Goal: Task Accomplishment & Management: Manage account settings

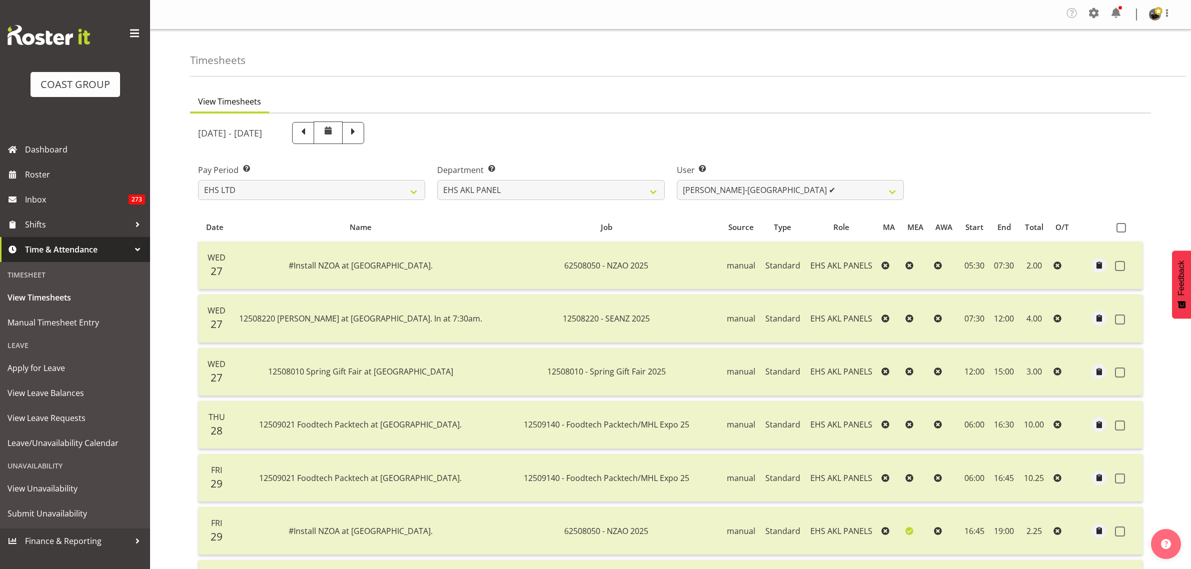
select select "7"
select select "39"
select select "9981"
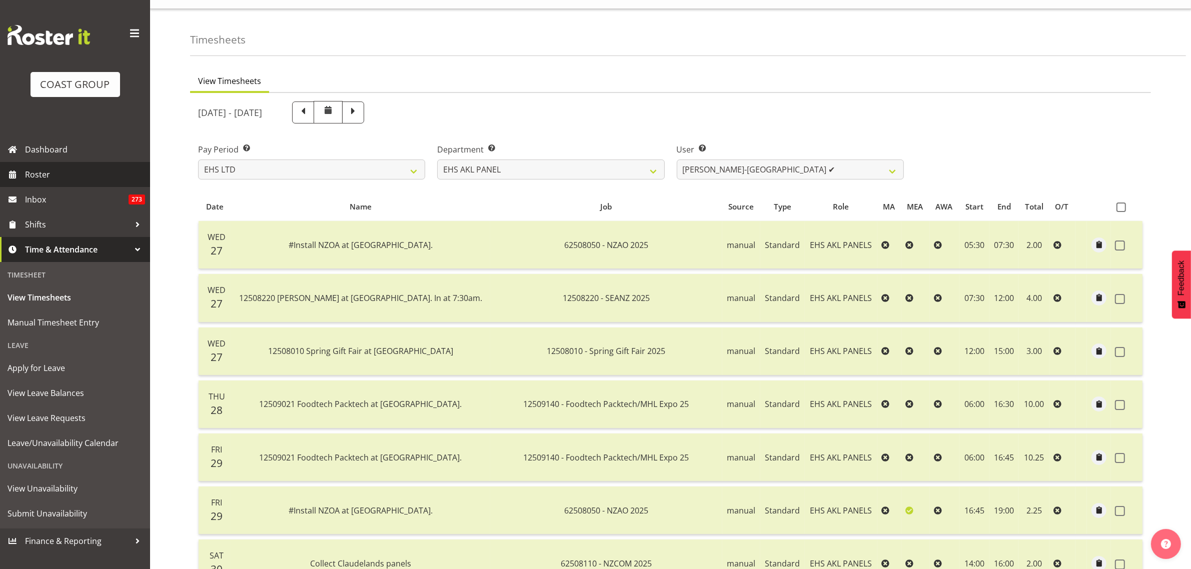
click at [68, 174] on span "Roster" at bounding box center [85, 174] width 120 height 15
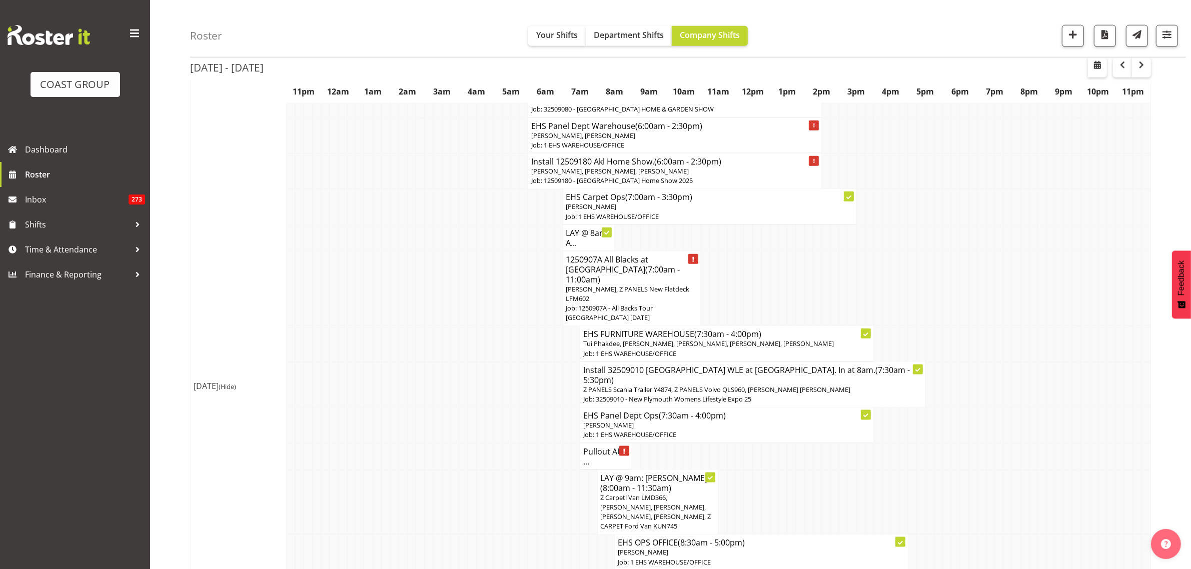
scroll to position [1376, 0]
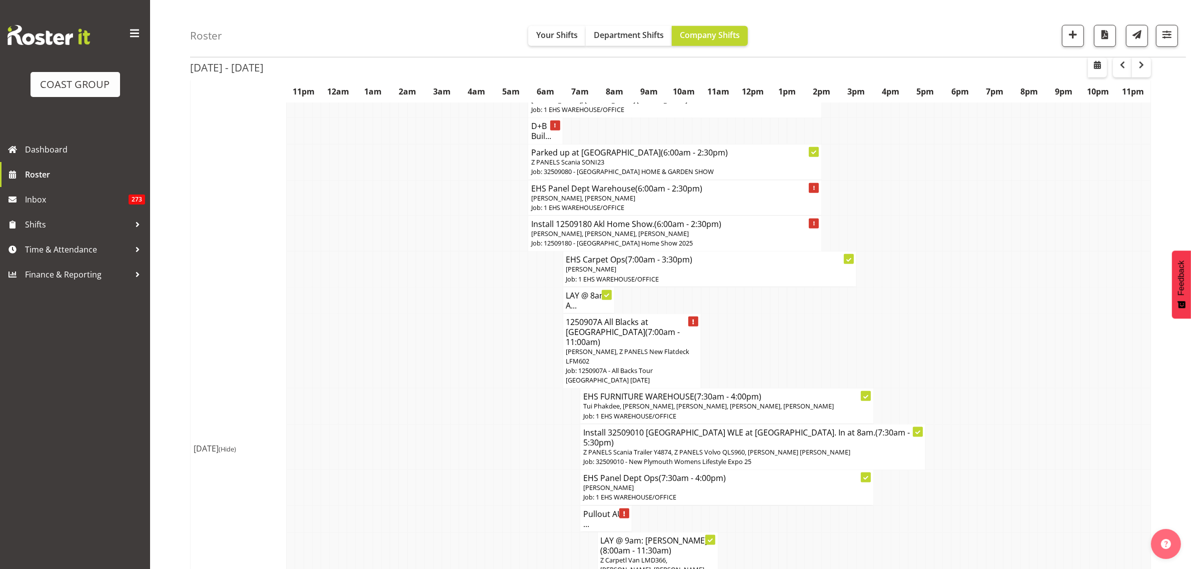
click at [591, 509] on h4 "Pullout AUT ..." at bounding box center [606, 519] width 46 height 20
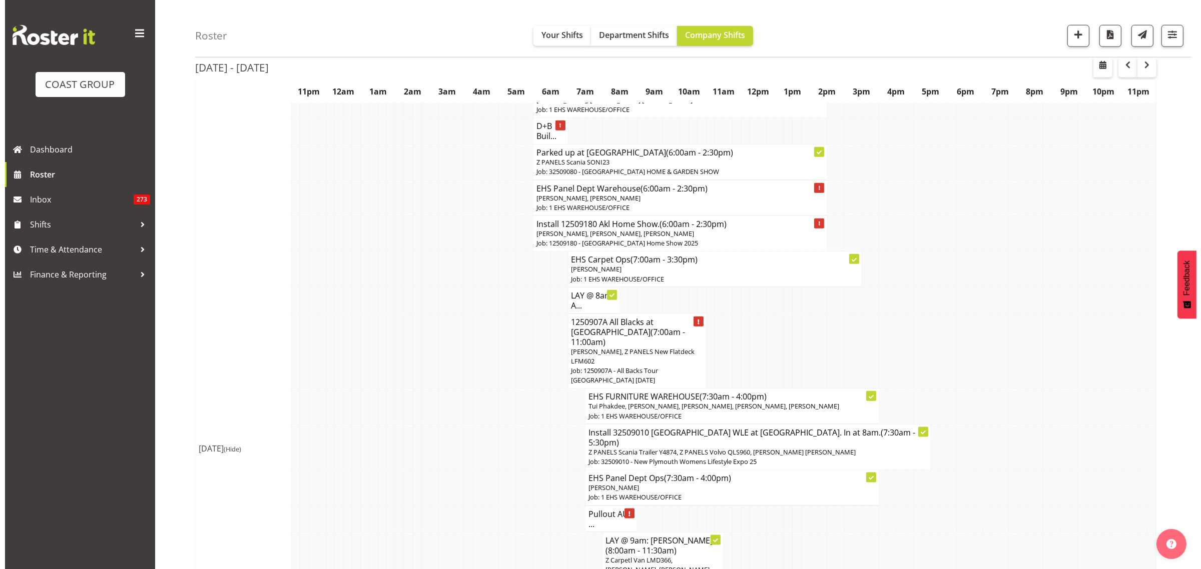
scroll to position [1371, 0]
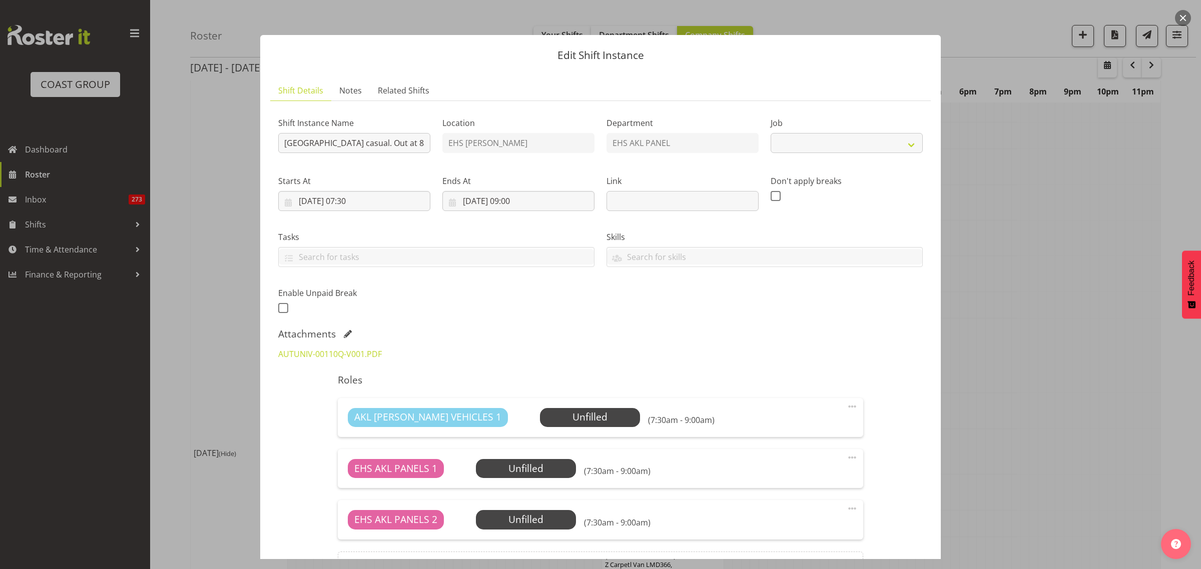
select select "8653"
click at [846, 508] on span at bounding box center [852, 509] width 12 height 12
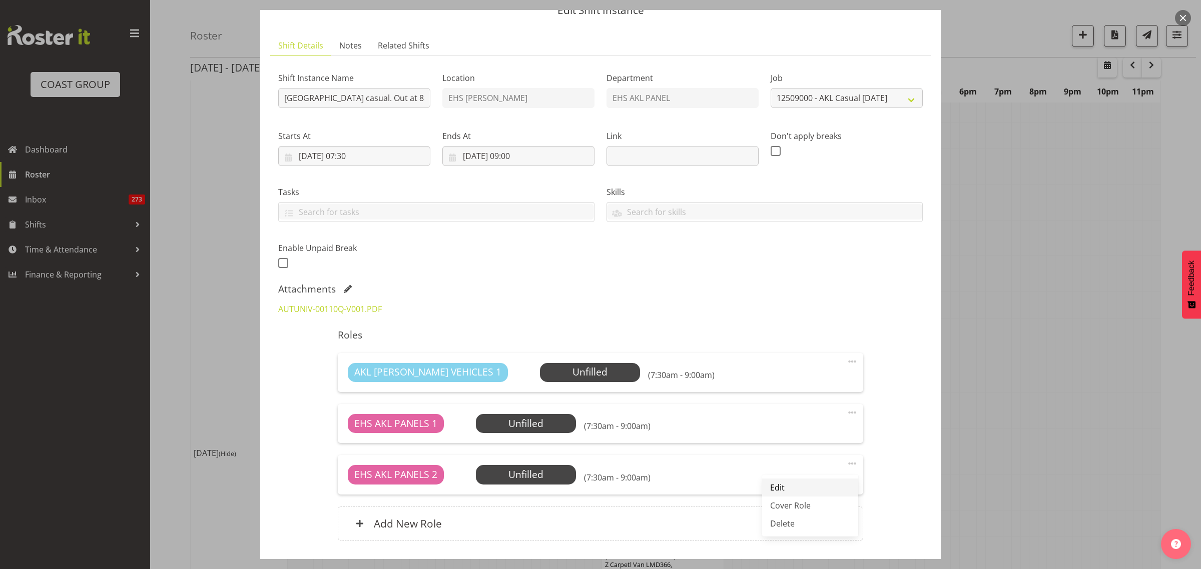
scroll to position [63, 0]
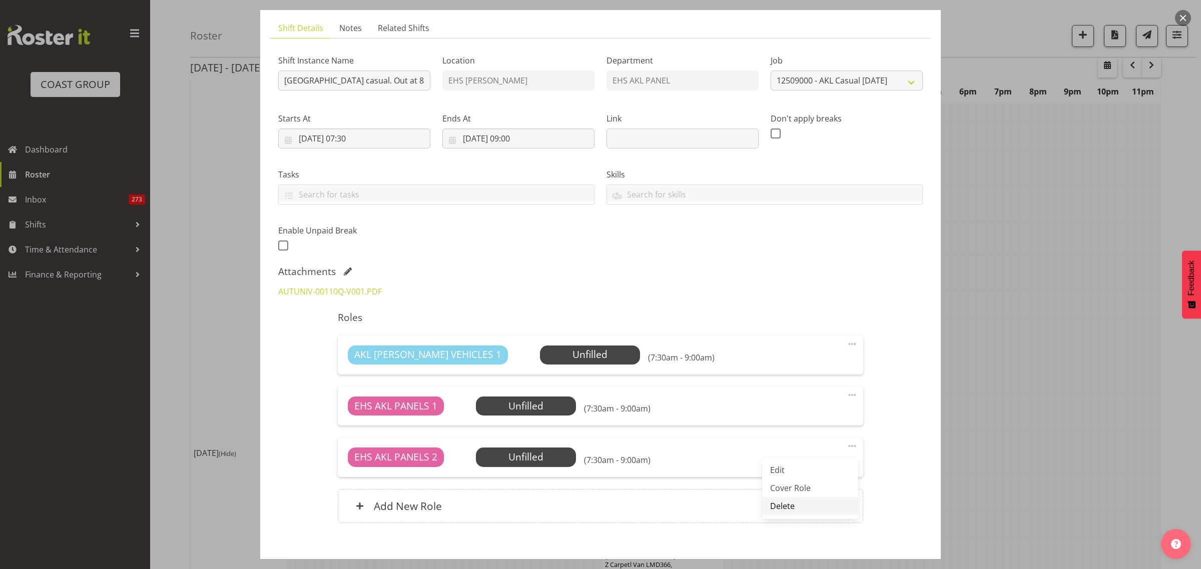
click at [787, 512] on link "Delete" at bounding box center [810, 506] width 96 height 18
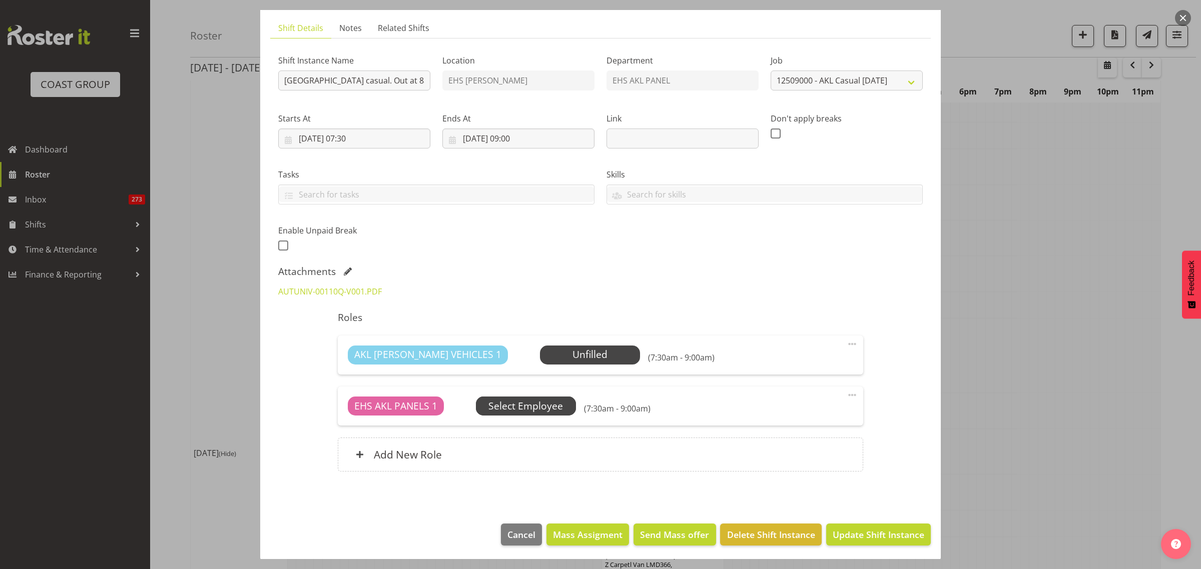
click at [0, 0] on span "Select Employee" at bounding box center [0, 0] width 0 height 0
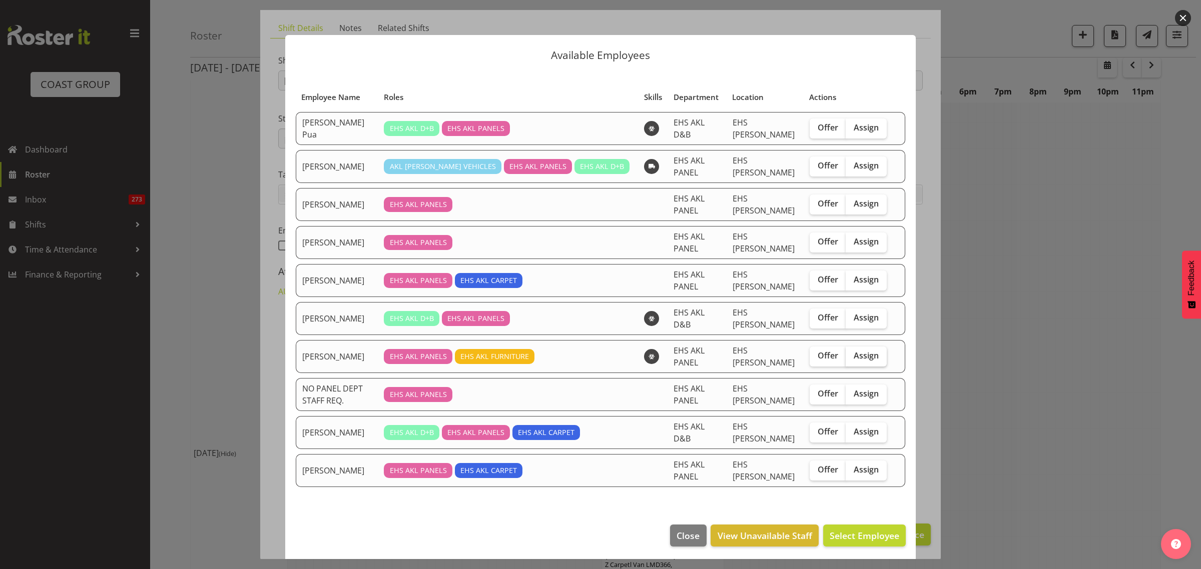
click at [867, 351] on span "Assign" at bounding box center [866, 356] width 25 height 10
click at [852, 353] on input "Assign" at bounding box center [849, 356] width 7 height 7
checkbox input "true"
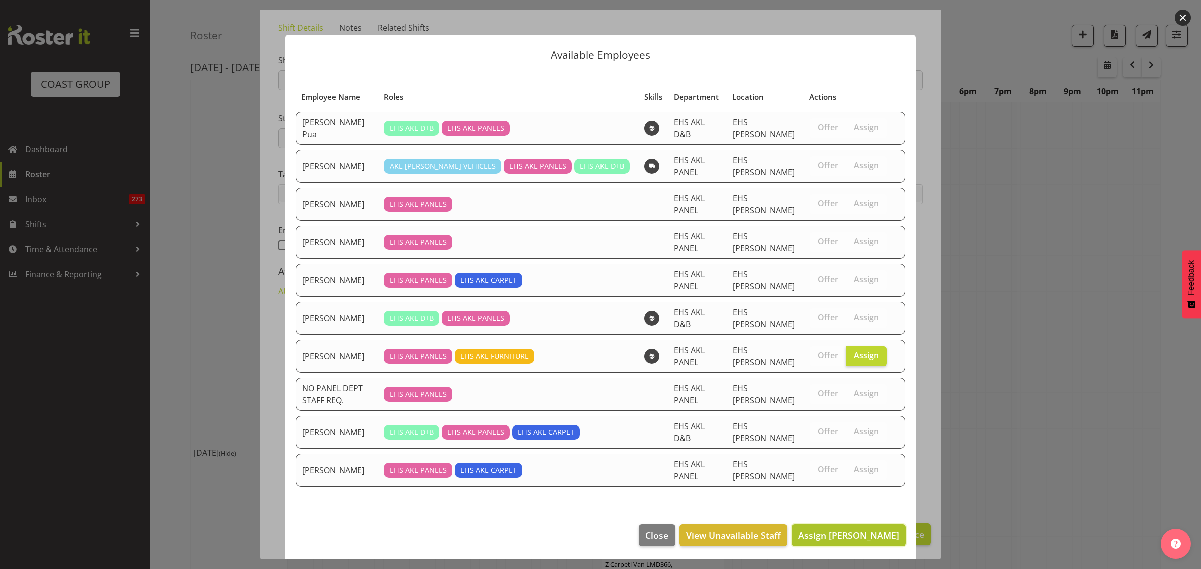
click at [829, 530] on span "Assign [PERSON_NAME]" at bounding box center [848, 536] width 101 height 12
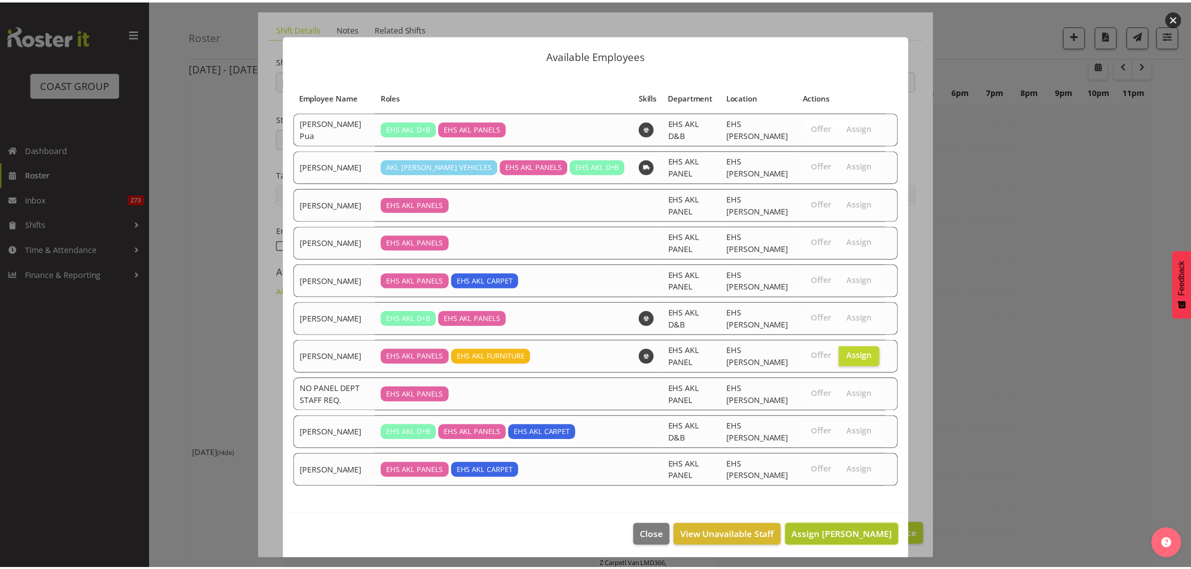
scroll to position [1376, 0]
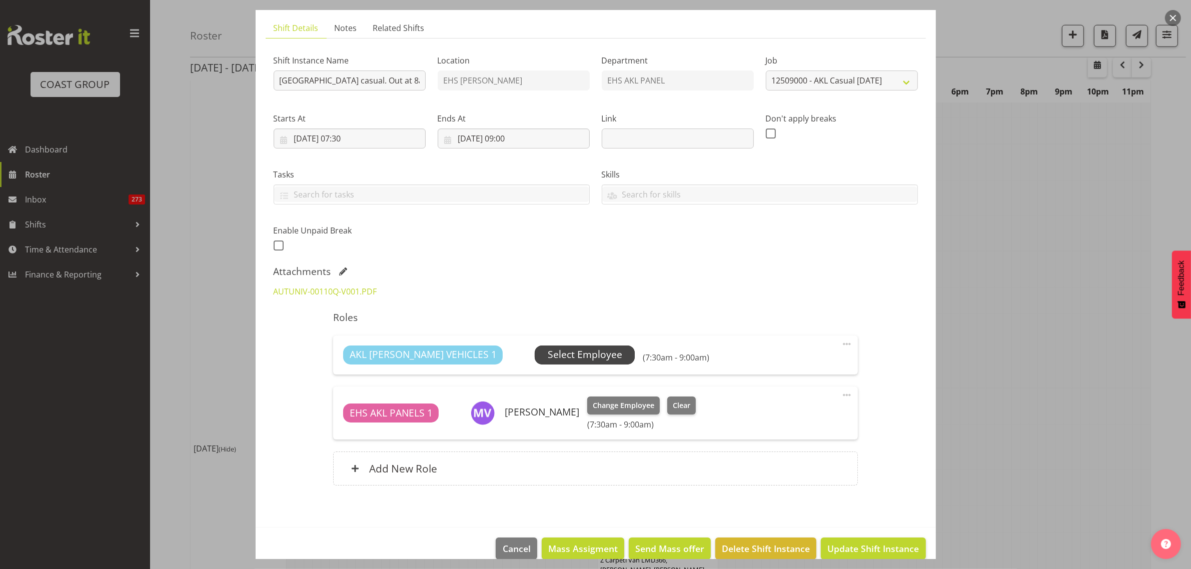
click at [548, 356] on span "Select Employee" at bounding box center [585, 355] width 75 height 15
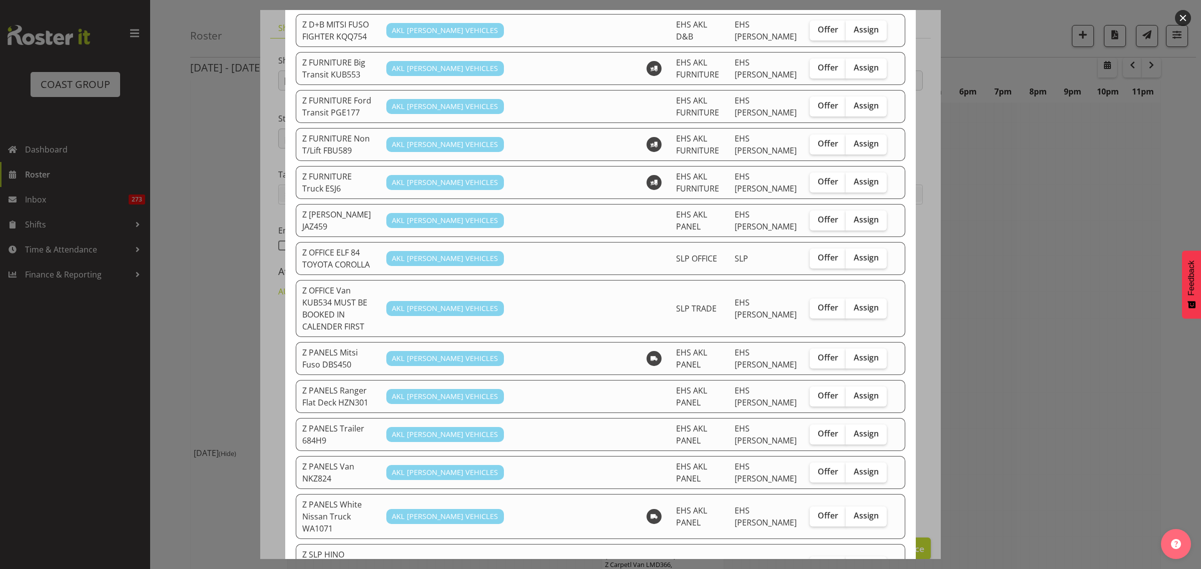
scroll to position [313, 0]
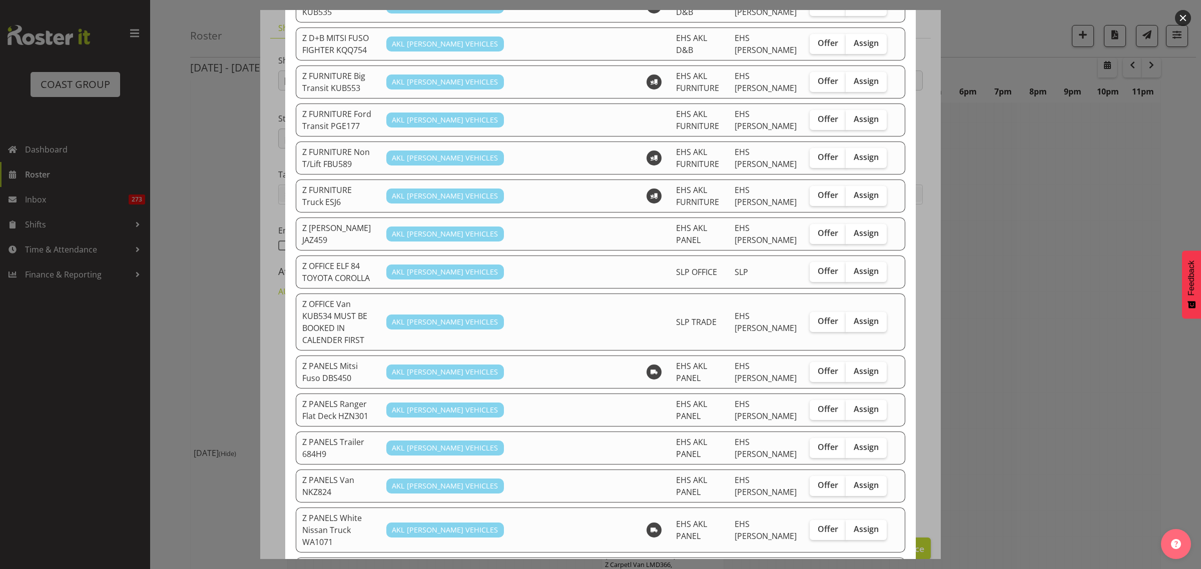
click at [1191, 12] on div at bounding box center [600, 284] width 1201 height 569
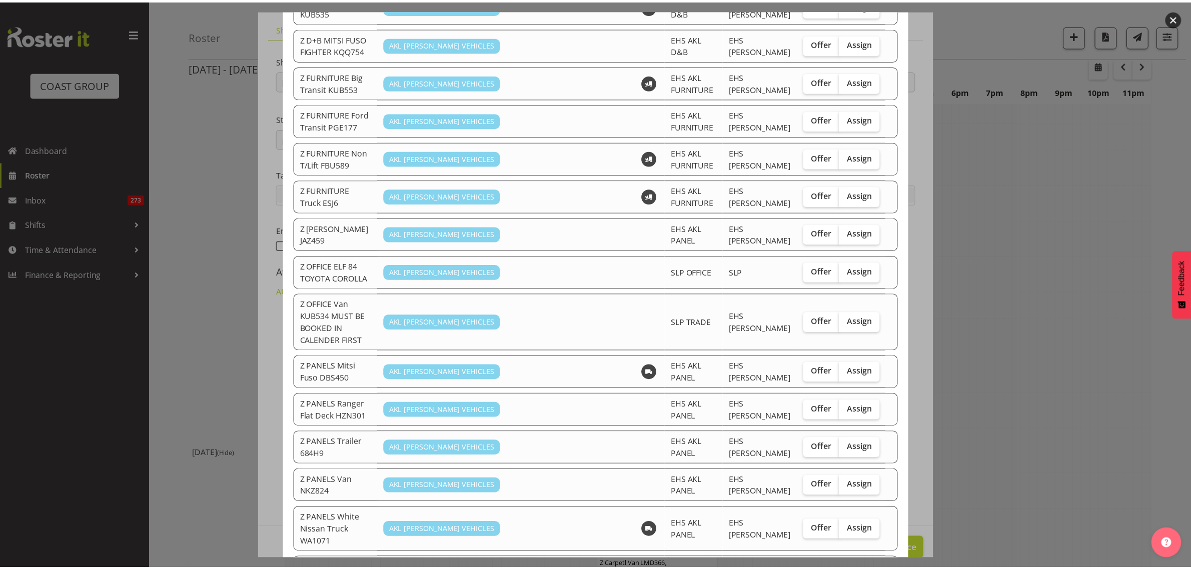
scroll to position [1376, 0]
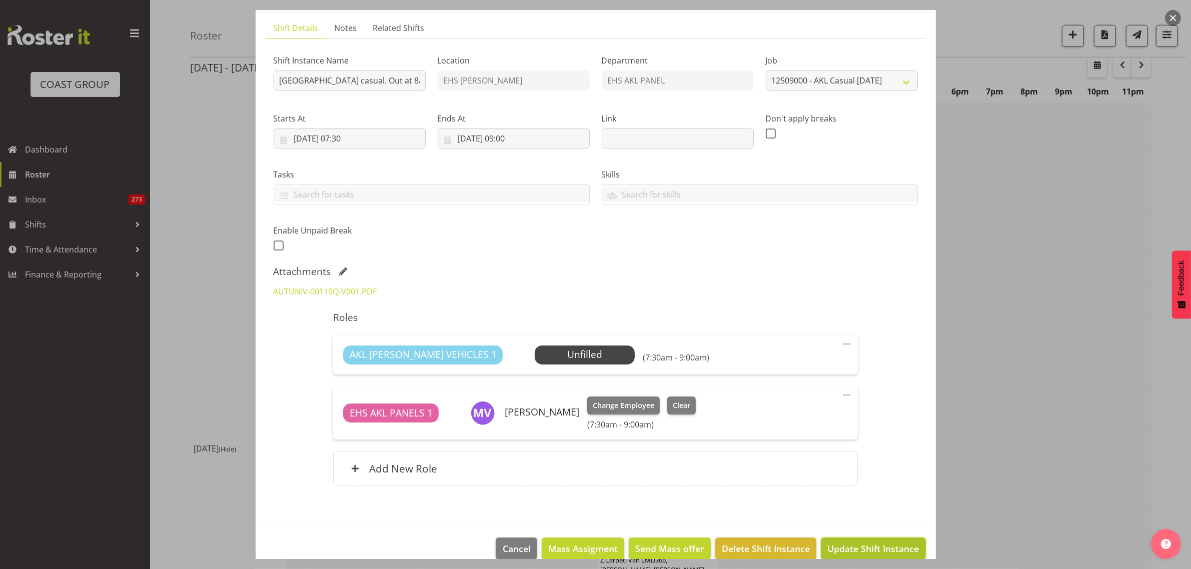
click at [849, 551] on span "Update Shift Instance" at bounding box center [874, 548] width 92 height 13
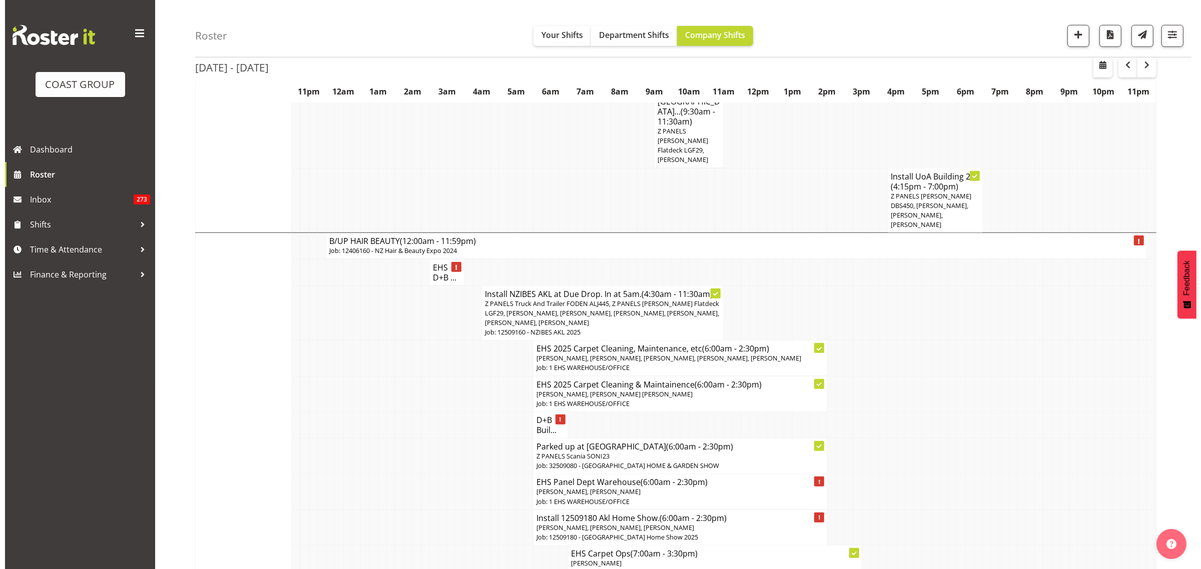
scroll to position [1001, 0]
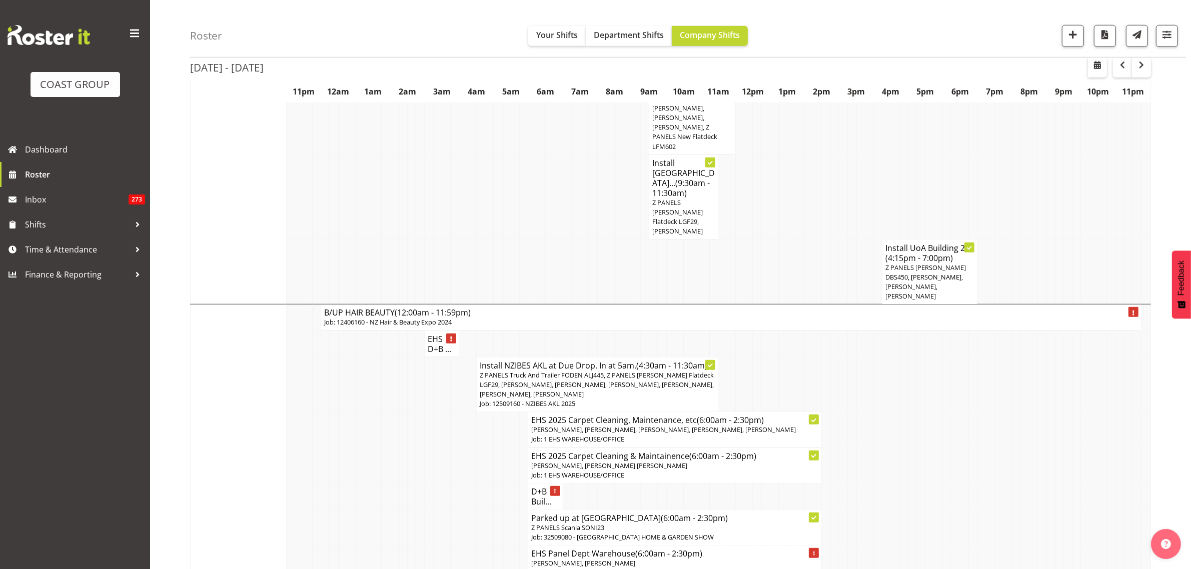
click at [621, 371] on span "Z PANELS Truck And Trailer FODEN ALJ445, Z PANELS [PERSON_NAME] Flatdeck LGF29,…" at bounding box center [597, 385] width 234 height 28
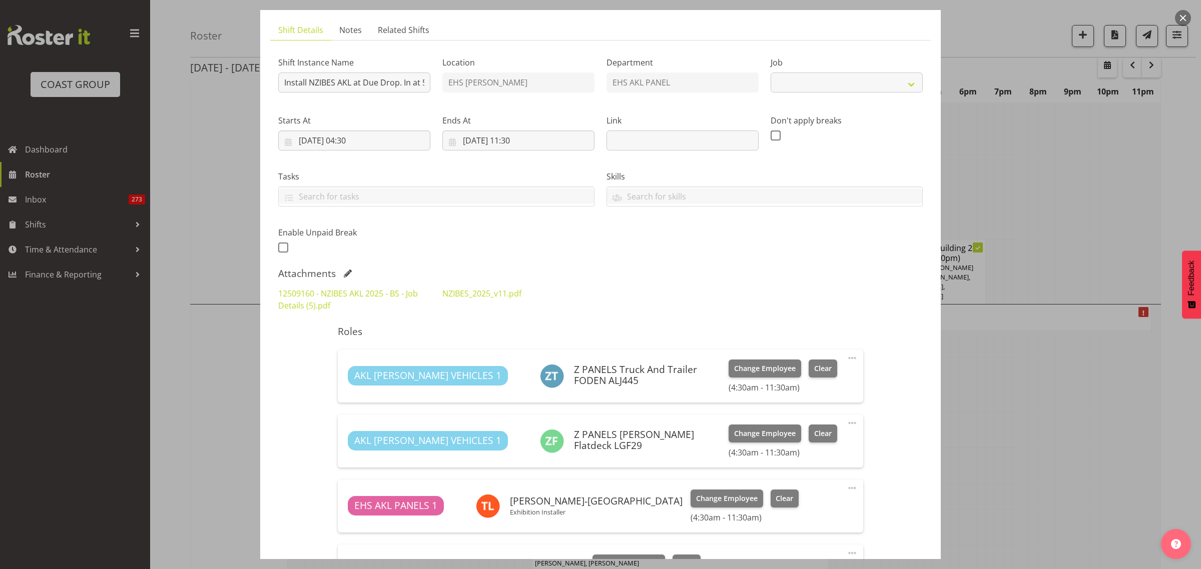
select select "9816"
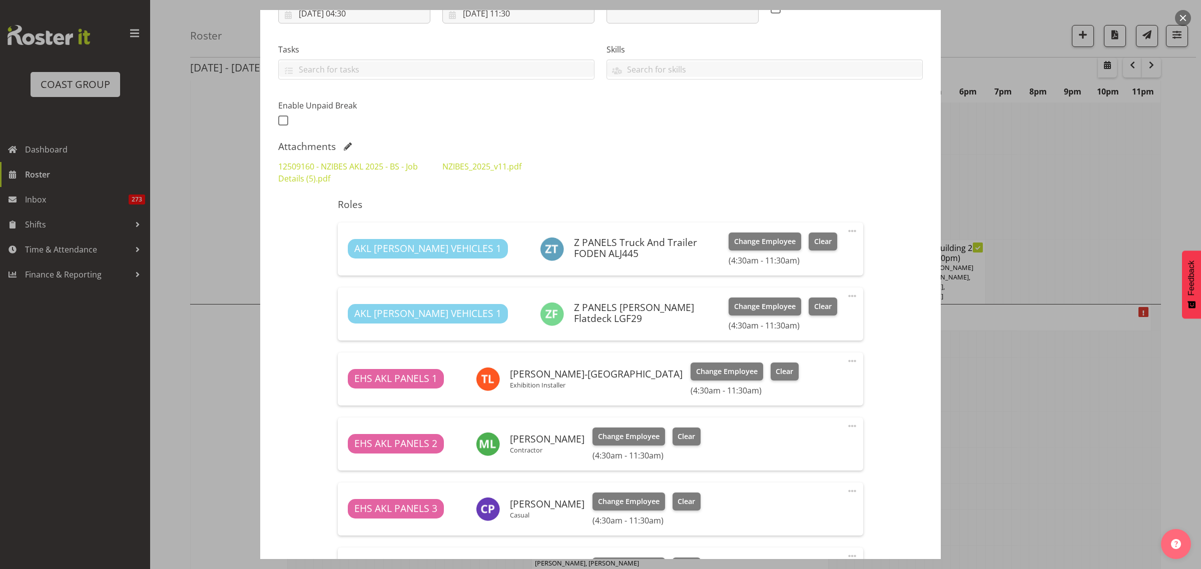
click at [846, 296] on span at bounding box center [852, 296] width 12 height 12
click at [788, 352] on link "Delete" at bounding box center [810, 356] width 96 height 18
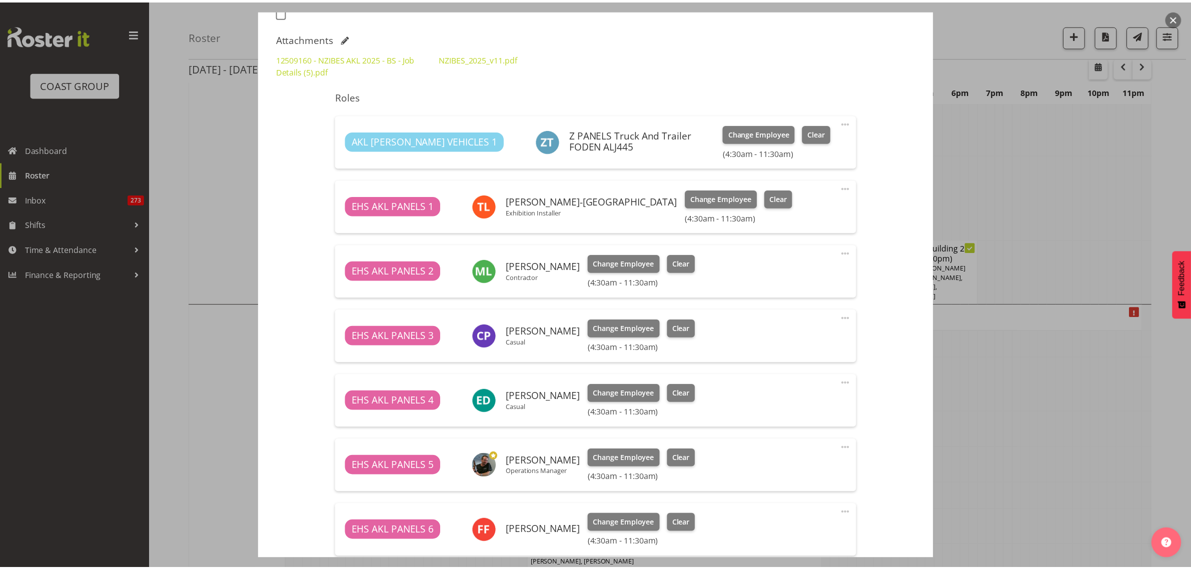
scroll to position [367, 0]
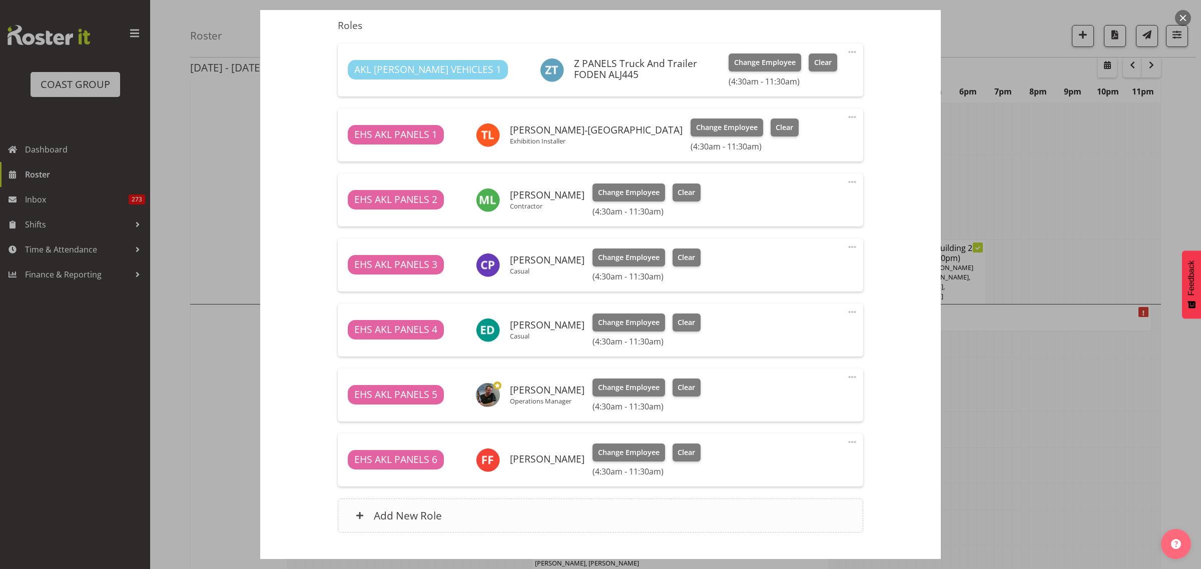
click at [629, 514] on div "Add New Role" at bounding box center [600, 516] width 525 height 34
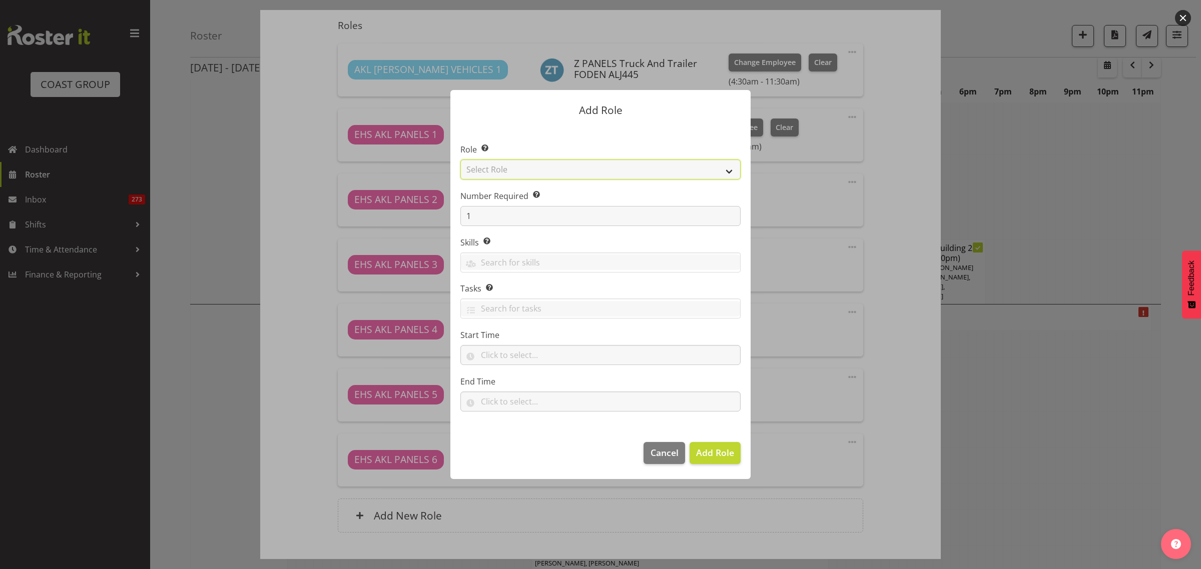
click at [729, 172] on select "Select Role ACCOUNT MANAGER ACCOUNT MANAGER DW ACCOUNTS [PERSON_NAME] VEHICLES …" at bounding box center [600, 170] width 280 height 20
select select "81"
click at [460, 160] on select "Select Role ACCOUNT MANAGER ACCOUNT MANAGER DW ACCOUNTS [PERSON_NAME] VEHICLES …" at bounding box center [600, 170] width 280 height 20
click at [707, 453] on span "Add Role" at bounding box center [715, 453] width 38 height 12
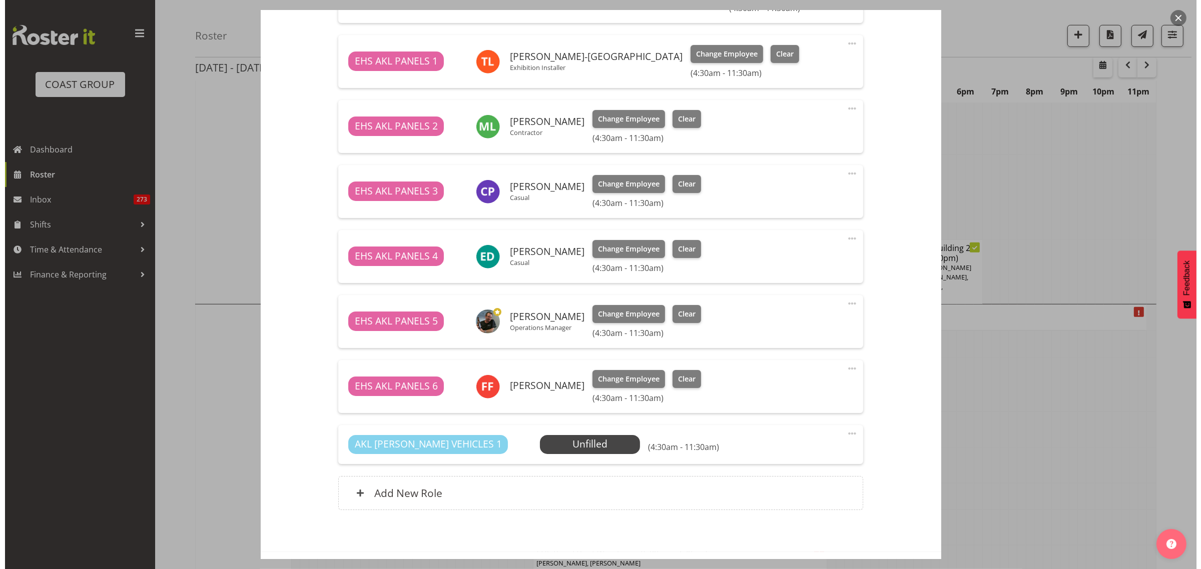
scroll to position [480, 0]
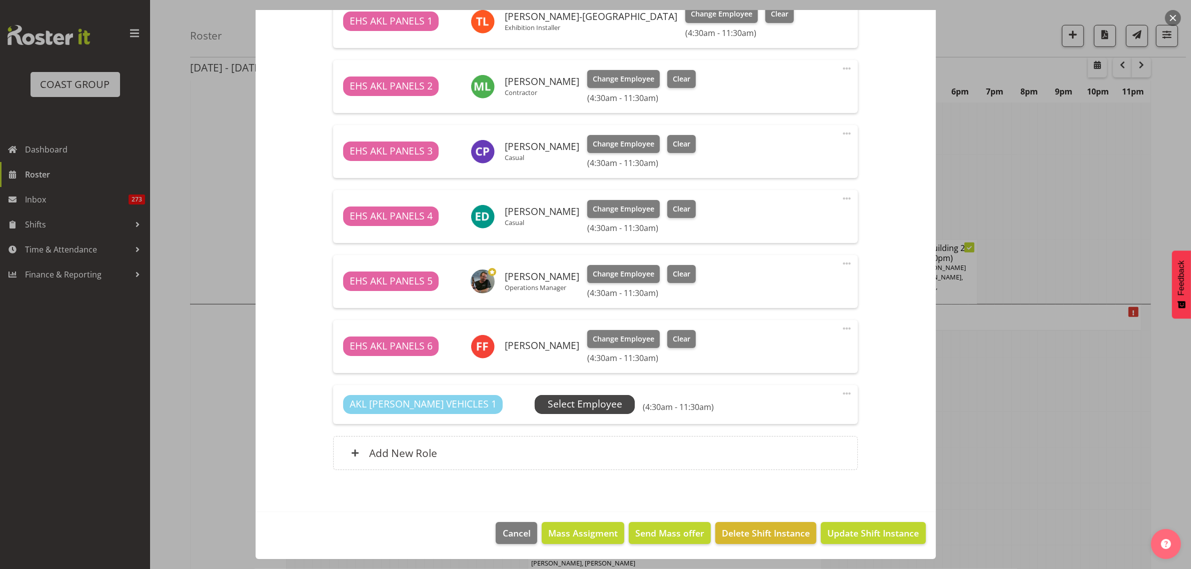
click at [548, 409] on span "Select Employee" at bounding box center [585, 404] width 75 height 15
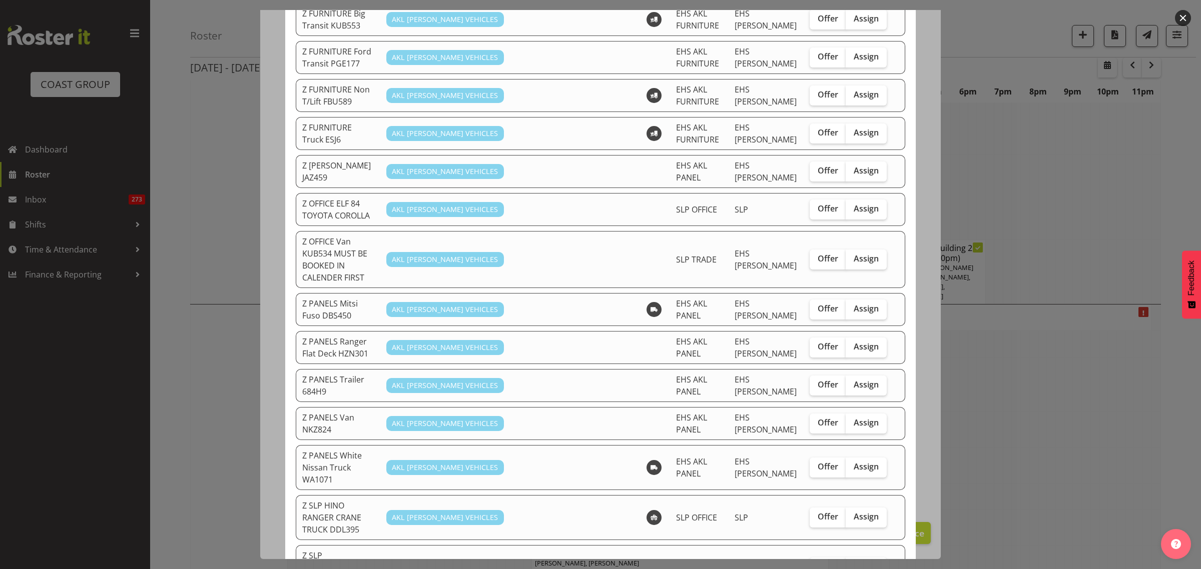
scroll to position [438, 0]
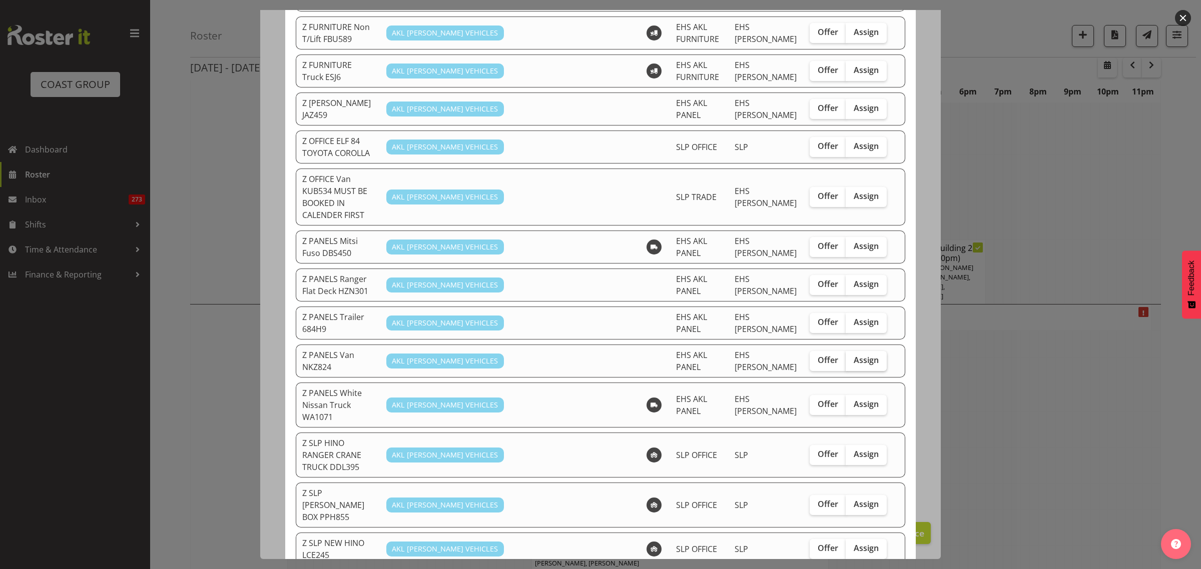
click at [854, 355] on span "Assign" at bounding box center [866, 360] width 25 height 10
click at [851, 357] on input "Assign" at bounding box center [849, 360] width 7 height 7
checkbox input "true"
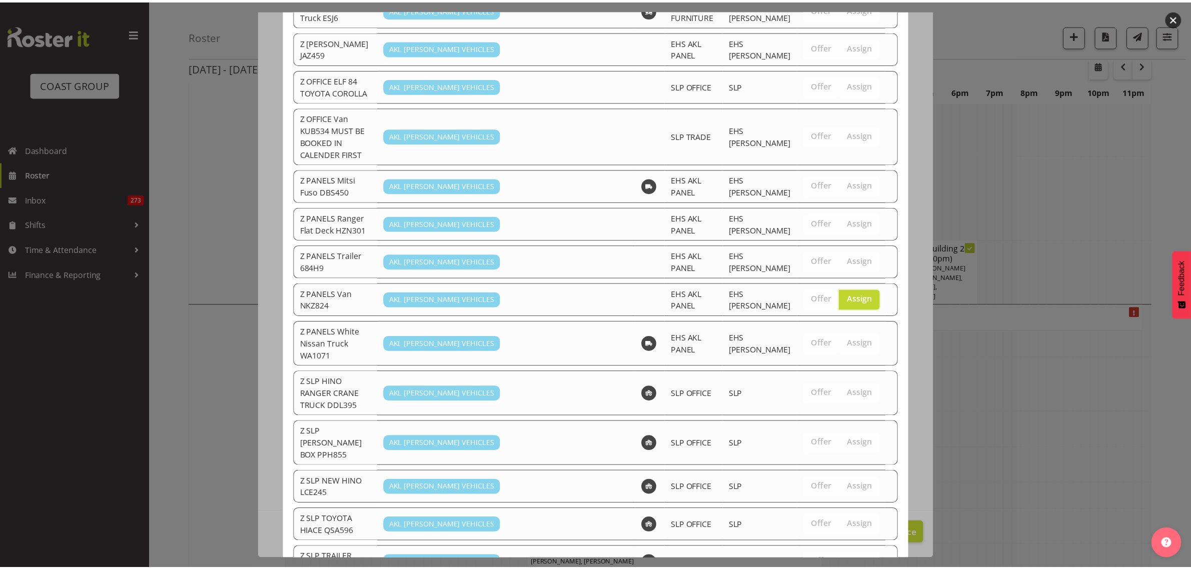
scroll to position [604, 0]
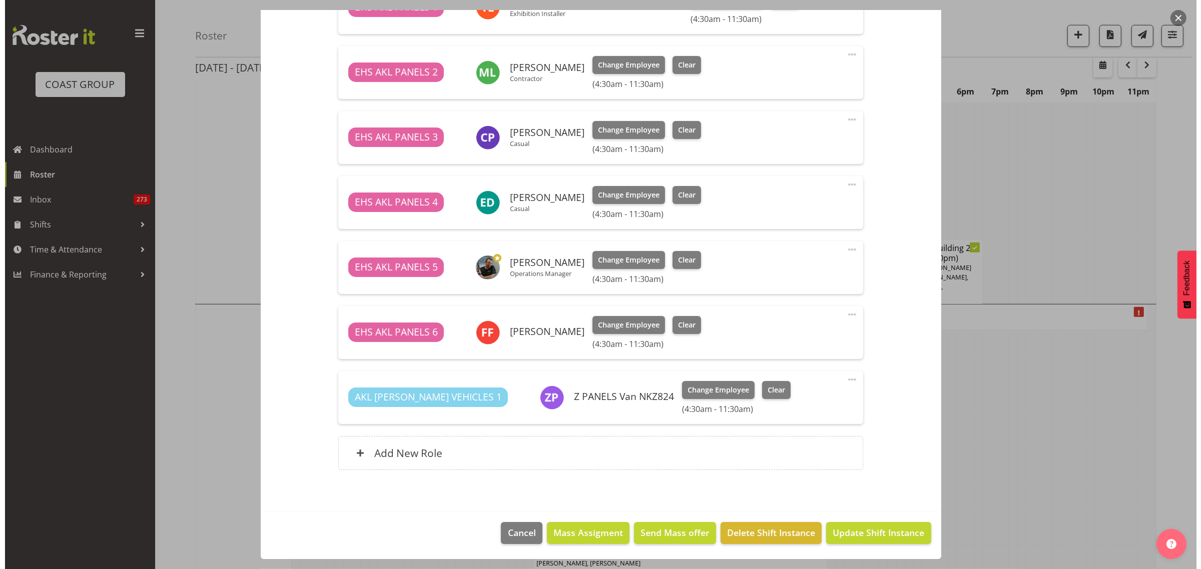
scroll to position [369, 0]
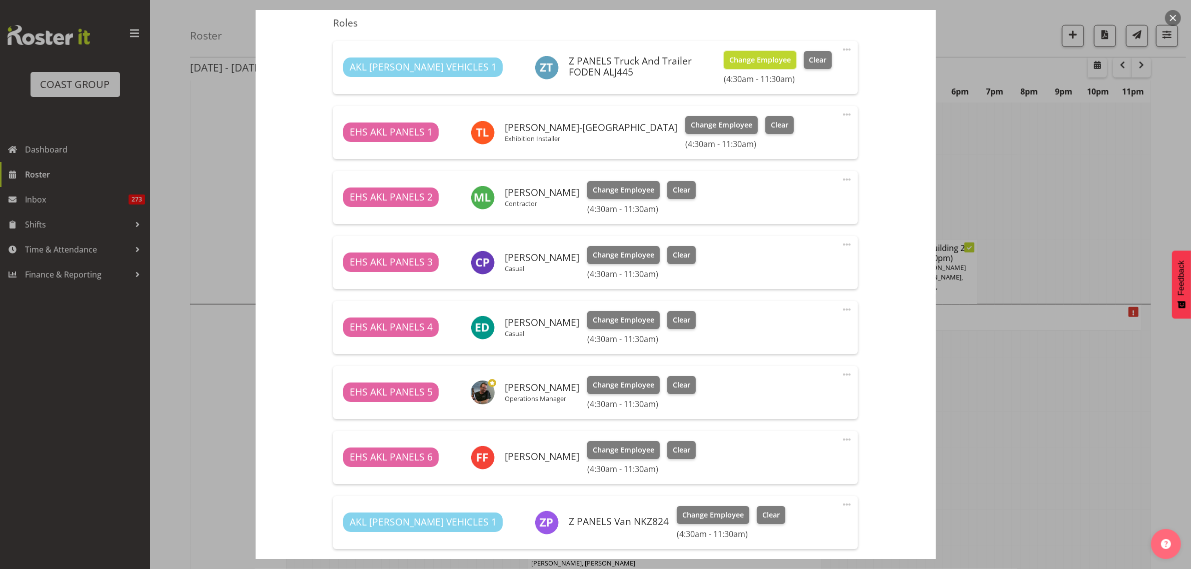
click at [756, 61] on span "Change Employee" at bounding box center [761, 60] width 62 height 11
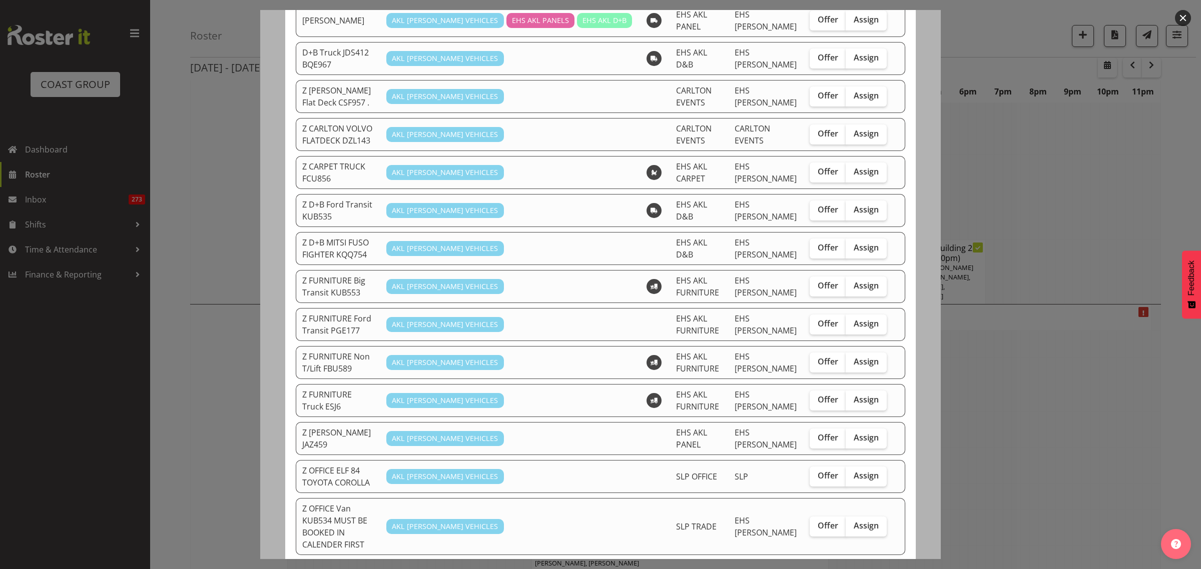
scroll to position [63, 0]
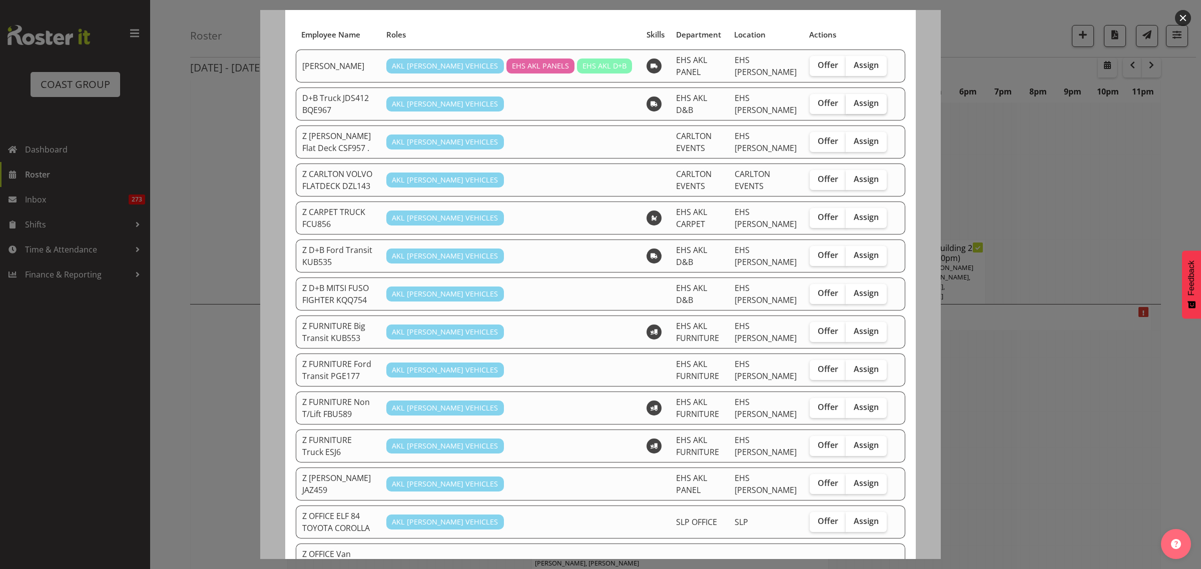
click at [854, 101] on span "Assign" at bounding box center [866, 103] width 25 height 10
click at [851, 101] on input "Assign" at bounding box center [849, 103] width 7 height 7
checkbox input "true"
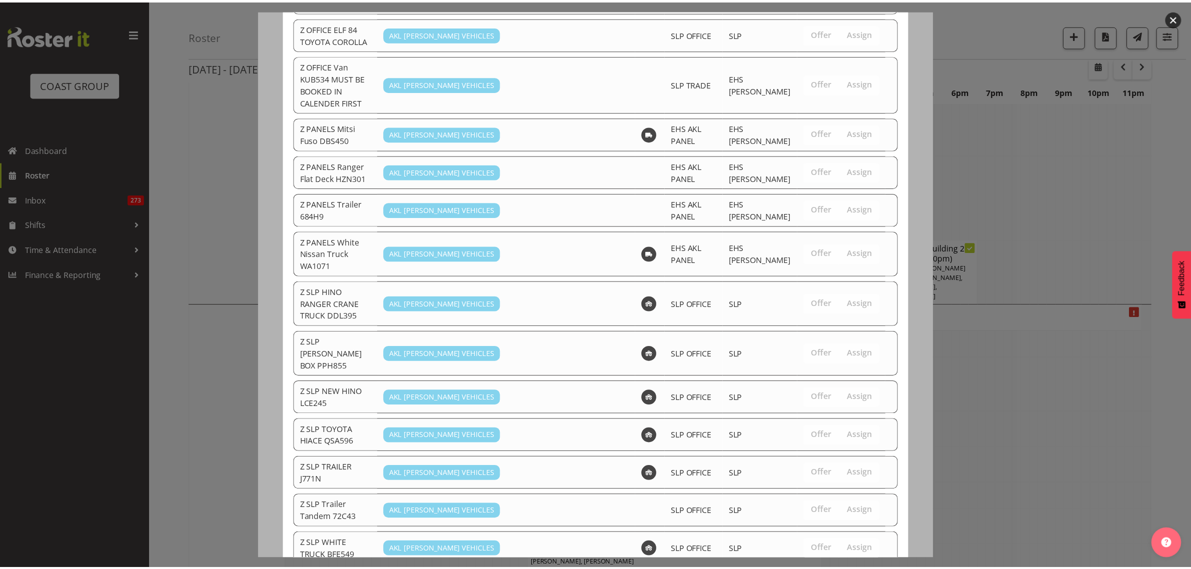
scroll to position [566, 0]
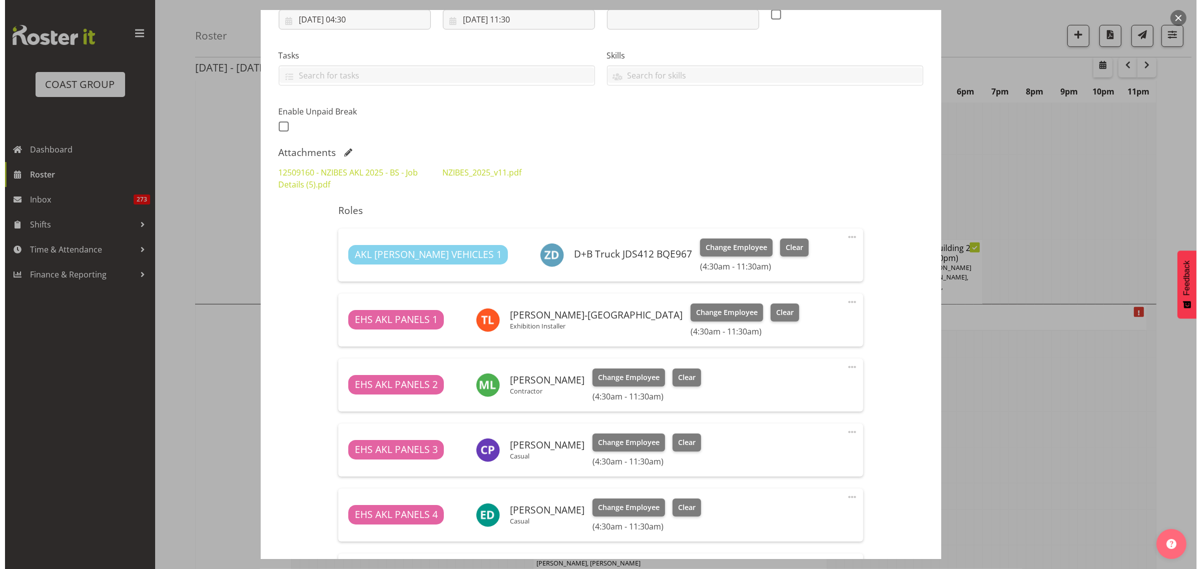
scroll to position [0, 0]
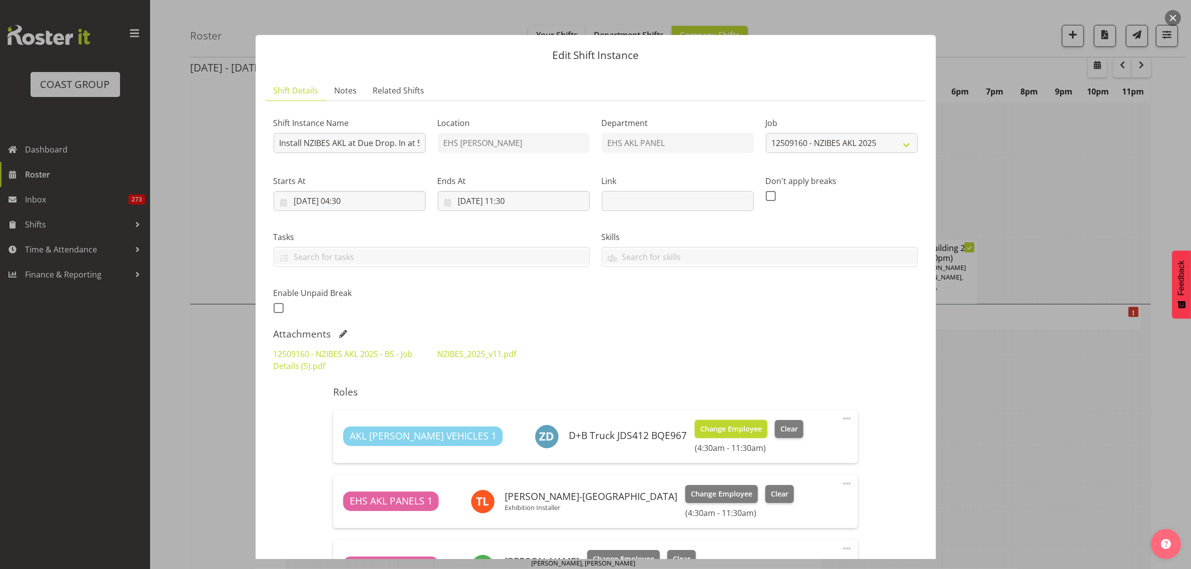
click at [701, 429] on span "Change Employee" at bounding box center [732, 429] width 62 height 11
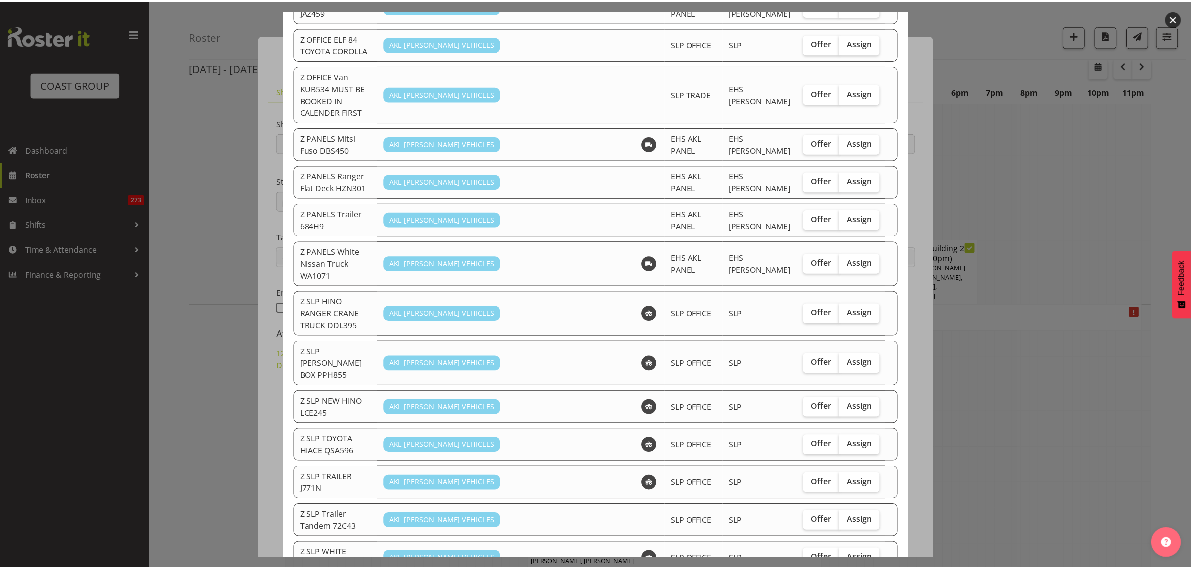
scroll to position [532, 0]
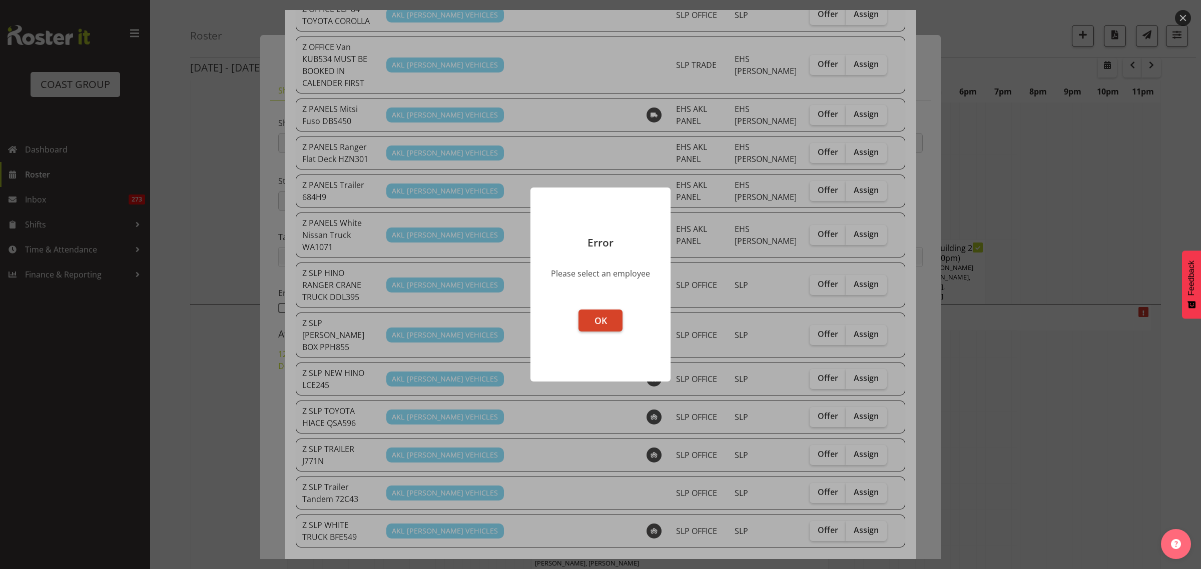
click at [603, 315] on span "OK" at bounding box center [600, 321] width 13 height 12
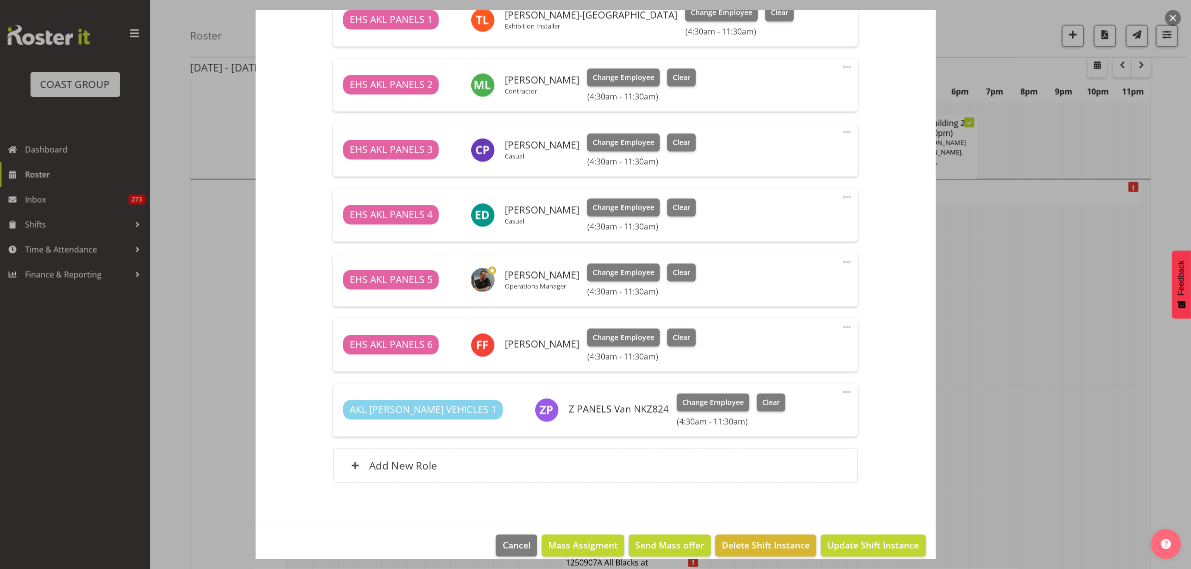
scroll to position [494, 0]
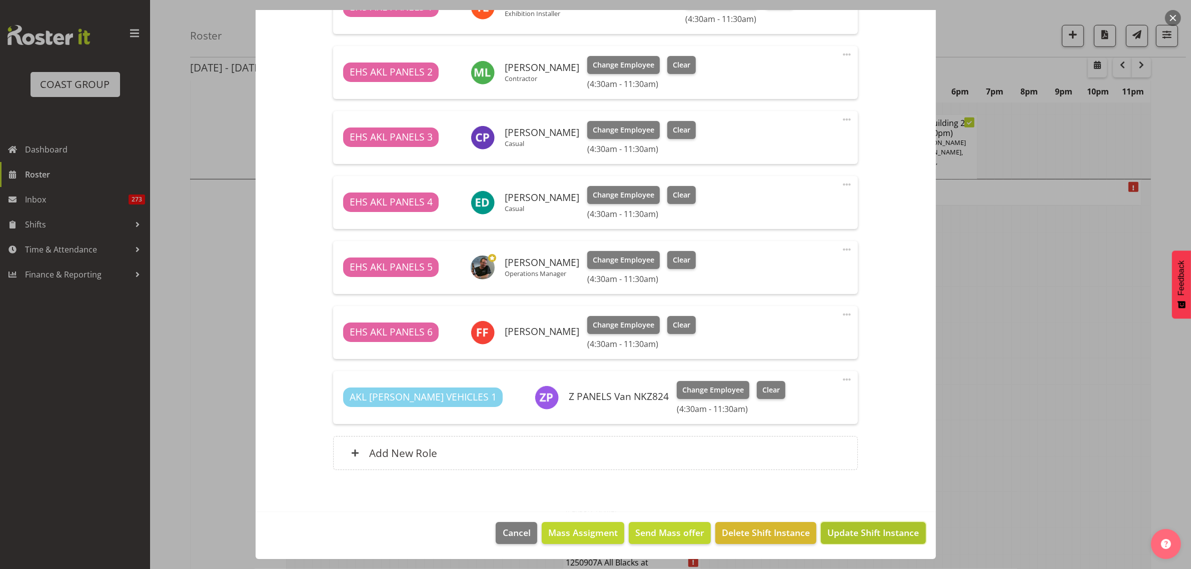
click at [834, 535] on span "Update Shift Instance" at bounding box center [874, 532] width 92 height 13
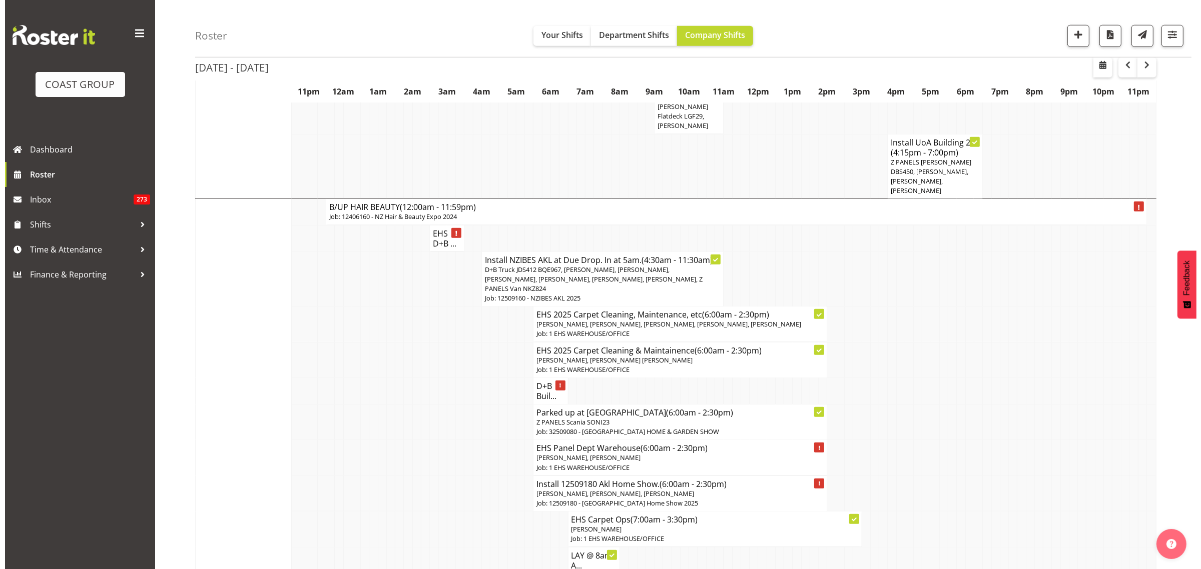
scroll to position [1126, 0]
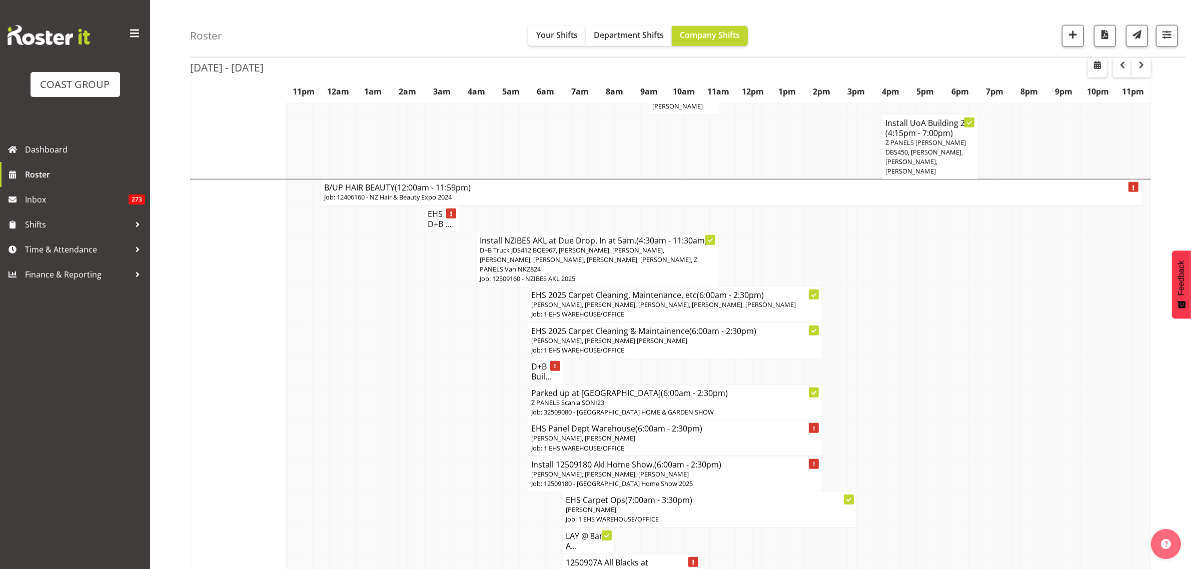
click at [655, 470] on span "[PERSON_NAME], [PERSON_NAME], [PERSON_NAME]" at bounding box center [610, 474] width 158 height 9
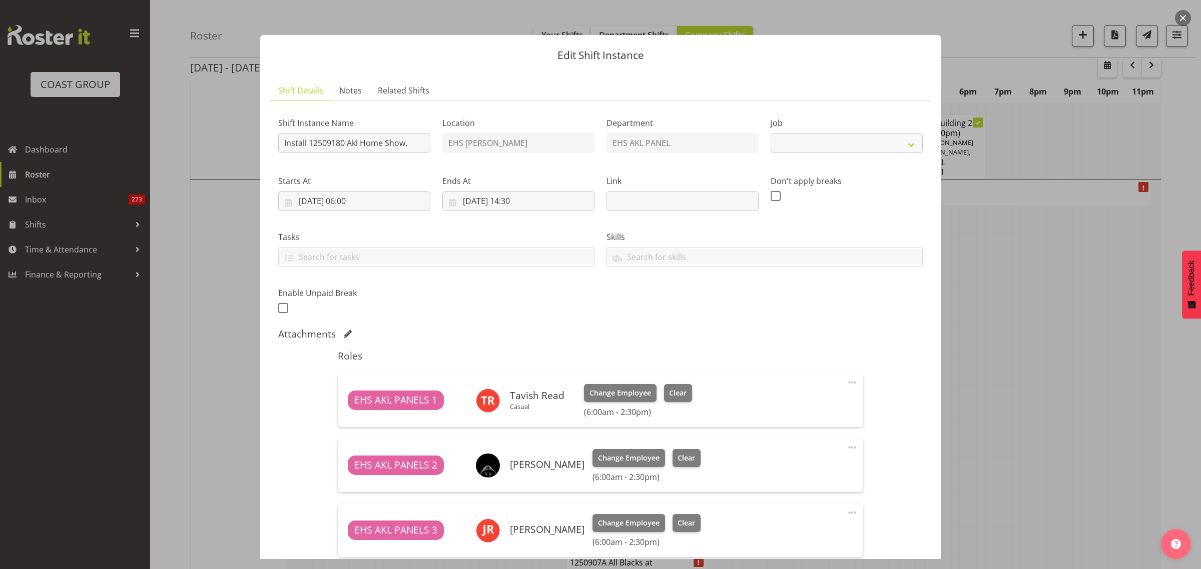
select select "9932"
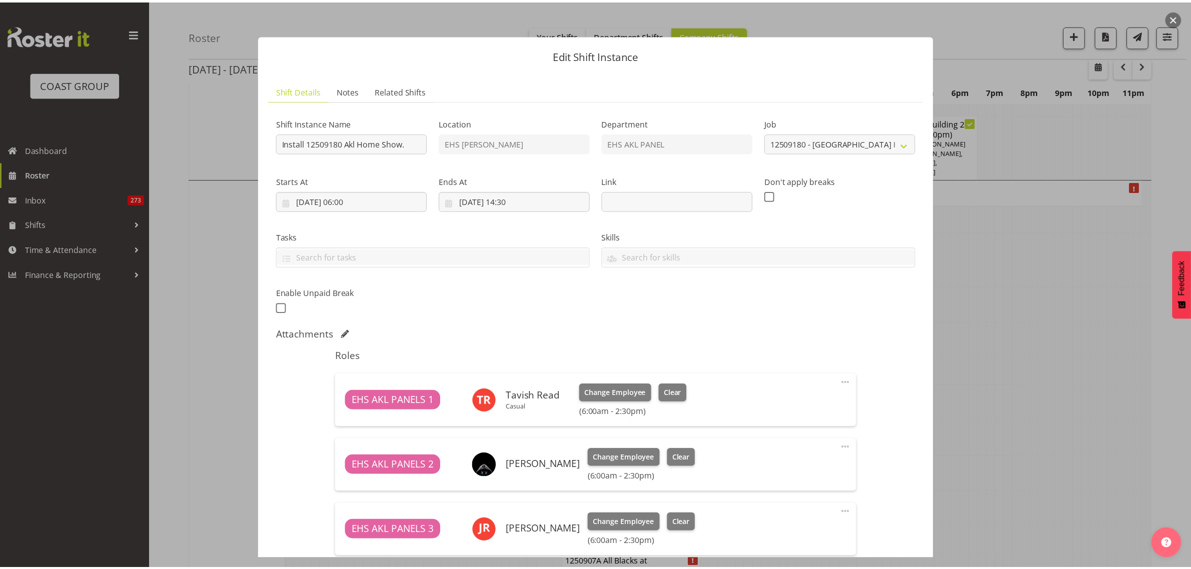
scroll to position [184, 0]
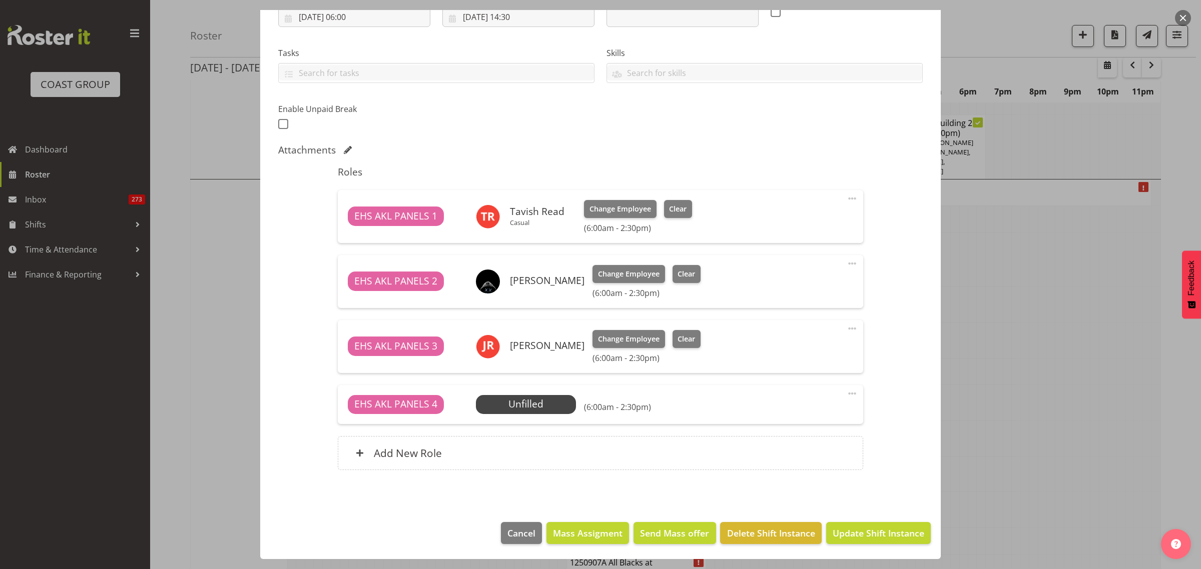
click at [846, 393] on span at bounding box center [852, 394] width 12 height 12
click at [552, 403] on span "Select Employee" at bounding box center [525, 404] width 75 height 15
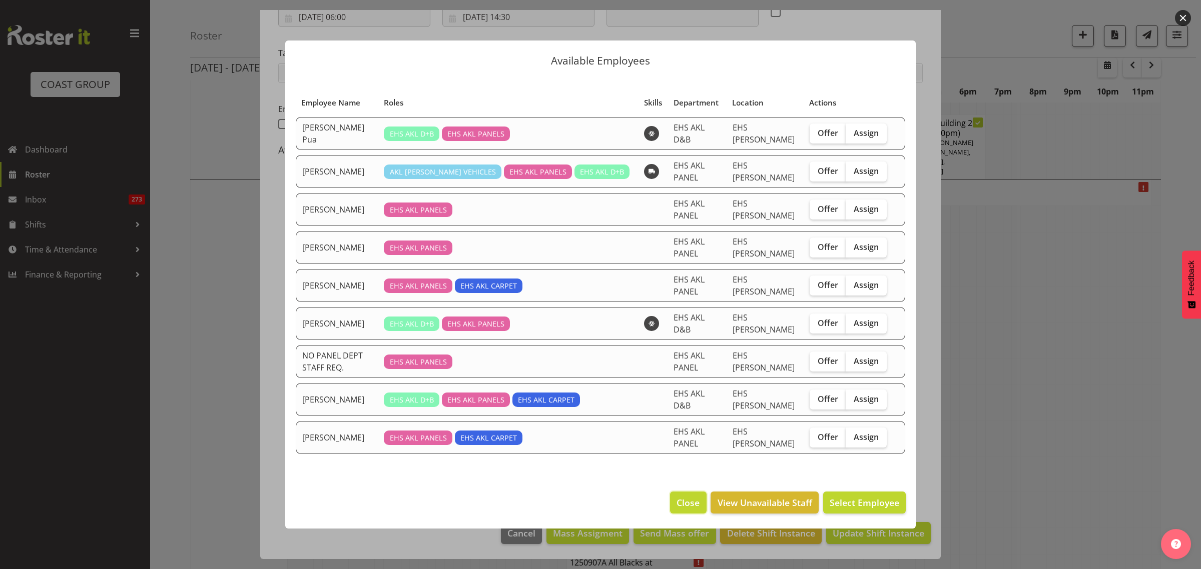
click at [694, 496] on span "Close" at bounding box center [687, 502] width 23 height 13
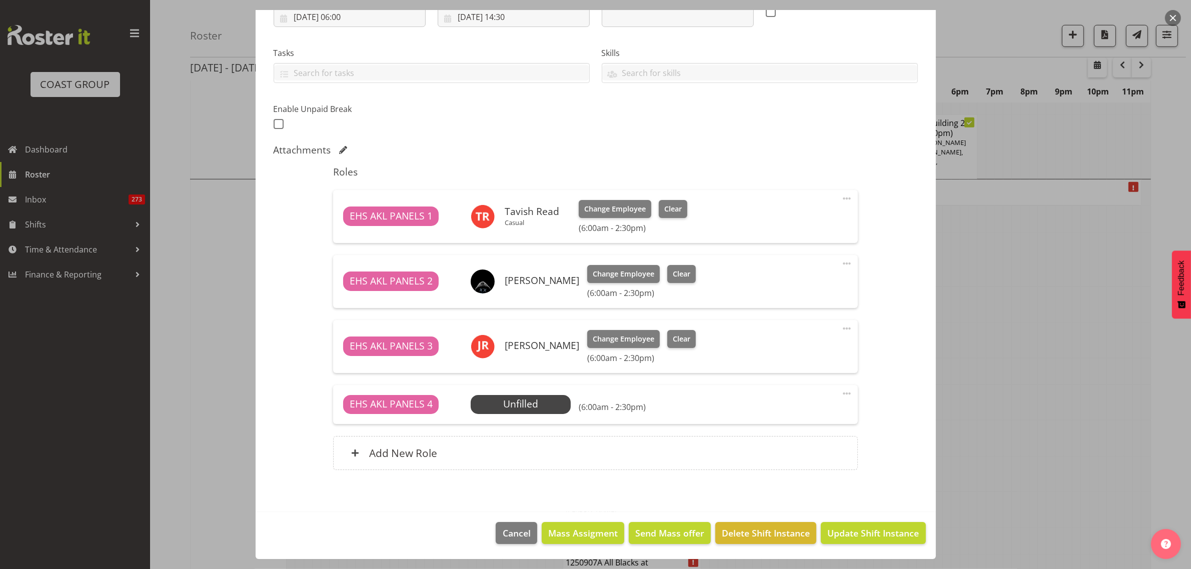
click at [841, 394] on span at bounding box center [847, 394] width 12 height 12
click at [792, 451] on link "Delete" at bounding box center [805, 454] width 96 height 18
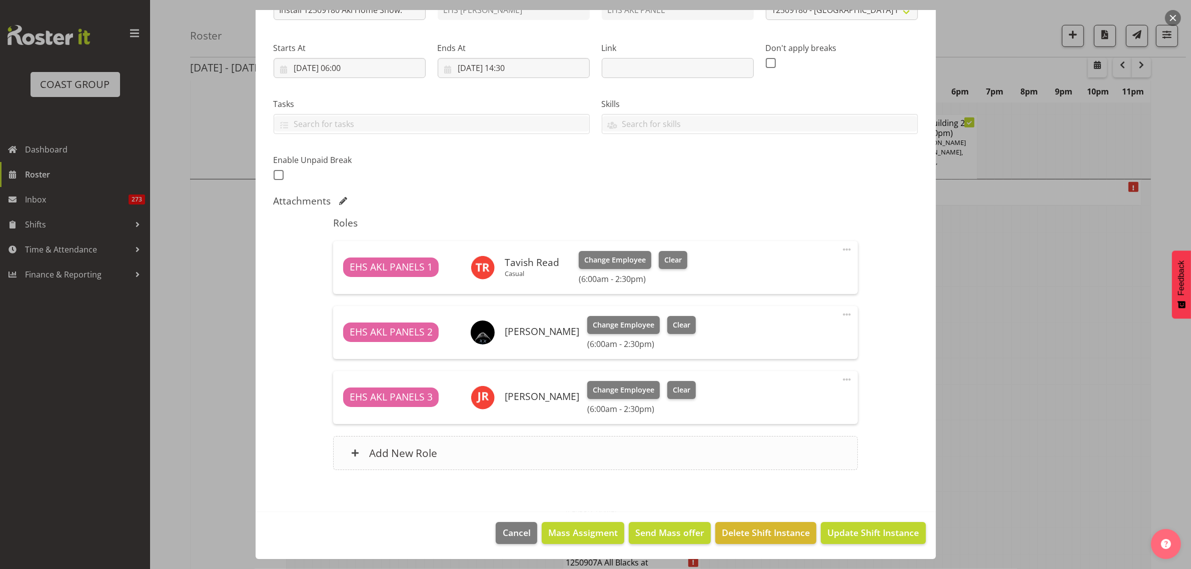
scroll to position [133, 0]
click at [837, 534] on span "Update Shift Instance" at bounding box center [874, 532] width 92 height 13
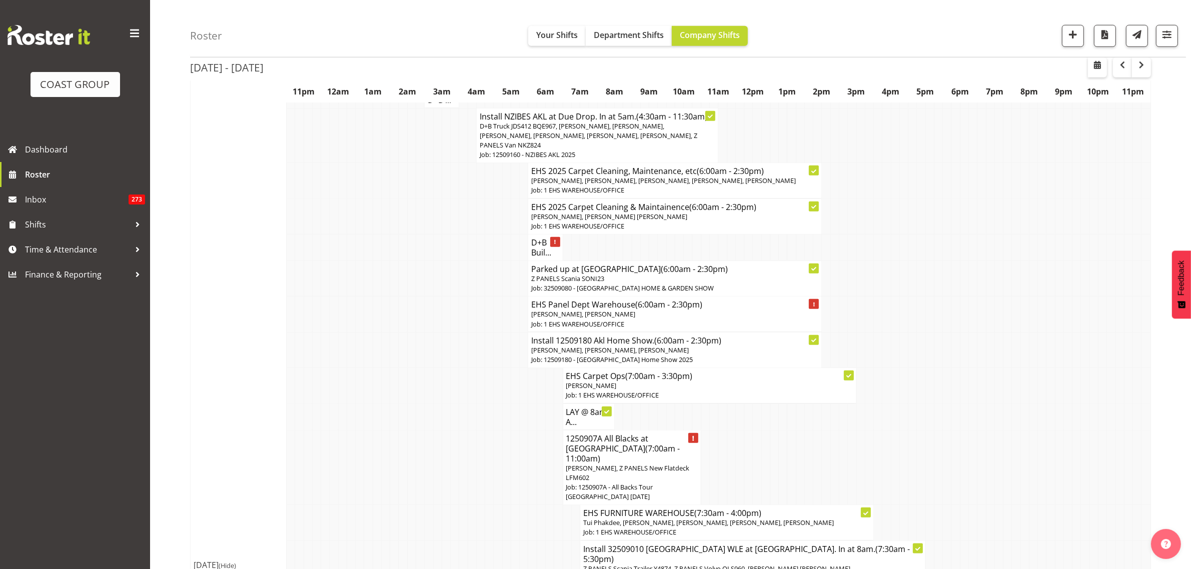
scroll to position [1251, 0]
click at [631, 463] on p "[PERSON_NAME], Z PANELS New Flatdeck LFM602" at bounding box center [632, 472] width 132 height 19
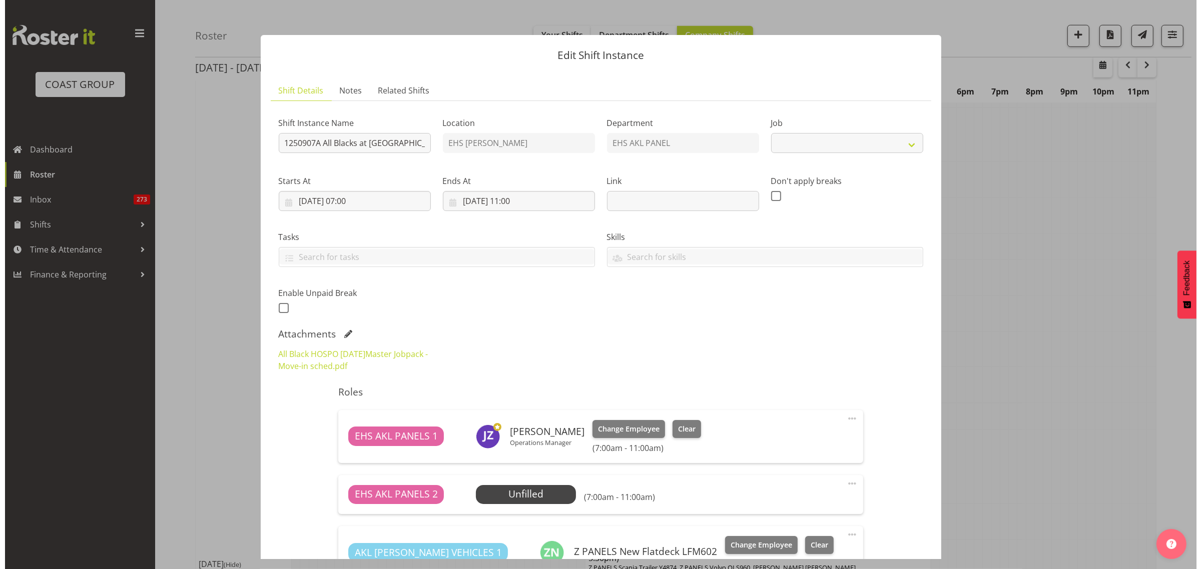
scroll to position [1246, 0]
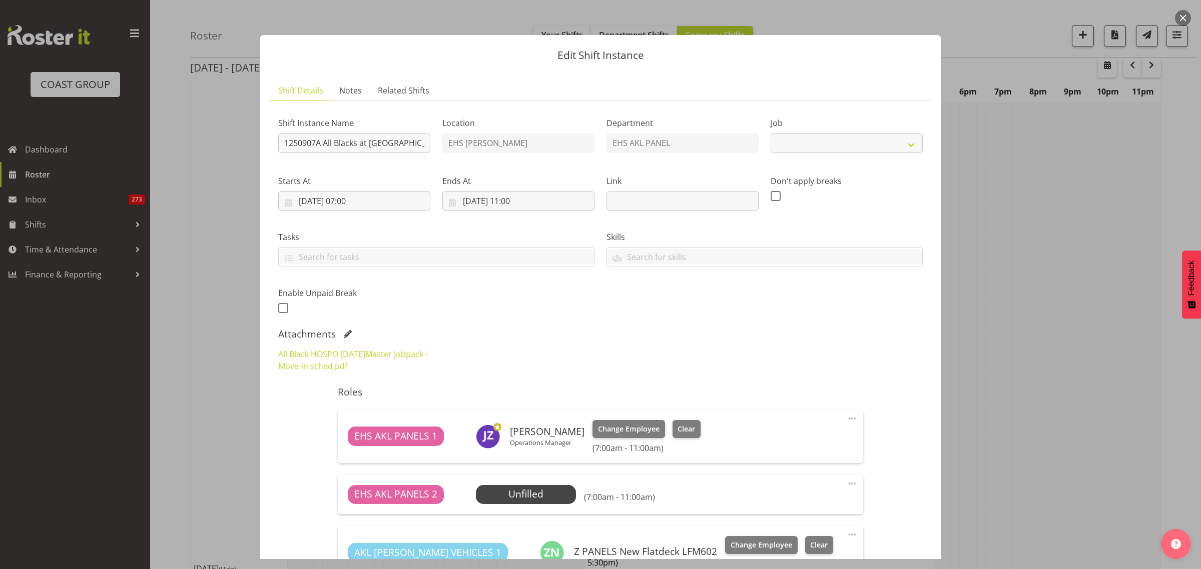
select select "10496"
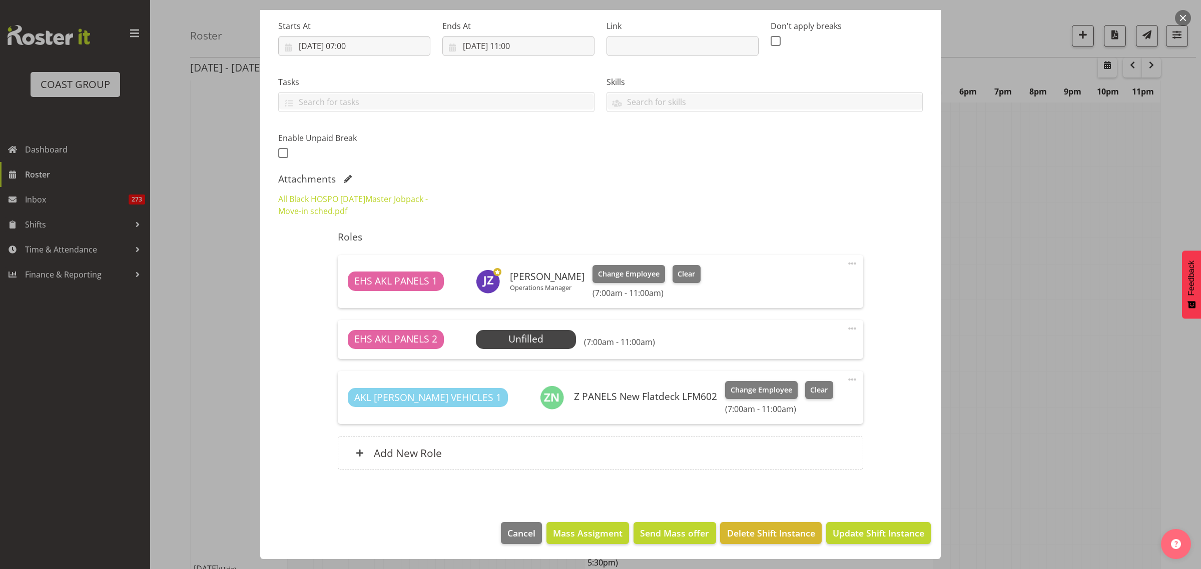
click at [846, 329] on span at bounding box center [852, 329] width 12 height 12
click at [785, 389] on link "Delete" at bounding box center [810, 389] width 96 height 18
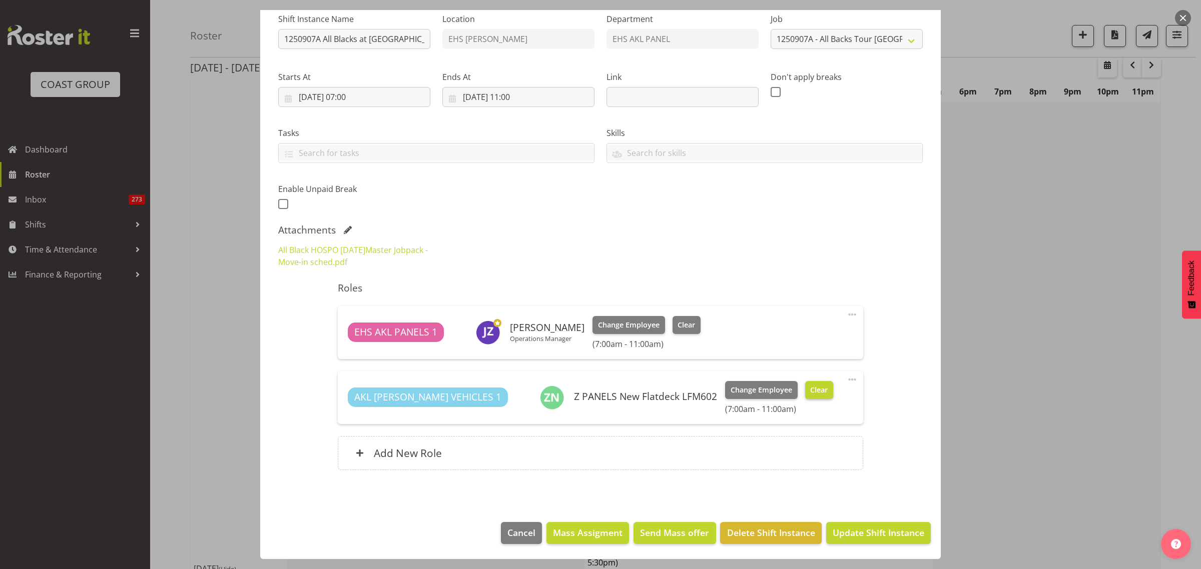
scroll to position [104, 0]
click at [852, 531] on span "Update Shift Instance" at bounding box center [879, 532] width 92 height 13
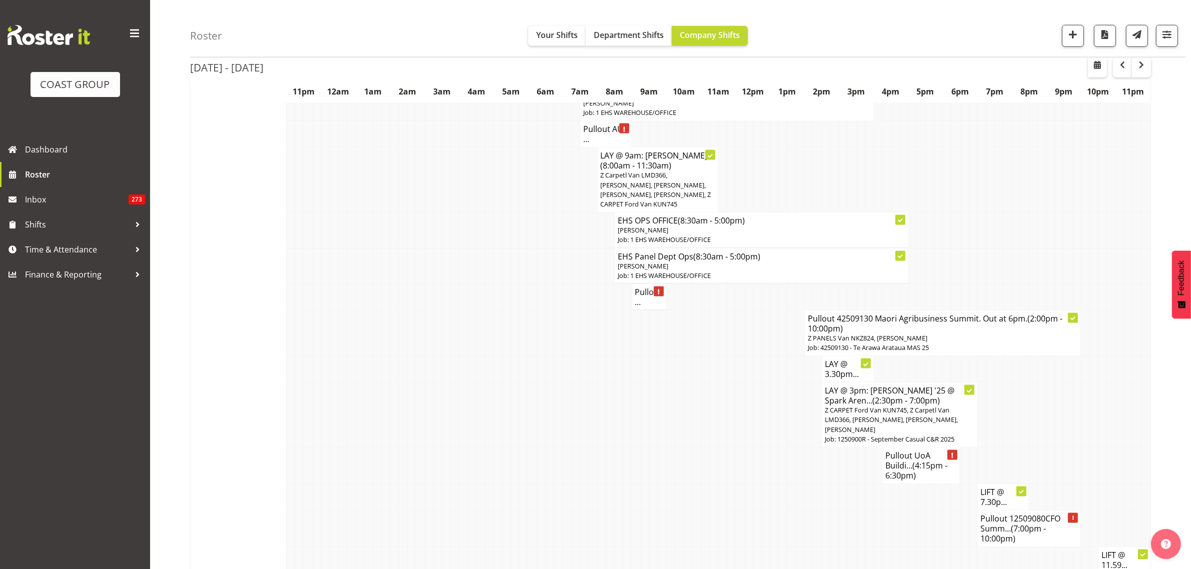
scroll to position [1626, 0]
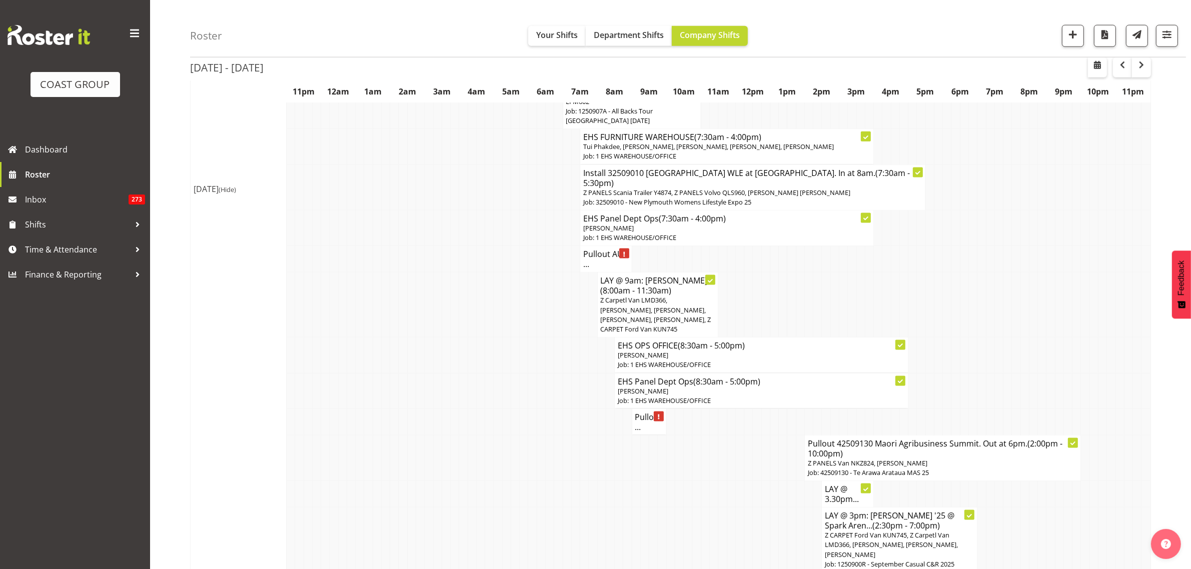
click at [645, 412] on h4 "Pullout ..." at bounding box center [649, 422] width 28 height 20
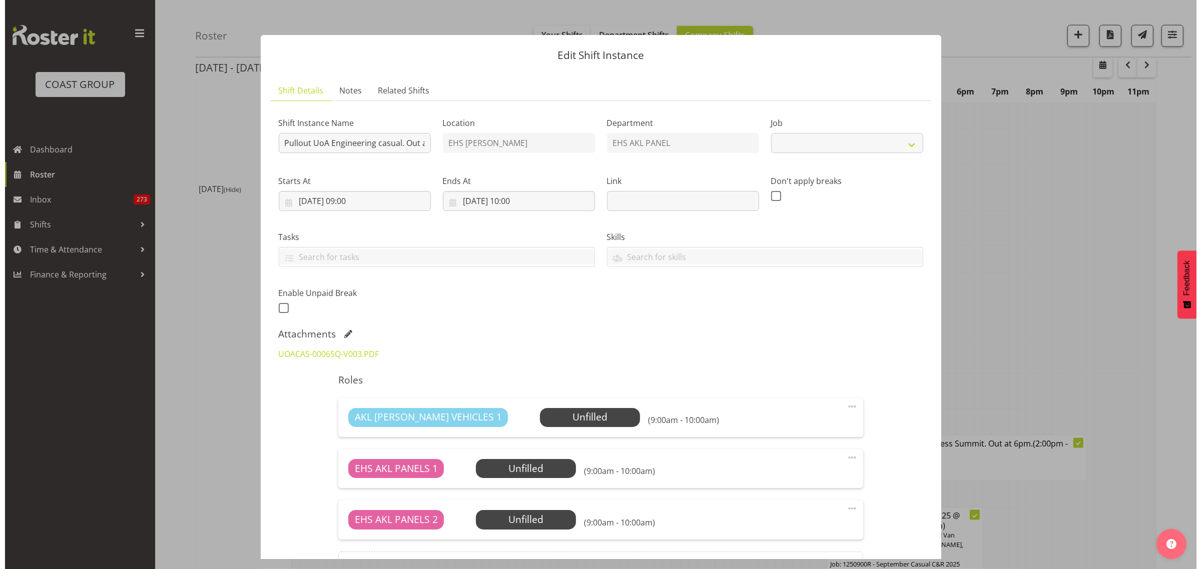
scroll to position [1622, 0]
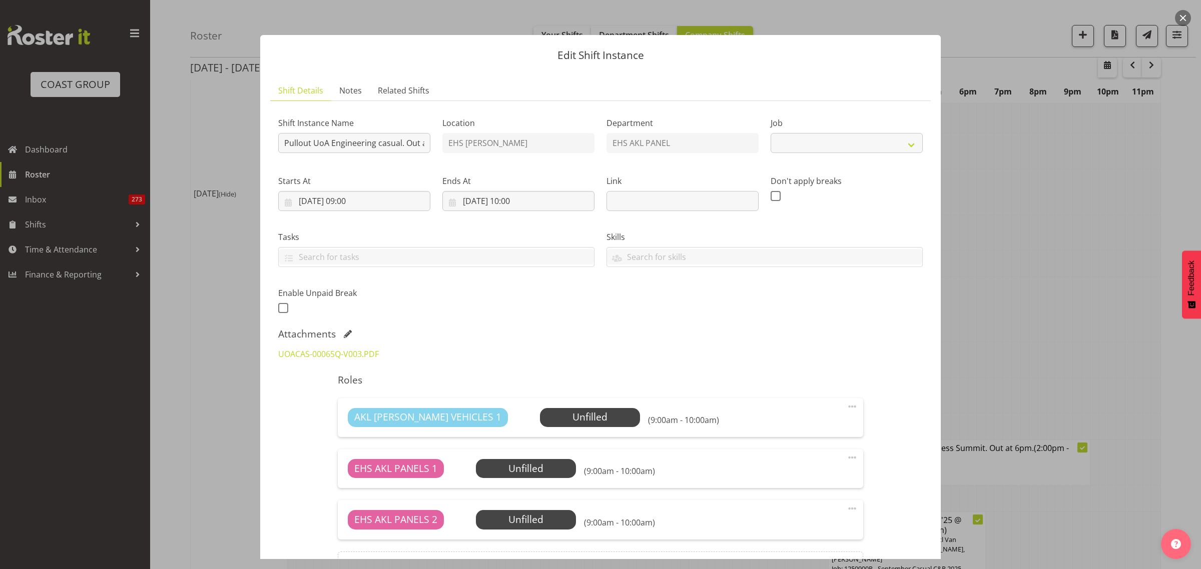
select select "8653"
click at [846, 509] on span at bounding box center [852, 509] width 12 height 12
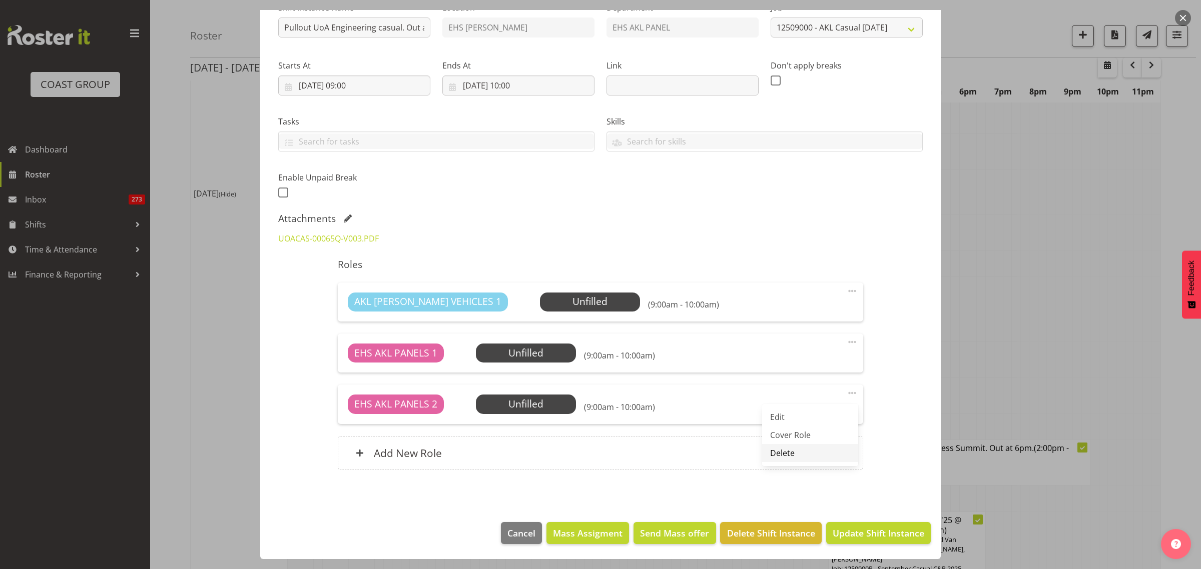
click at [776, 447] on link "Delete" at bounding box center [810, 453] width 96 height 18
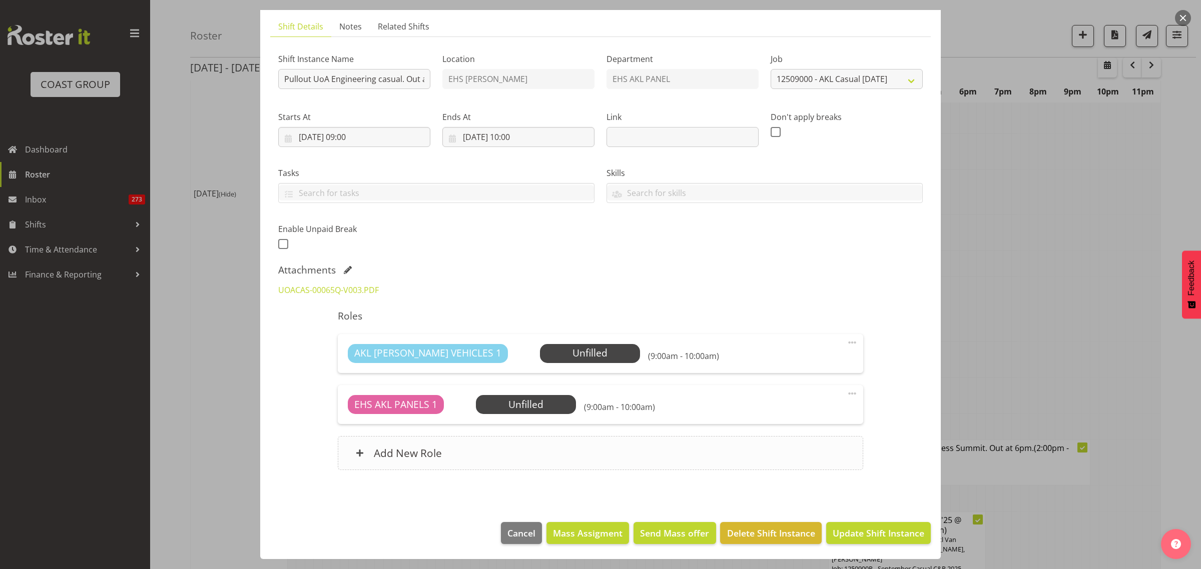
scroll to position [64, 0]
click at [552, 355] on span "Select Employee" at bounding box center [589, 353] width 75 height 15
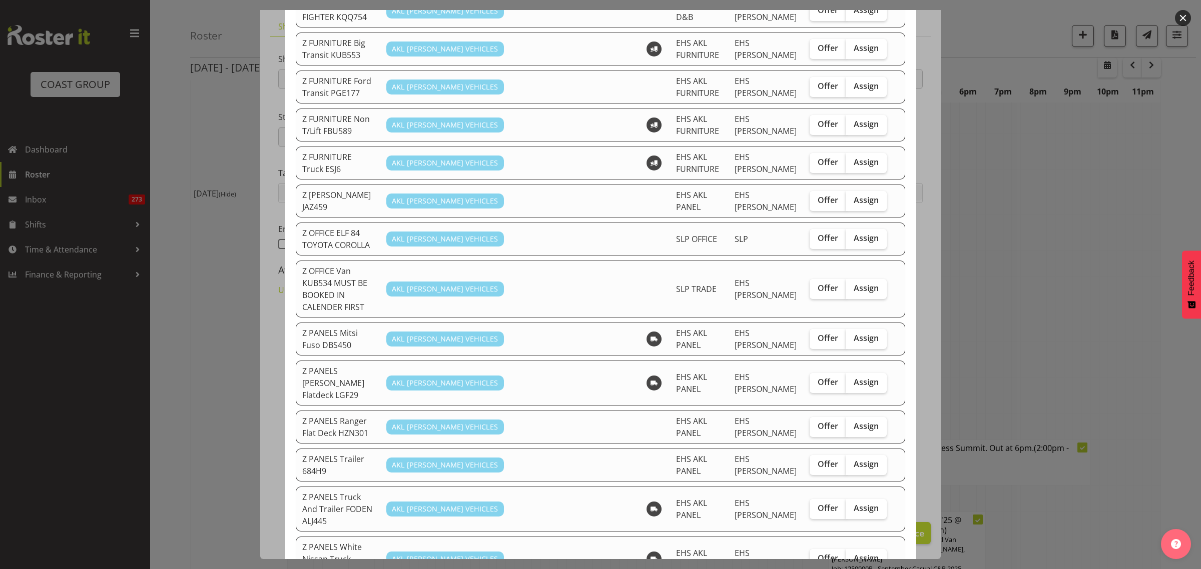
scroll to position [313, 0]
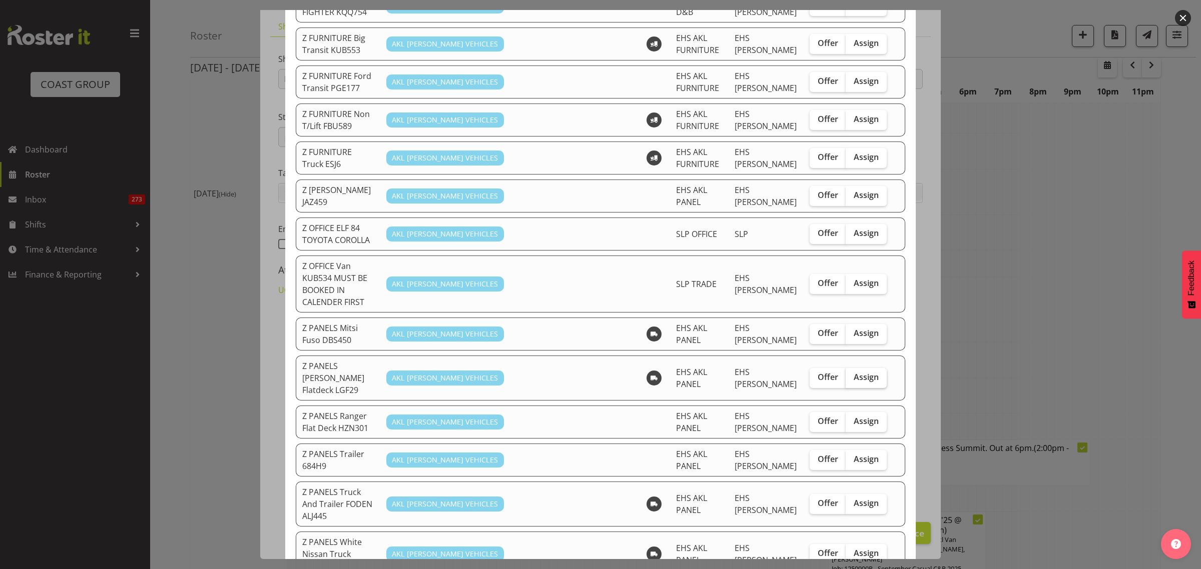
click at [859, 372] on span "Assign" at bounding box center [866, 377] width 25 height 10
click at [852, 374] on input "Assign" at bounding box center [849, 377] width 7 height 7
checkbox input "true"
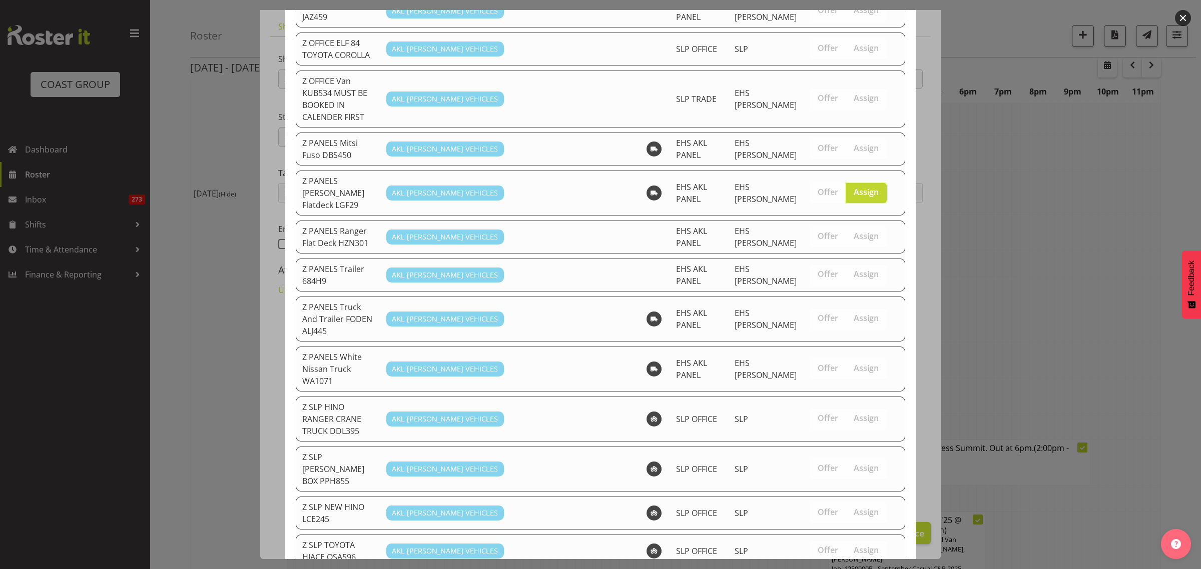
scroll to position [608, 0]
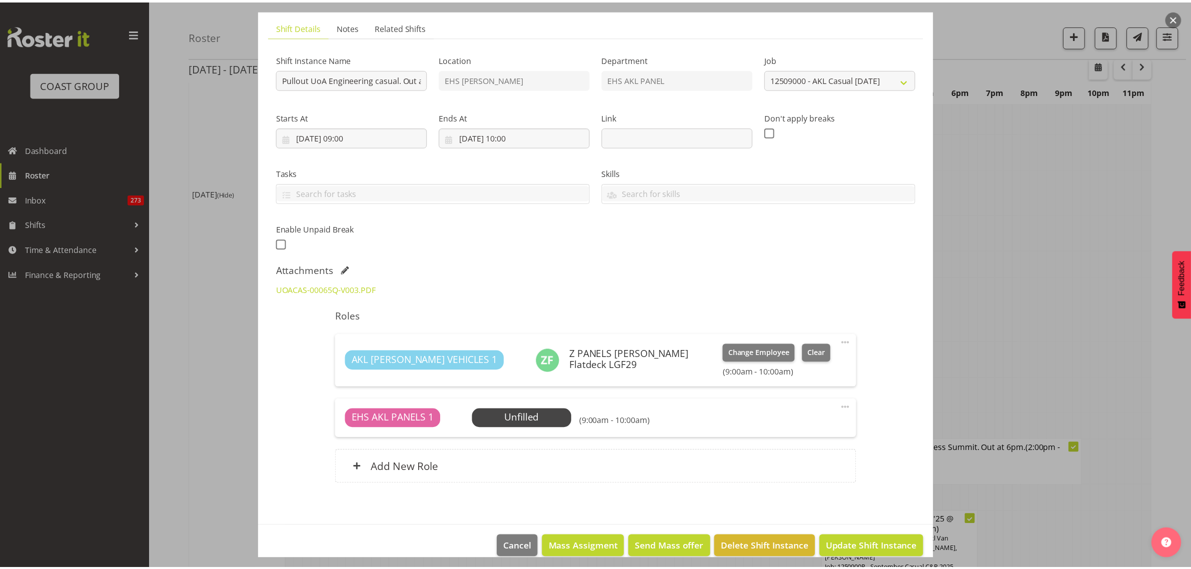
scroll to position [1626, 0]
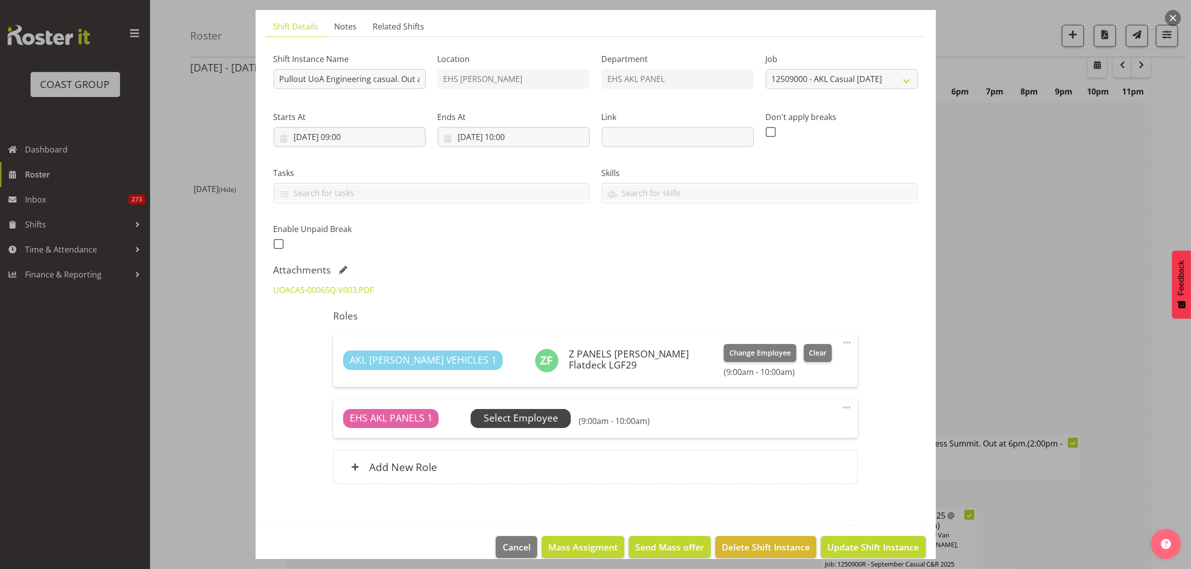
click at [542, 414] on span "Select Employee" at bounding box center [521, 418] width 75 height 15
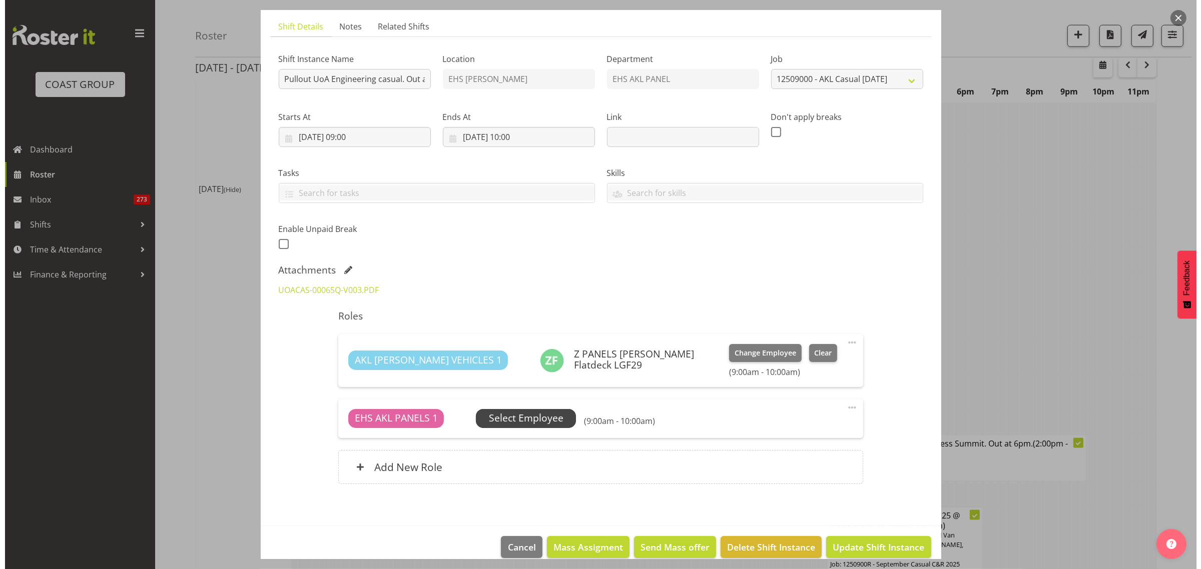
scroll to position [1622, 0]
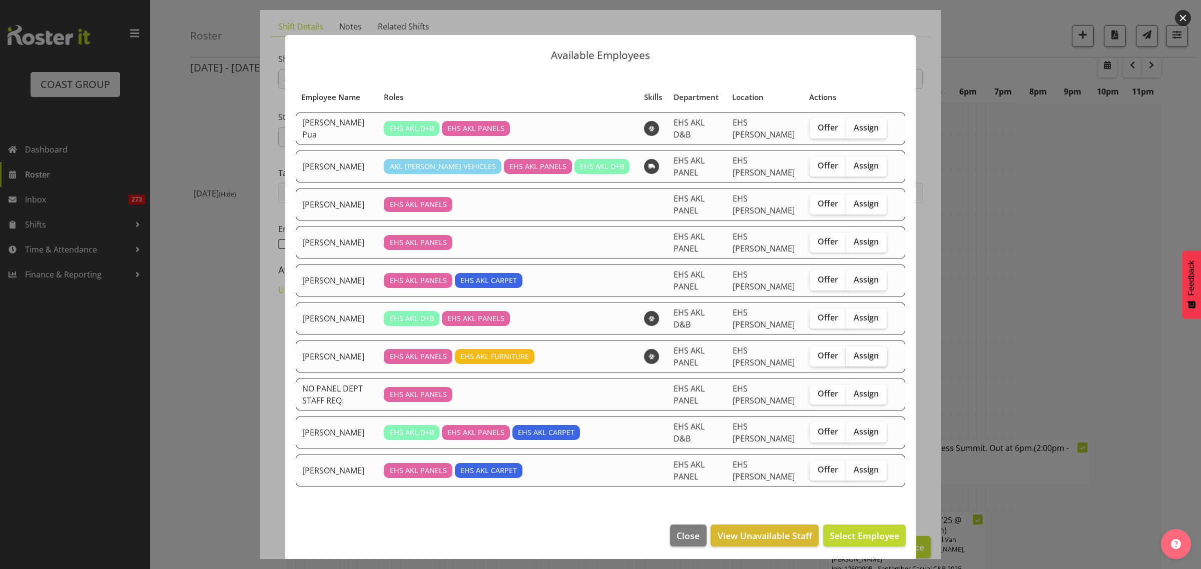
click at [857, 351] on span "Assign" at bounding box center [866, 356] width 25 height 10
click at [852, 353] on input "Assign" at bounding box center [849, 356] width 7 height 7
checkbox input "true"
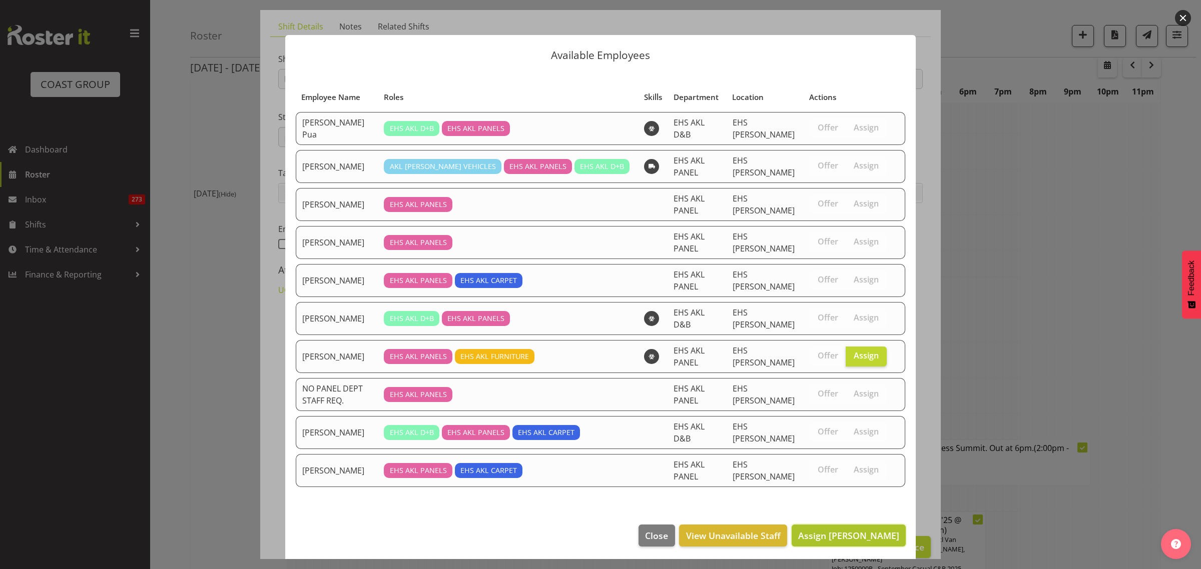
click at [829, 530] on span "Assign [PERSON_NAME]" at bounding box center [848, 536] width 101 height 12
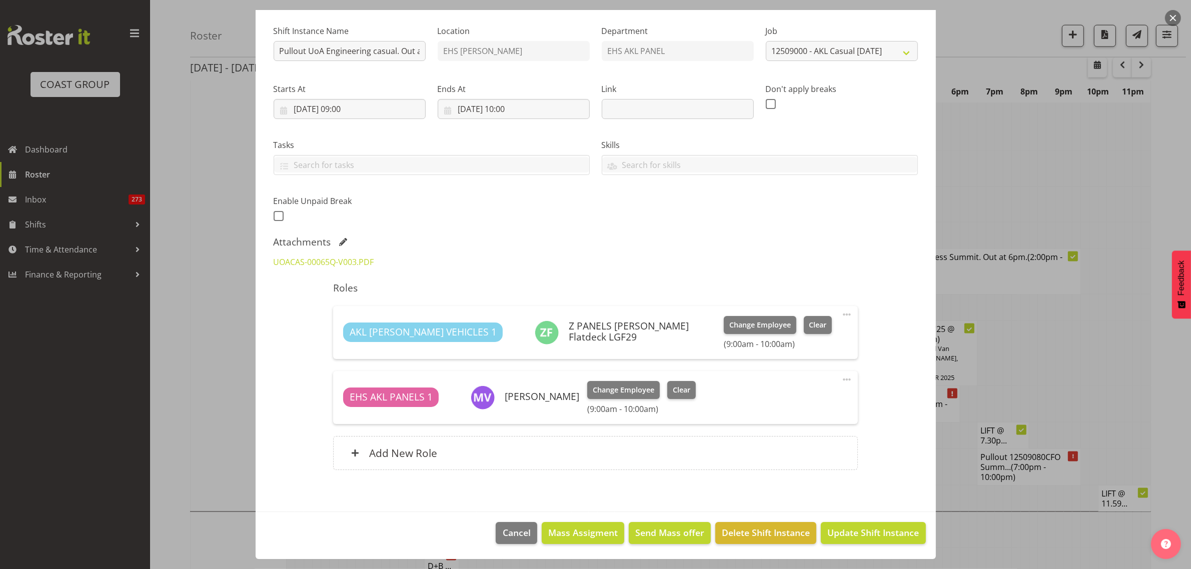
scroll to position [1814, 0]
click at [841, 533] on span "Update Shift Instance" at bounding box center [874, 532] width 92 height 13
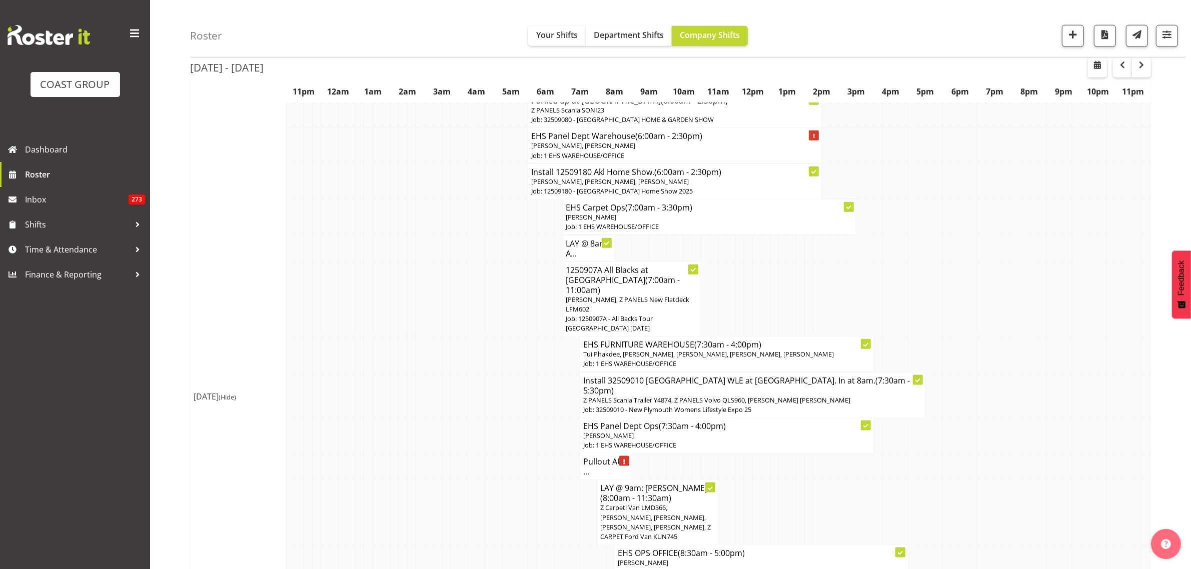
scroll to position [1439, 0]
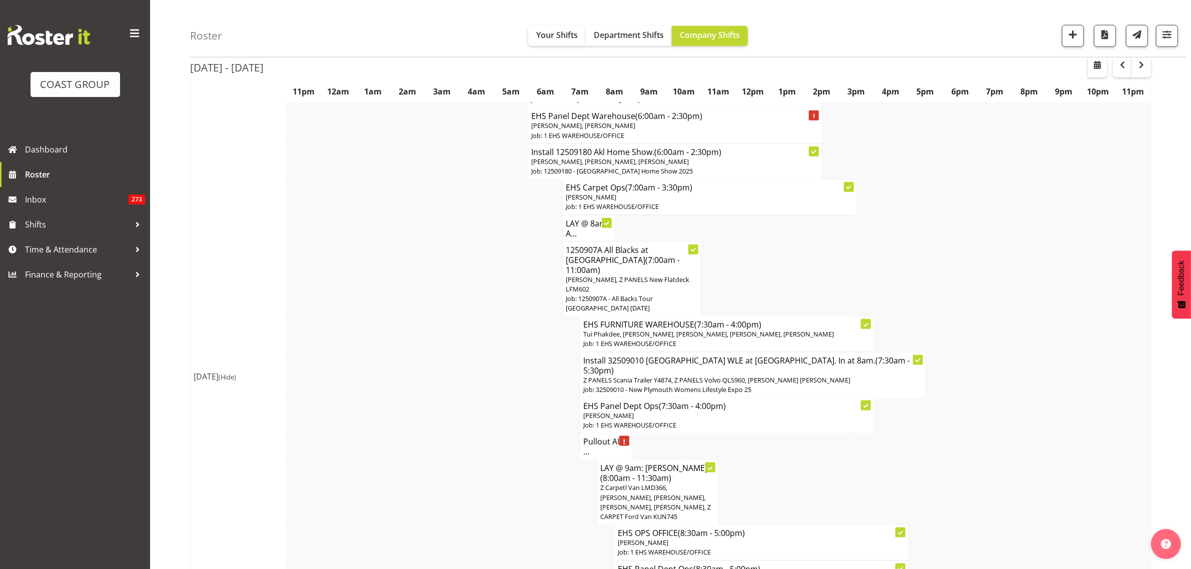
click at [592, 437] on h4 "Pullout AUT ..." at bounding box center [606, 447] width 46 height 20
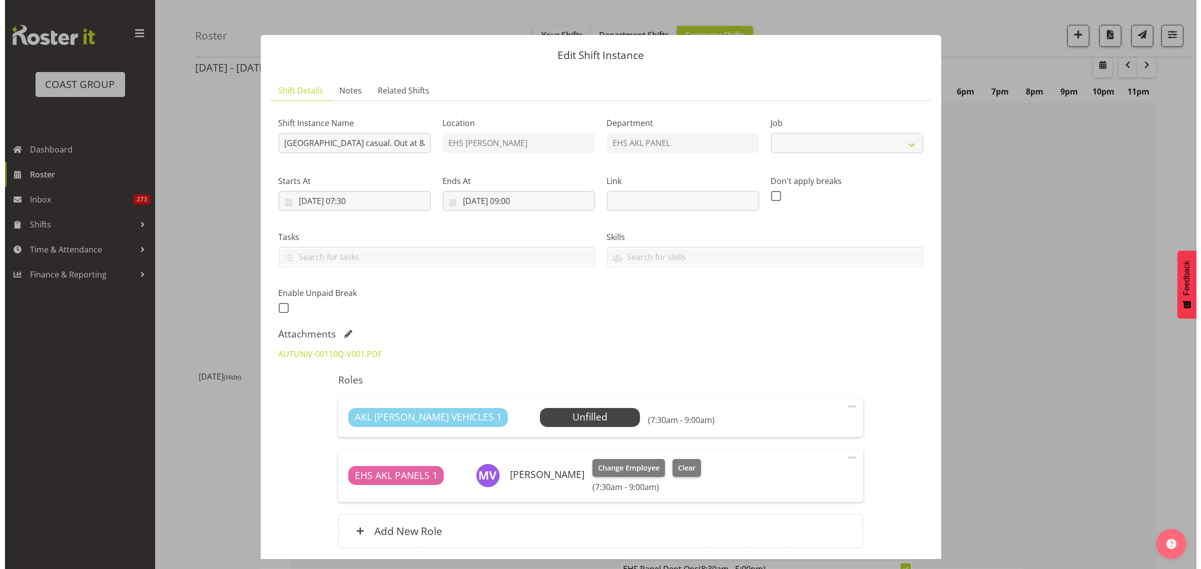
scroll to position [1434, 0]
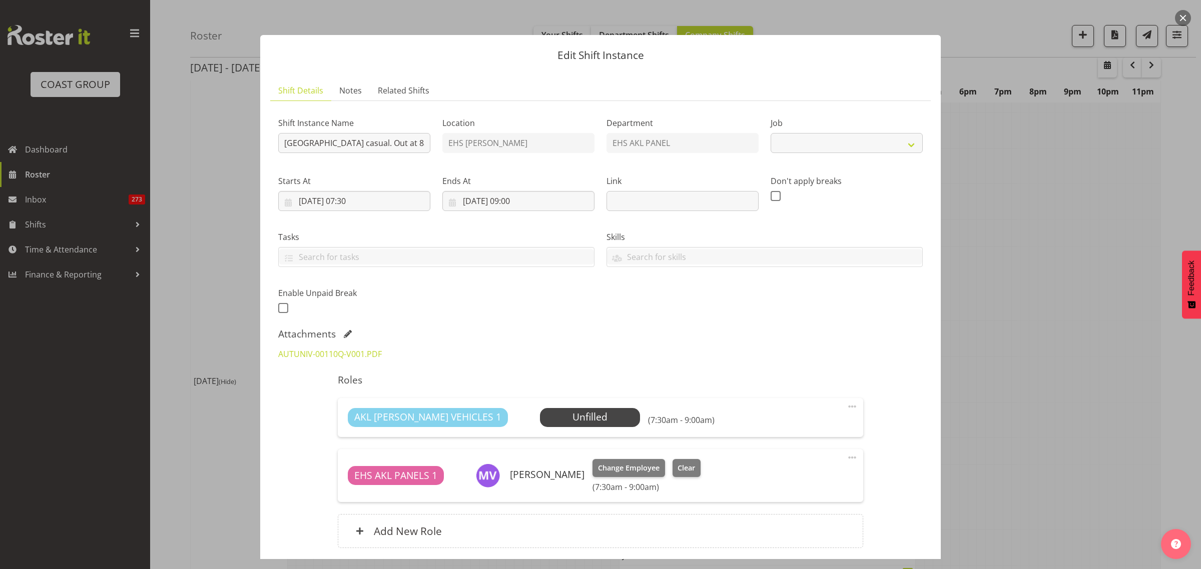
select select "8653"
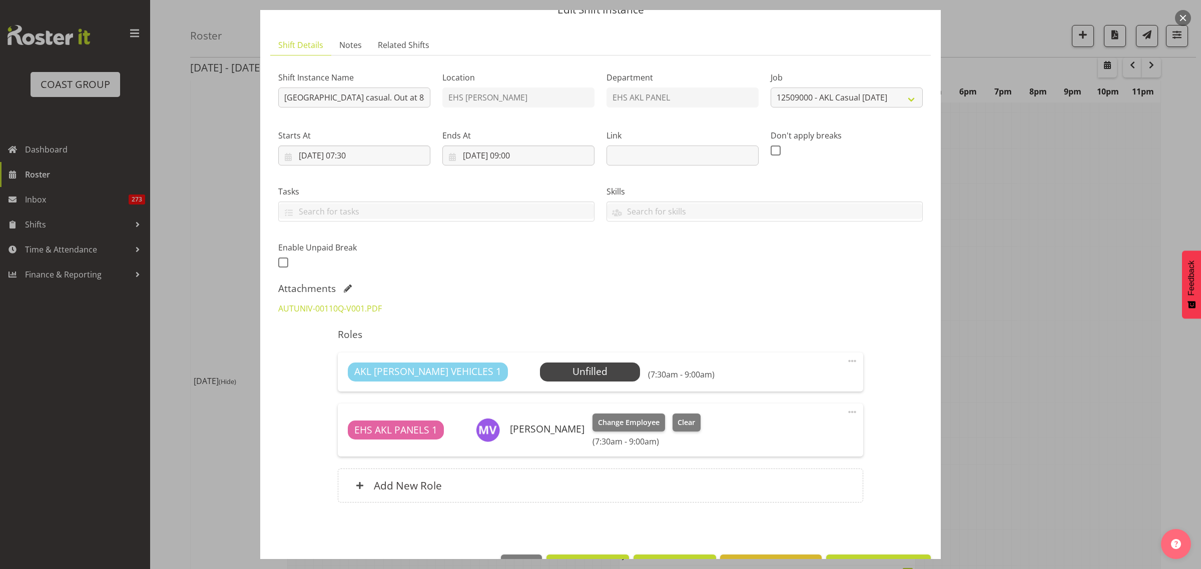
scroll to position [63, 0]
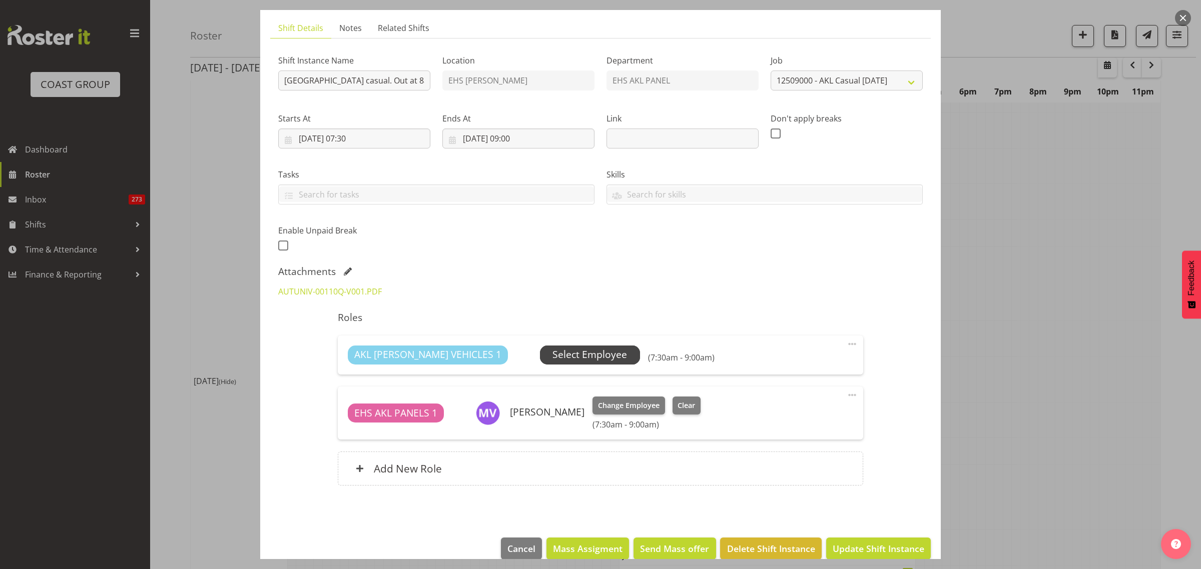
click at [566, 355] on span "Select Employee" at bounding box center [589, 355] width 75 height 15
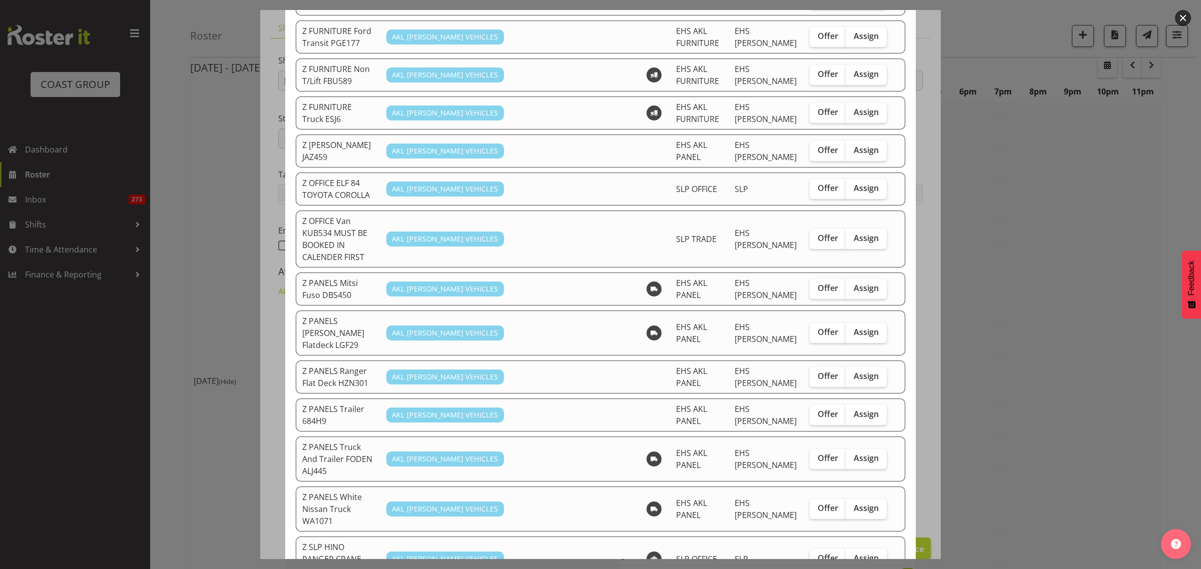
scroll to position [375, 0]
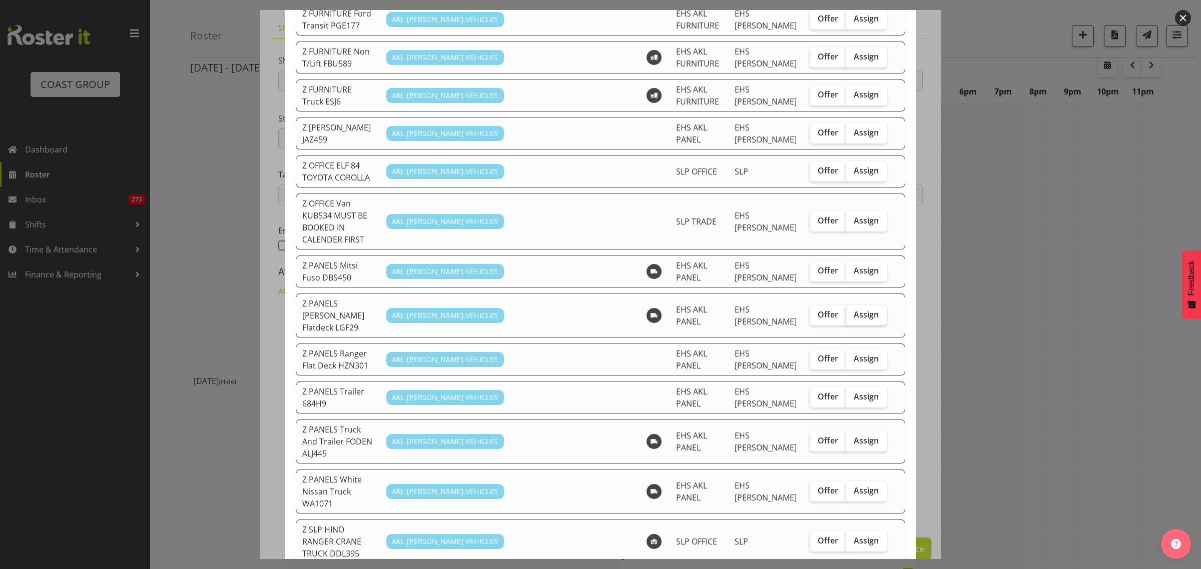
click at [854, 310] on span "Assign" at bounding box center [866, 315] width 25 height 10
click at [852, 312] on input "Assign" at bounding box center [849, 315] width 7 height 7
checkbox input "true"
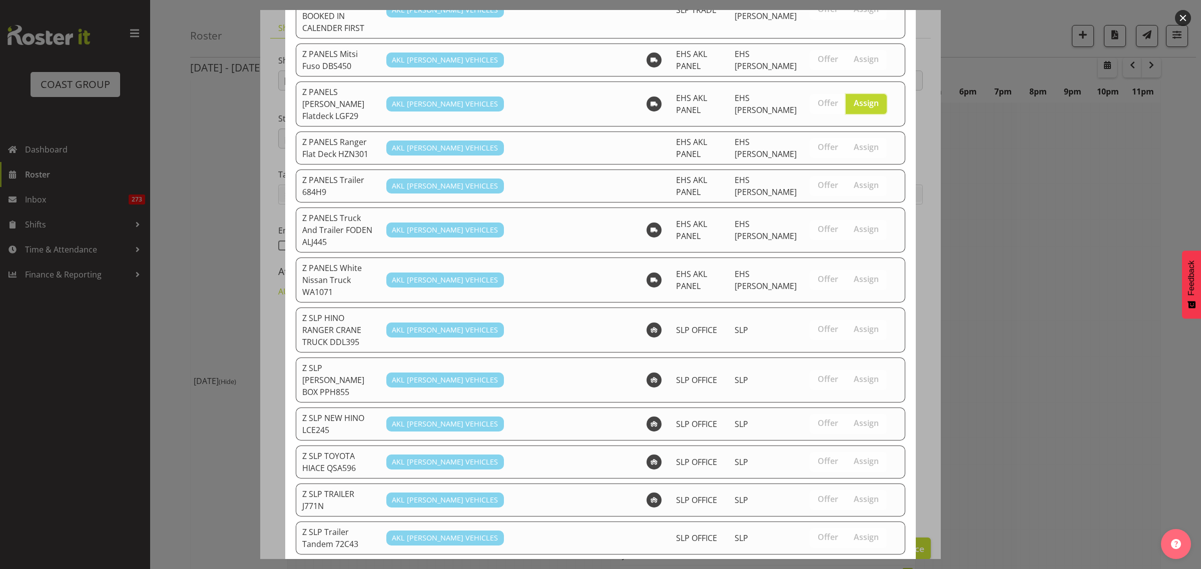
scroll to position [608, 0]
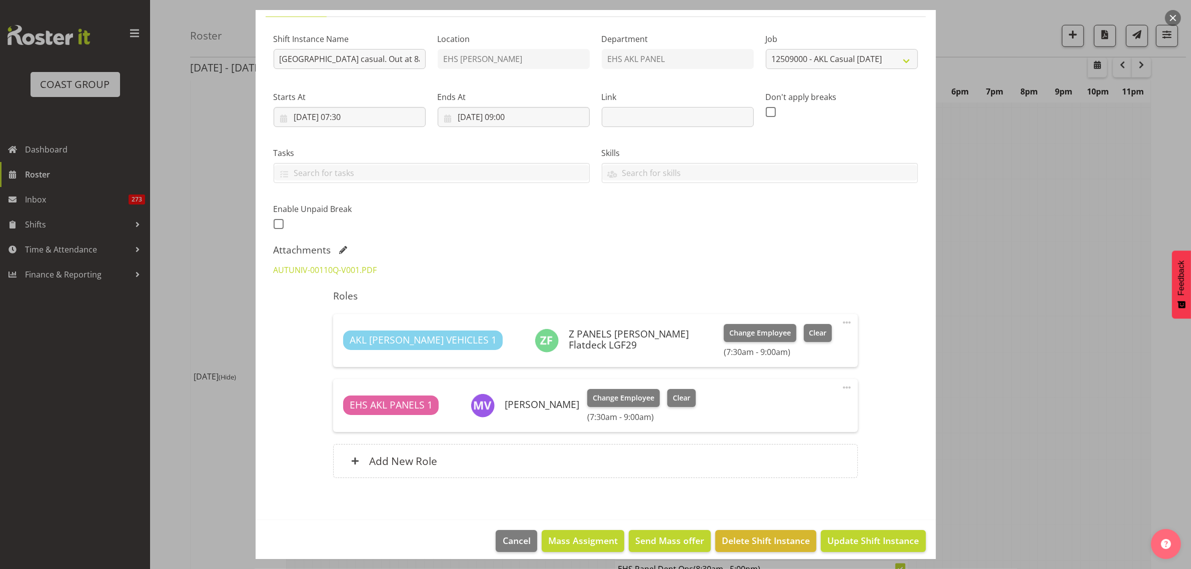
scroll to position [93, 0]
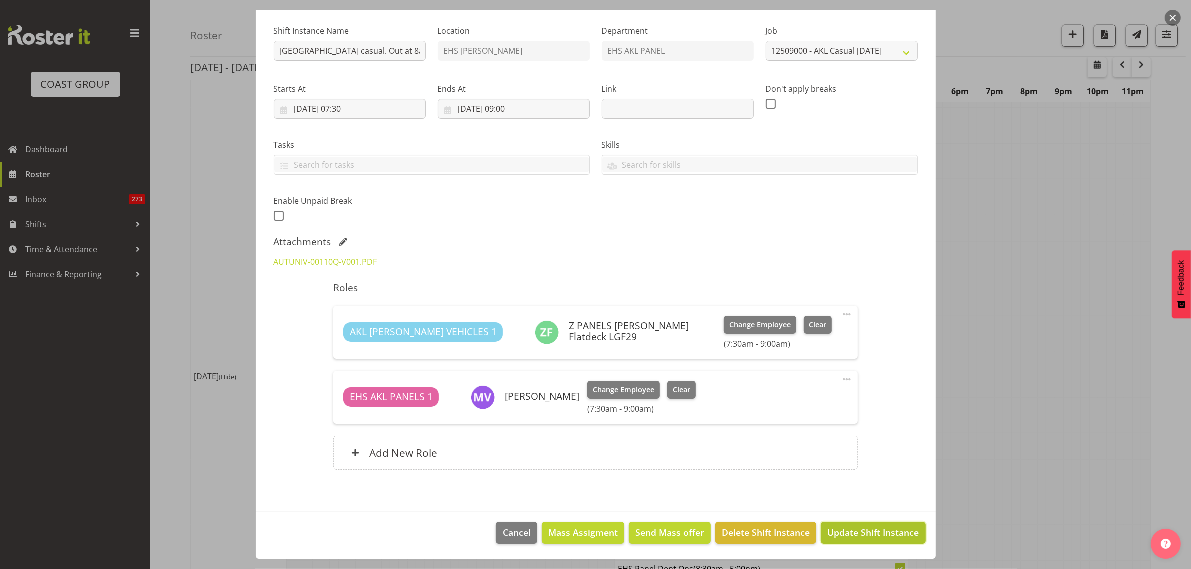
click at [847, 537] on span "Update Shift Instance" at bounding box center [874, 532] width 92 height 13
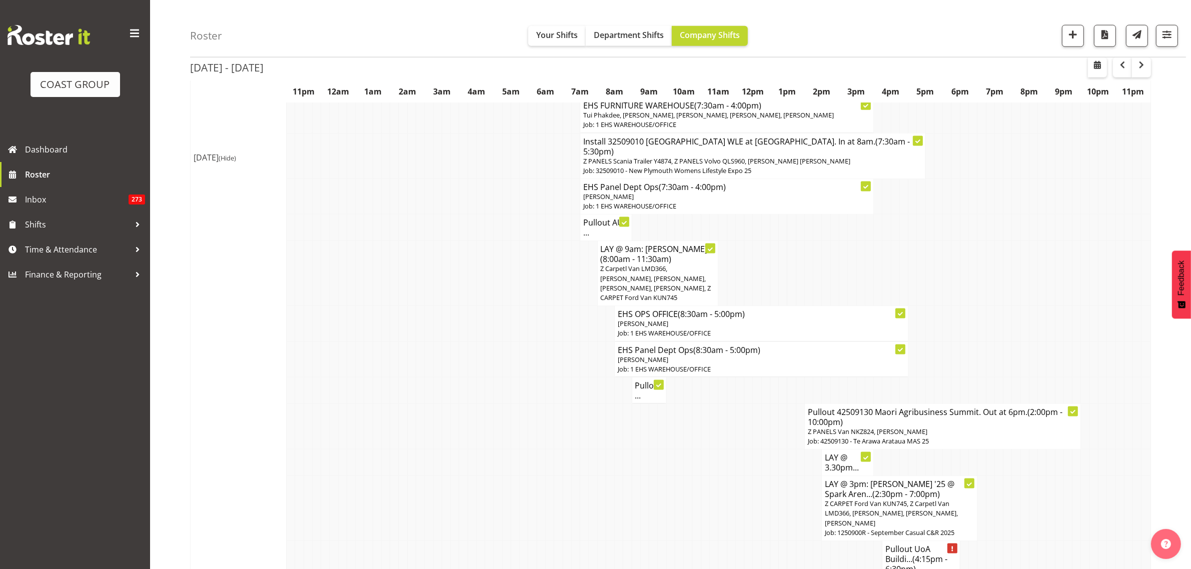
scroll to position [1689, 0]
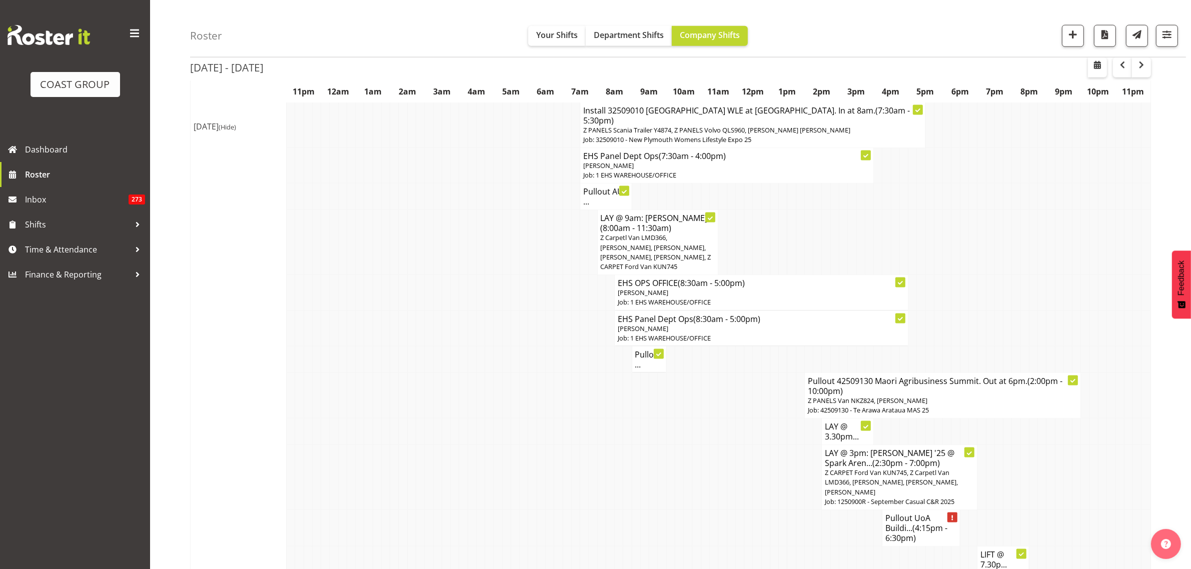
click at [1008, 396] on p "Z PANELS Van NKZ824, [PERSON_NAME]" at bounding box center [943, 401] width 270 height 10
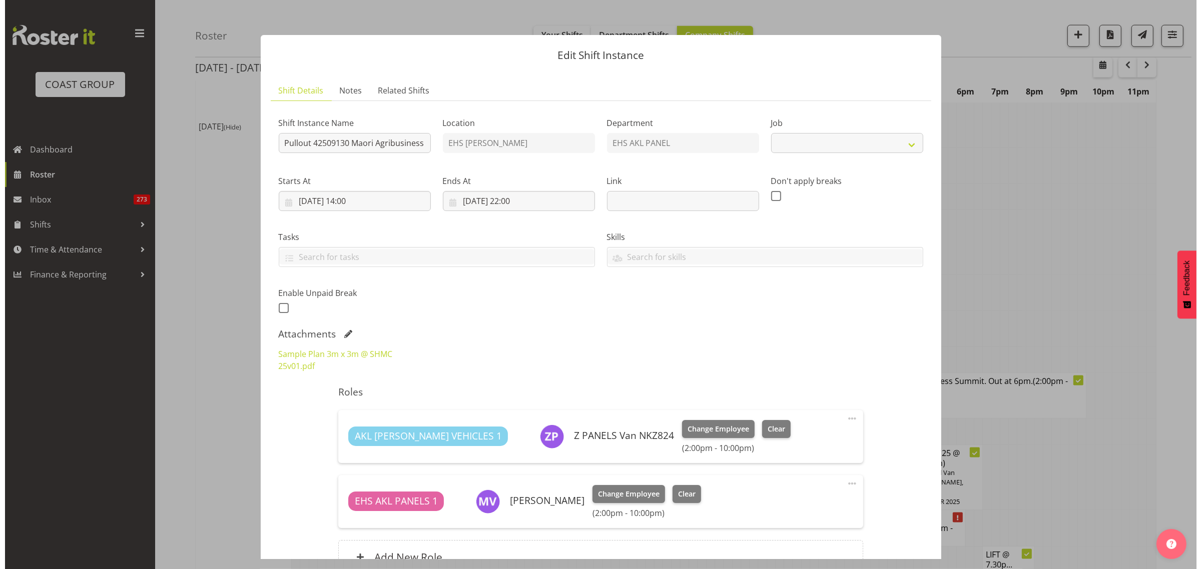
scroll to position [1684, 0]
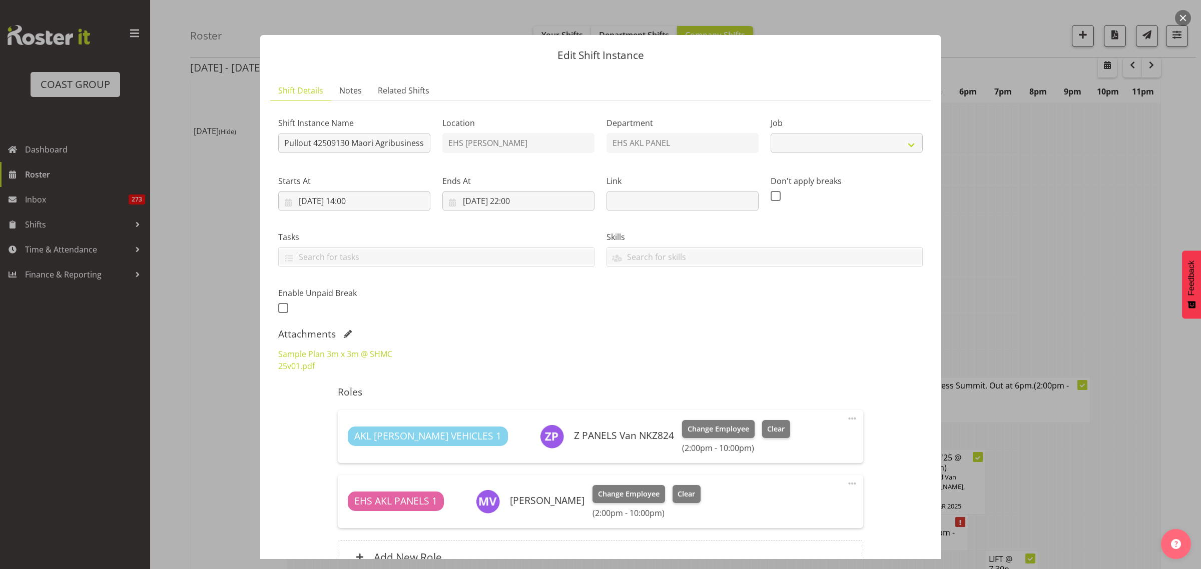
select select "10387"
click at [381, 146] on input "Pullout 42509130 Maori Agribusiness Summit. Out at 6pm." at bounding box center [354, 143] width 152 height 20
type input "Pullout 42509130 Maori Agribusiness Summit. Out at 4pm."
click at [379, 205] on input "[DATE] 14:00" at bounding box center [354, 201] width 152 height 20
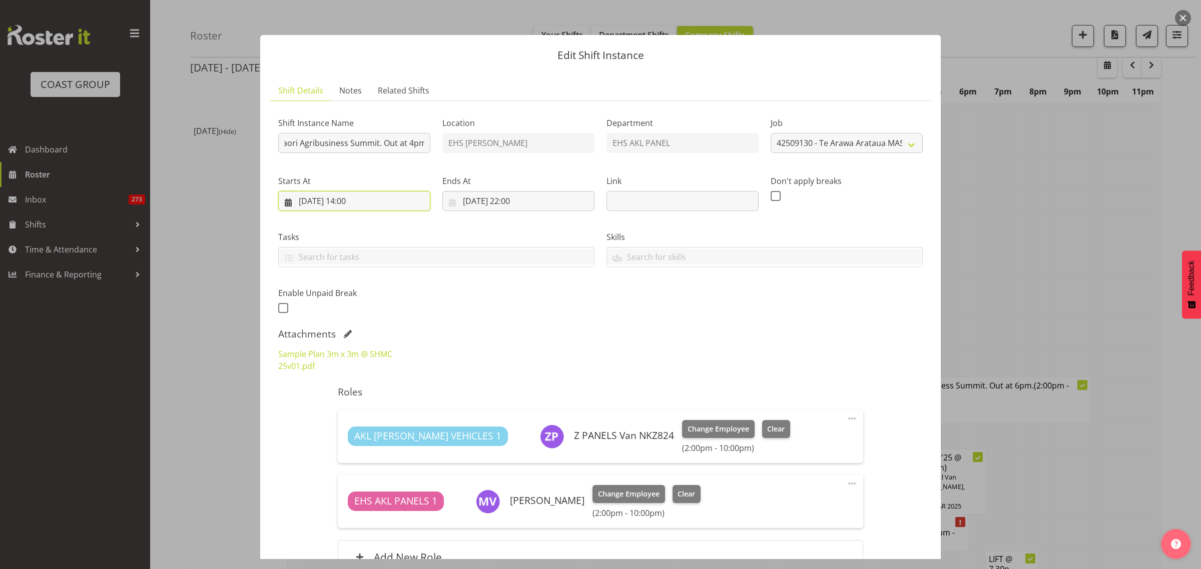
scroll to position [0, 0]
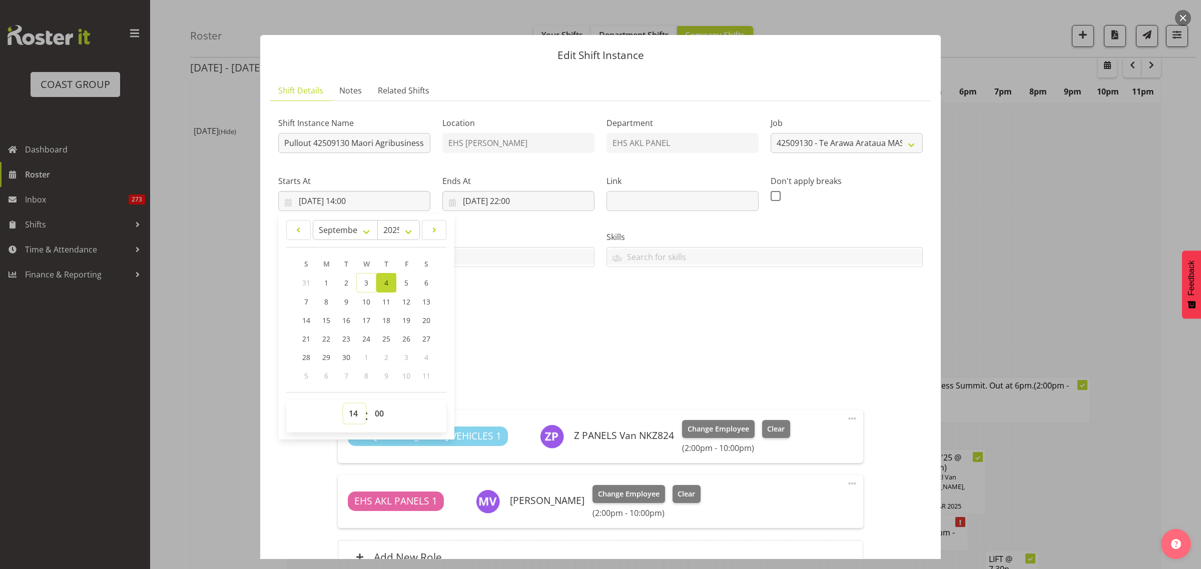
click at [353, 414] on select "00 01 02 03 04 05 06 07 08 09 10 11 12 13 14 15 16 17 18 19 20 21 22 23" at bounding box center [354, 414] width 23 height 20
select select "12"
click at [343, 404] on select "00 01 02 03 04 05 06 07 08 09 10 11 12 13 14 15 16 17 18 19 20 21 22 23" at bounding box center [354, 414] width 23 height 20
type input "[DATE] 12:00"
click at [379, 414] on select "00 01 02 03 04 05 06 07 08 09 10 11 12 13 14 15 16 17 18 19 20 21 22 23 24 25 2…" at bounding box center [380, 414] width 23 height 20
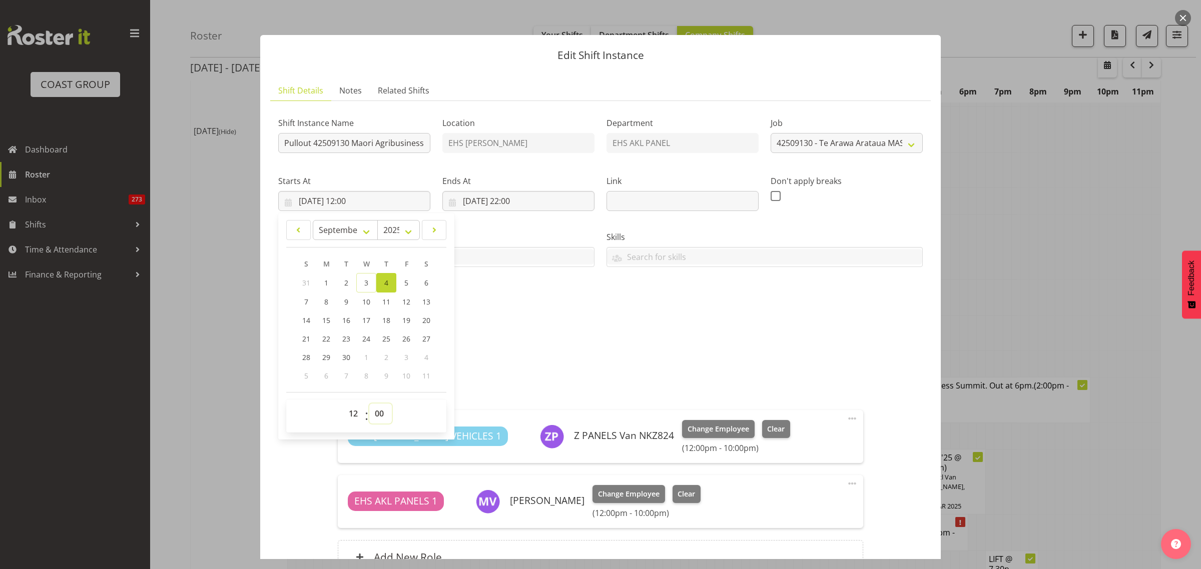
select select "30"
click at [369, 404] on select "00 01 02 03 04 05 06 07 08 09 10 11 12 13 14 15 16 17 18 19 20 21 22 23 24 25 2…" at bounding box center [380, 414] width 23 height 20
type input "[DATE] 12:30"
click at [543, 202] on input "[DATE] 22:00" at bounding box center [518, 201] width 152 height 20
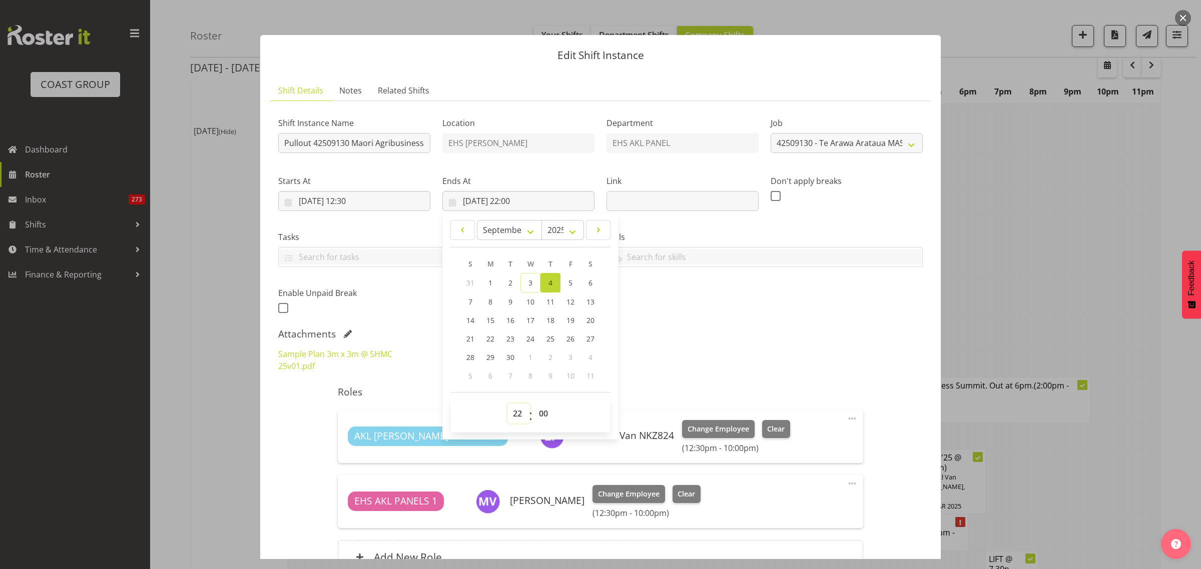
click at [517, 416] on select "00 01 02 03 04 05 06 07 08 09 10 11 12 13 14 15 16 17 18 19 20 21 22 23" at bounding box center [518, 414] width 23 height 20
select select "20"
click at [507, 404] on select "00 01 02 03 04 05 06 07 08 09 10 11 12 13 14 15 16 17 18 19 20 21 22 23" at bounding box center [518, 414] width 23 height 20
type input "[DATE] 20:00"
click at [739, 329] on div "Attachments" at bounding box center [600, 334] width 644 height 12
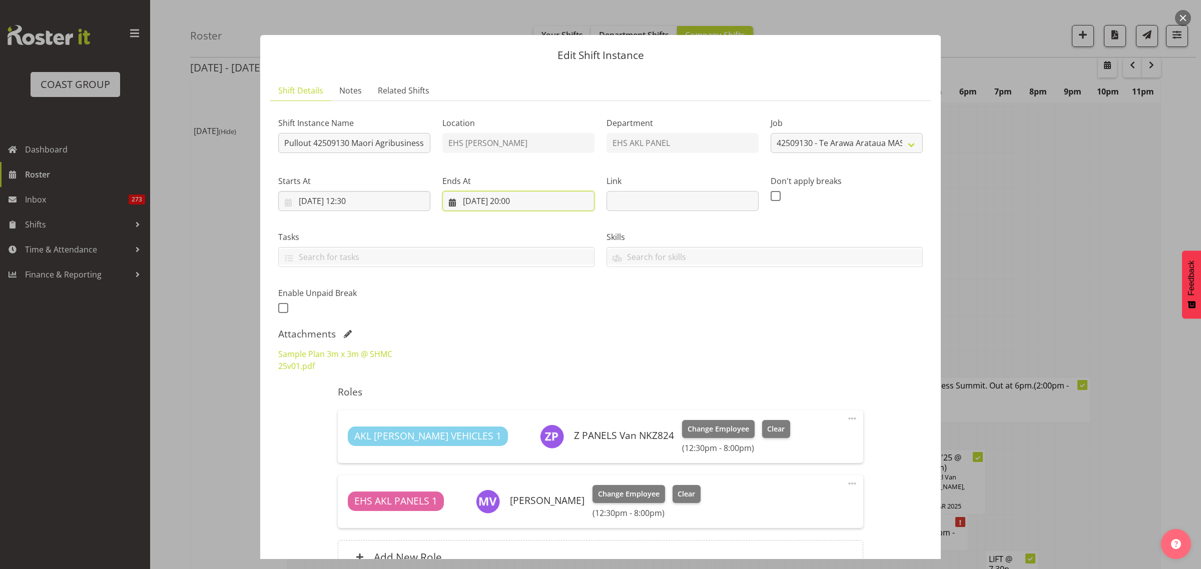
click at [552, 203] on input "[DATE] 20:00" at bounding box center [518, 201] width 152 height 20
click at [546, 414] on select "00 01 02 03 04 05 06 07 08 09 10 11 12 13 14 15 16 17 18 19 20 21 22 23 24 25 2…" at bounding box center [544, 414] width 23 height 20
select select "30"
click at [533, 404] on select "00 01 02 03 04 05 06 07 08 09 10 11 12 13 14 15 16 17 18 19 20 21 22 23 24 25 2…" at bounding box center [544, 414] width 23 height 20
type input "[DATE] 20:30"
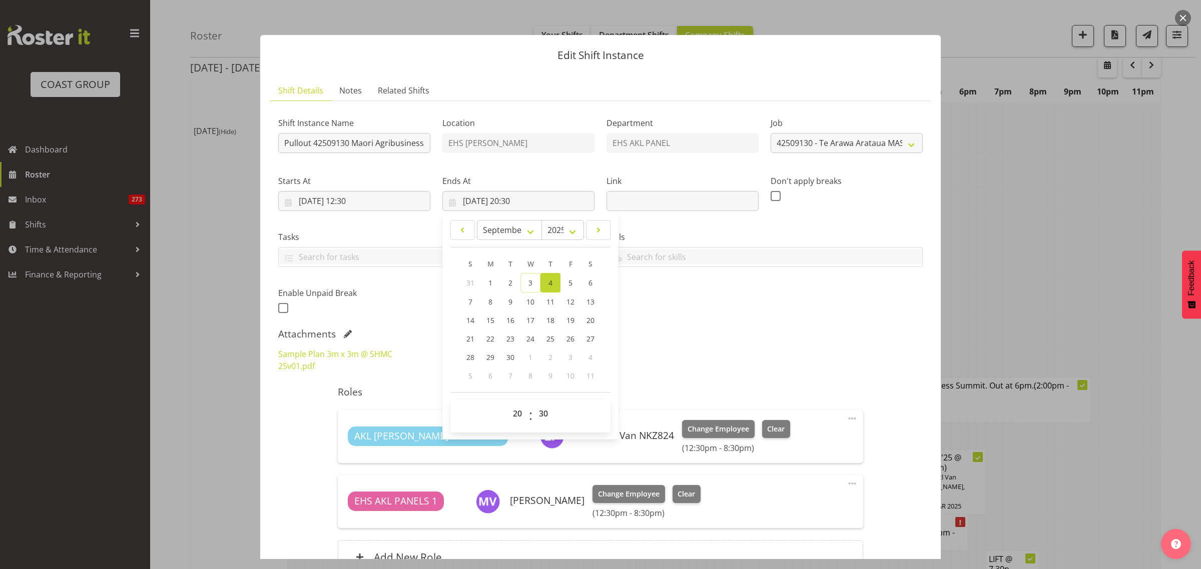
click at [772, 323] on div "Shift Instance Name Pullout 42509130 Maori Agribusiness Summit. Out at 4pm. Loc…" at bounding box center [600, 347] width 644 height 477
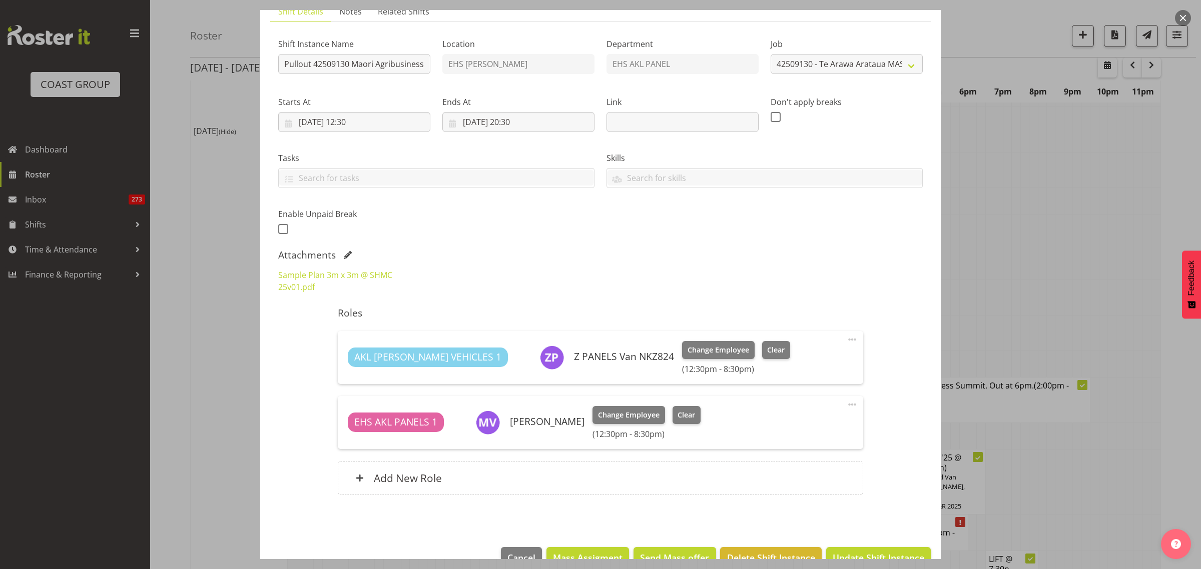
scroll to position [104, 0]
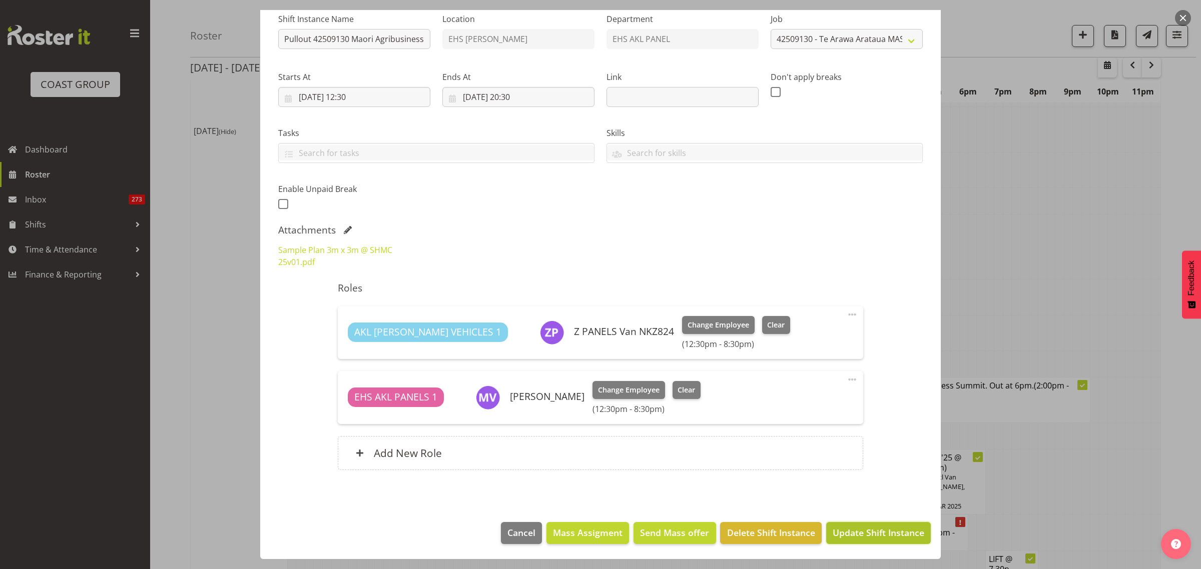
click at [846, 534] on span "Update Shift Instance" at bounding box center [879, 532] width 92 height 13
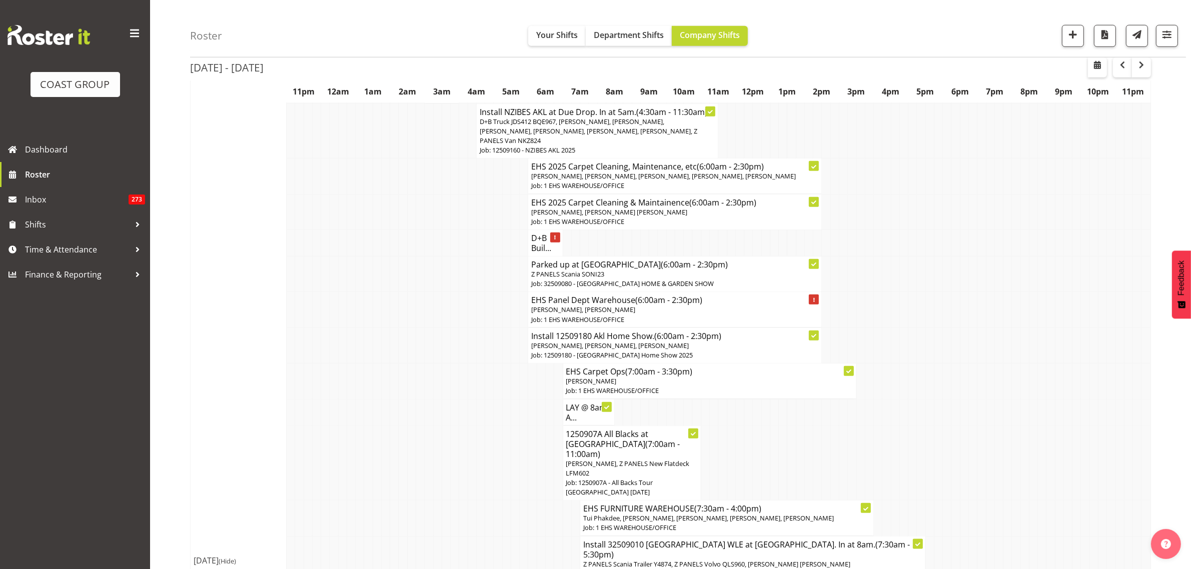
scroll to position [1251, 0]
click at [727, 309] on p "[PERSON_NAME], [PERSON_NAME]" at bounding box center [674, 314] width 287 height 10
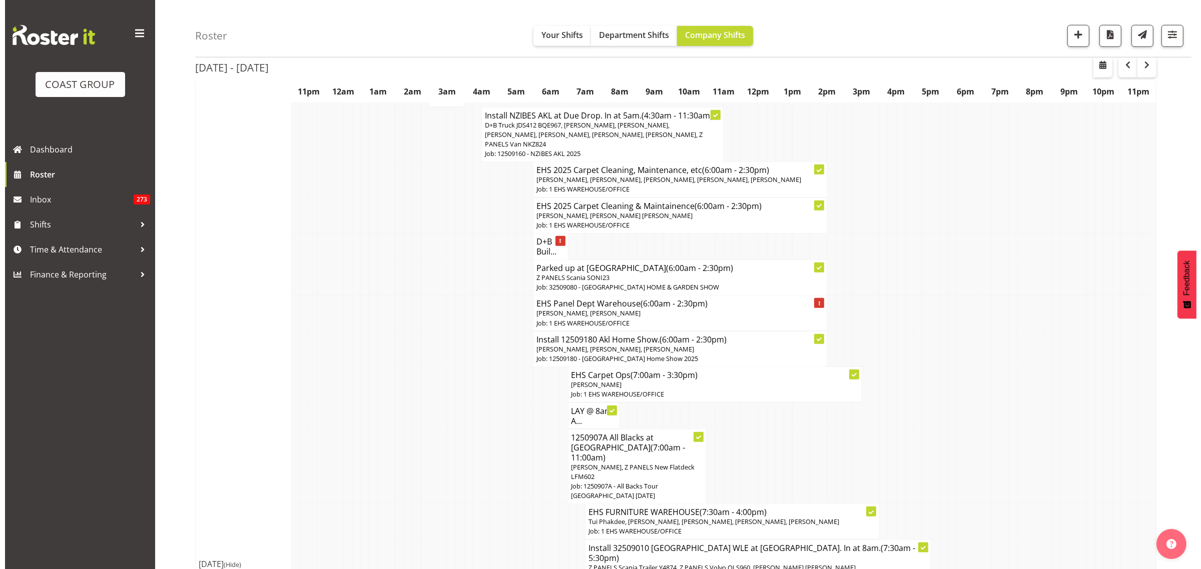
scroll to position [1246, 0]
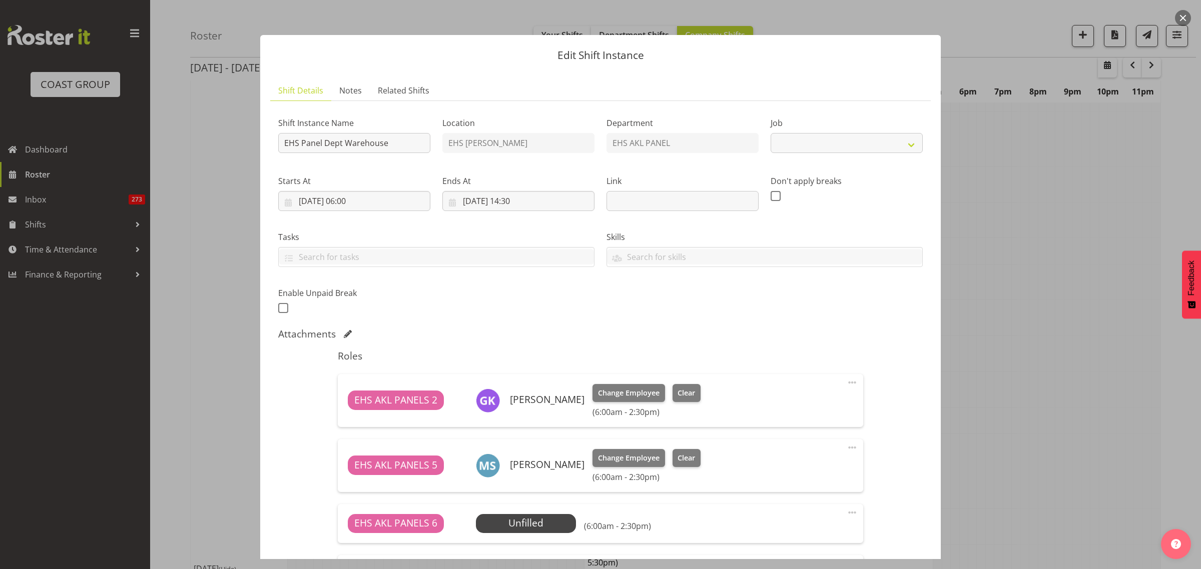
select select "69"
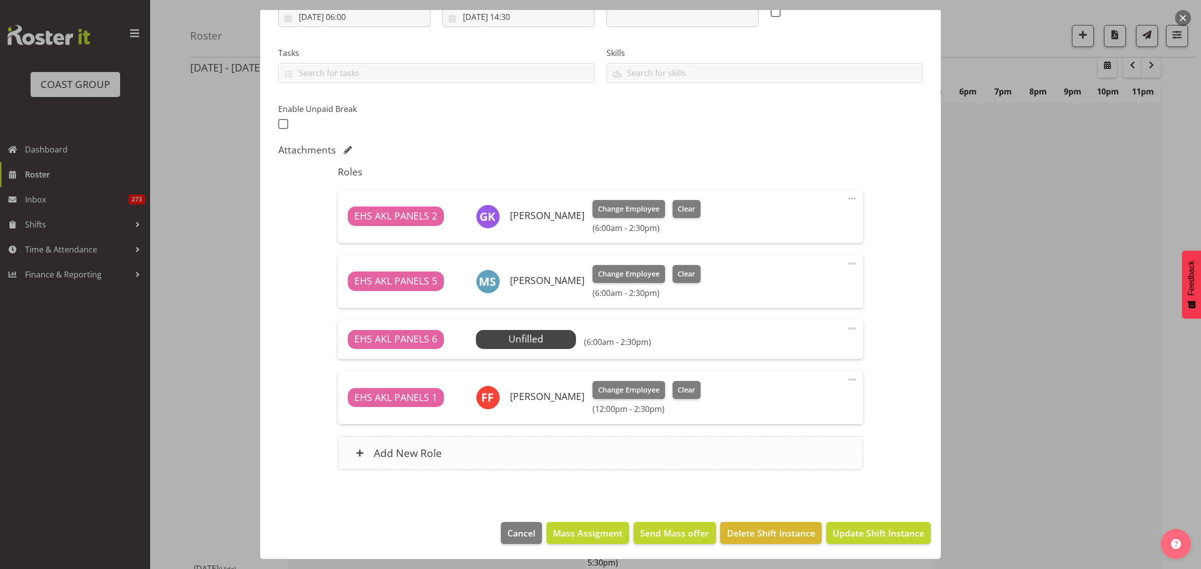
click at [539, 453] on div "Add New Role" at bounding box center [600, 453] width 525 height 34
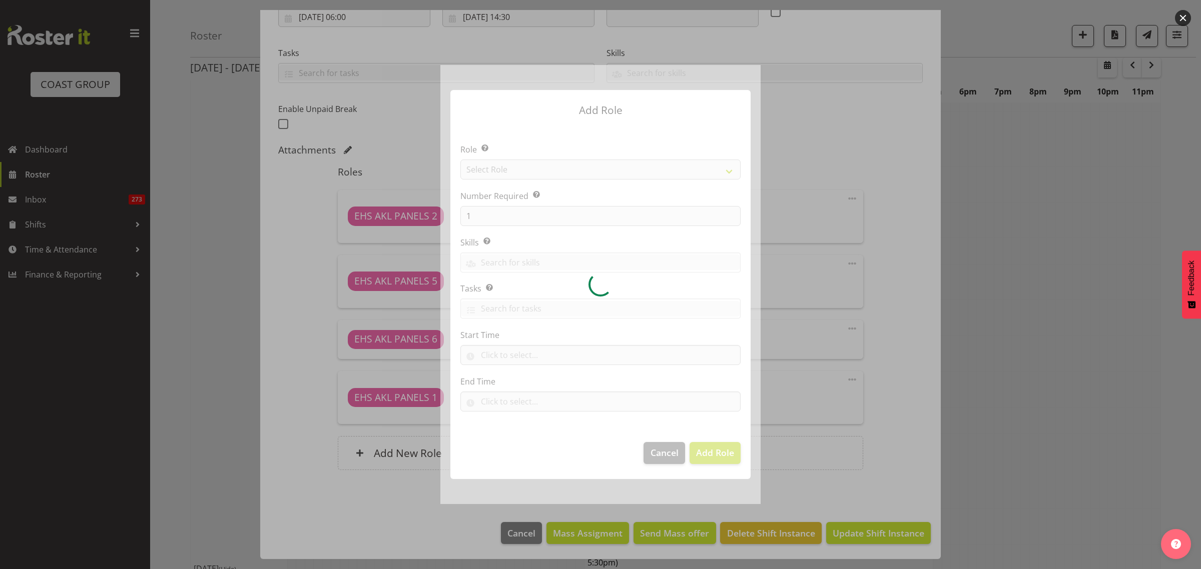
click at [669, 454] on div at bounding box center [600, 284] width 320 height 439
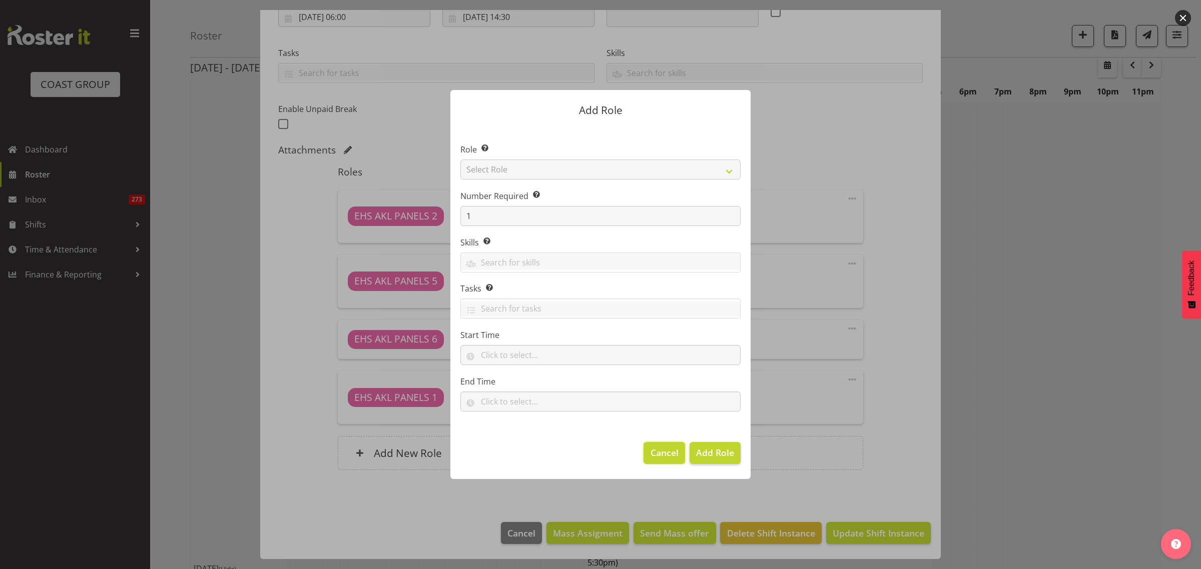
click at [654, 455] on span "Cancel" at bounding box center [664, 452] width 28 height 13
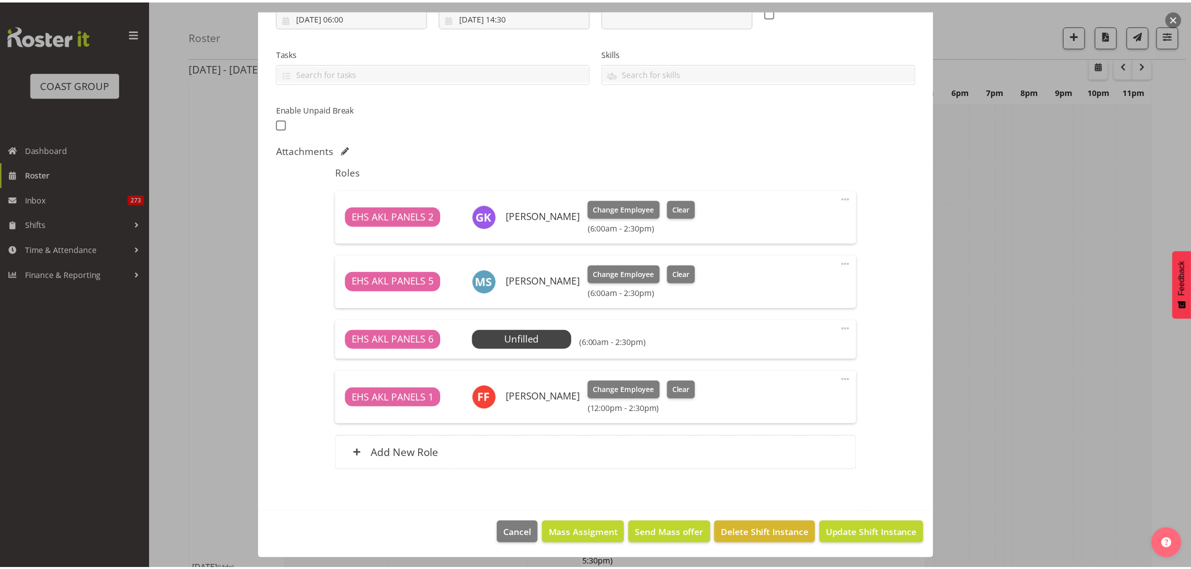
scroll to position [1251, 0]
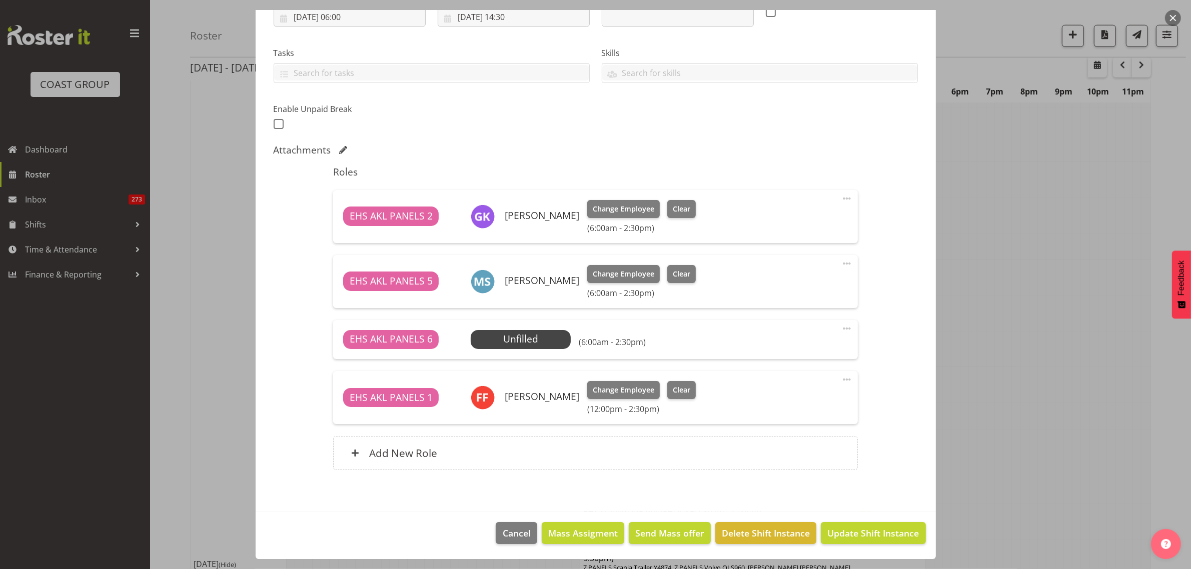
click at [841, 331] on span at bounding box center [847, 329] width 12 height 12
click at [779, 353] on link "Edit" at bounding box center [805, 353] width 96 height 18
select select "8"
select select "2025"
select select "6"
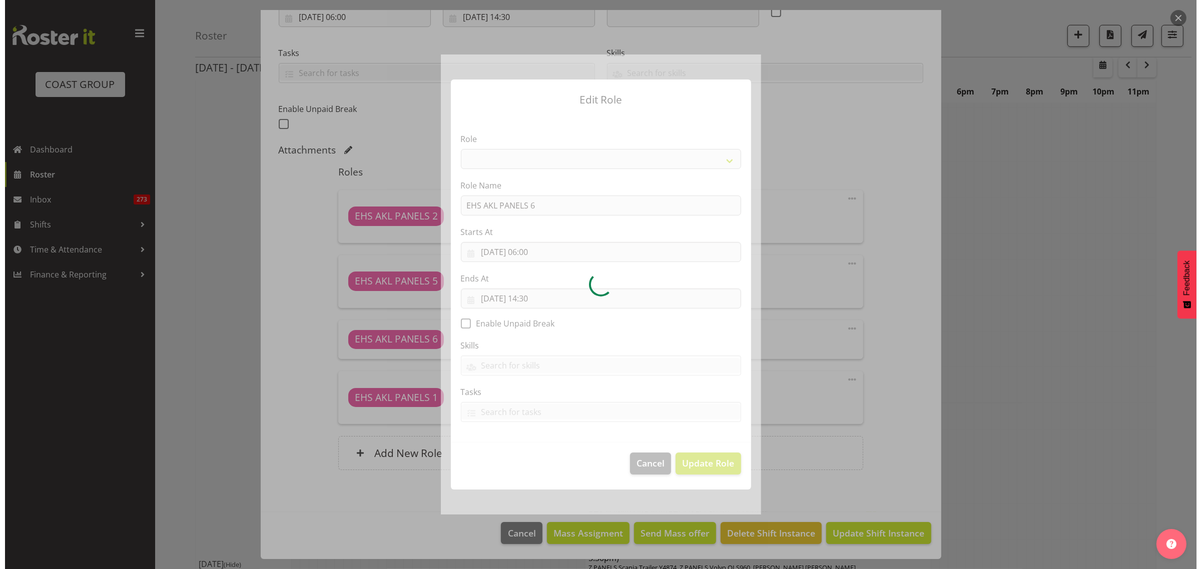
scroll to position [1246, 0]
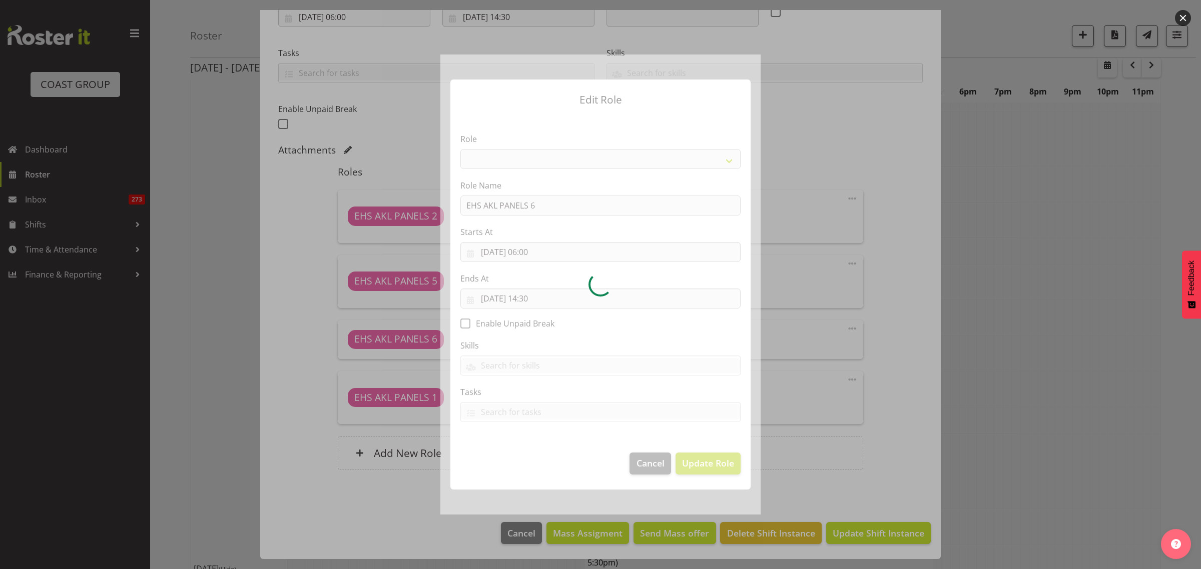
select select "188"
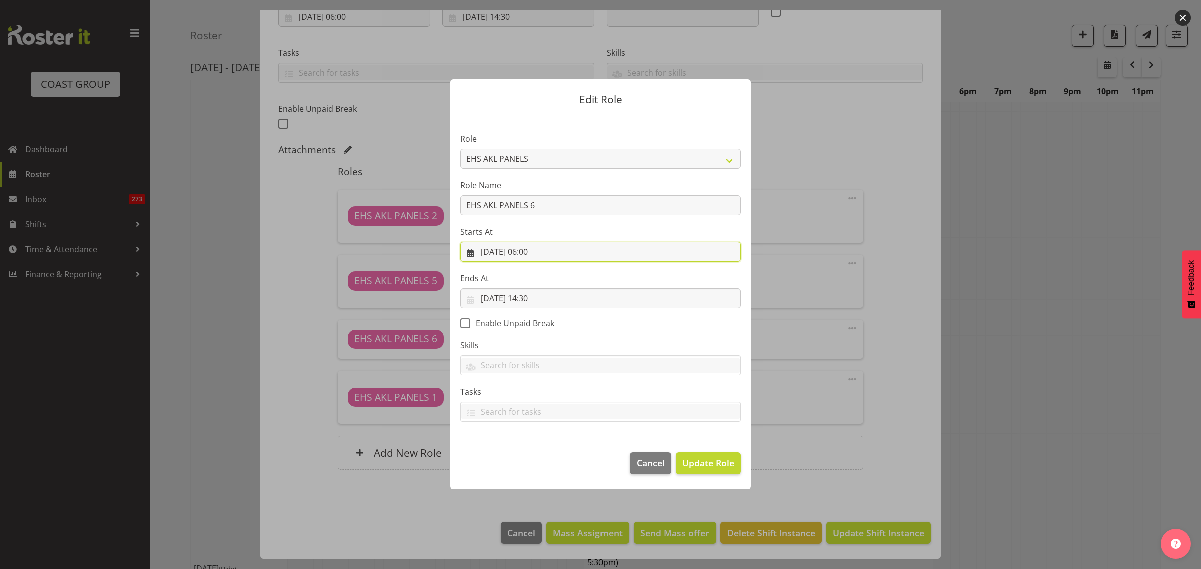
click at [567, 253] on input "[DATE] 06:00" at bounding box center [600, 252] width 280 height 20
click at [538, 464] on select "00 01 02 03 04 05 06 07 08 09 10 11 12 13 14 15 16 17 18 19 20 21 22 23" at bounding box center [540, 465] width 23 height 20
select select "10"
click at [529, 455] on select "00 01 02 03 04 05 06 07 08 09 10 11 12 13 14 15 16 17 18 19 20 21 22 23" at bounding box center [540, 465] width 23 height 20
type input "[DATE] 10:00"
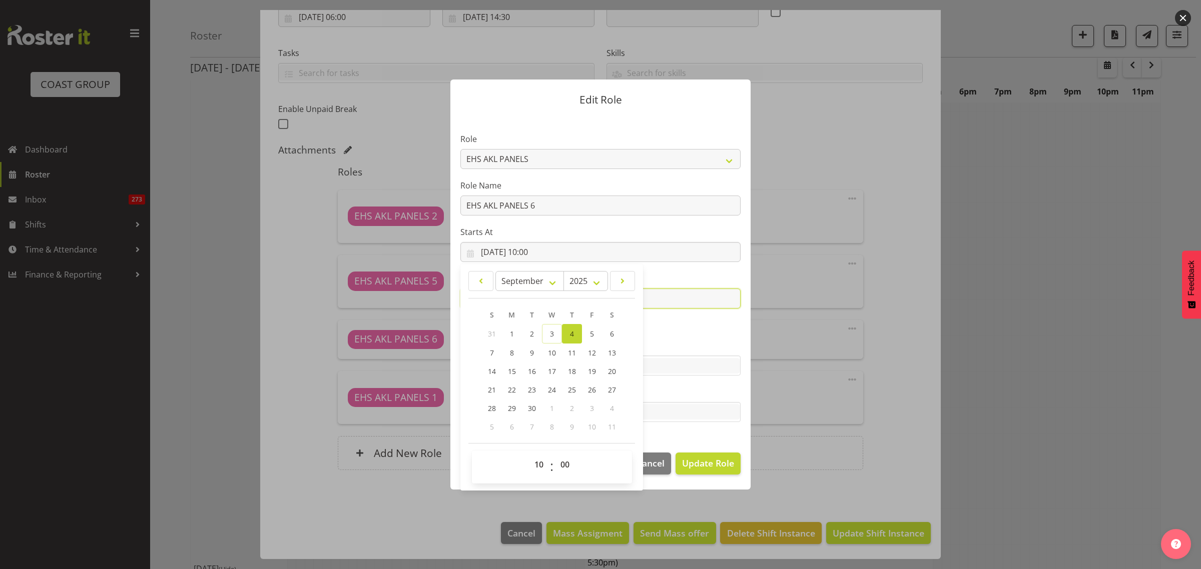
click at [692, 293] on input "[DATE] 14:30" at bounding box center [600, 299] width 280 height 20
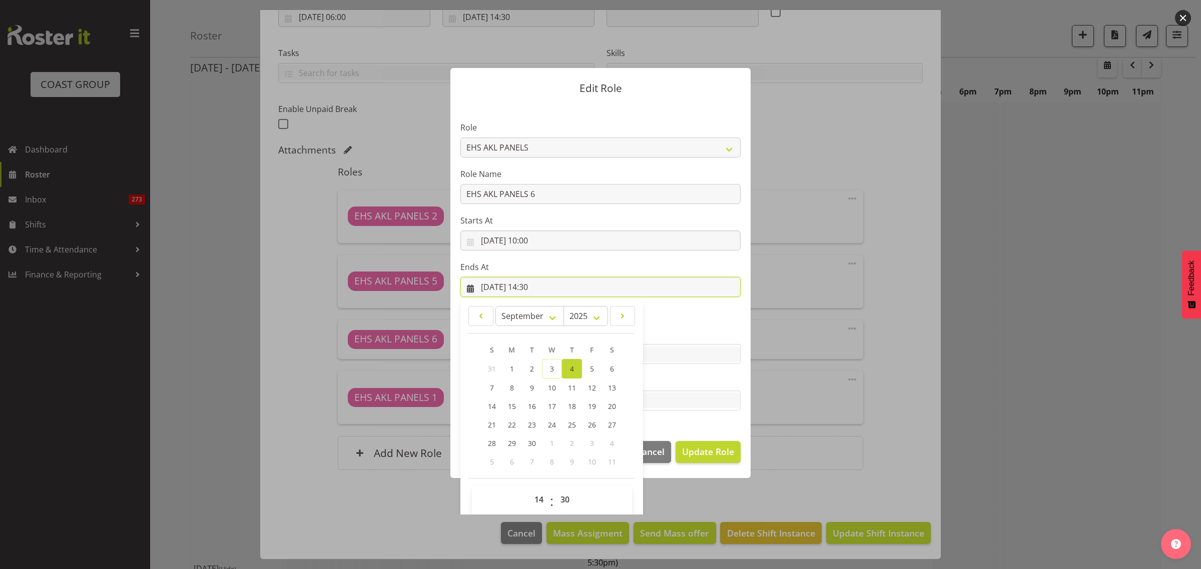
scroll to position [22, 0]
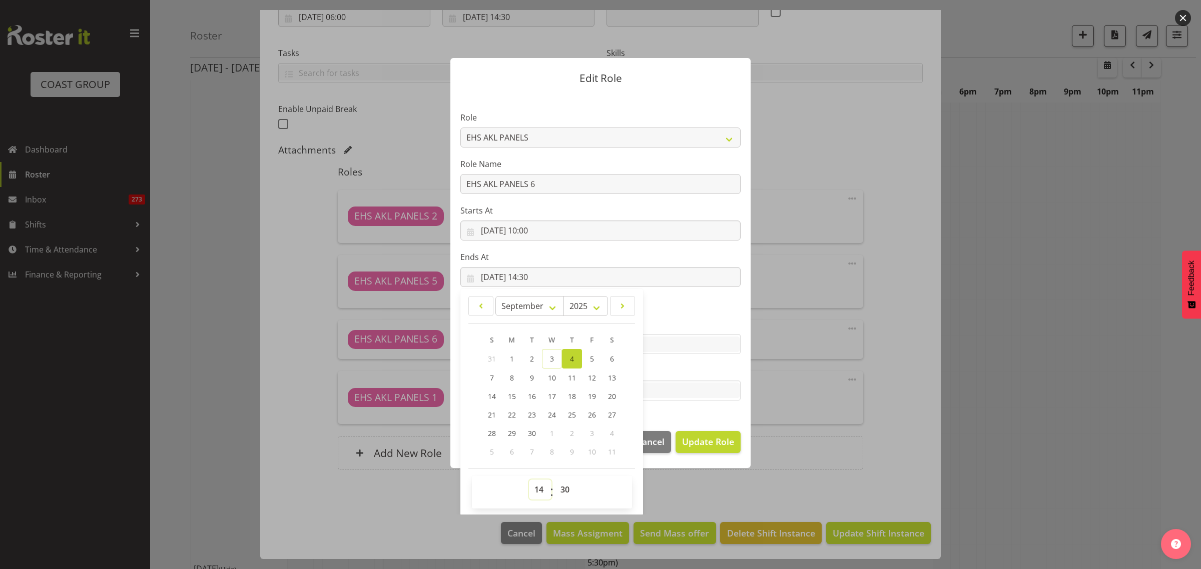
click at [538, 487] on select "00 01 02 03 04 05 06 07 08 09 10 11 12 13 14 15 16 17 18 19 20 21 22 23" at bounding box center [540, 490] width 23 height 20
select select "12"
click at [529, 480] on select "00 01 02 03 04 05 06 07 08 09 10 11 12 13 14 15 16 17 18 19 20 21 22 23" at bounding box center [540, 490] width 23 height 20
type input "[DATE] 12:30"
click at [700, 441] on span "Update Role" at bounding box center [708, 441] width 52 height 13
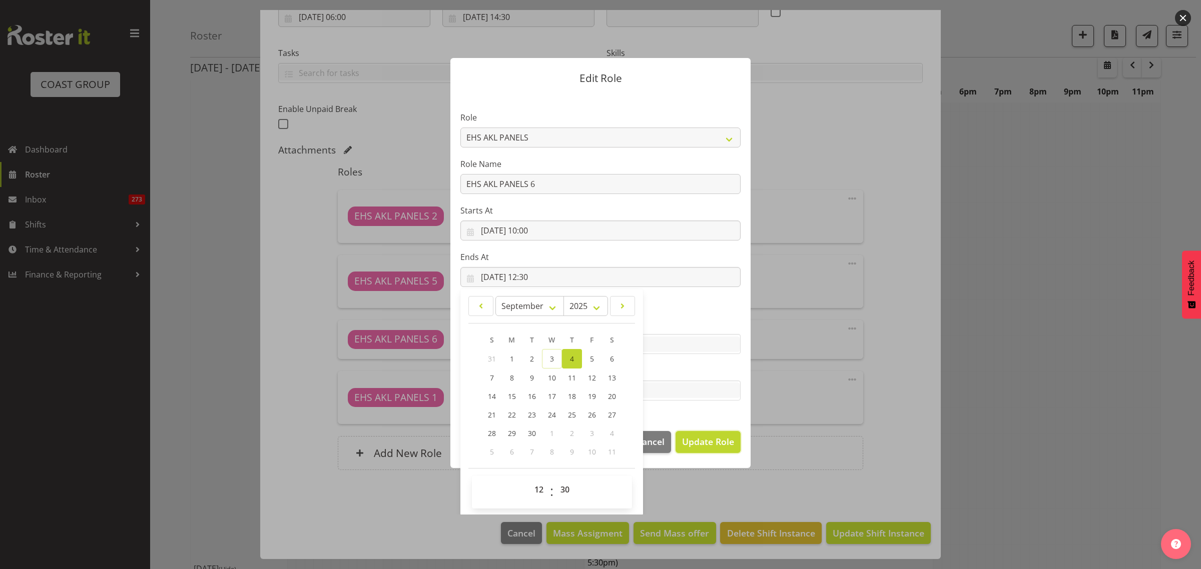
select select
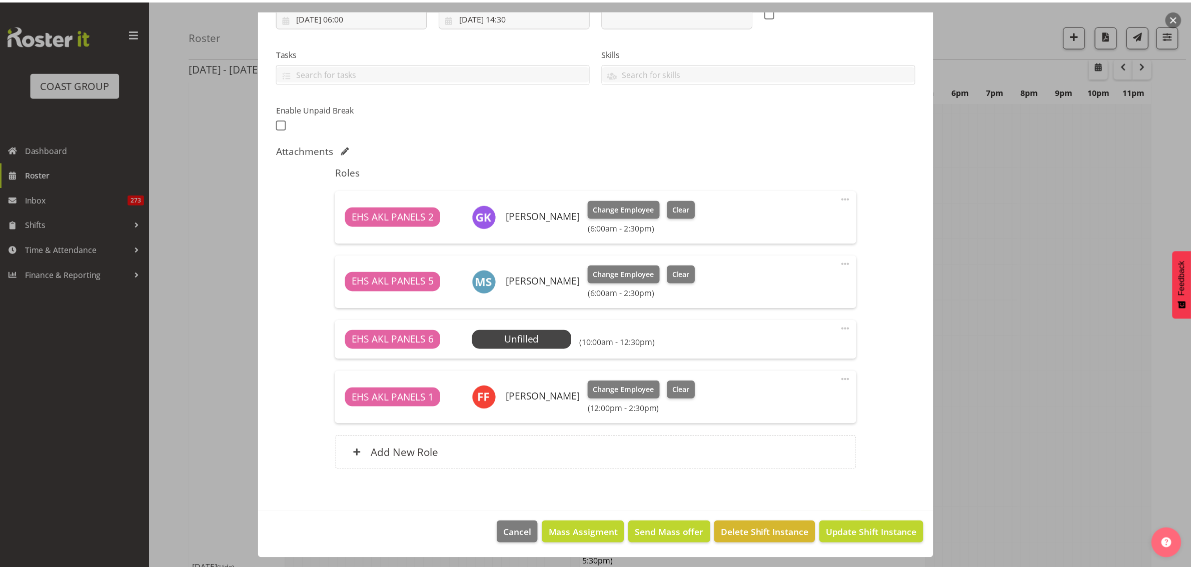
scroll to position [21, 0]
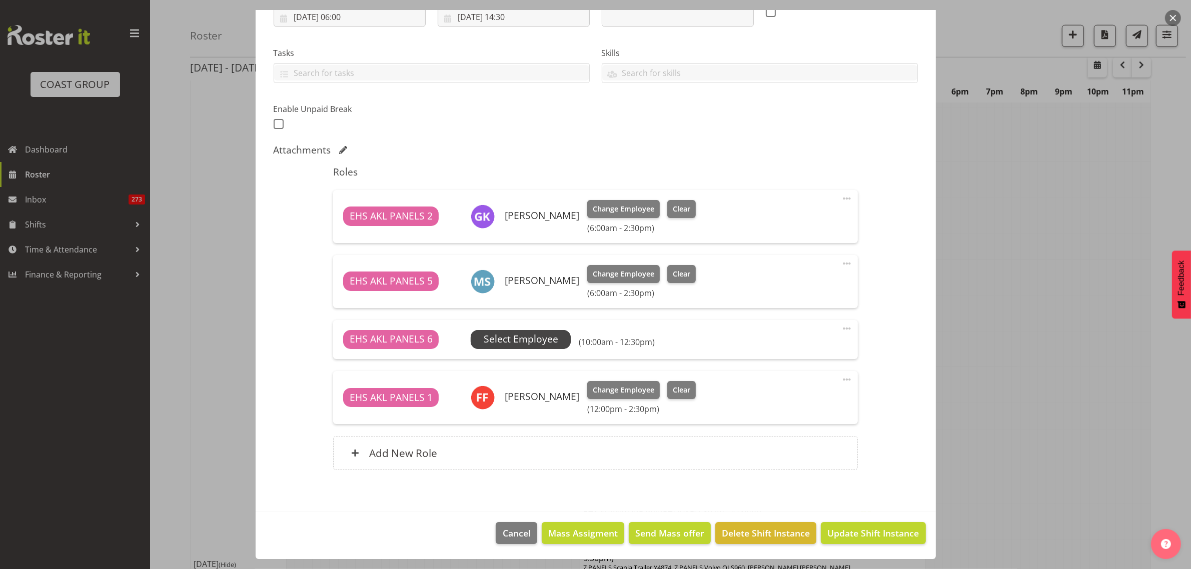
click at [526, 338] on span "Select Employee" at bounding box center [521, 339] width 75 height 15
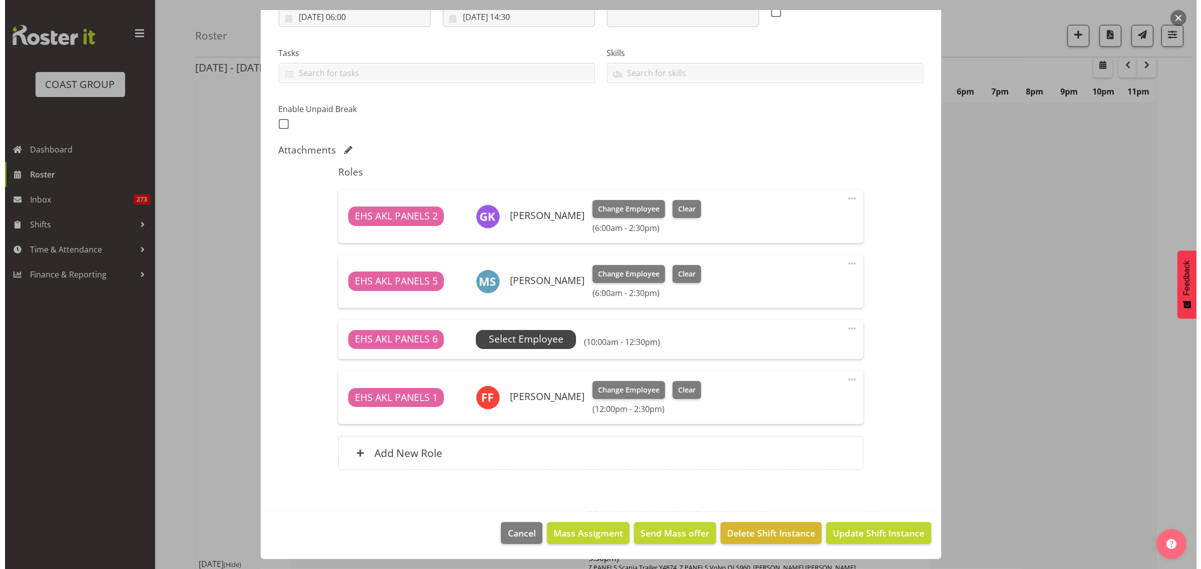
scroll to position [1246, 0]
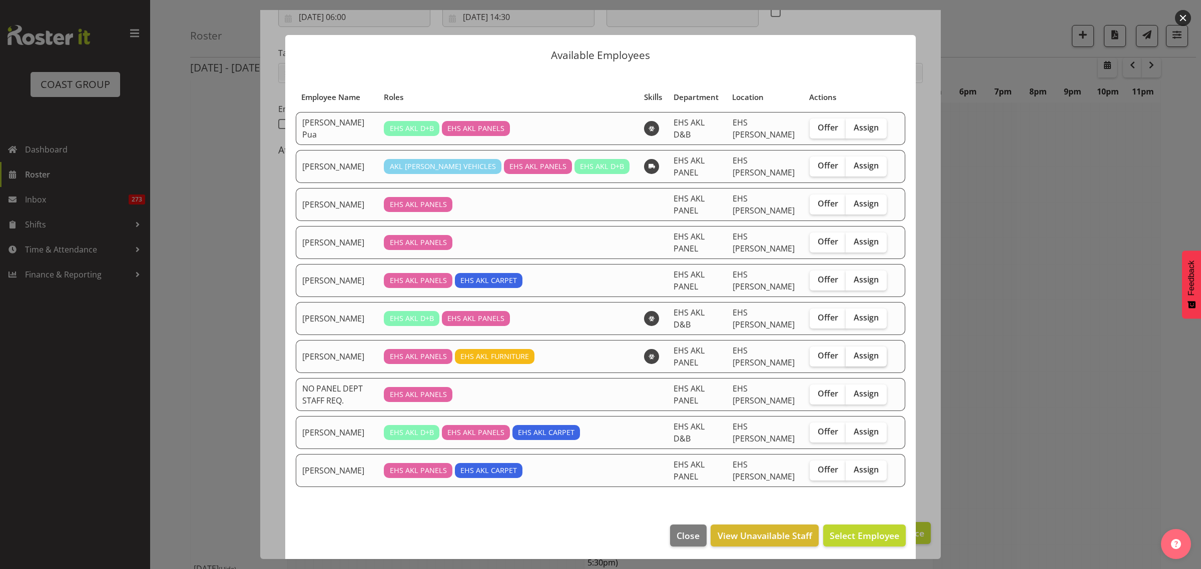
click at [864, 351] on span "Assign" at bounding box center [866, 356] width 25 height 10
click at [852, 353] on input "Assign" at bounding box center [849, 356] width 7 height 7
checkbox input "true"
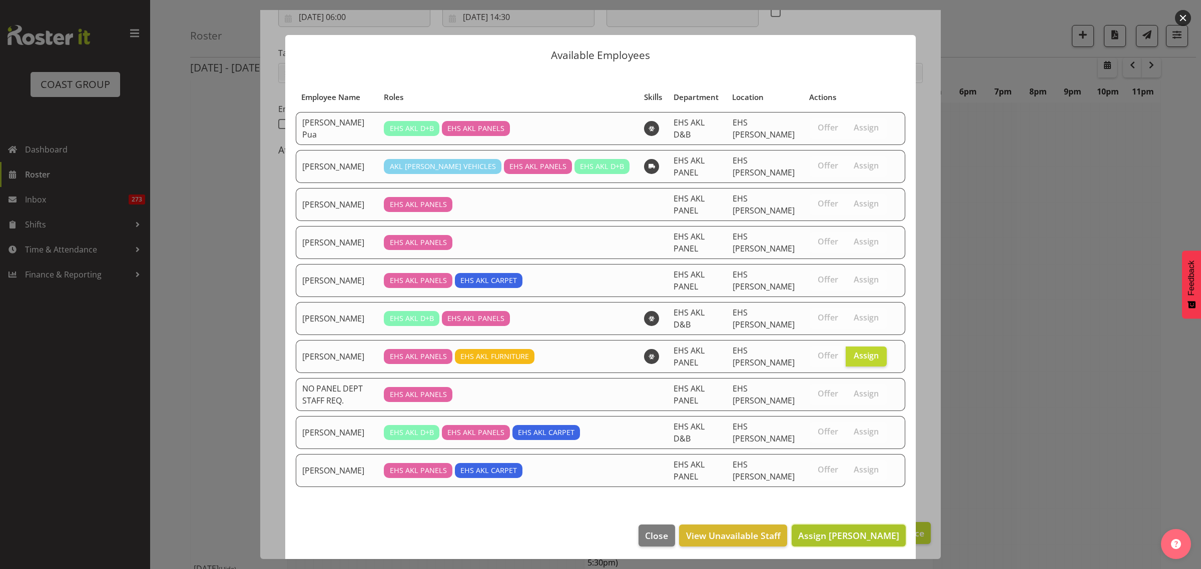
click at [831, 530] on span "Assign [PERSON_NAME]" at bounding box center [848, 536] width 101 height 12
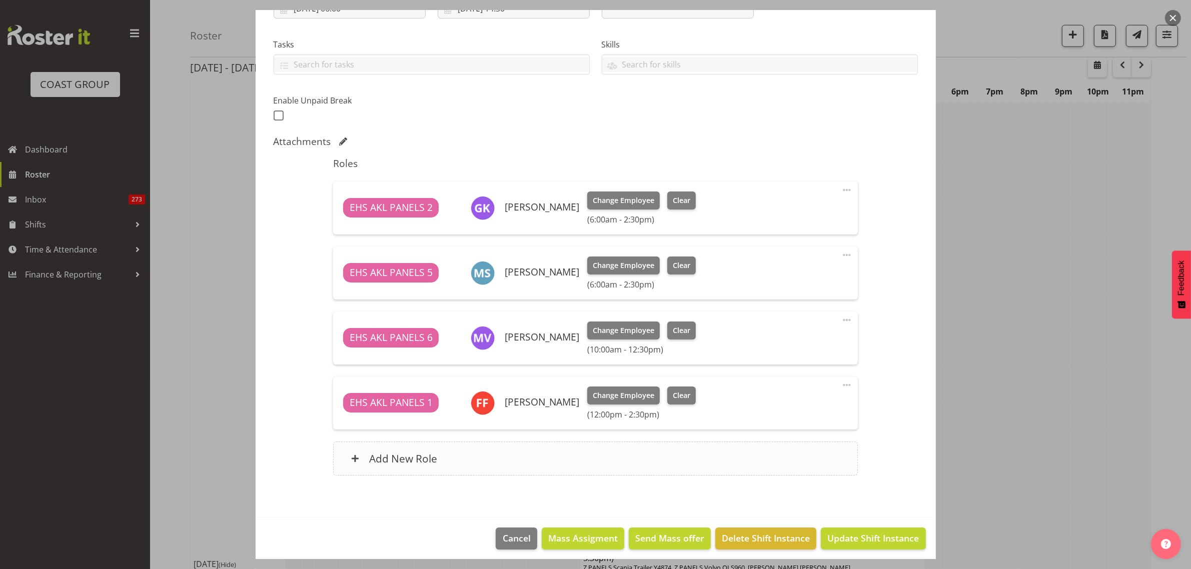
scroll to position [198, 0]
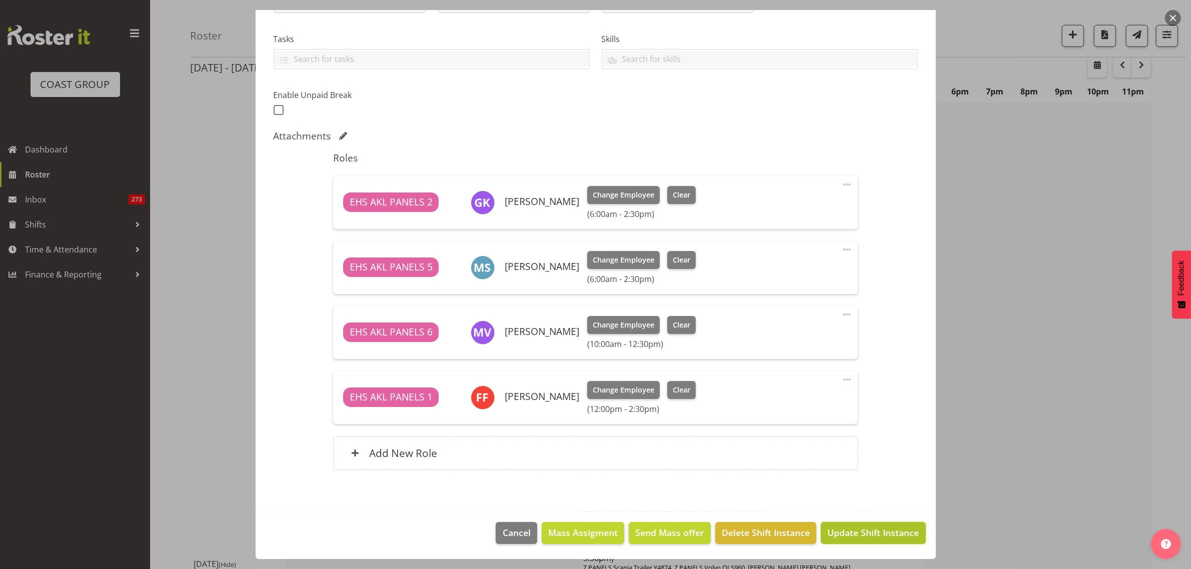
click at [843, 535] on span "Update Shift Instance" at bounding box center [874, 532] width 92 height 13
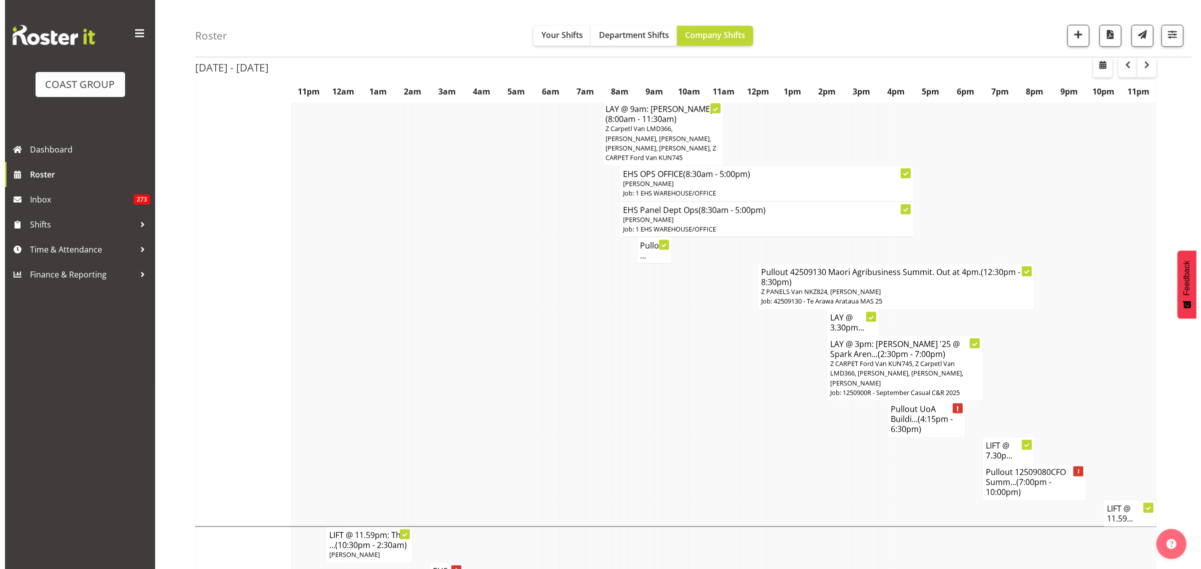
scroll to position [1814, 0]
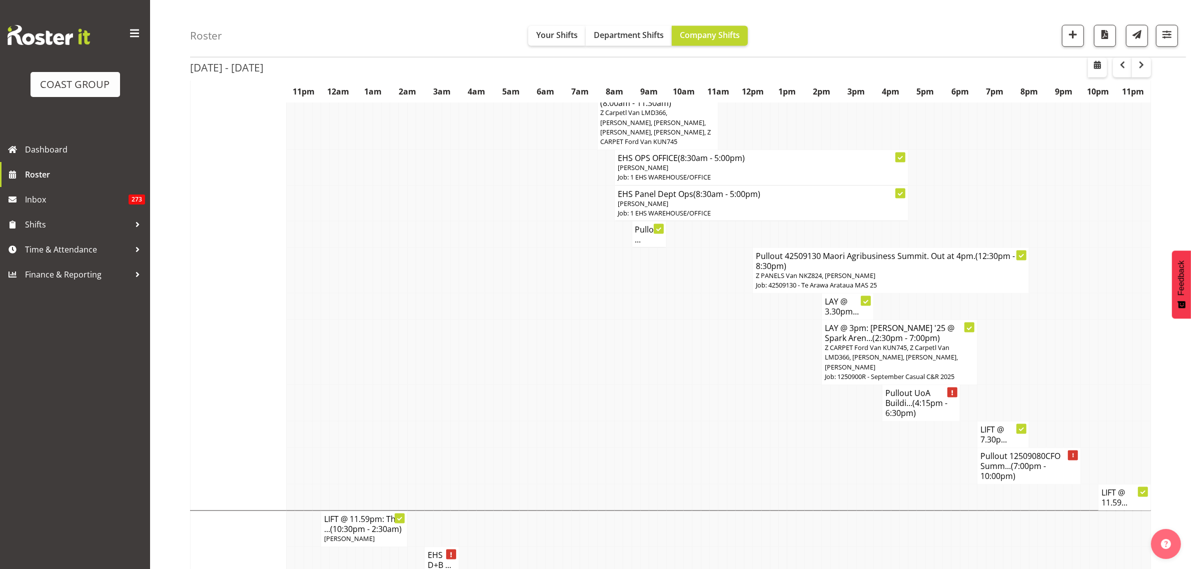
click at [912, 388] on h4 "Pullout UoA Buildi... (4:15pm - 6:30pm)" at bounding box center [921, 403] width 71 height 30
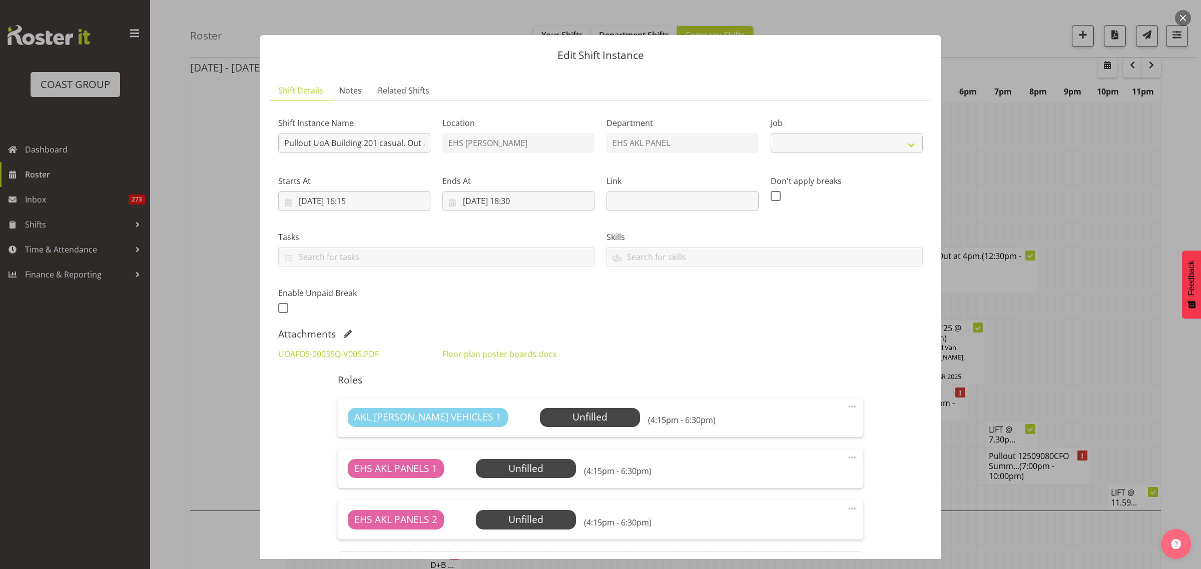
select select "8653"
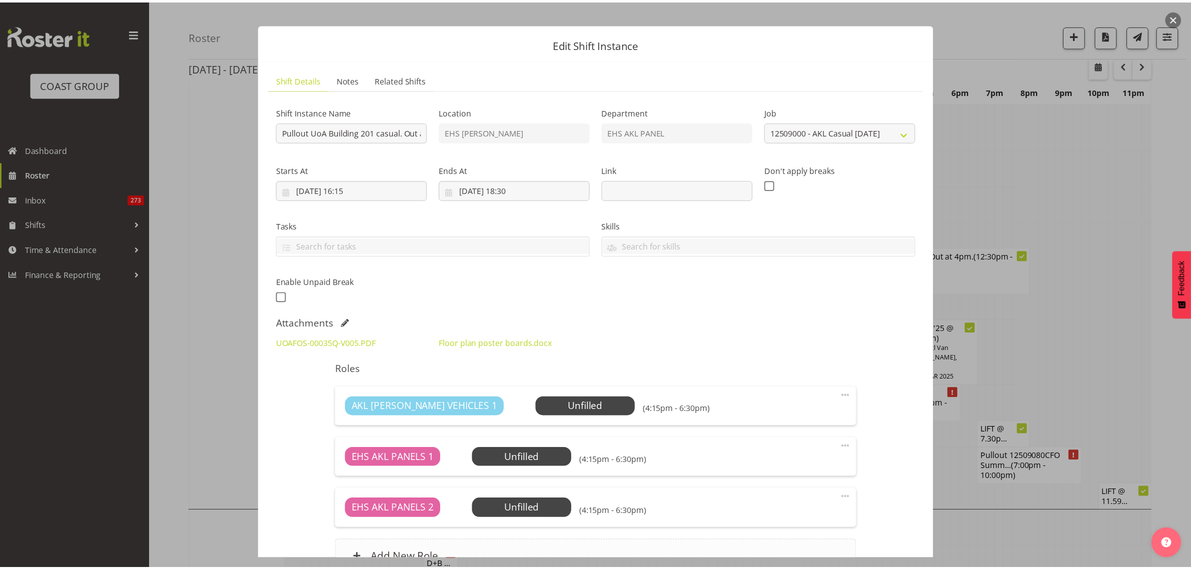
scroll to position [0, 0]
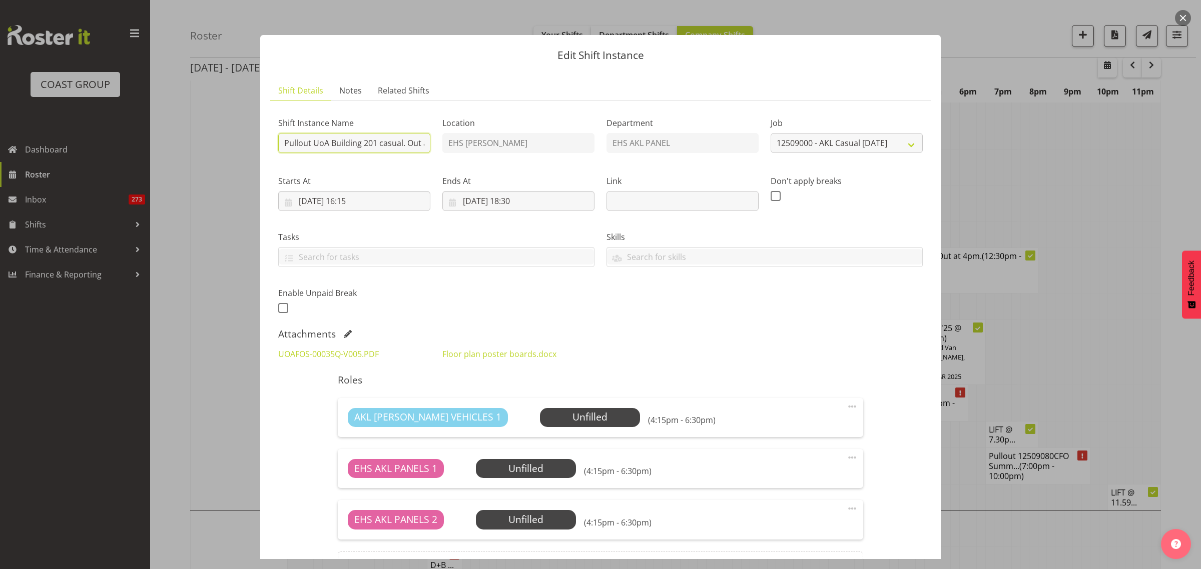
click at [371, 141] on input "Pullout UoA Building 201 casual. Out at 5pm." at bounding box center [354, 143] width 152 height 20
click at [1184, 17] on button "button" at bounding box center [1183, 18] width 16 height 16
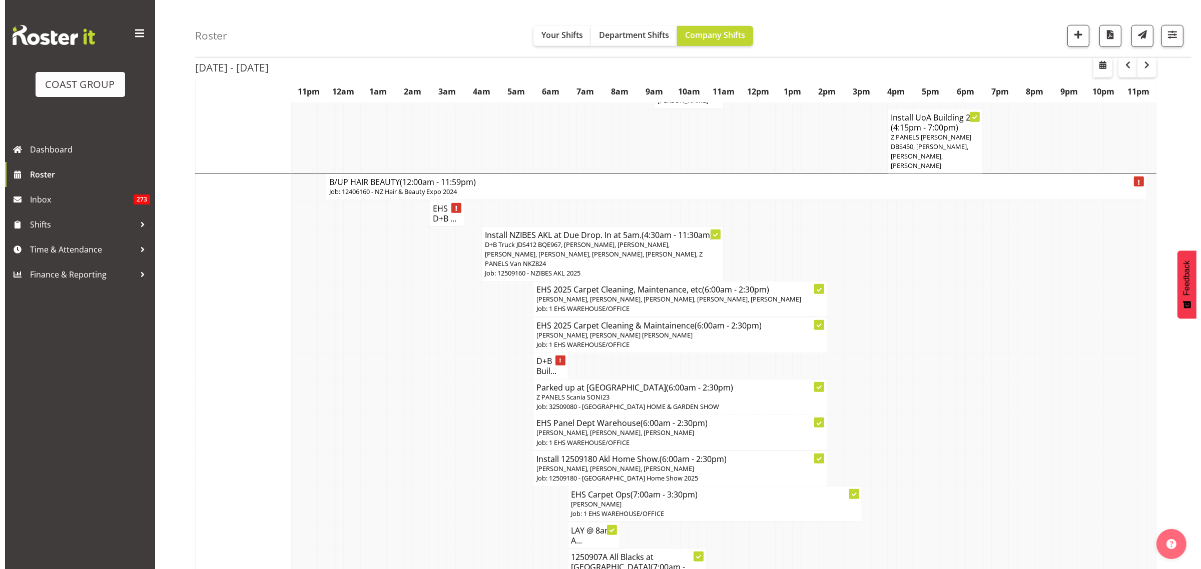
scroll to position [1126, 0]
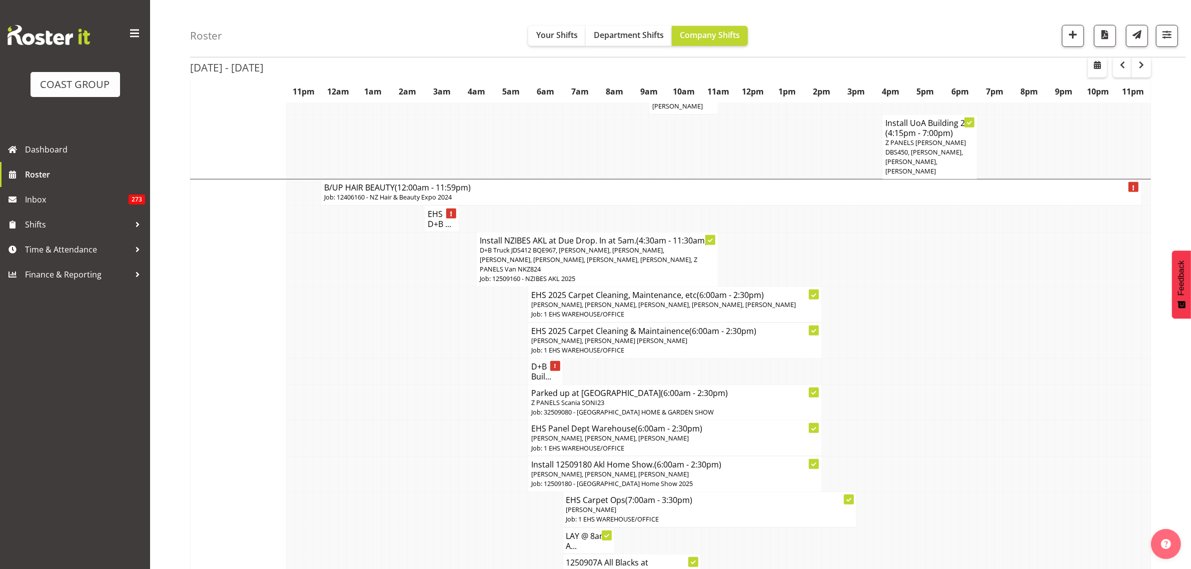
click at [638, 434] on span "[PERSON_NAME], [PERSON_NAME], [PERSON_NAME]" at bounding box center [610, 438] width 158 height 9
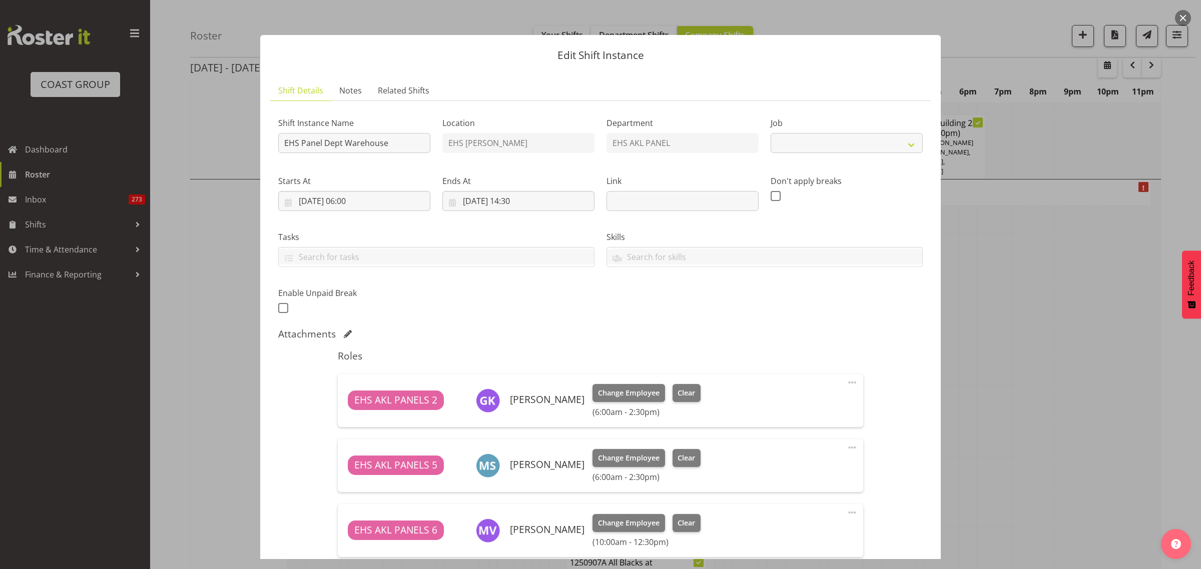
select select "69"
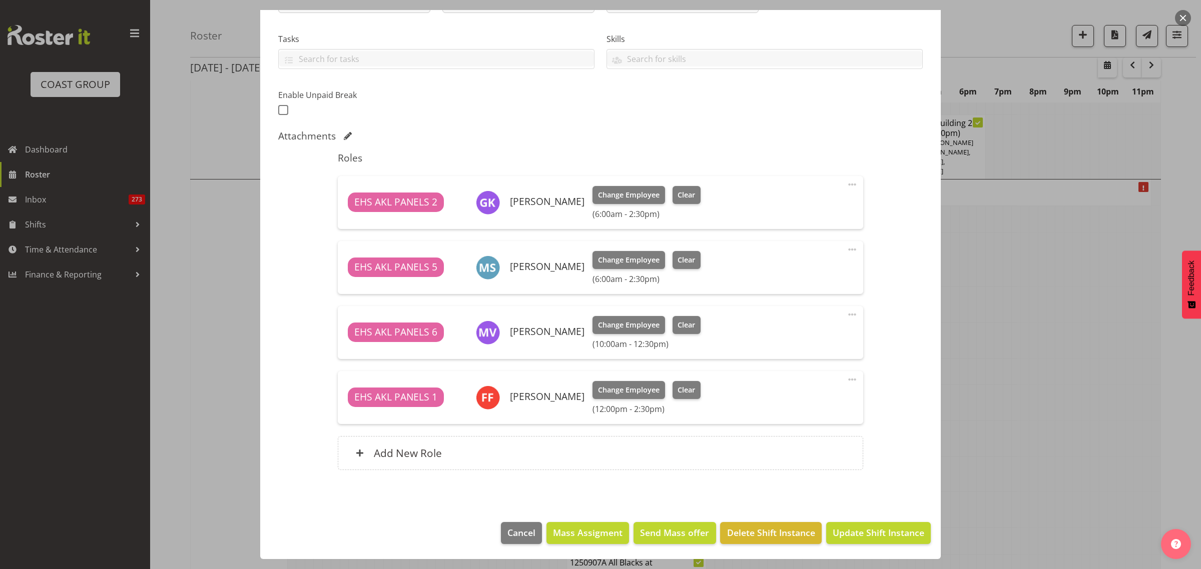
click at [846, 380] on span at bounding box center [852, 380] width 12 height 12
click at [808, 439] on link "Delete" at bounding box center [810, 440] width 96 height 18
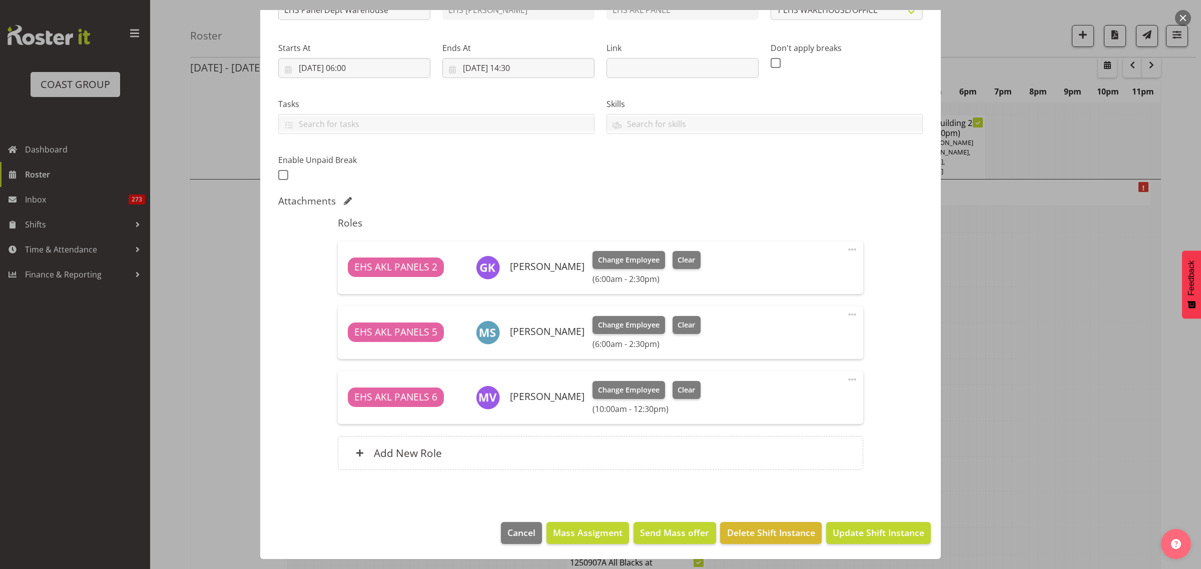
scroll to position [133, 0]
click at [841, 535] on span "Update Shift Instance" at bounding box center [879, 532] width 92 height 13
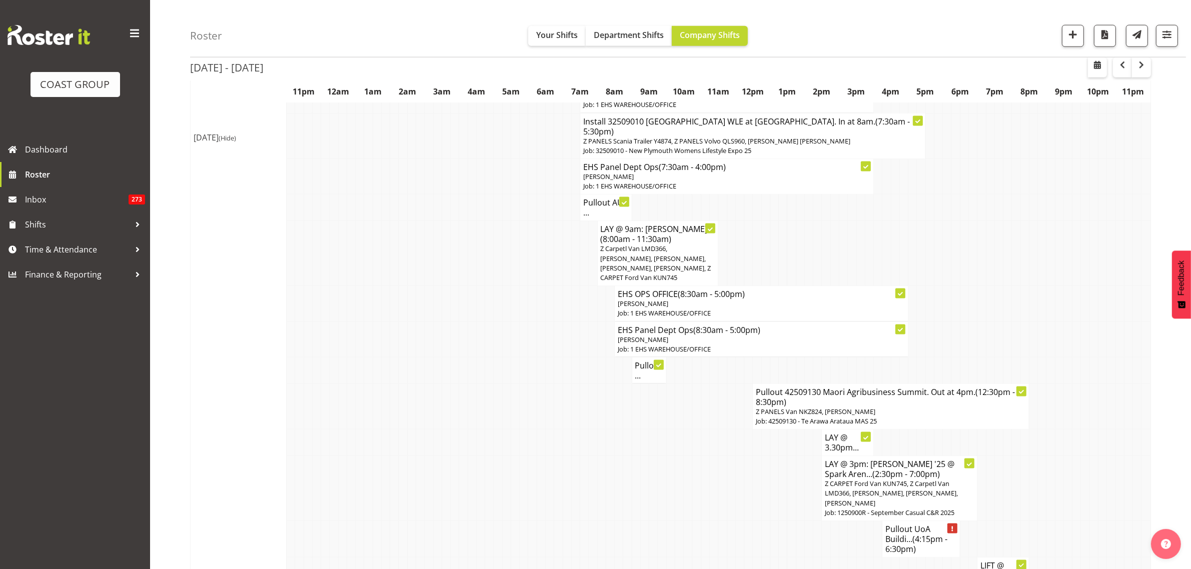
scroll to position [1689, 0]
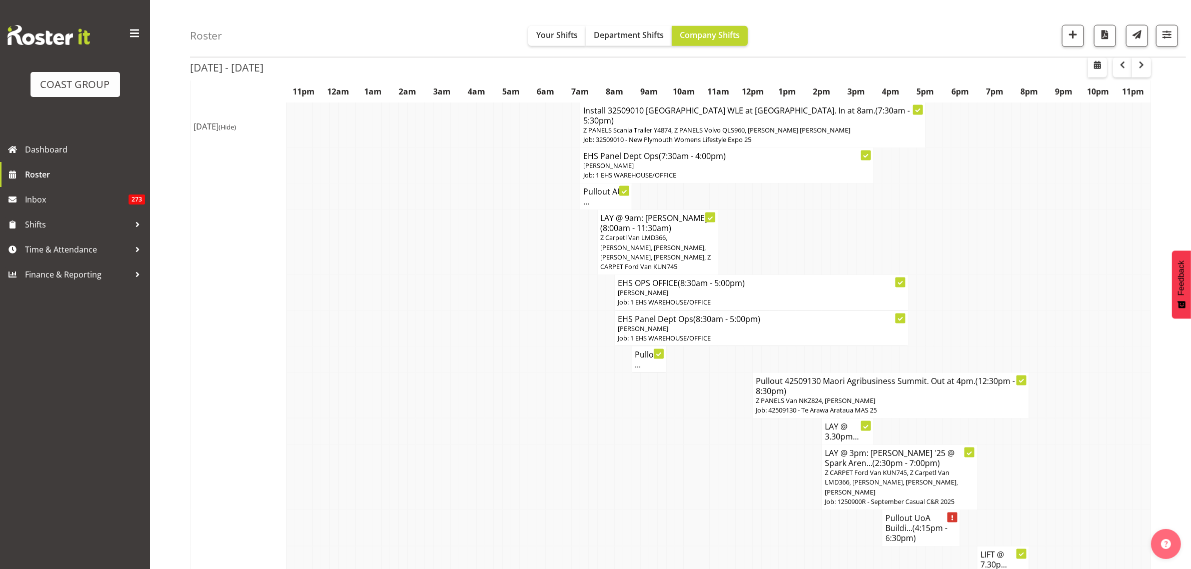
click at [914, 513] on h4 "Pullout UoA Buildi... (4:15pm - 6:30pm)" at bounding box center [921, 528] width 71 height 30
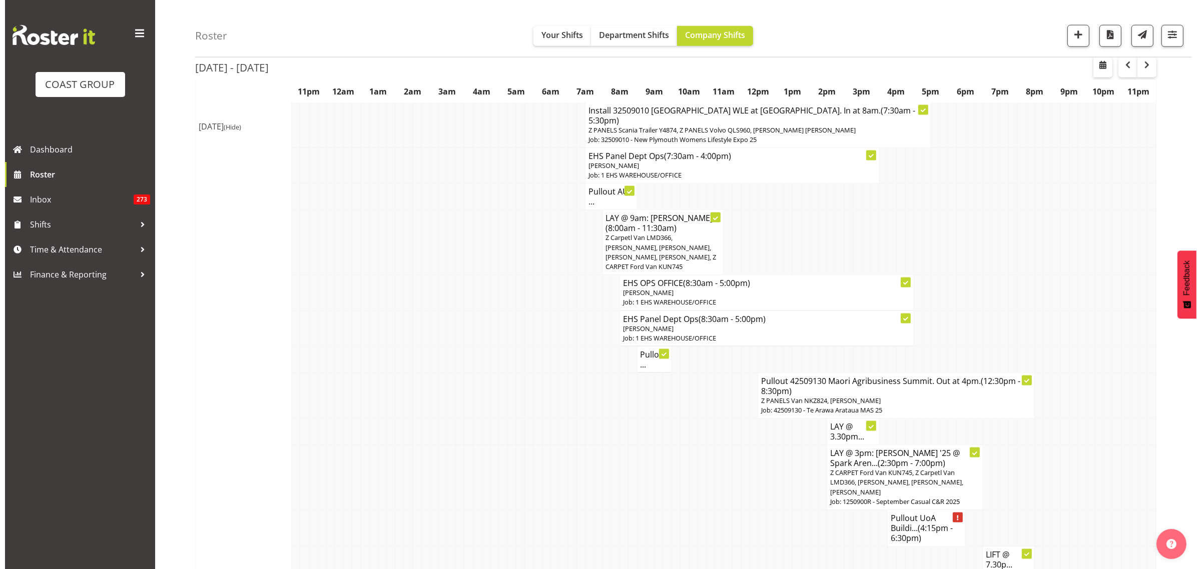
scroll to position [1684, 0]
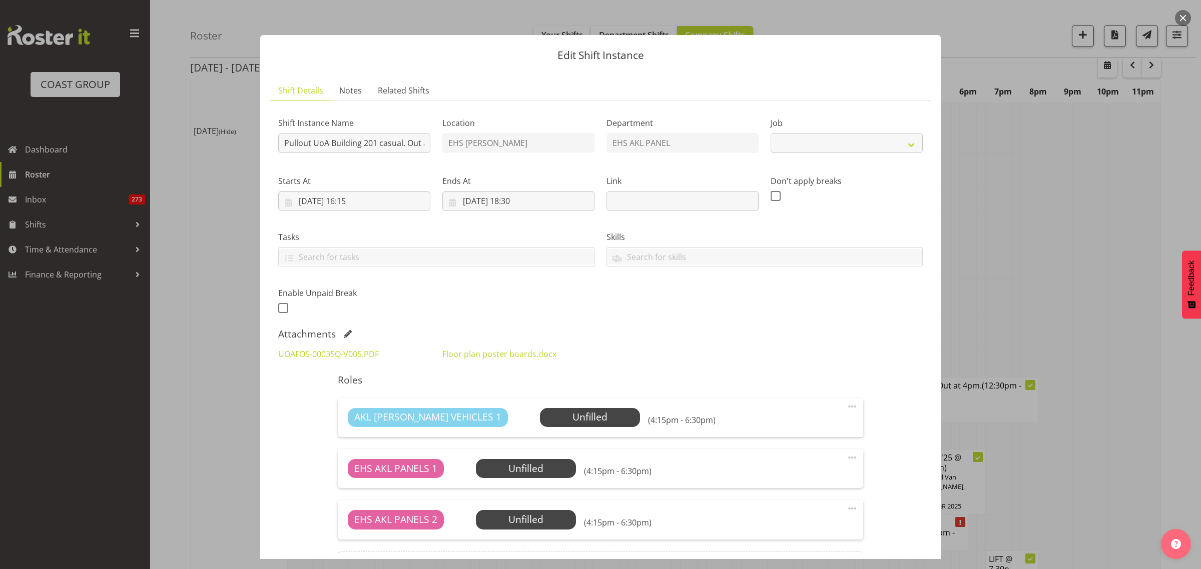
select select "8653"
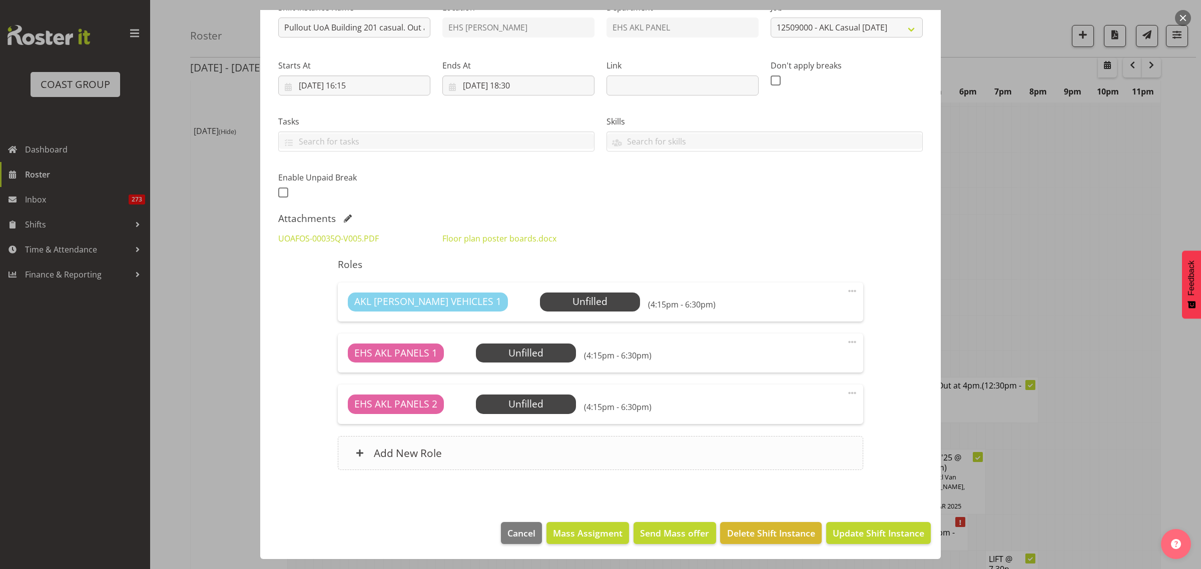
click at [568, 462] on div "Add New Role" at bounding box center [600, 453] width 525 height 34
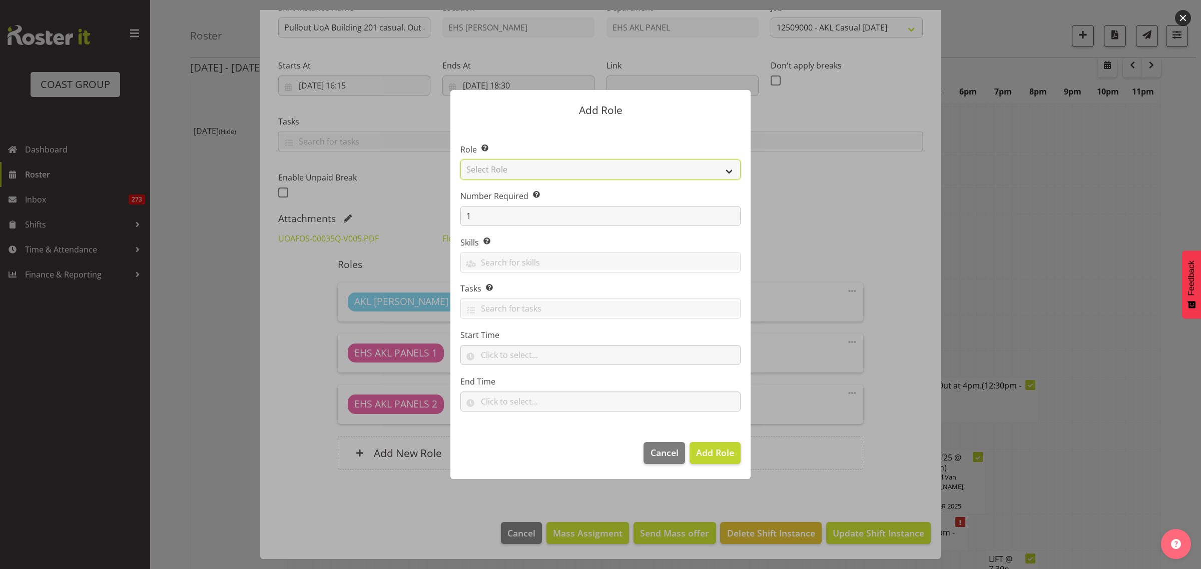
click at [727, 169] on select "Select Role ACCOUNT MANAGER ACCOUNT MANAGER DW ACCOUNTS [PERSON_NAME] VEHICLES …" at bounding box center [600, 170] width 280 height 20
select select "188"
click at [460, 160] on select "Select Role ACCOUNT MANAGER ACCOUNT MANAGER DW ACCOUNTS [PERSON_NAME] VEHICLES …" at bounding box center [600, 170] width 280 height 20
click at [705, 451] on span "Add Role" at bounding box center [715, 453] width 38 height 12
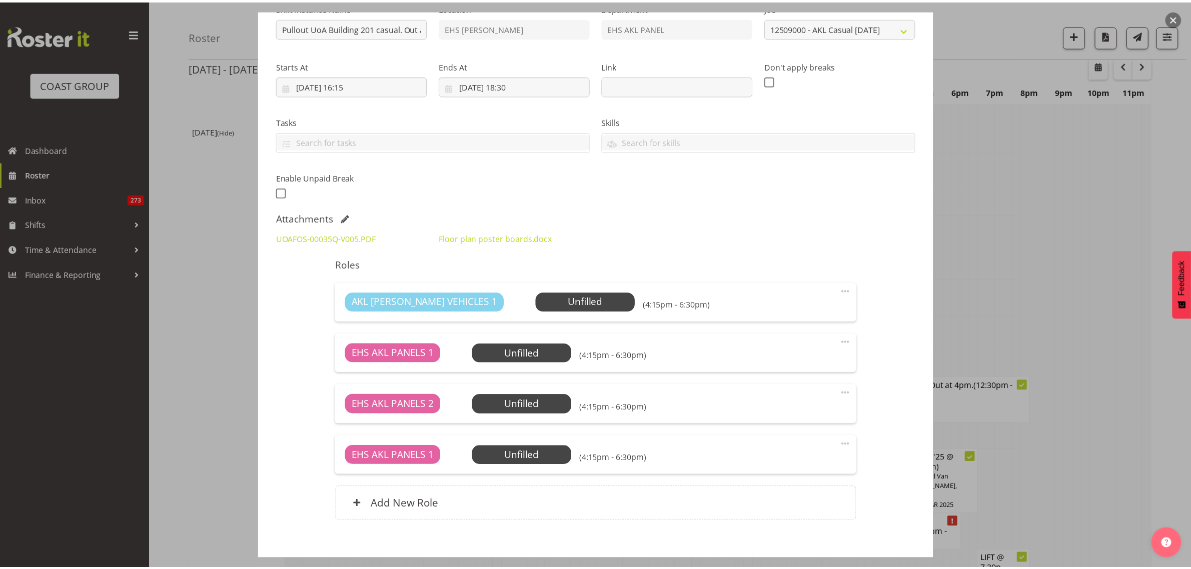
scroll to position [1689, 0]
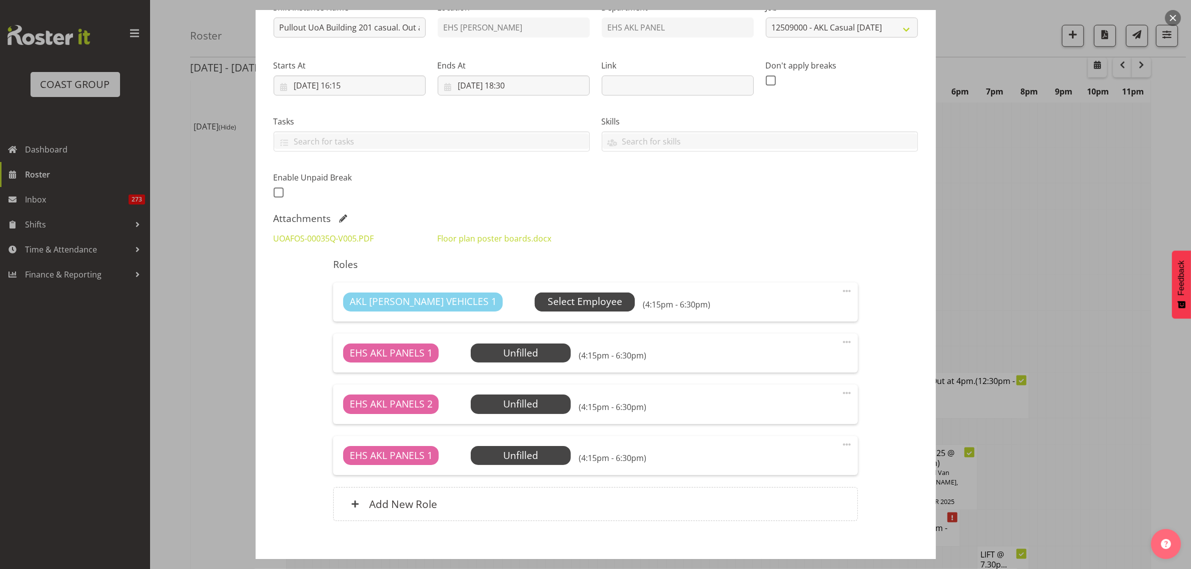
click at [560, 308] on span "Select Employee" at bounding box center [585, 302] width 75 height 15
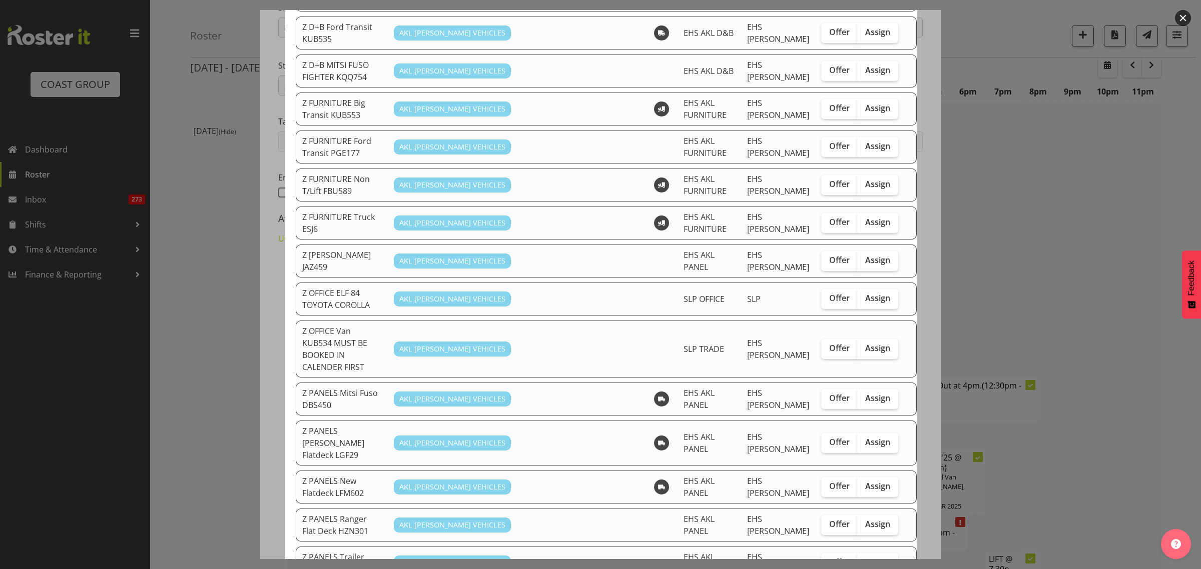
scroll to position [438, 0]
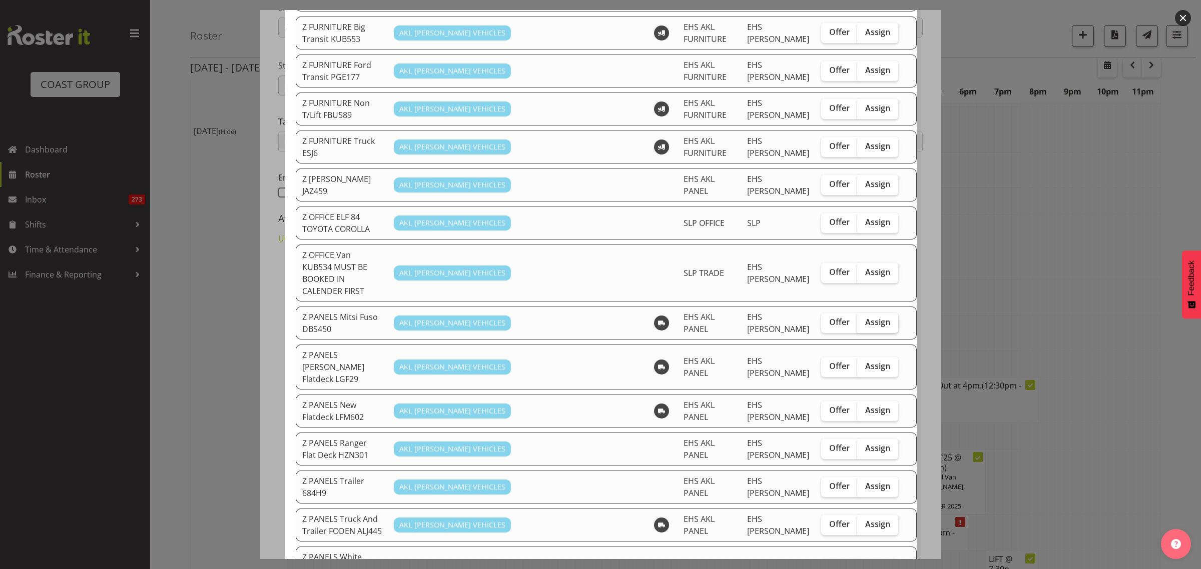
click at [865, 317] on span "Assign" at bounding box center [877, 322] width 25 height 10
click at [857, 319] on input "Assign" at bounding box center [860, 322] width 7 height 7
checkbox input "true"
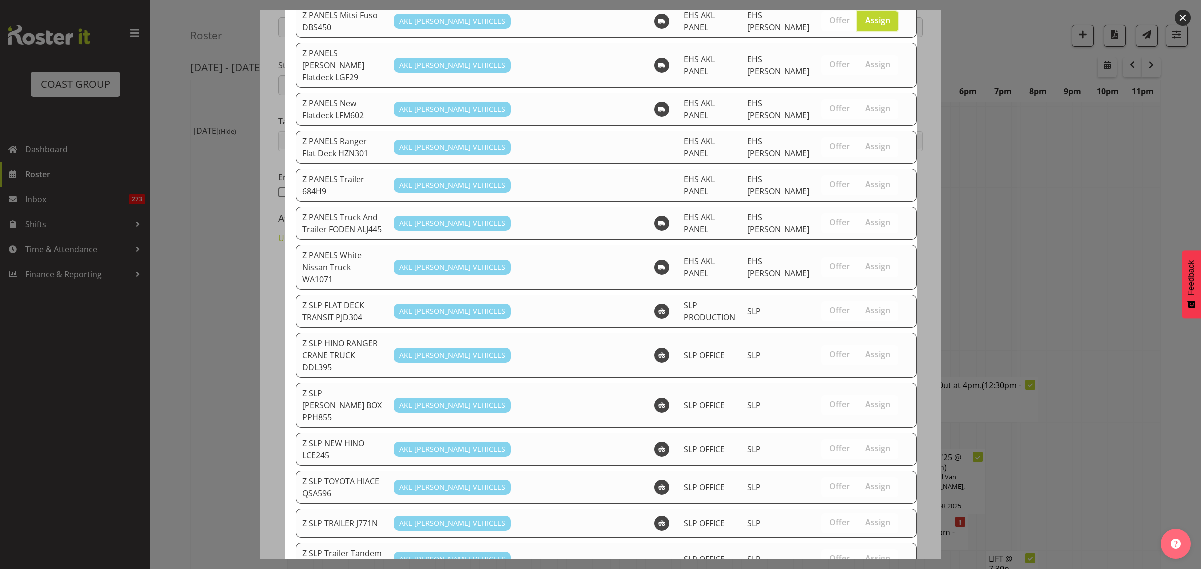
scroll to position [784, 0]
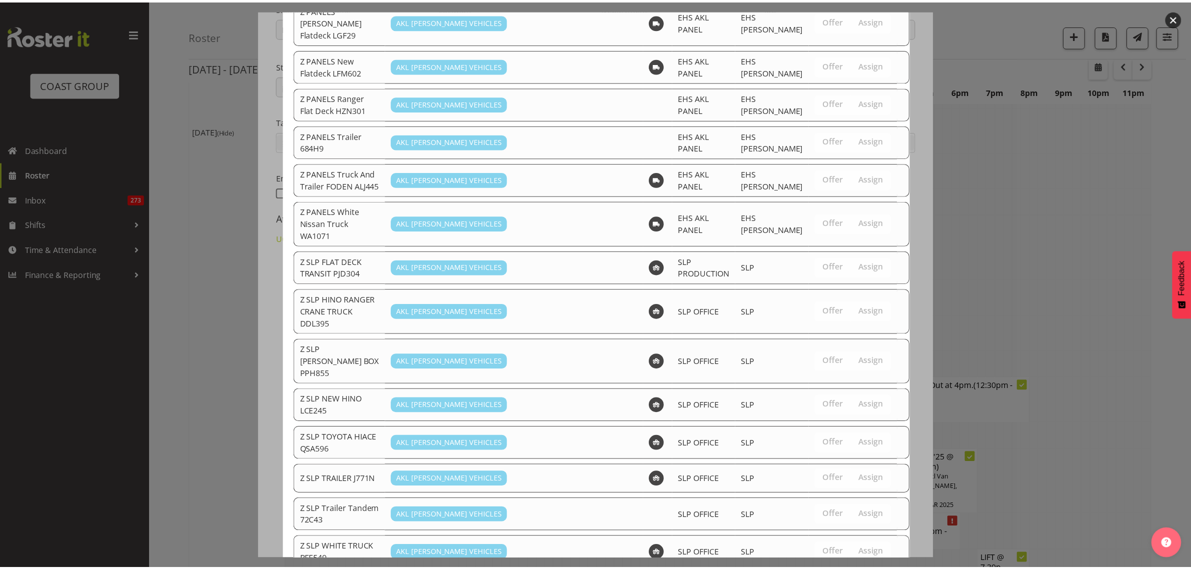
scroll to position [1689, 0]
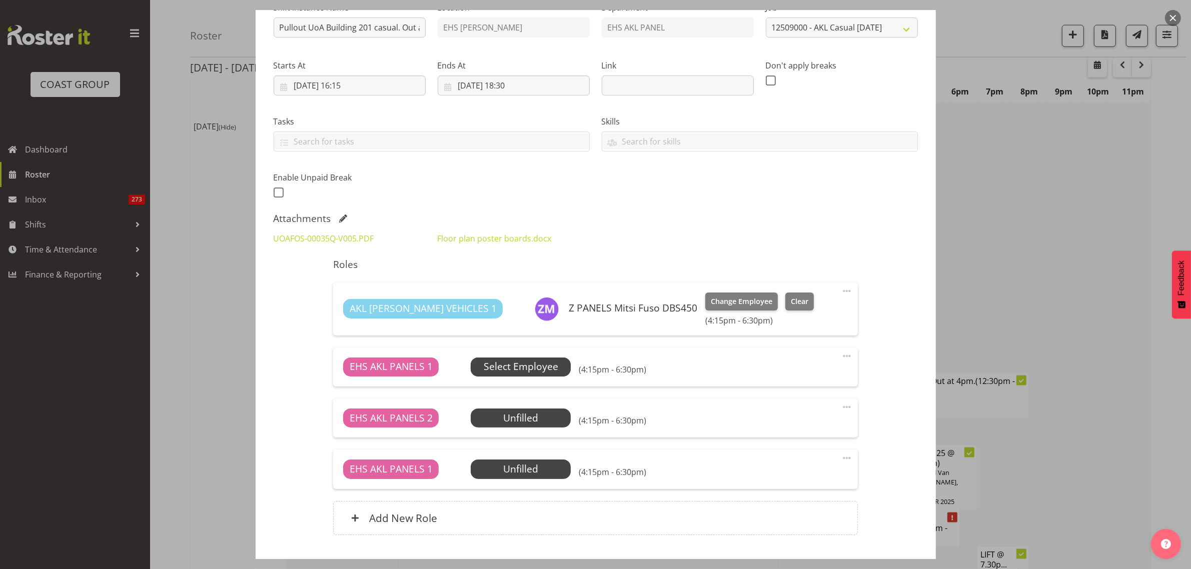
click at [524, 368] on span "Select Employee" at bounding box center [521, 367] width 75 height 15
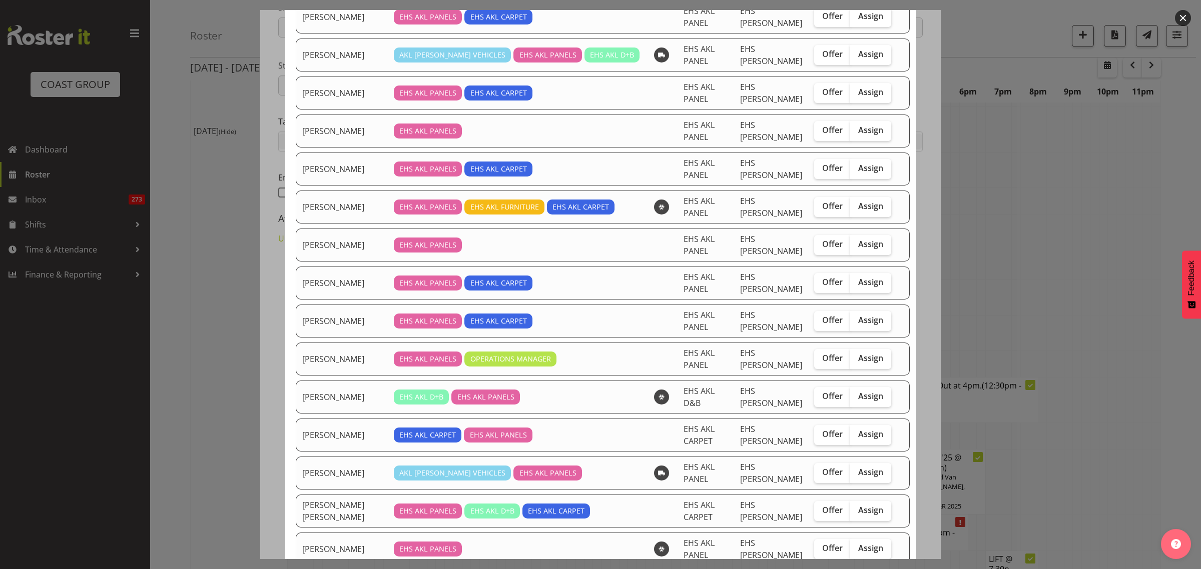
scroll to position [125, 0]
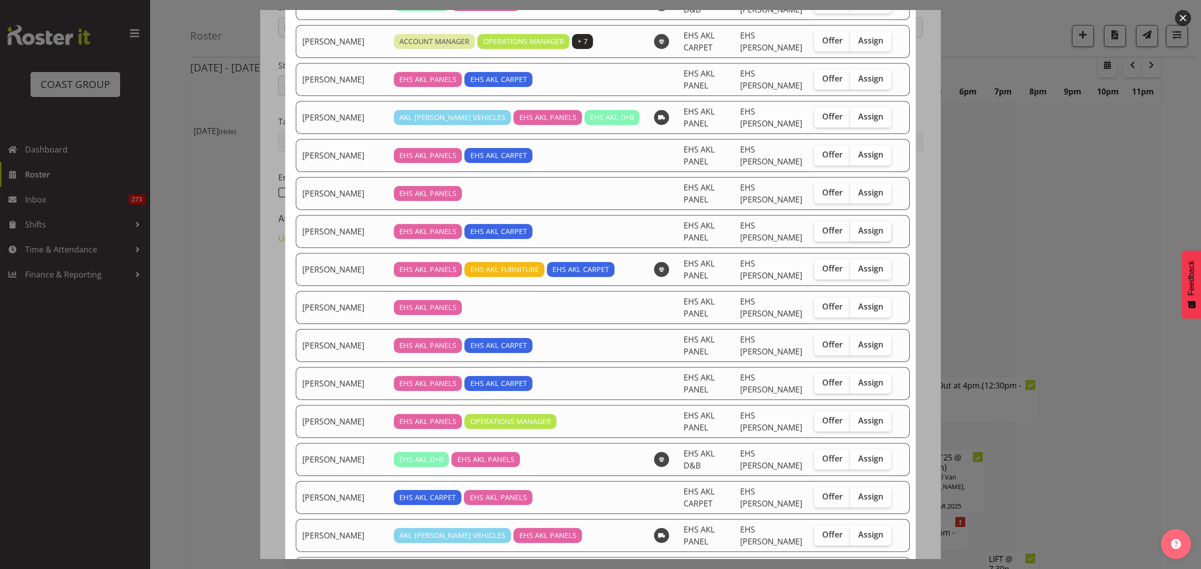
click at [858, 234] on span "Assign" at bounding box center [870, 231] width 25 height 10
click at [851, 234] on input "Assign" at bounding box center [853, 231] width 7 height 7
checkbox input "true"
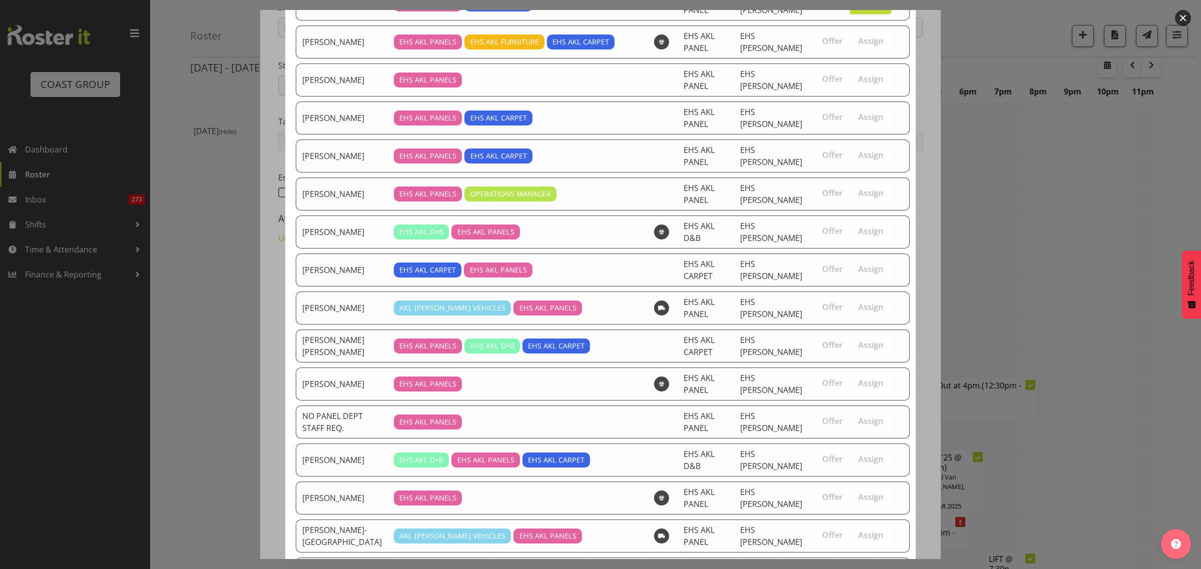
scroll to position [501, 0]
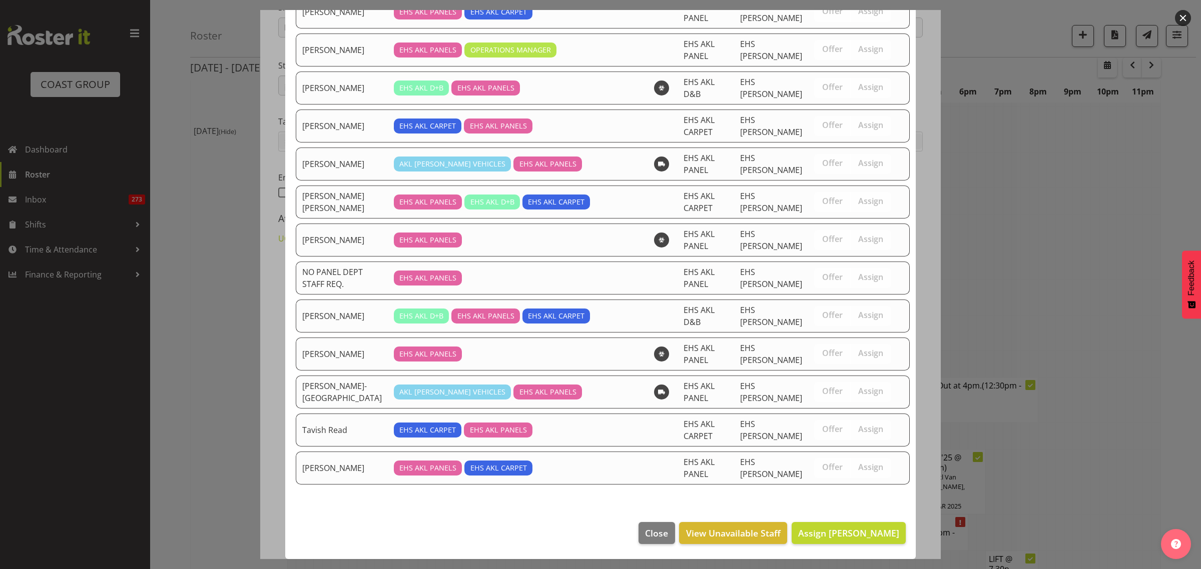
click at [1067, 251] on div at bounding box center [600, 284] width 1201 height 569
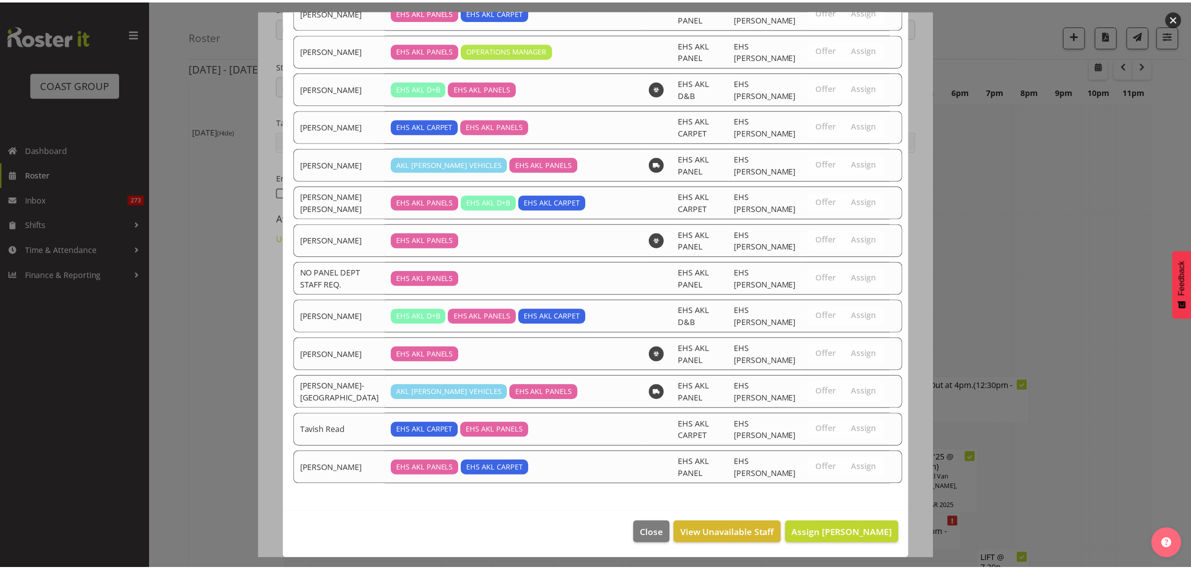
scroll to position [1689, 0]
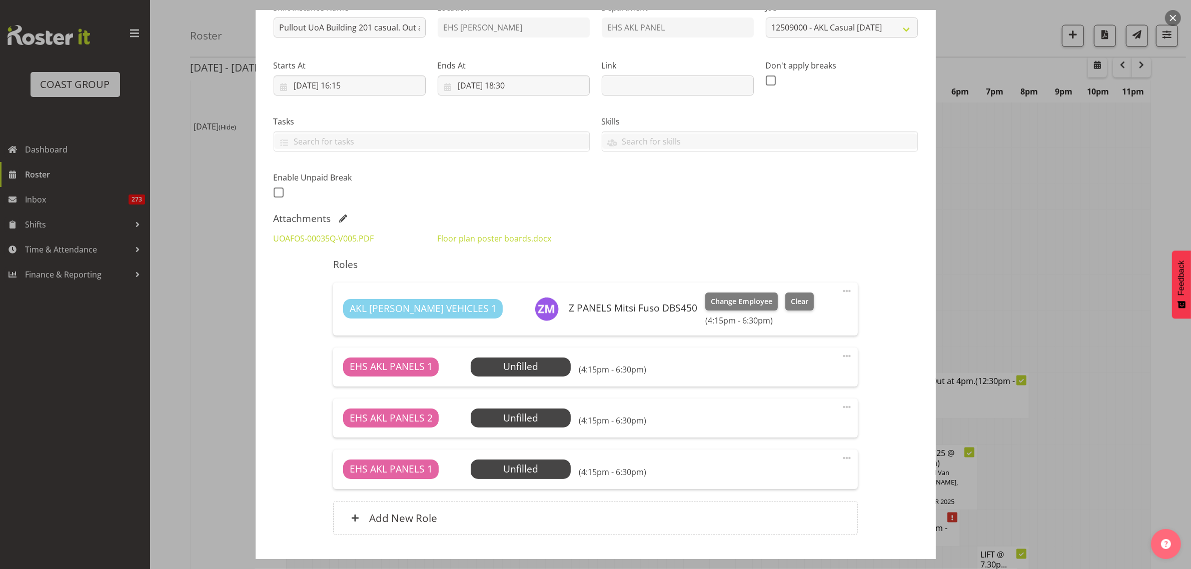
click at [1176, 20] on button "button" at bounding box center [1173, 18] width 16 height 16
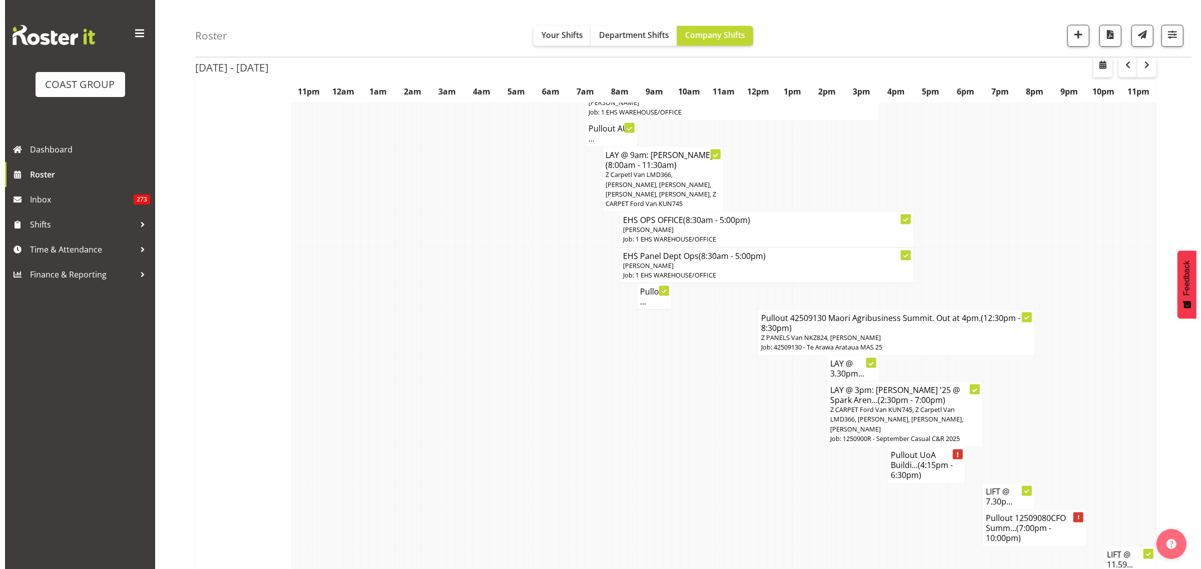
scroll to position [1751, 0]
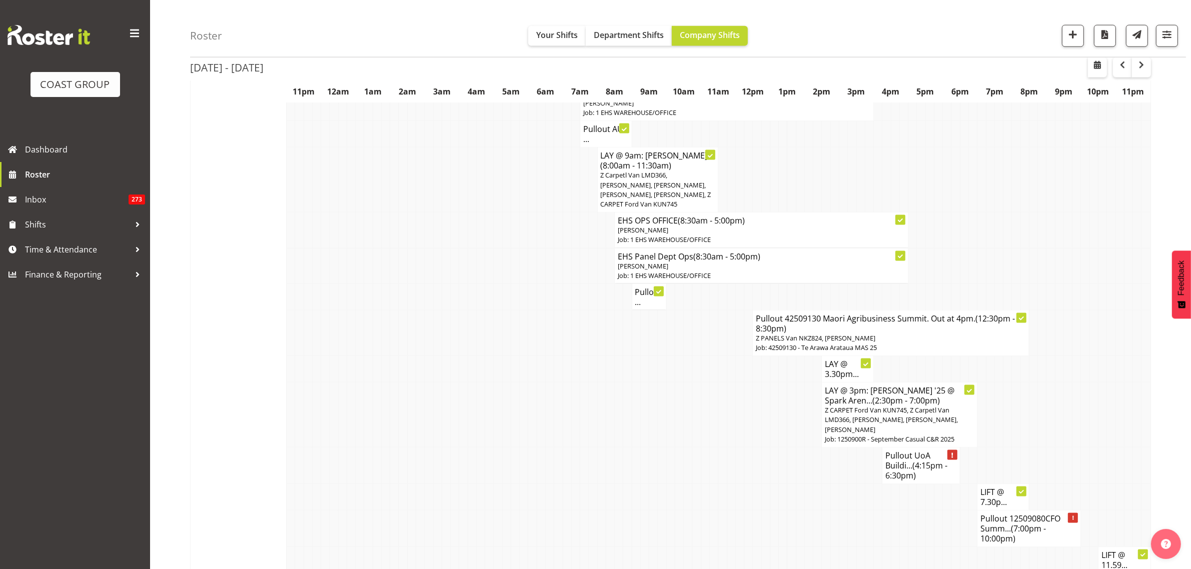
click at [999, 514] on h4 "Pullout 12509080CFO Summ... (7:00pm - 10:00pm)" at bounding box center [1029, 529] width 97 height 30
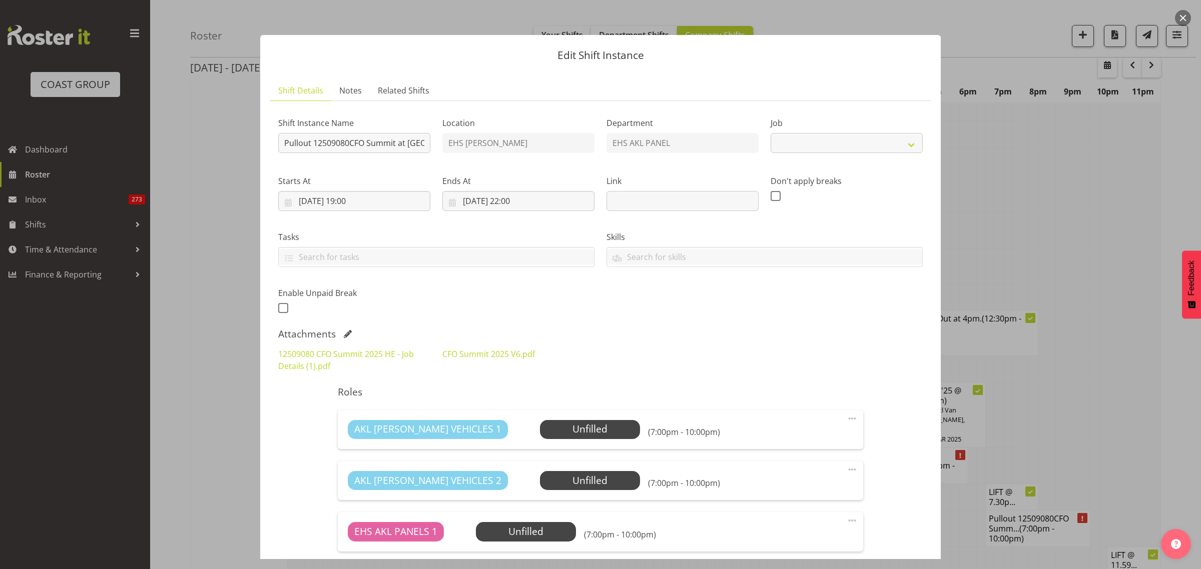
select select "9445"
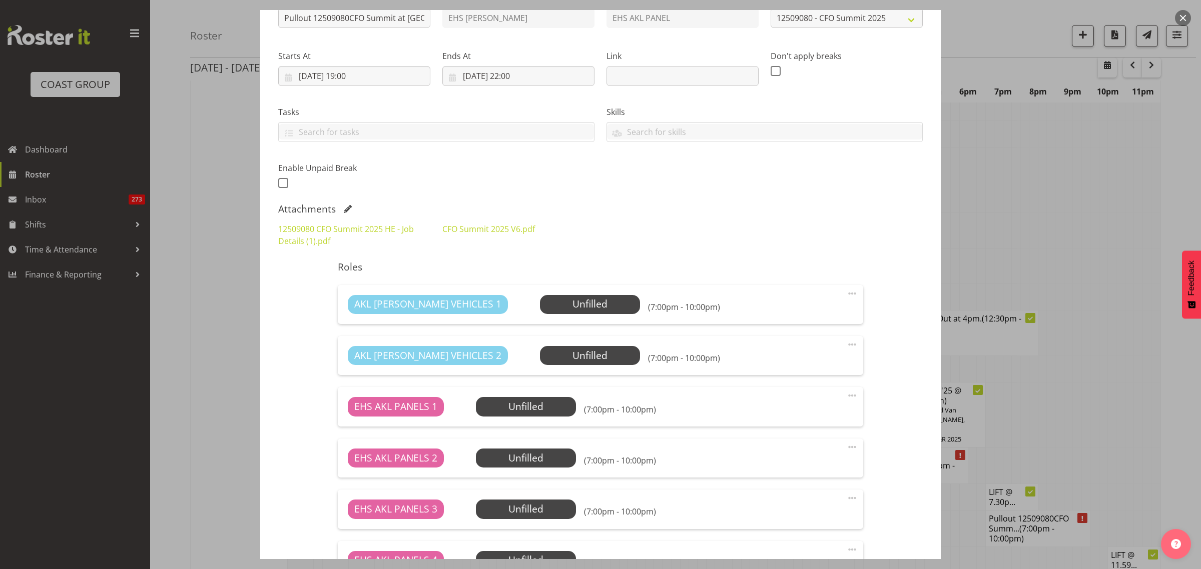
scroll to position [281, 0]
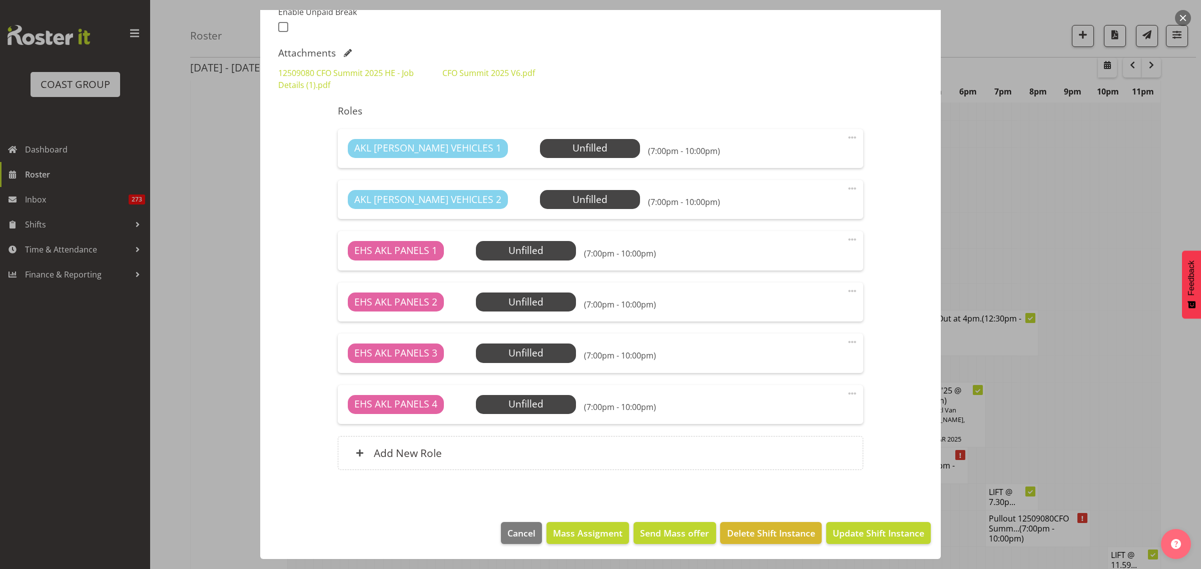
click at [846, 393] on span at bounding box center [852, 394] width 12 height 12
click at [804, 450] on link "Delete" at bounding box center [810, 454] width 96 height 18
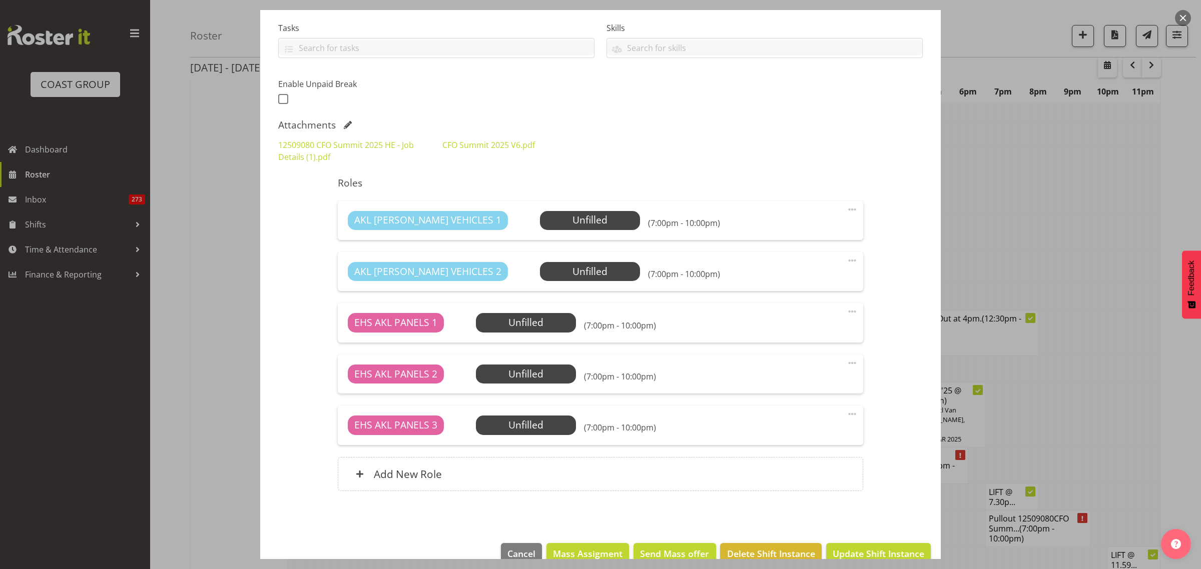
scroll to position [230, 0]
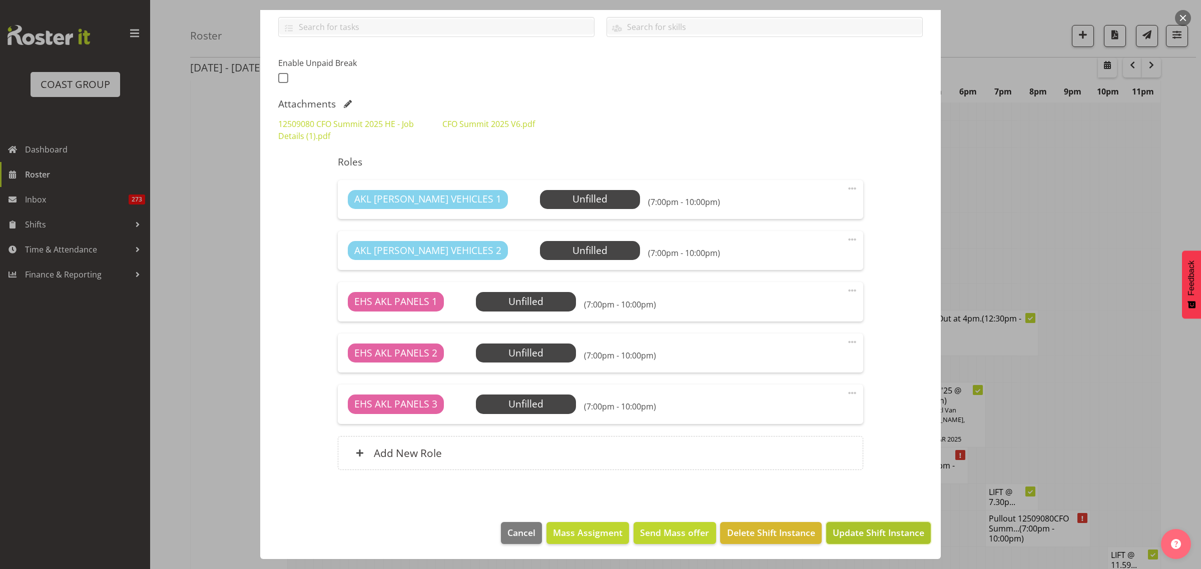
click at [855, 529] on span "Update Shift Instance" at bounding box center [879, 532] width 92 height 13
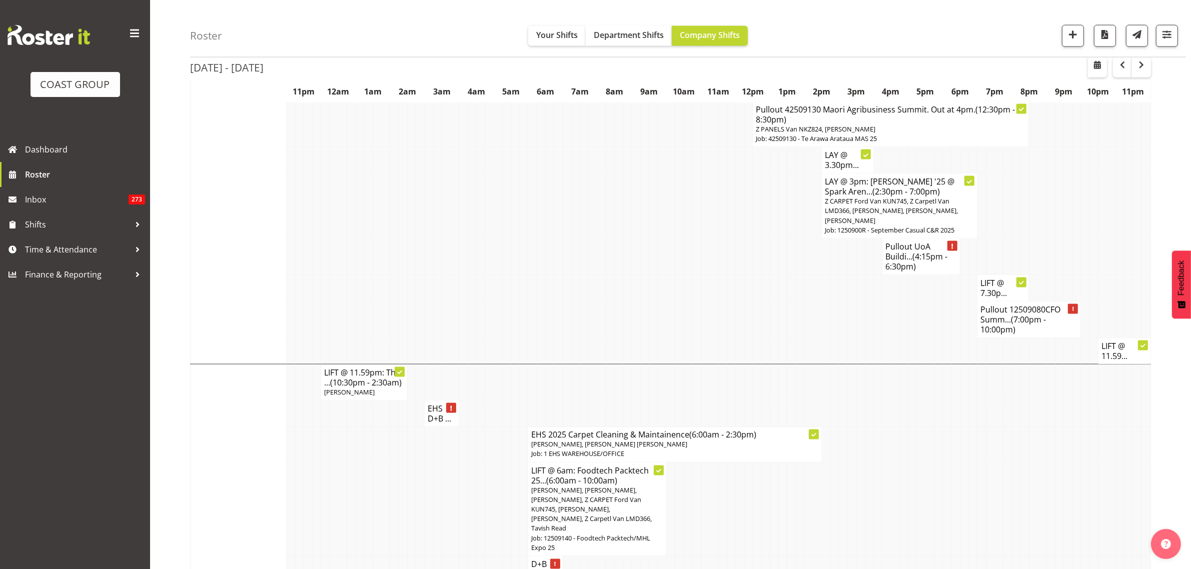
scroll to position [2001, 0]
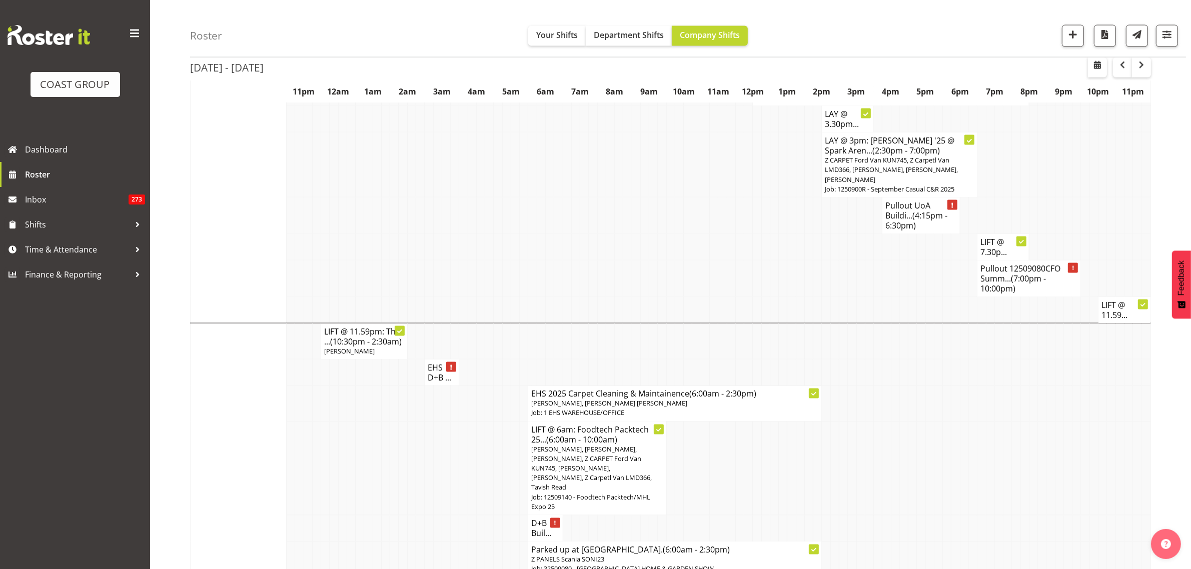
drag, startPoint x: 1059, startPoint y: 429, endPoint x: 1021, endPoint y: 486, distance: 68.6
click at [1012, 542] on tr "Parked up at [GEOGRAPHIC_DATA]. (6:00am - 2:30pm) Z PANELS Scania SONI23 Job: 3…" at bounding box center [671, 560] width 961 height 36
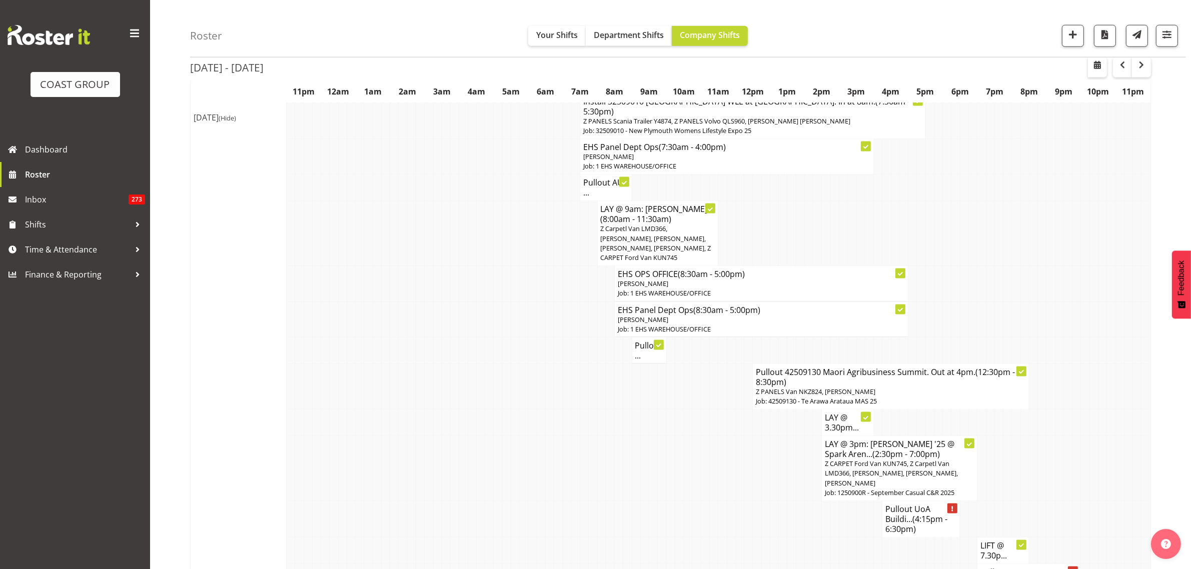
scroll to position [1626, 0]
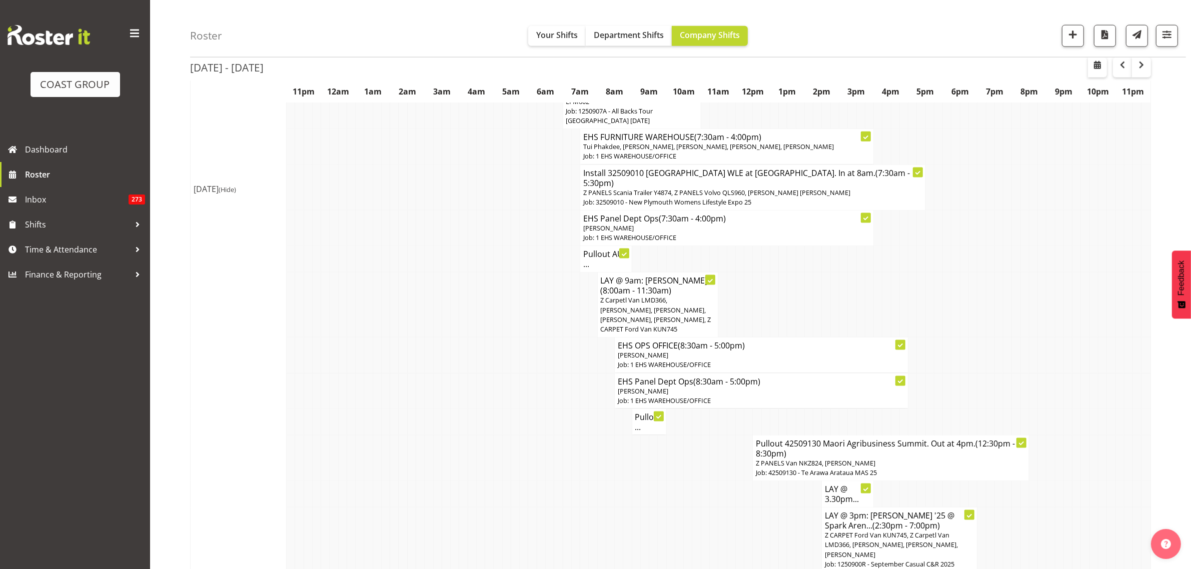
click at [801, 387] on p "[PERSON_NAME]" at bounding box center [761, 392] width 287 height 10
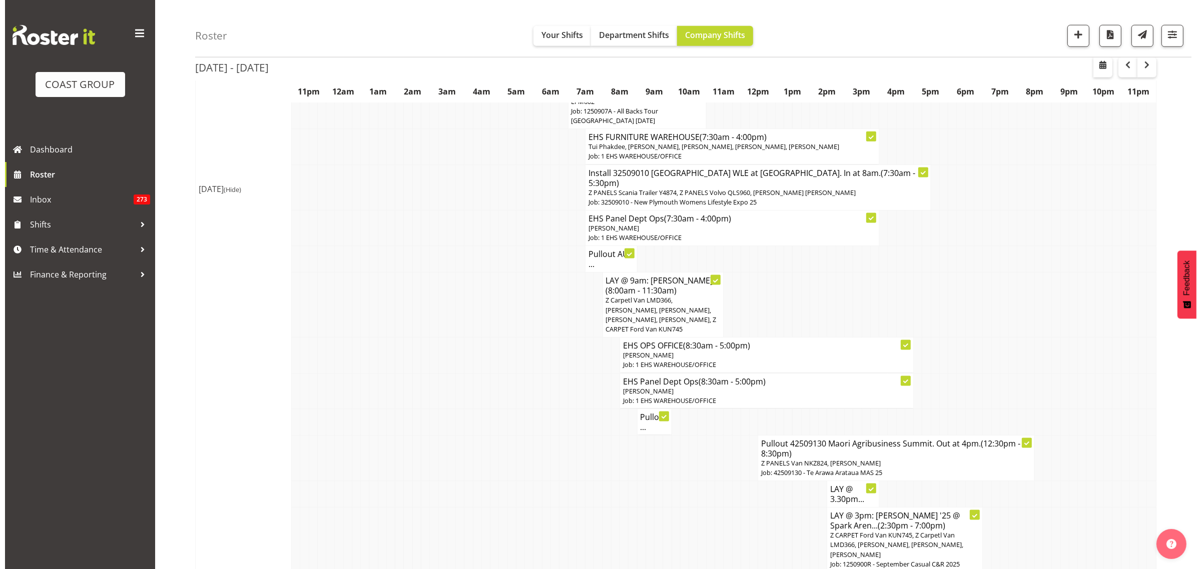
scroll to position [1622, 0]
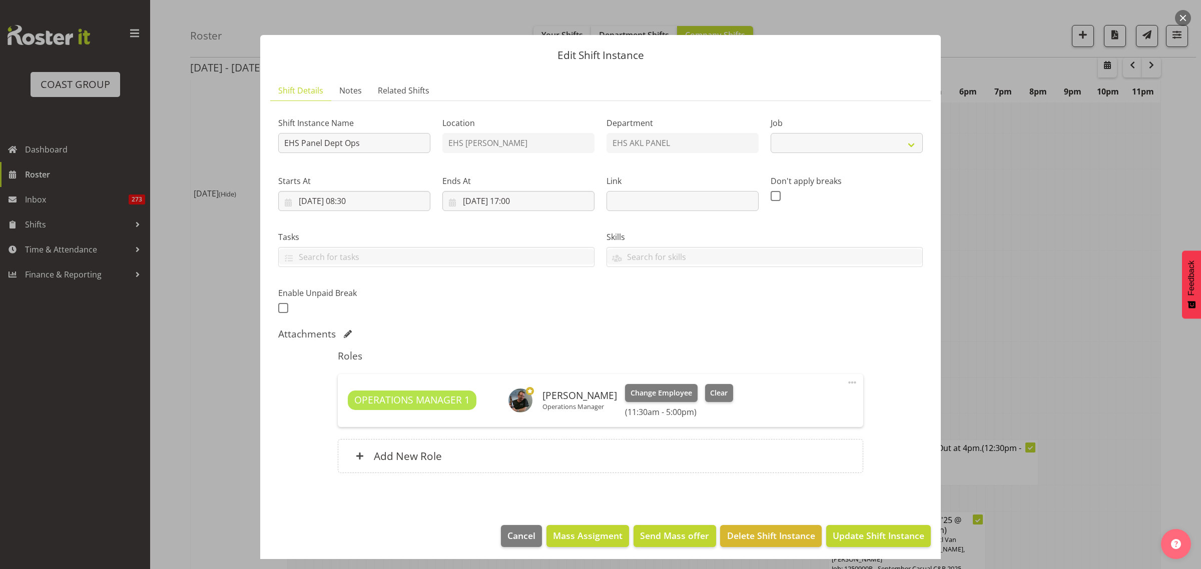
select select "69"
click at [846, 383] on span at bounding box center [852, 383] width 12 height 12
click at [786, 409] on link "Edit" at bounding box center [810, 407] width 96 height 18
select select "8"
select select "2025"
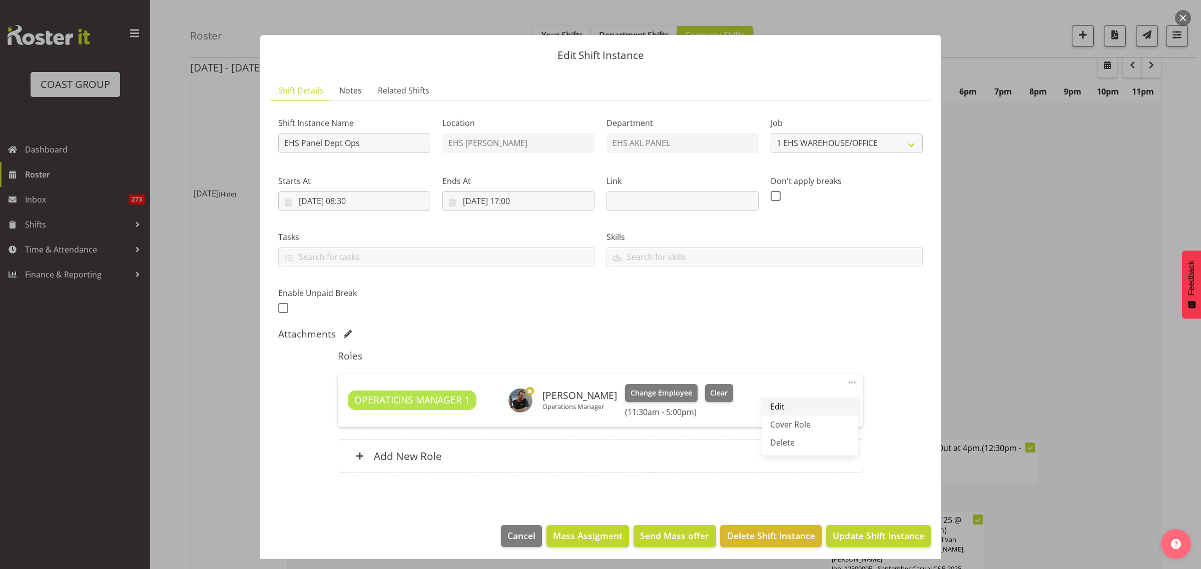
select select "17"
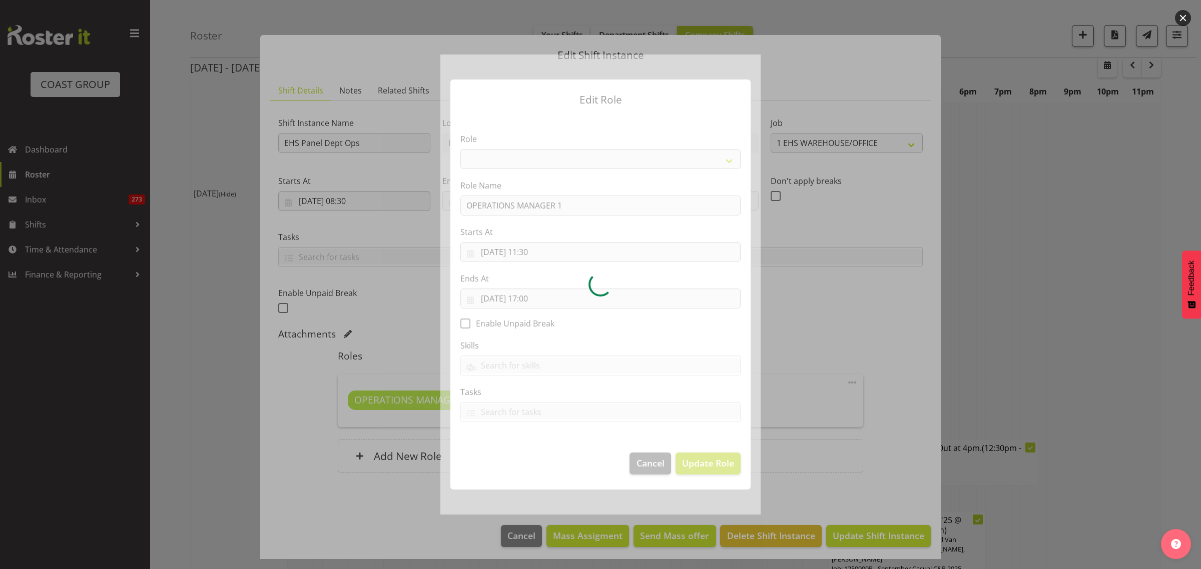
select select "198"
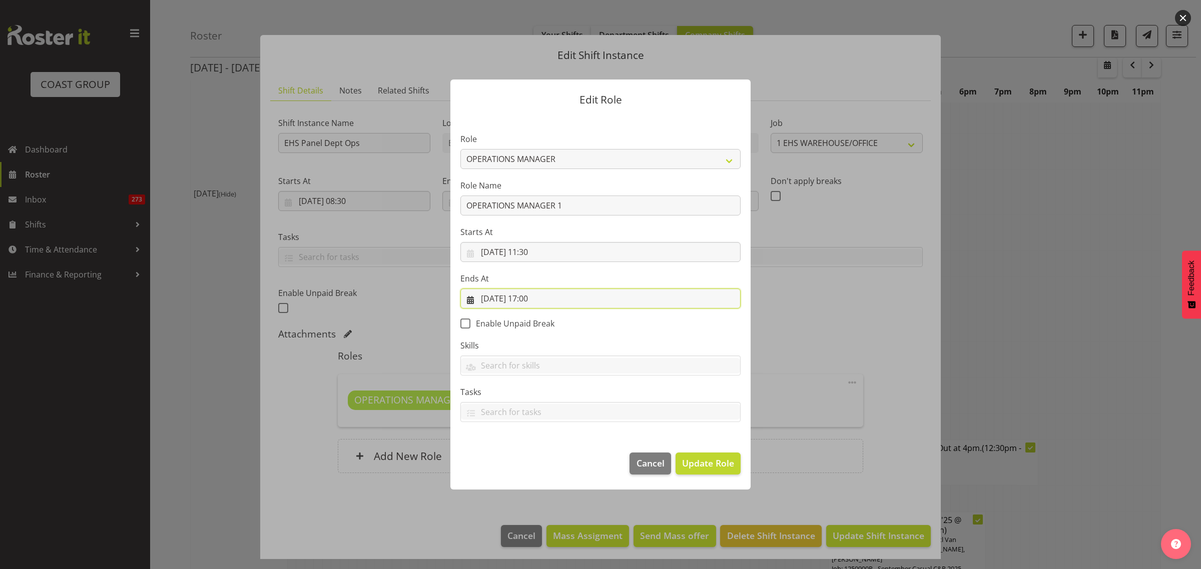
click at [564, 299] on input "[DATE] 17:00" at bounding box center [600, 299] width 280 height 20
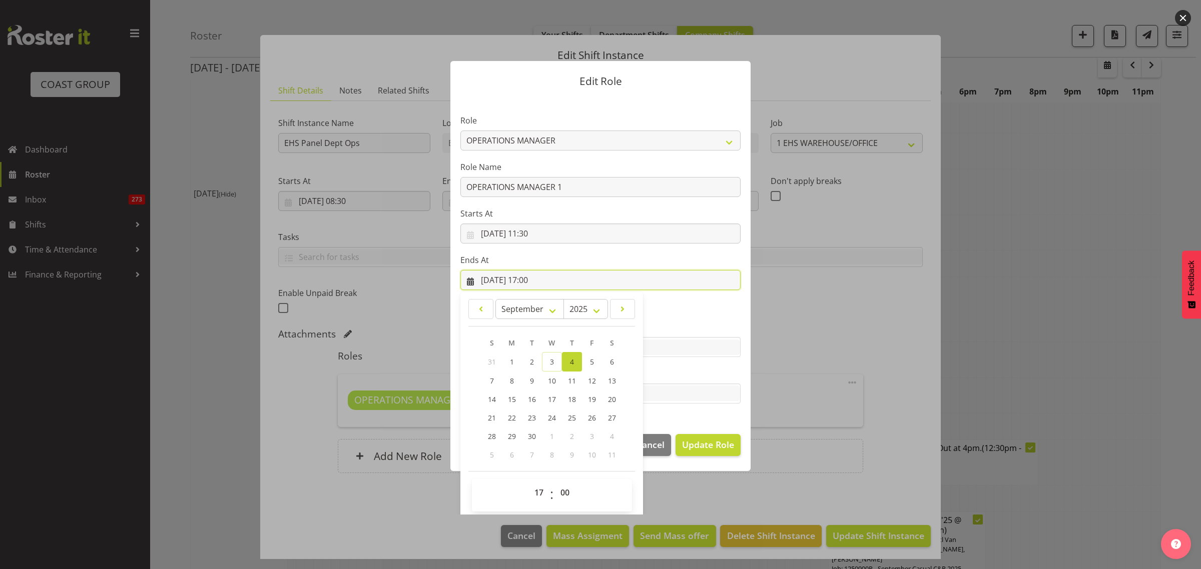
scroll to position [22, 0]
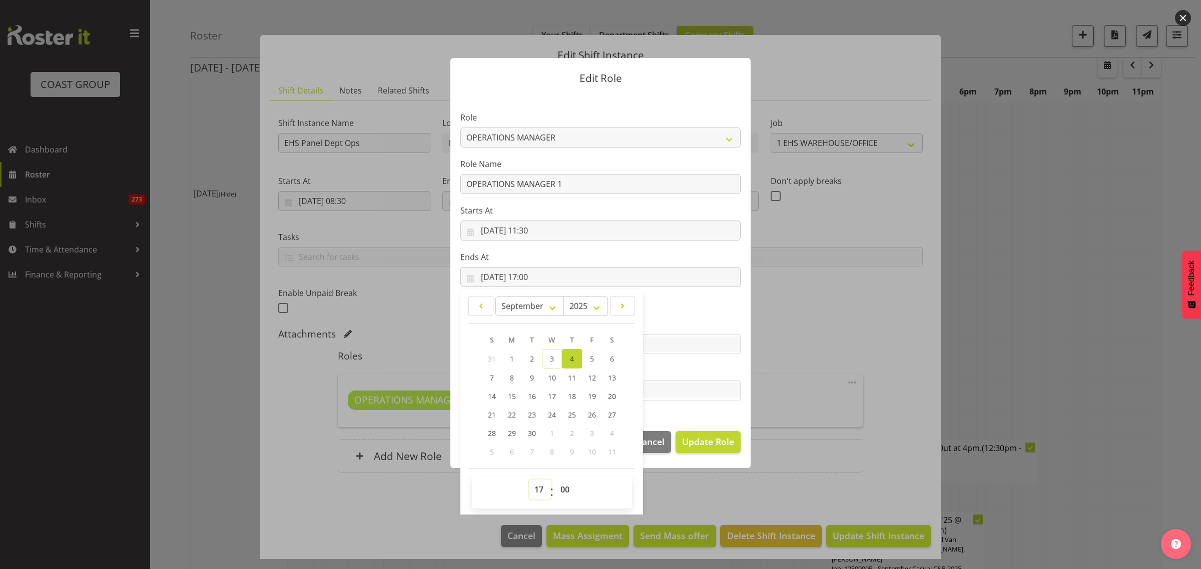
click at [533, 487] on select "00 01 02 03 04 05 06 07 08 09 10 11 12 13 14 15 16 17 18 19 20 21 22 23" at bounding box center [540, 490] width 23 height 20
select select "16"
click at [529, 480] on select "00 01 02 03 04 05 06 07 08 09 10 11 12 13 14 15 16 17 18 19 20 21 22 23" at bounding box center [540, 490] width 23 height 20
type input "[DATE] 16:00"
click at [559, 489] on select "00 01 02 03 04 05 06 07 08 09 10 11 12 13 14 15 16 17 18 19 20 21 22 23 24 25 2…" at bounding box center [566, 490] width 23 height 20
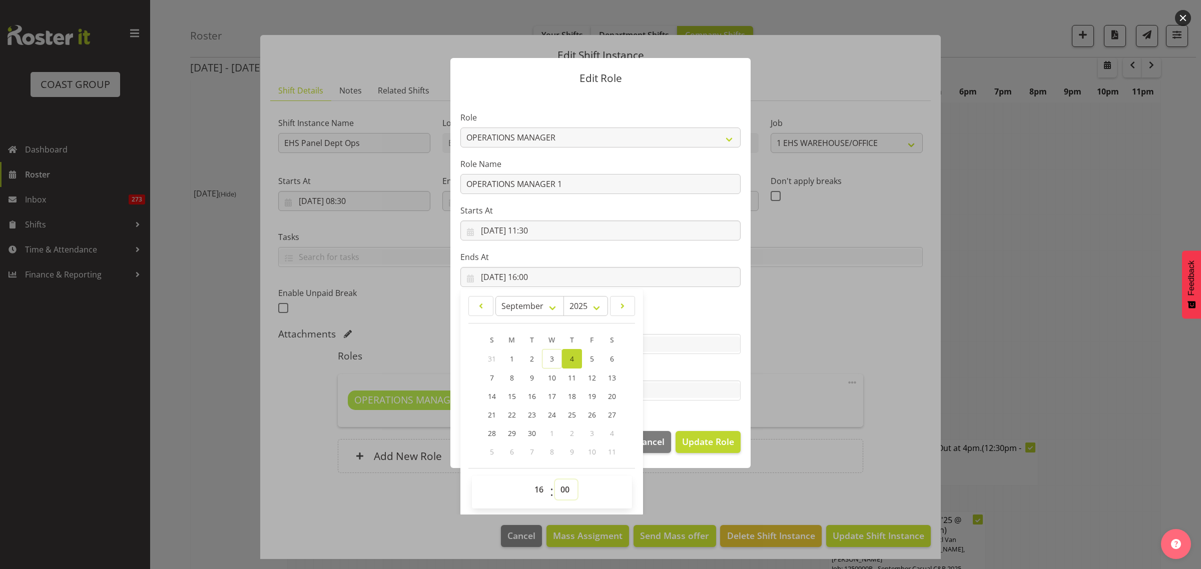
select select "15"
click at [555, 480] on select "00 01 02 03 04 05 06 07 08 09 10 11 12 13 14 15 16 17 18 19 20 21 22 23 24 25 2…" at bounding box center [566, 490] width 23 height 20
type input "[DATE] 16:15"
click at [675, 366] on label "Tasks" at bounding box center [600, 371] width 280 height 12
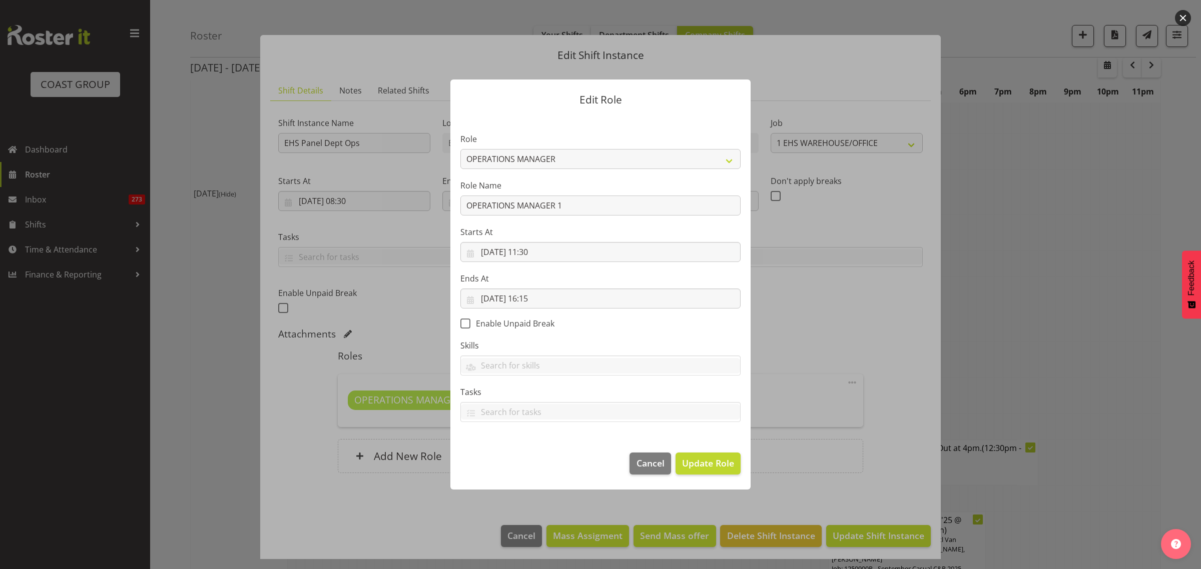
scroll to position [0, 0]
click at [708, 469] on span "Update Role" at bounding box center [708, 463] width 52 height 13
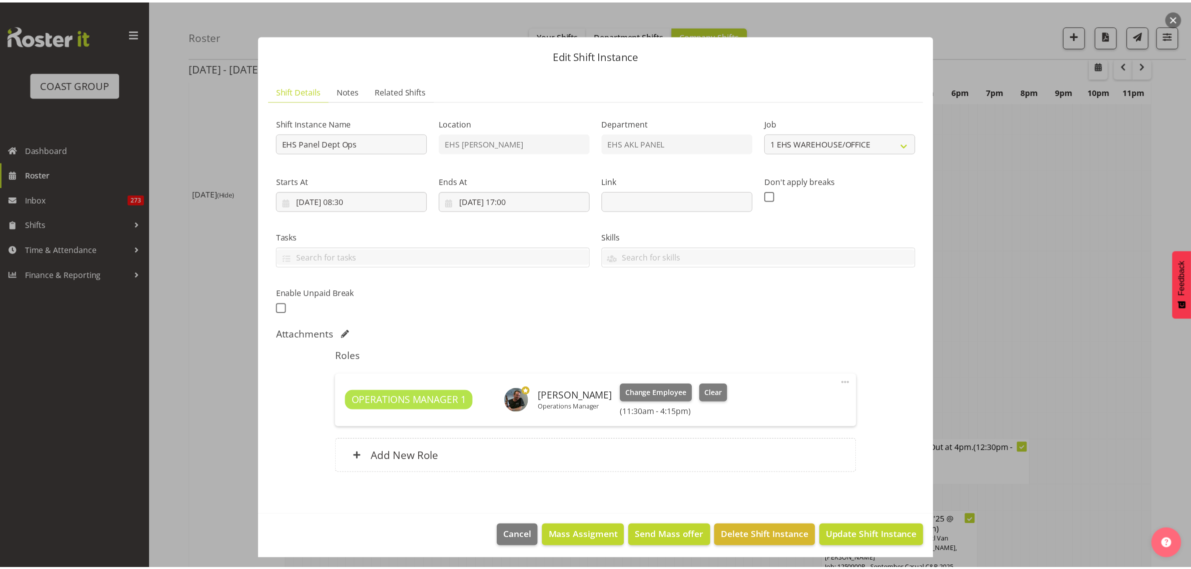
scroll to position [1626, 0]
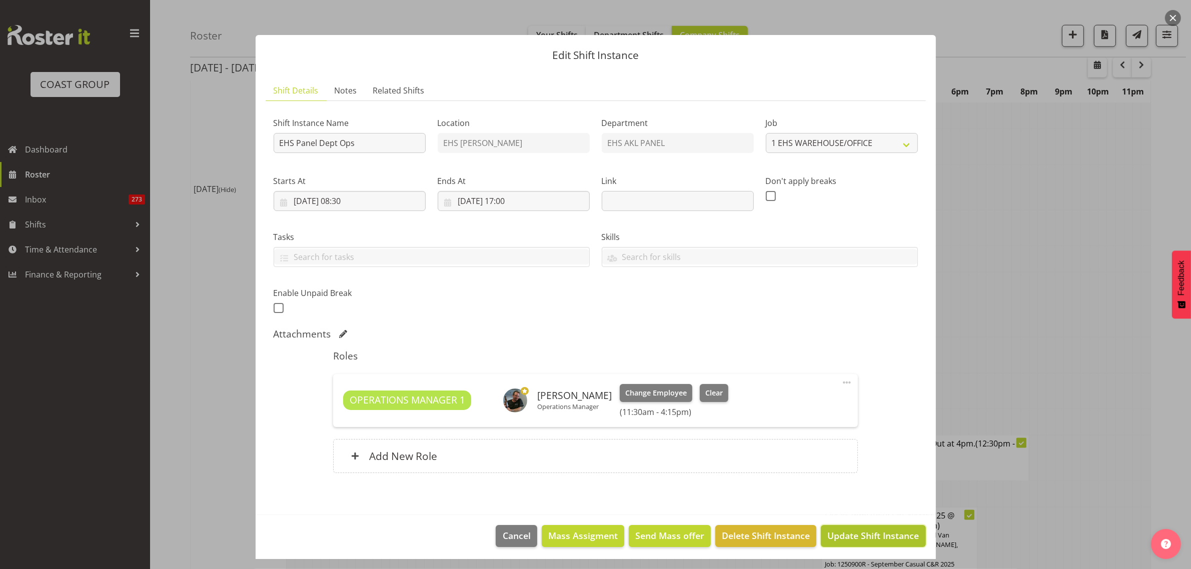
click at [874, 544] on button "Update Shift Instance" at bounding box center [873, 536] width 105 height 22
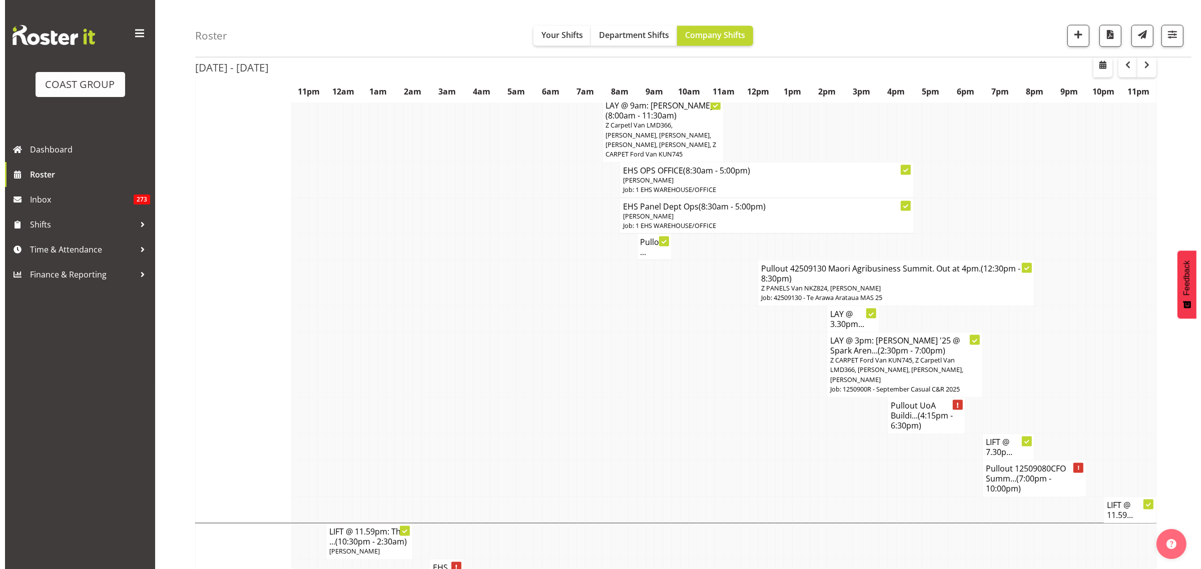
scroll to position [1814, 0]
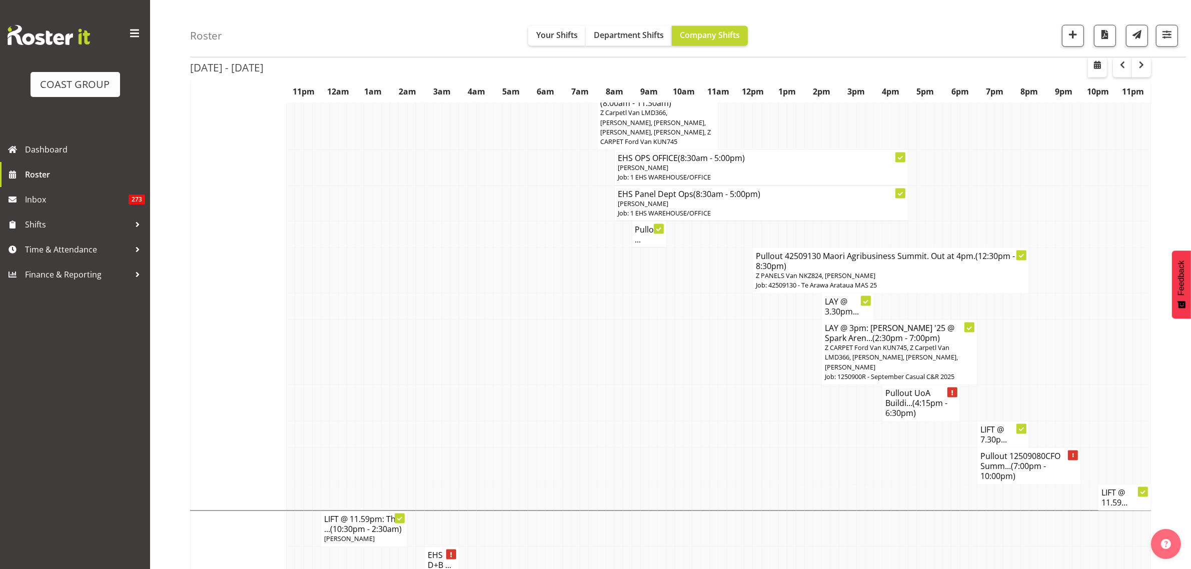
click at [907, 388] on h4 "Pullout UoA Buildi... (4:15pm - 6:30pm)" at bounding box center [921, 403] width 71 height 30
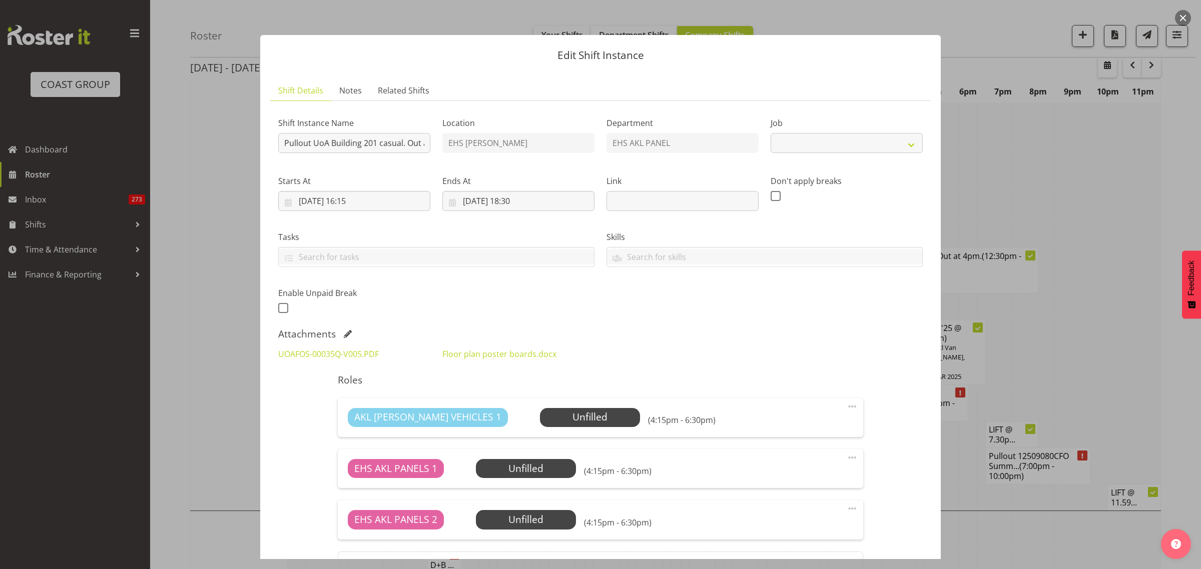
select select "8653"
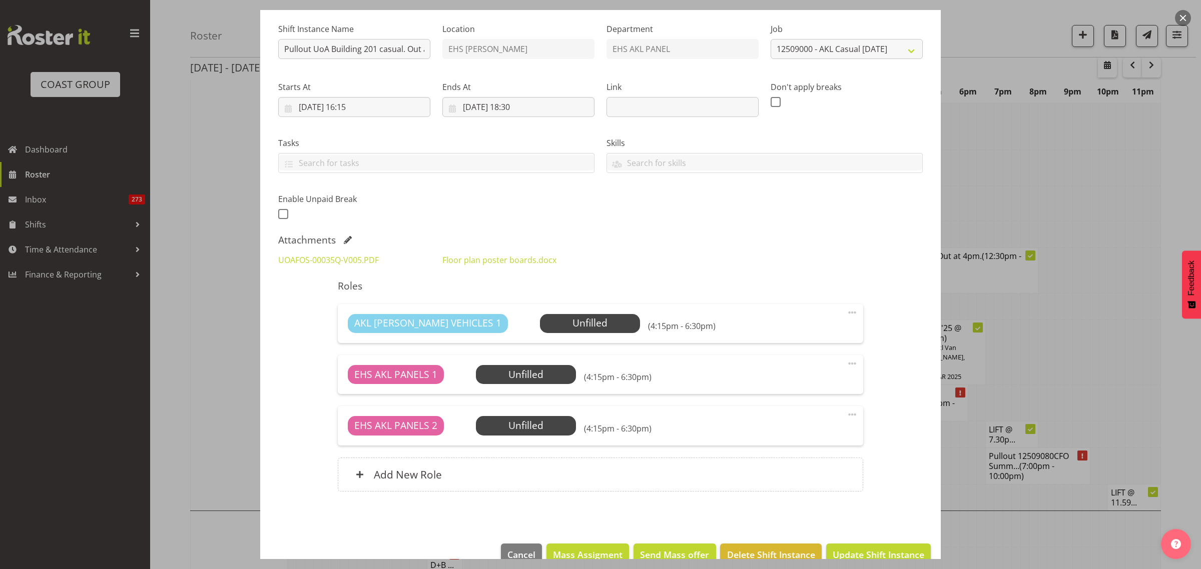
scroll to position [116, 0]
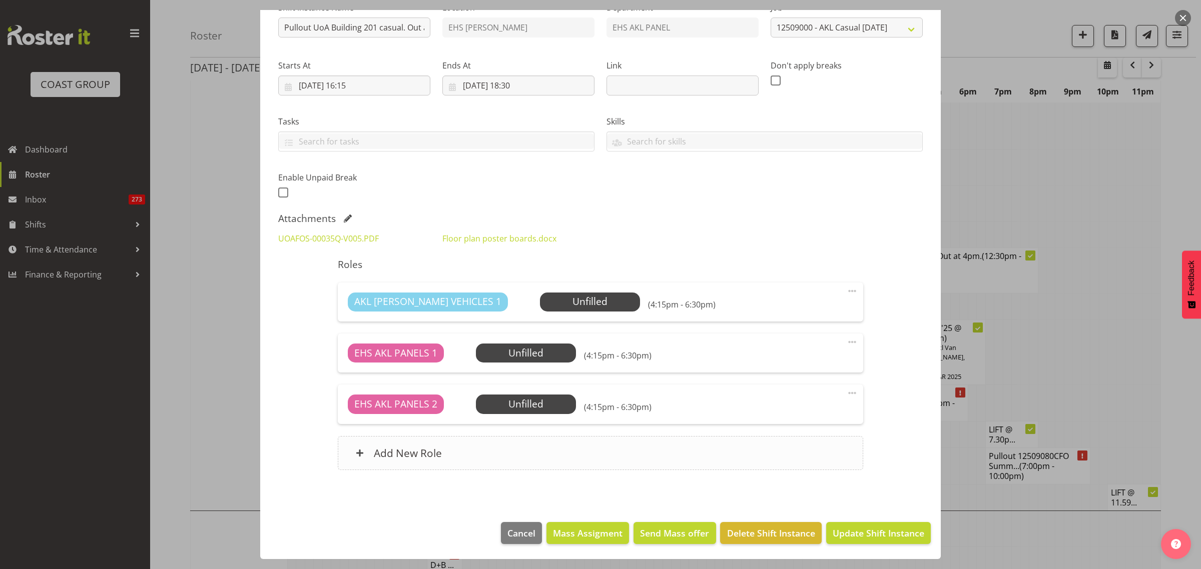
click at [558, 456] on div "Add New Role" at bounding box center [600, 453] width 525 height 34
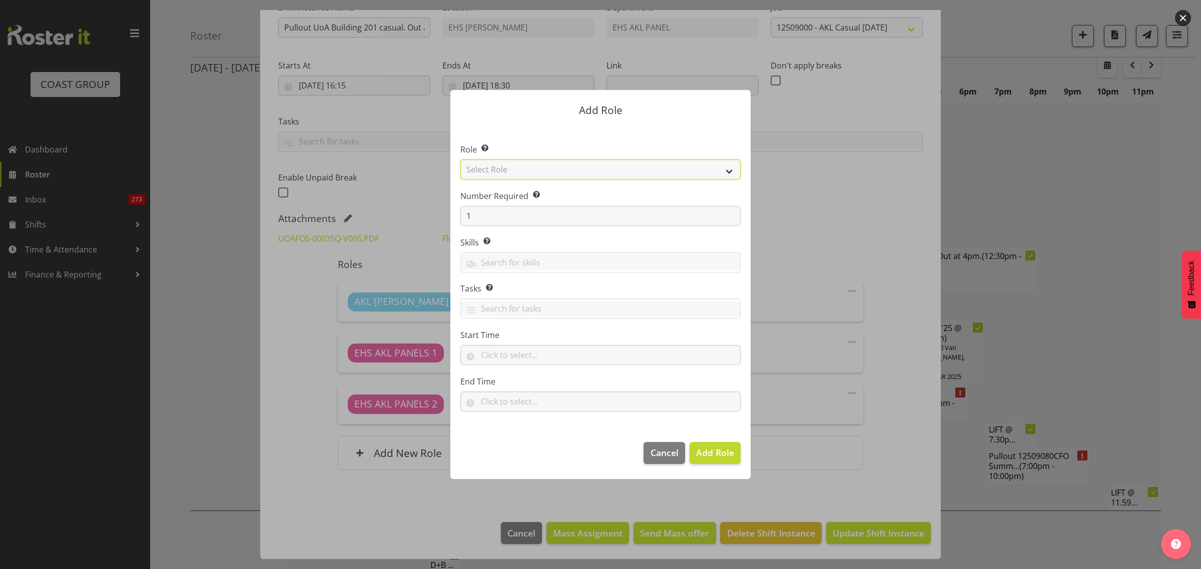
click at [729, 172] on select "Select Role ACCOUNT MANAGER ACCOUNT MANAGER DW ACCOUNTS [PERSON_NAME] VEHICLES …" at bounding box center [600, 170] width 280 height 20
select select "188"
click at [460, 160] on select "Select Role ACCOUNT MANAGER ACCOUNT MANAGER DW ACCOUNTS [PERSON_NAME] VEHICLES …" at bounding box center [600, 170] width 280 height 20
click at [716, 458] on span "Add Role" at bounding box center [715, 453] width 38 height 12
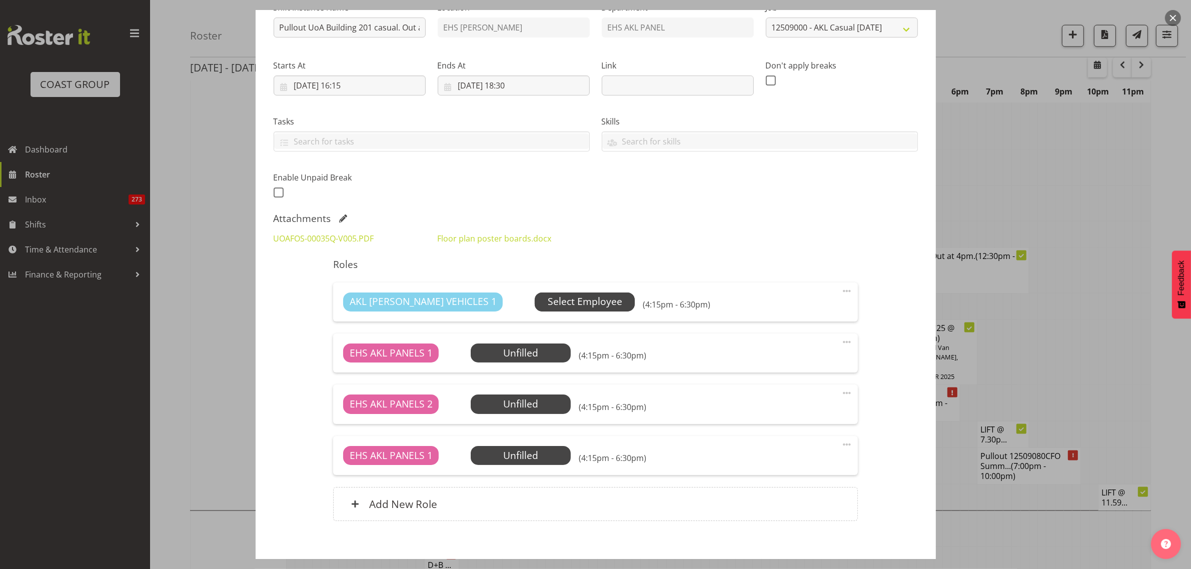
click at [552, 304] on span "Select Employee" at bounding box center [585, 302] width 75 height 15
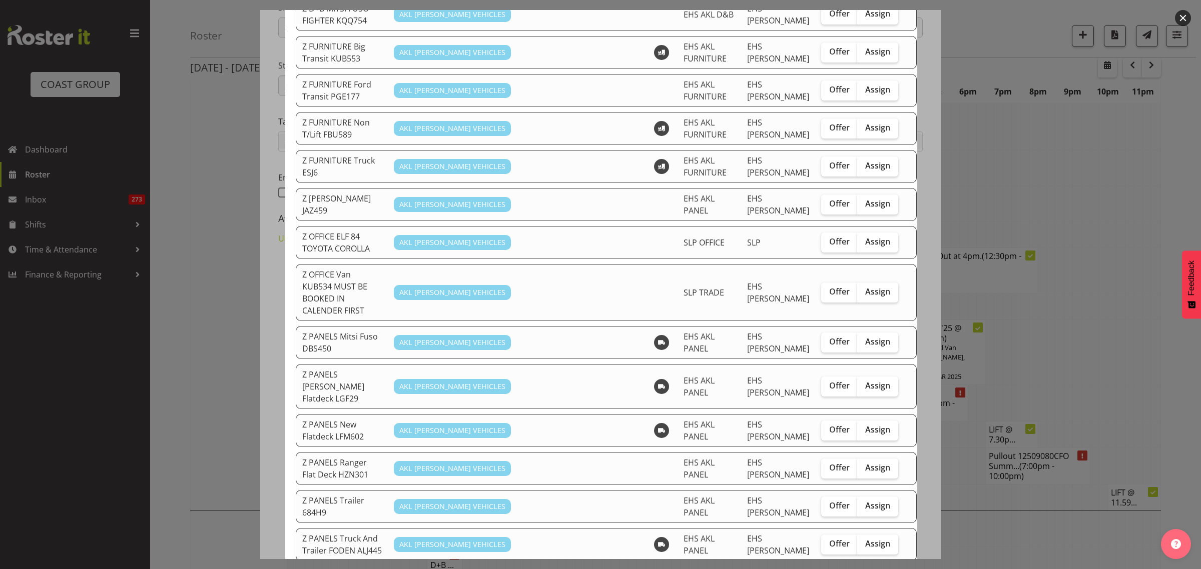
scroll to position [438, 0]
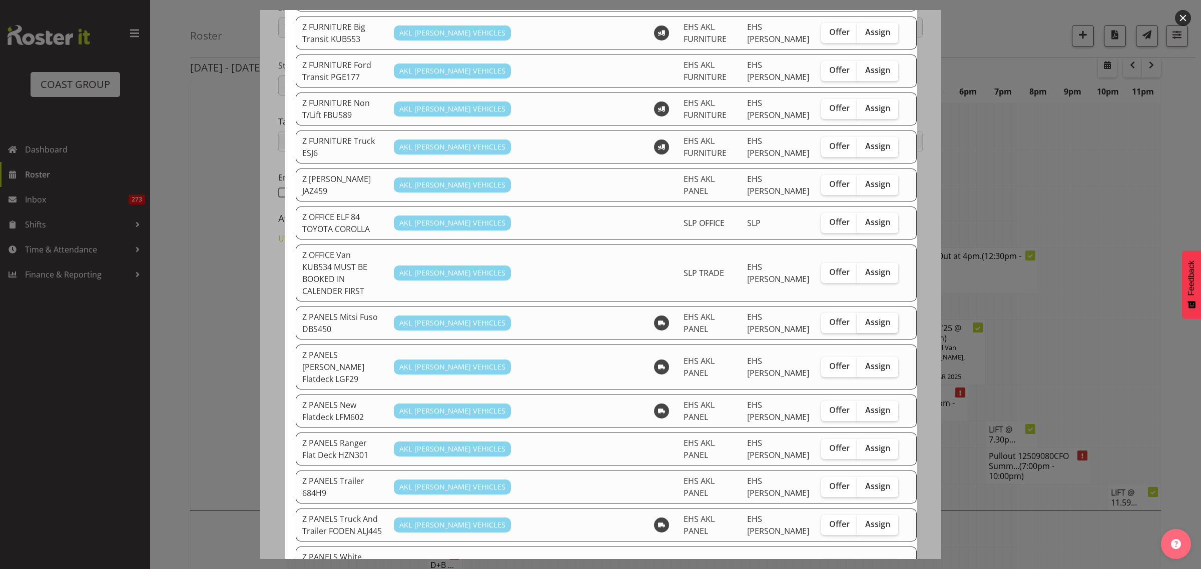
click at [865, 317] on span "Assign" at bounding box center [877, 322] width 25 height 10
click at [857, 319] on input "Assign" at bounding box center [860, 322] width 7 height 7
checkbox input "true"
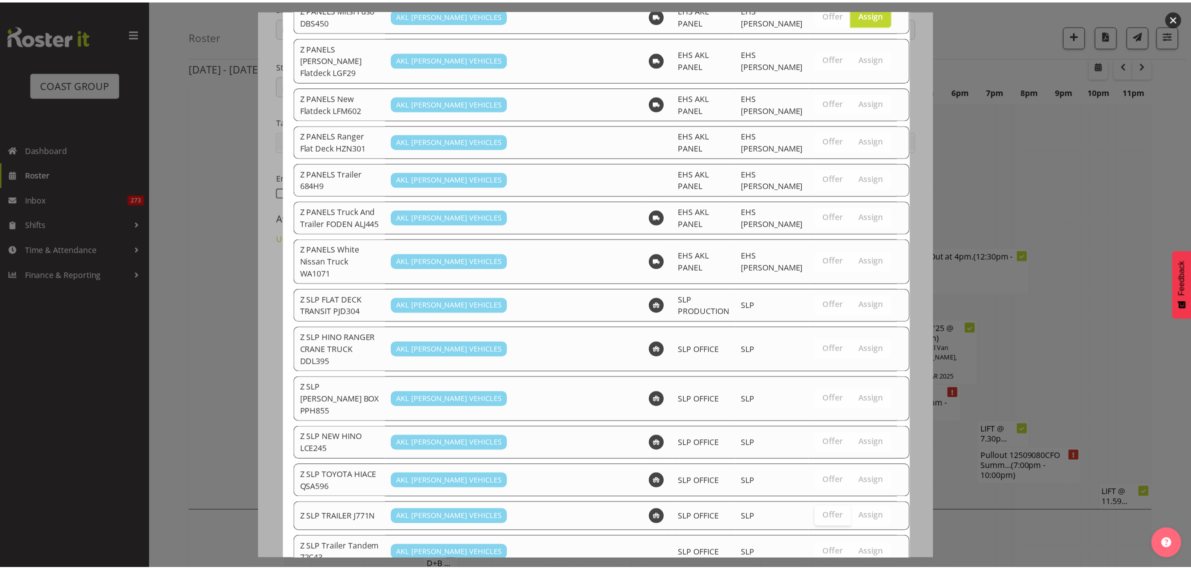
scroll to position [784, 0]
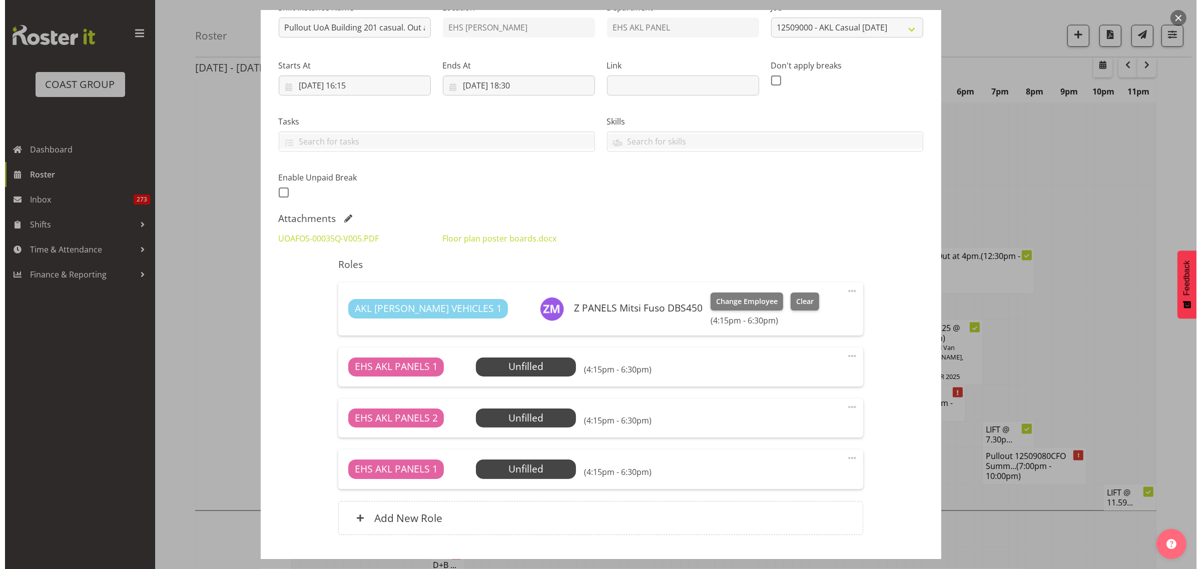
scroll to position [181, 0]
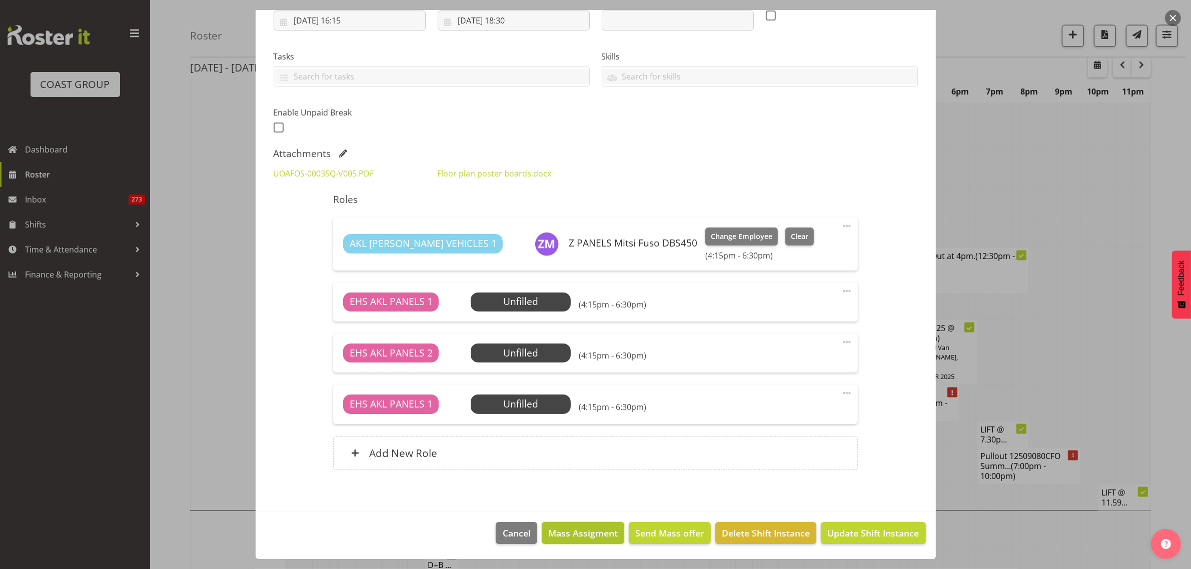
click at [572, 536] on span "Mass Assigment" at bounding box center [583, 533] width 70 height 13
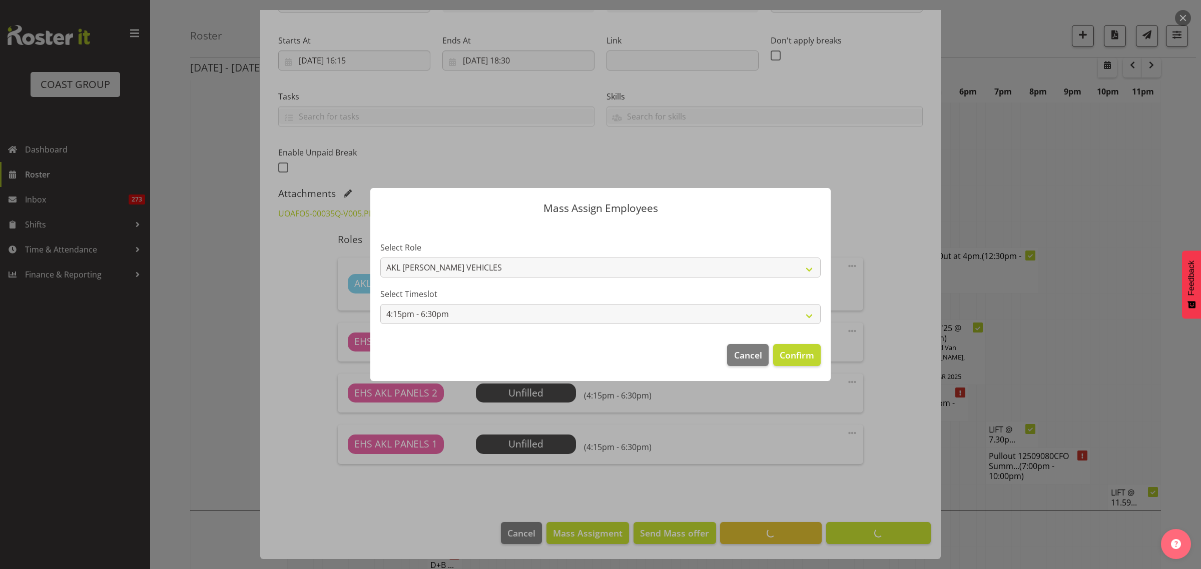
scroll to position [141, 0]
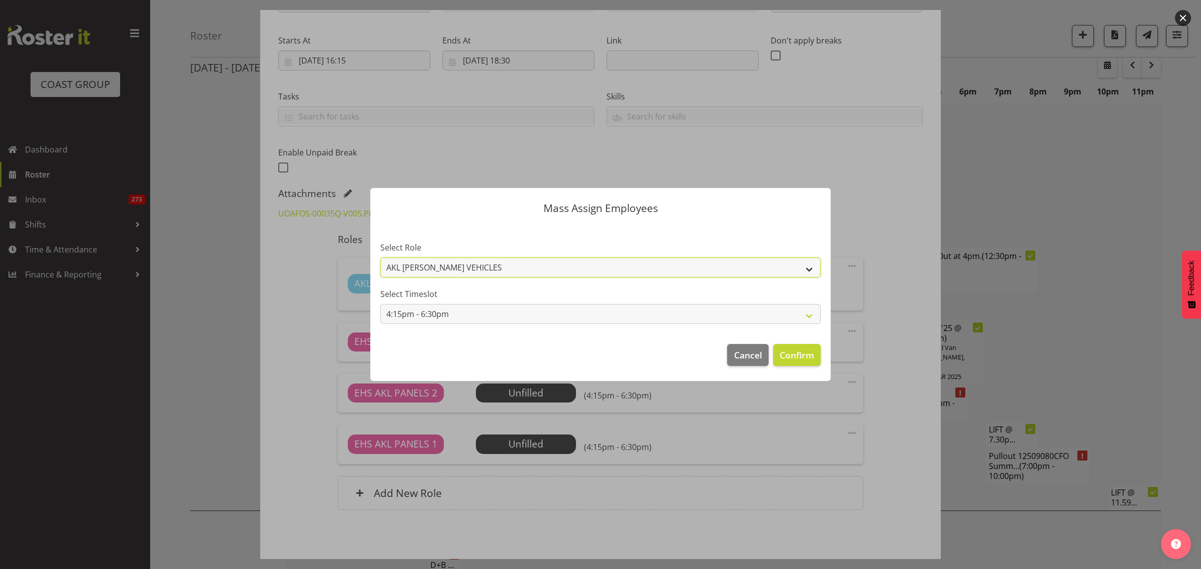
click at [812, 270] on select "AKL [PERSON_NAME] VEHICLES EHS AKL PANELS" at bounding box center [600, 268] width 440 height 20
select select "188"
click at [380, 258] on select "AKL [PERSON_NAME] VEHICLES EHS AKL PANELS" at bounding box center [600, 268] width 440 height 20
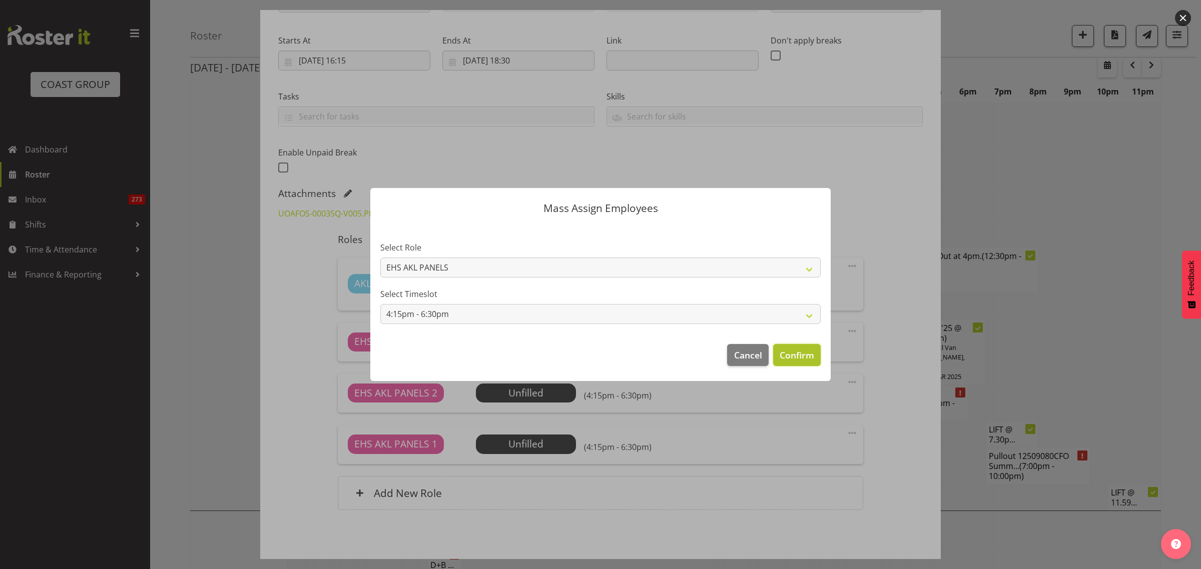
click at [801, 356] on span "Confirm" at bounding box center [797, 355] width 35 height 13
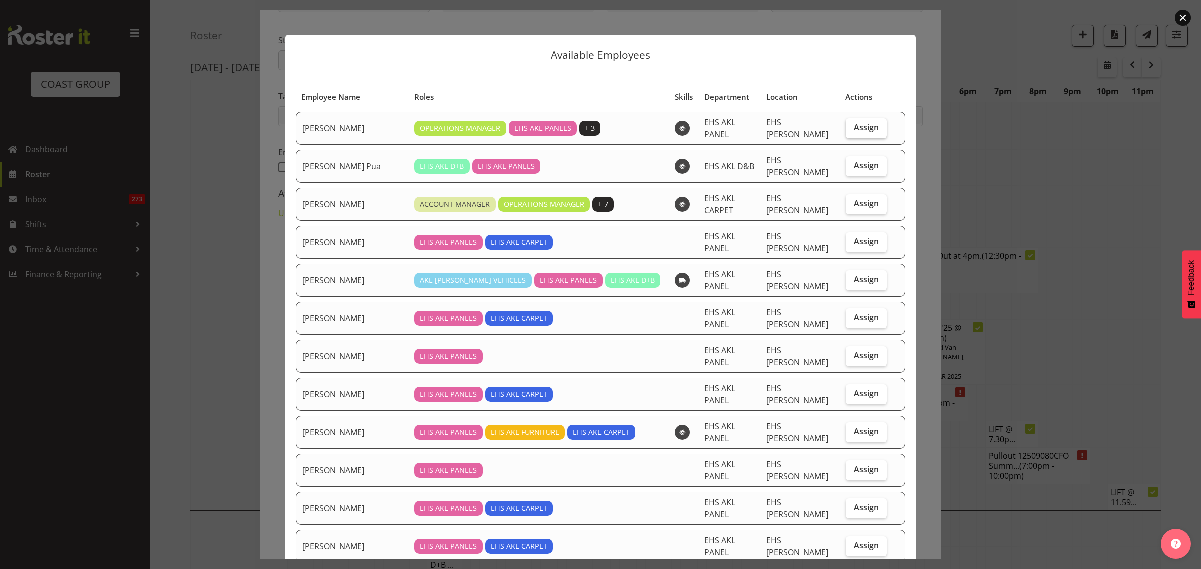
click at [859, 129] on span "Assign" at bounding box center [866, 128] width 25 height 10
click at [852, 129] on input "Assign" at bounding box center [849, 128] width 7 height 7
checkbox input "true"
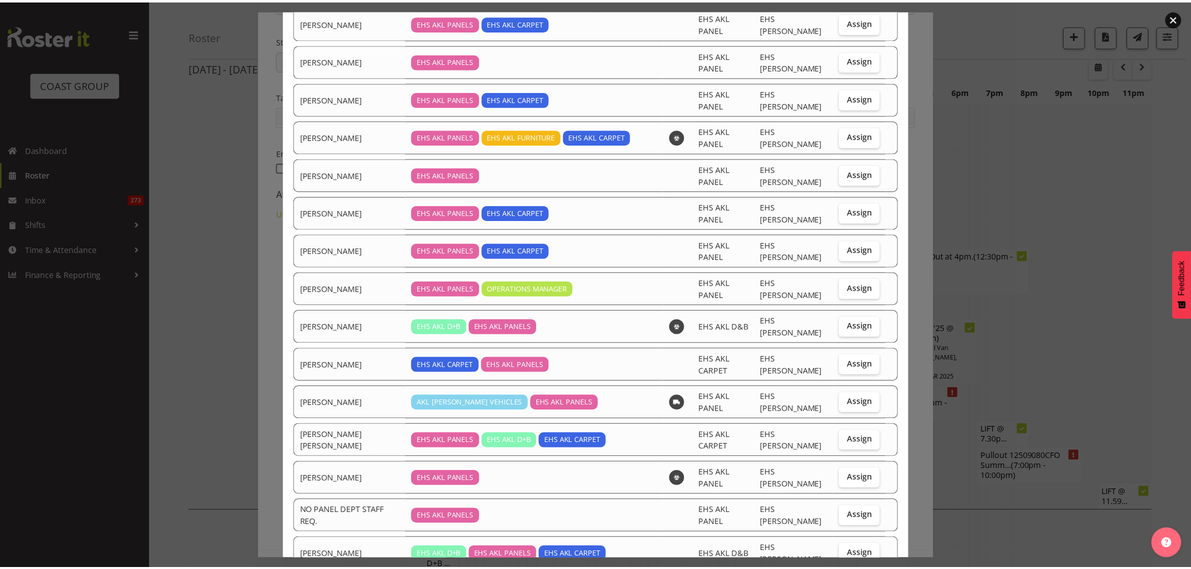
scroll to position [438, 0]
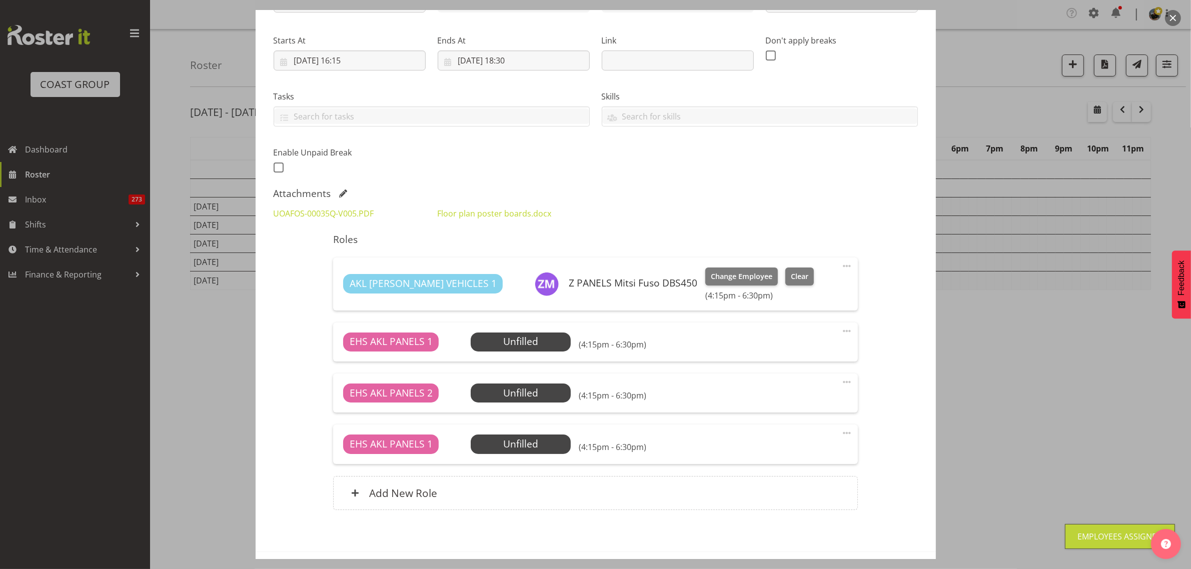
scroll to position [0, 0]
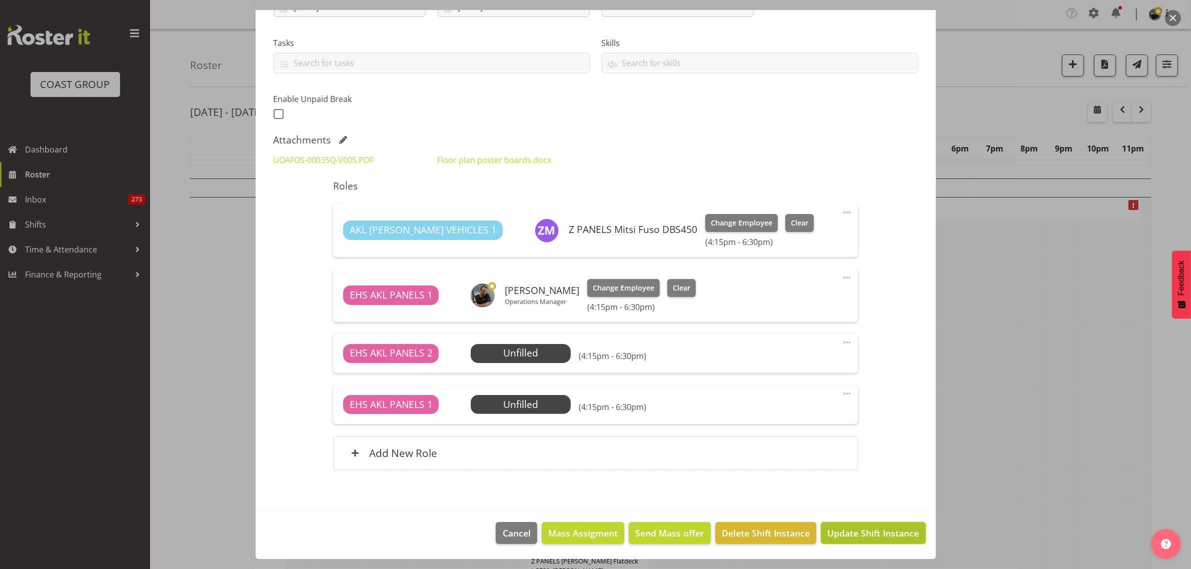
click at [836, 535] on span "Update Shift Instance" at bounding box center [874, 533] width 92 height 13
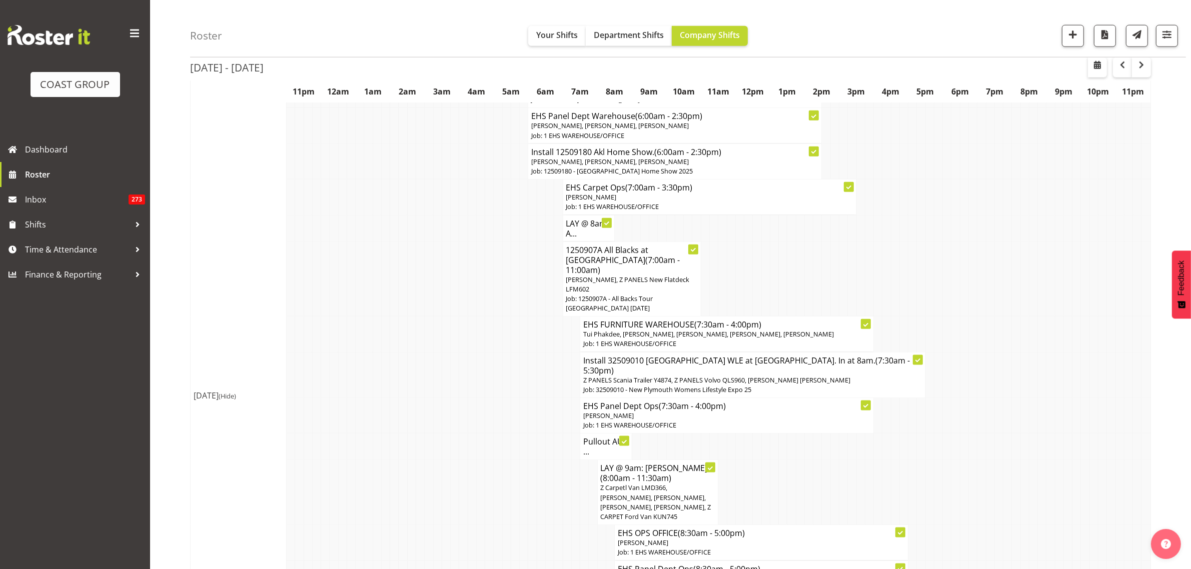
scroll to position [1626, 0]
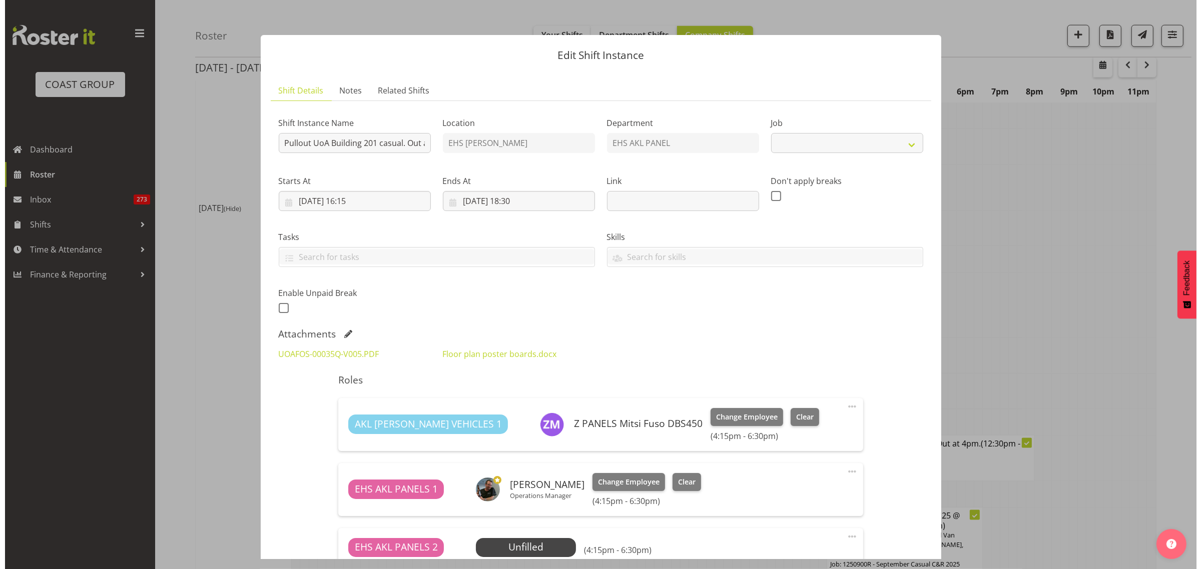
scroll to position [1621, 0]
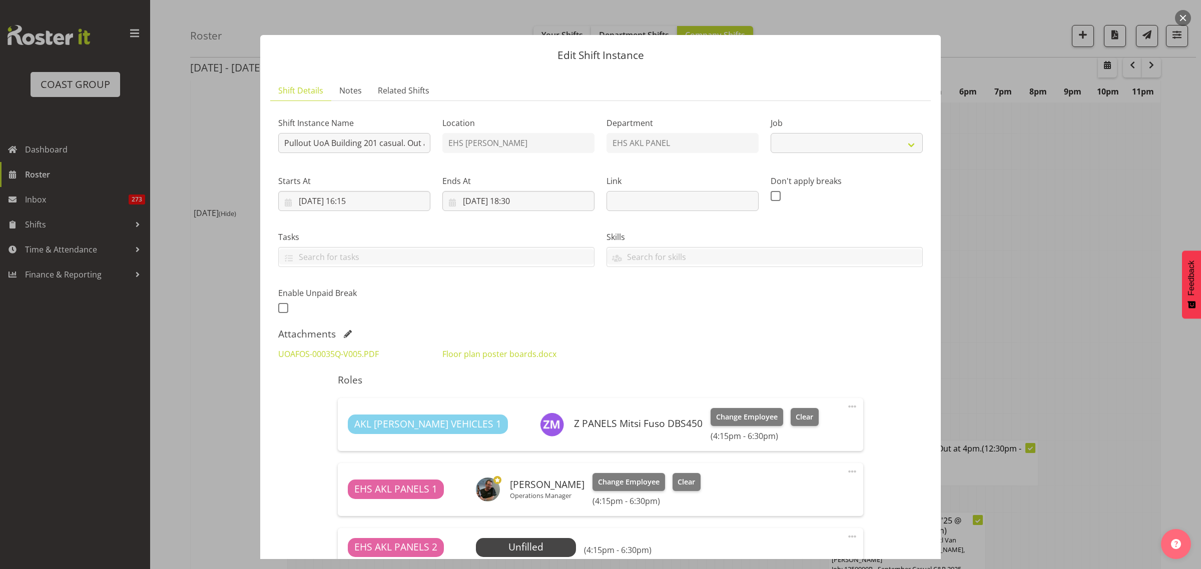
select select "8653"
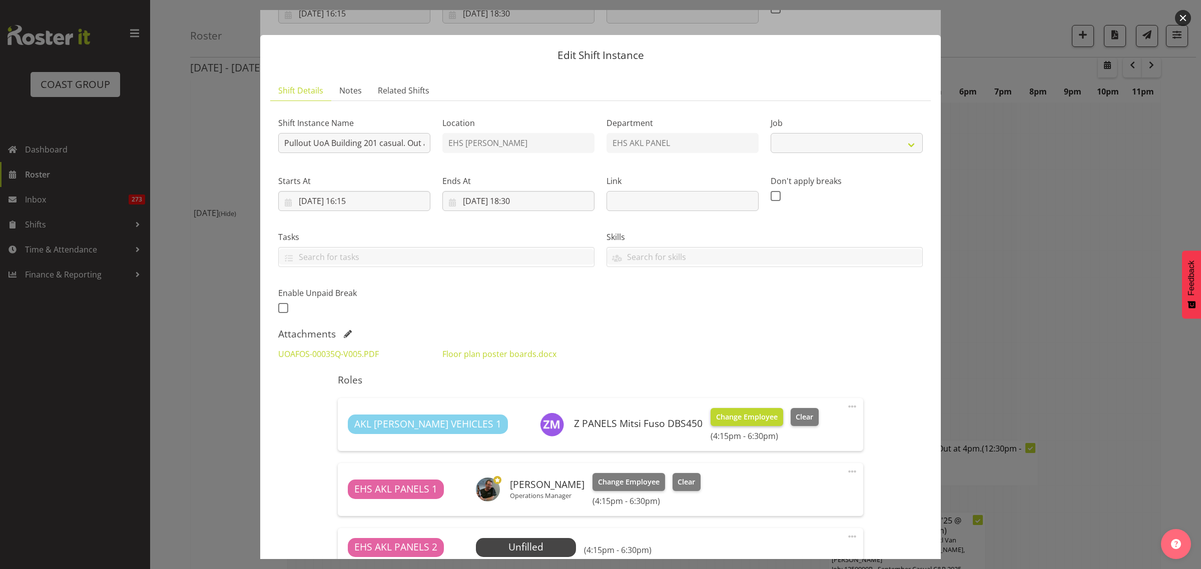
select select "8653"
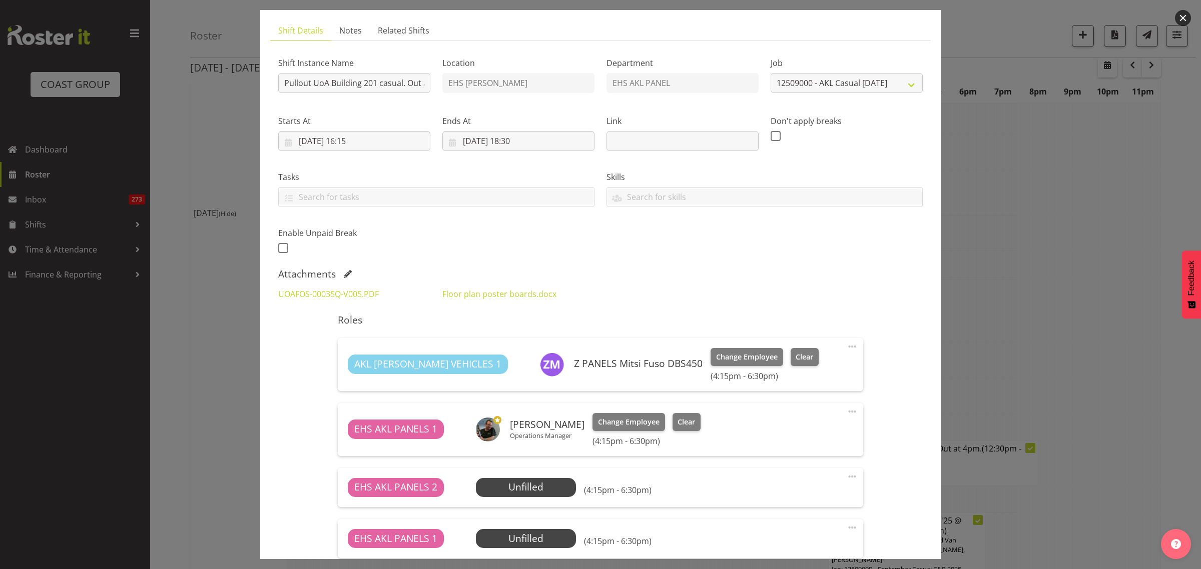
scroll to position [125, 0]
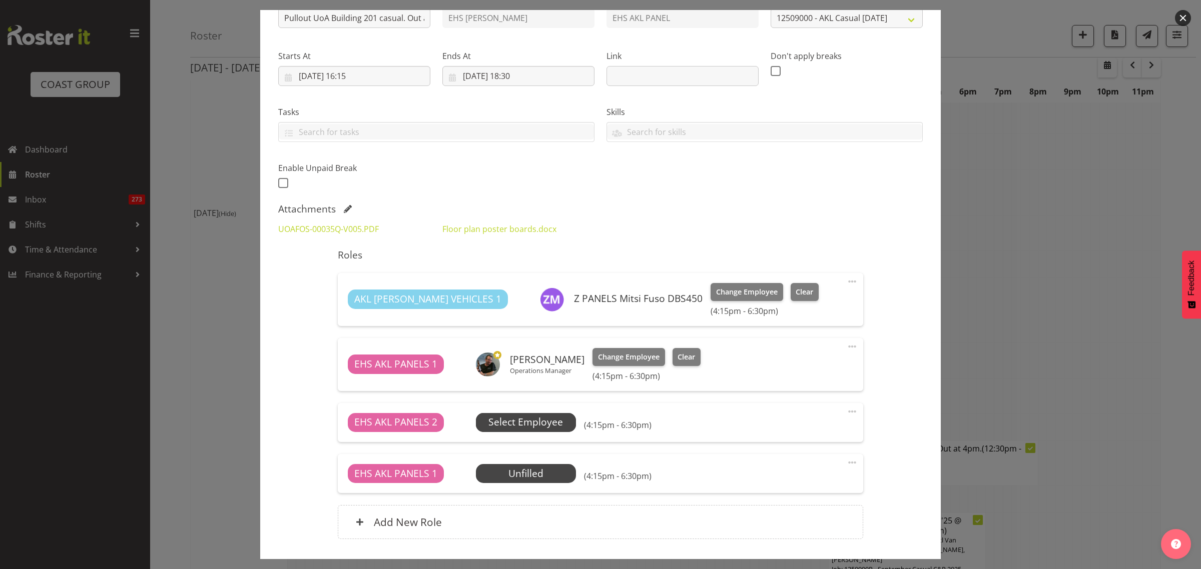
click at [536, 423] on span "Select Employee" at bounding box center [525, 422] width 75 height 15
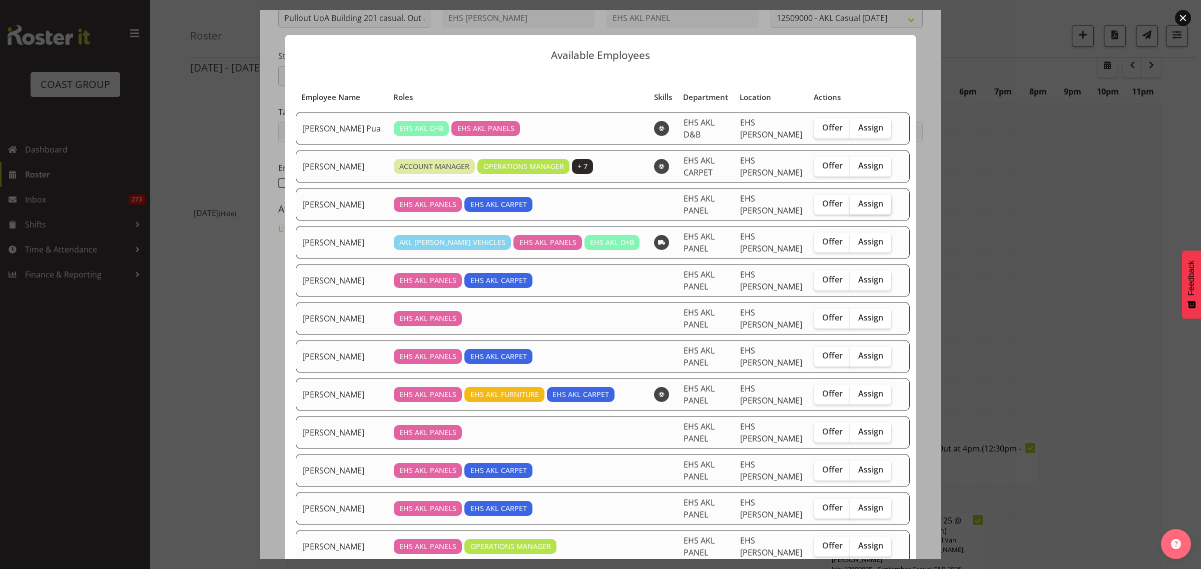
click at [858, 205] on span "Assign" at bounding box center [870, 204] width 25 height 10
click at [856, 205] on input "Assign" at bounding box center [853, 204] width 7 height 7
checkbox input "true"
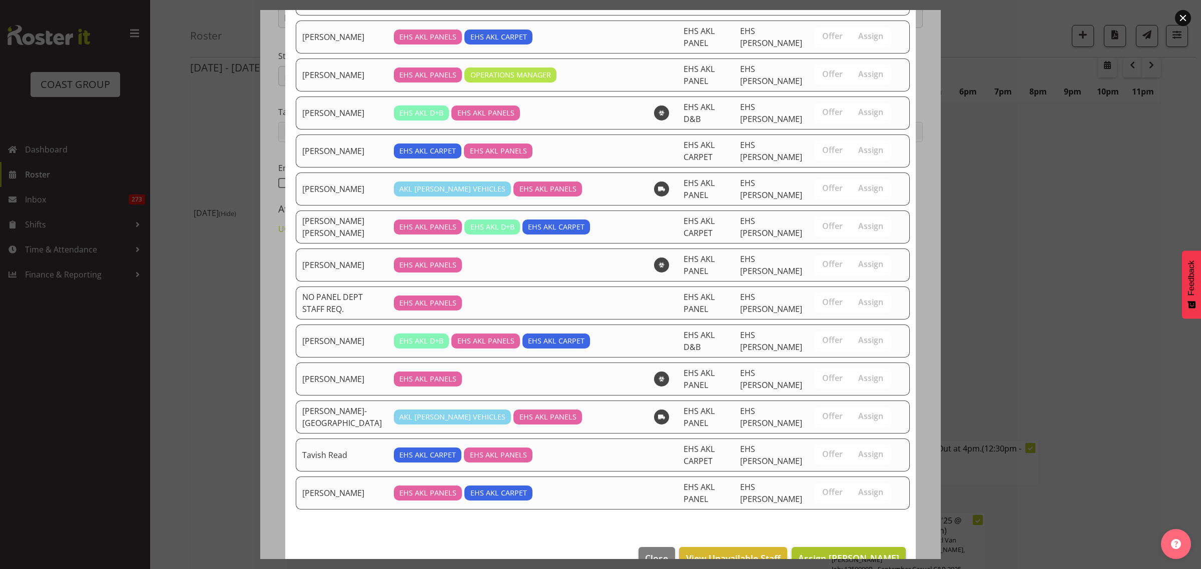
scroll to position [501, 0]
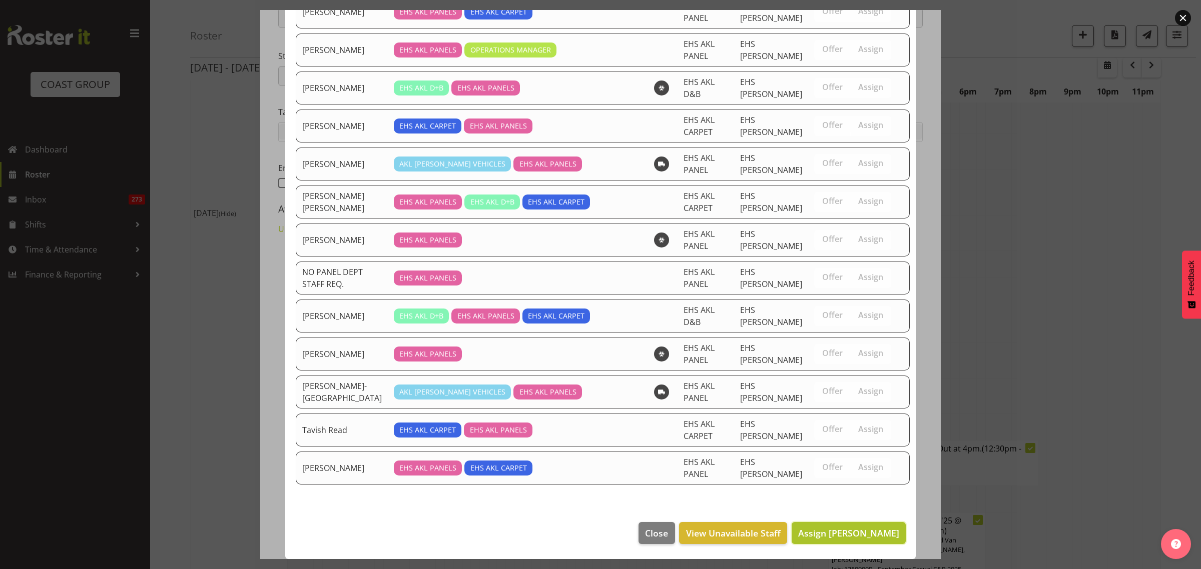
click at [837, 536] on span "Assign [PERSON_NAME]" at bounding box center [848, 533] width 101 height 12
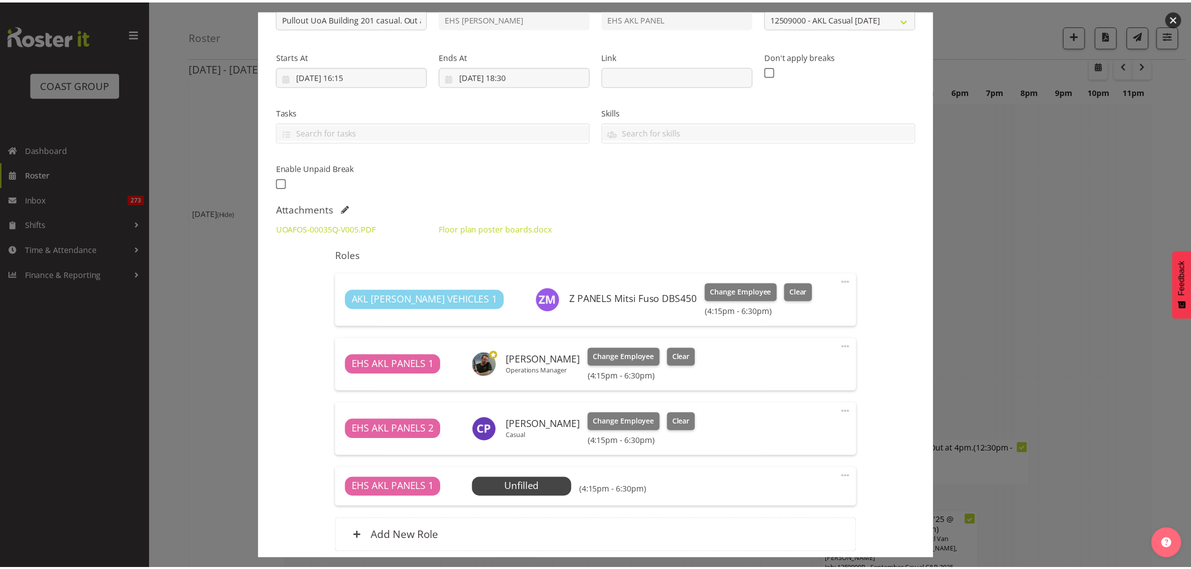
scroll to position [1626, 0]
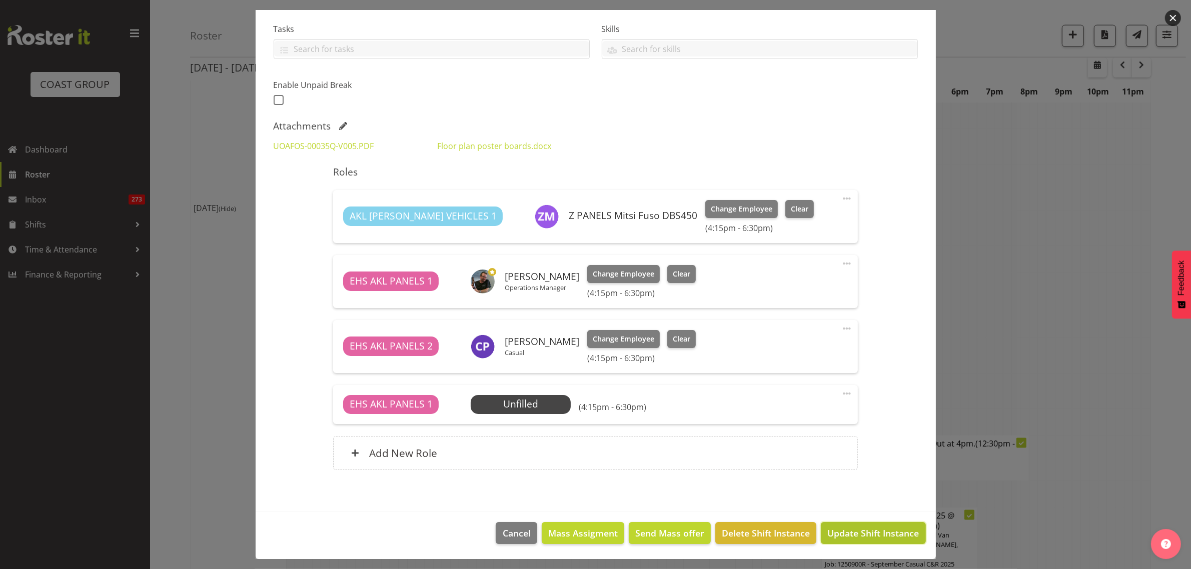
click at [848, 536] on span "Update Shift Instance" at bounding box center [874, 533] width 92 height 13
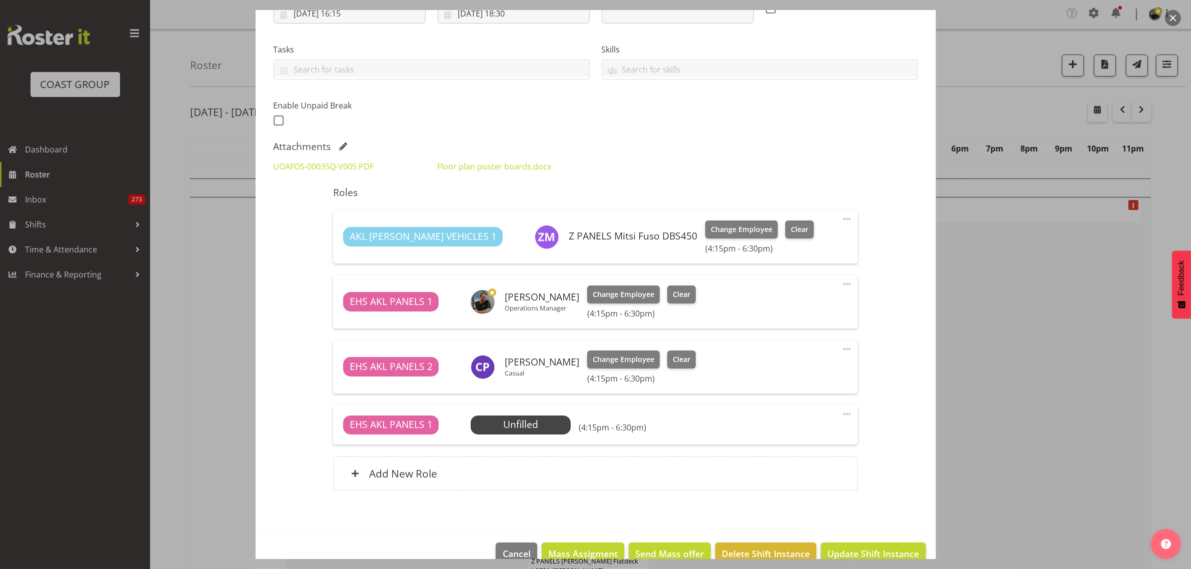
scroll to position [208, 0]
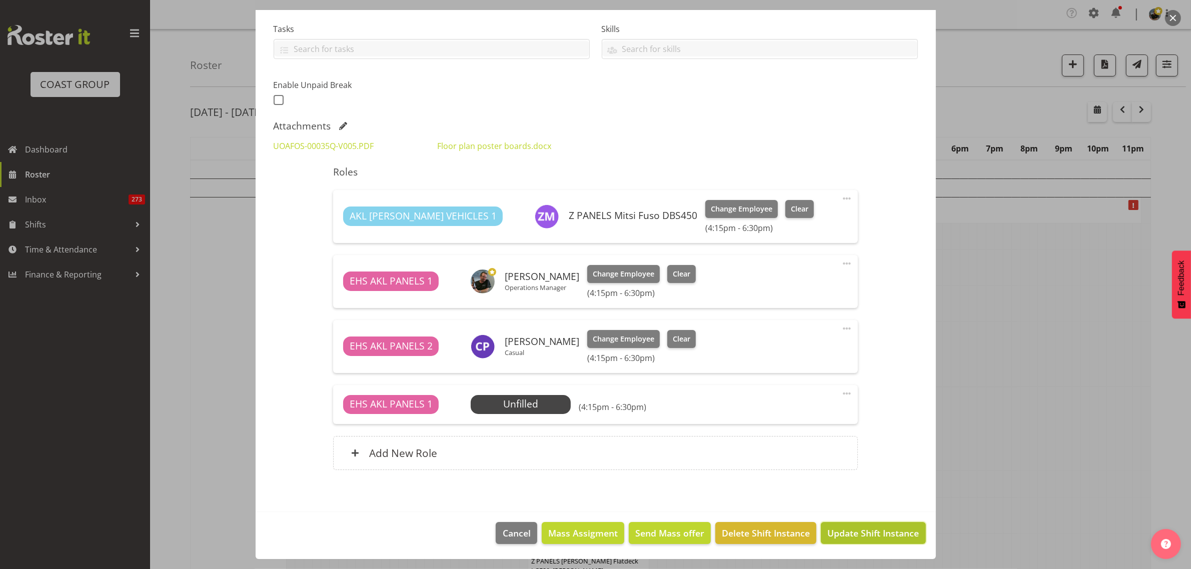
click at [851, 536] on span "Update Shift Instance" at bounding box center [874, 533] width 92 height 13
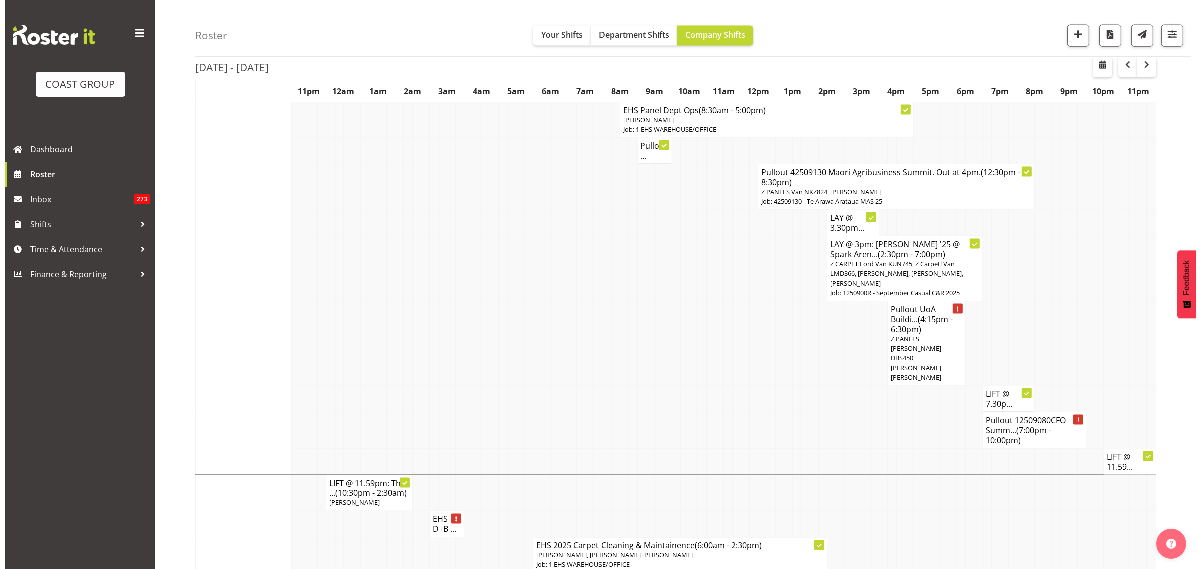
scroll to position [1876, 0]
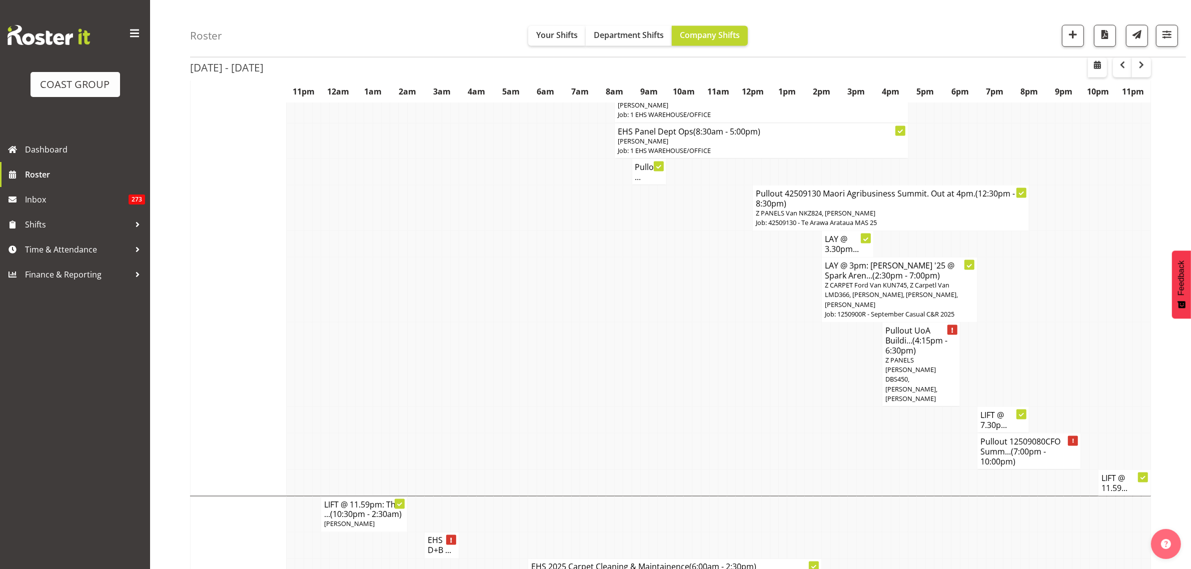
click at [1008, 437] on h4 "Pullout 12509080CFO Summ... (7:00pm - 10:00pm)" at bounding box center [1029, 452] width 97 height 30
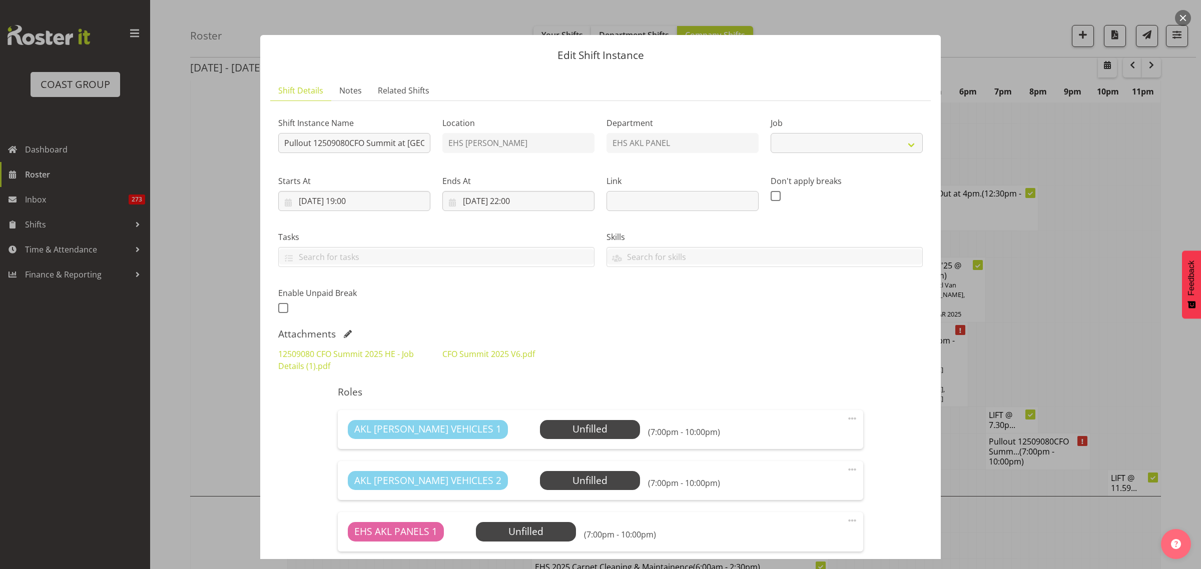
select select "9445"
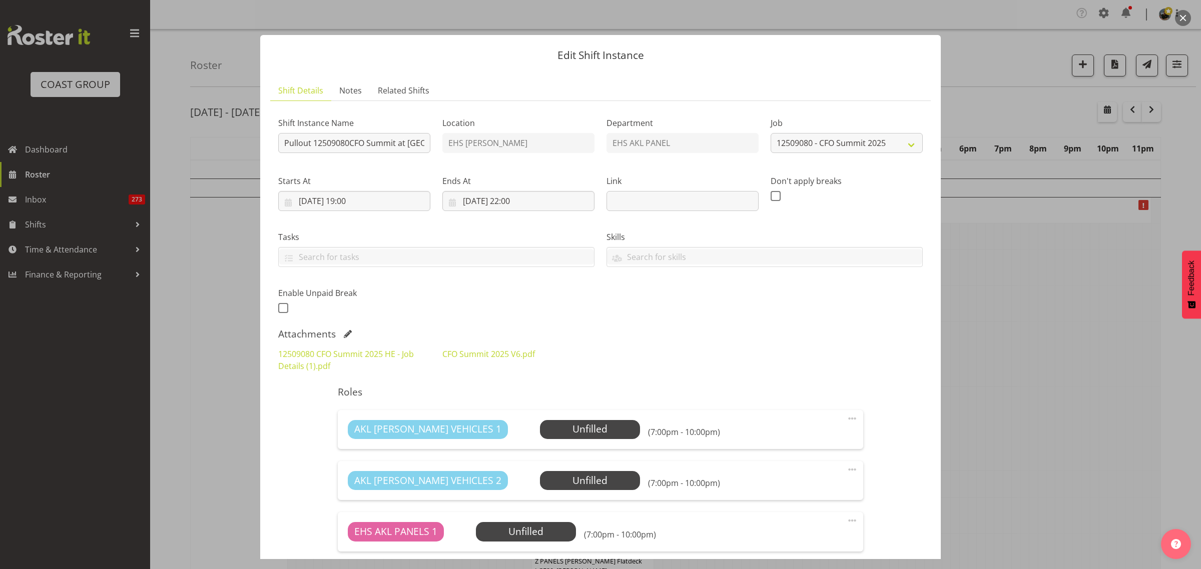
select select "9445"
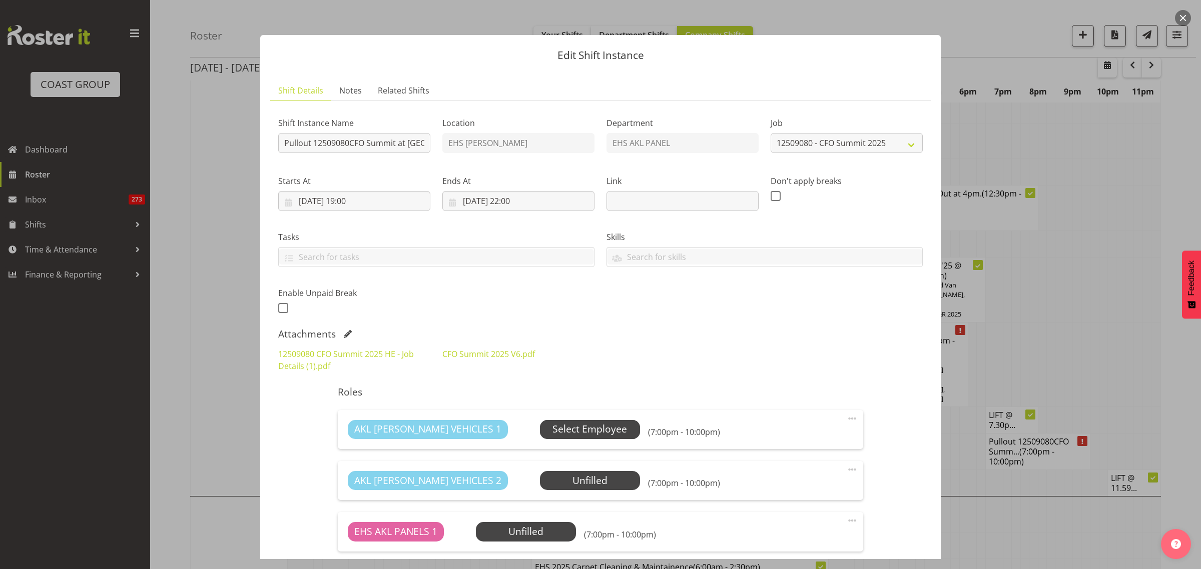
click at [560, 429] on span "Select Employee" at bounding box center [589, 429] width 75 height 15
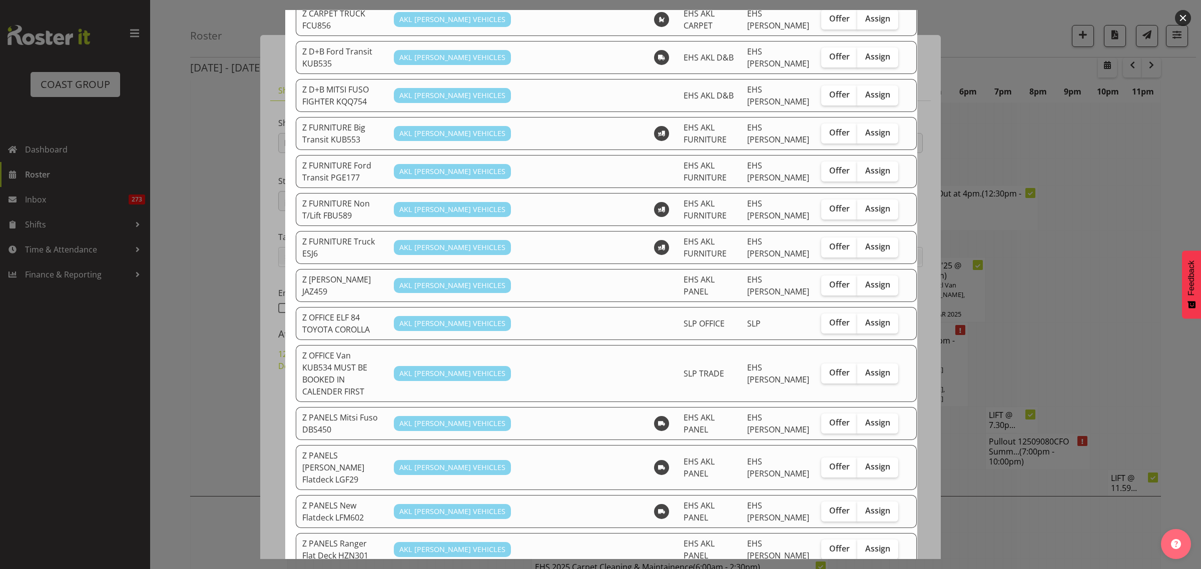
scroll to position [438, 0]
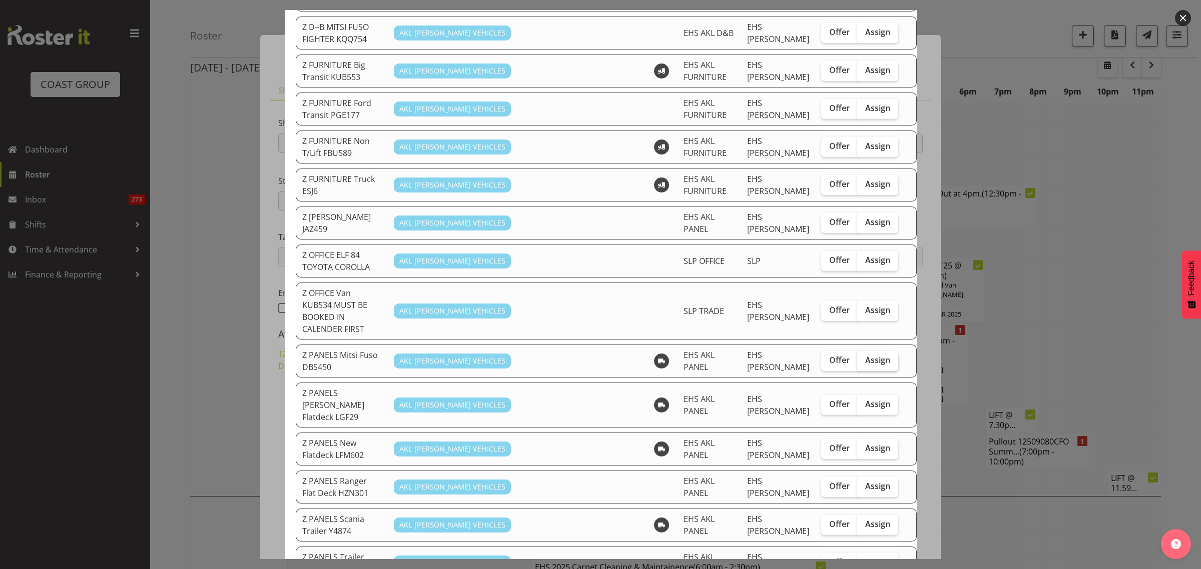
click at [865, 355] on span "Assign" at bounding box center [877, 360] width 25 height 10
click at [857, 357] on input "Assign" at bounding box center [860, 360] width 7 height 7
checkbox input "true"
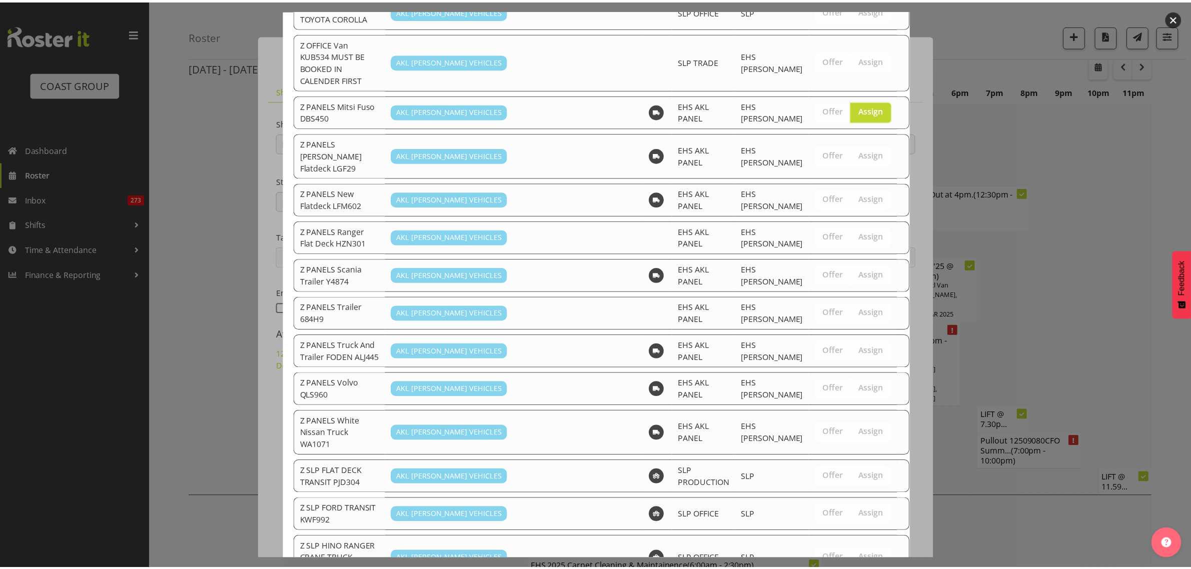
scroll to position [894, 0]
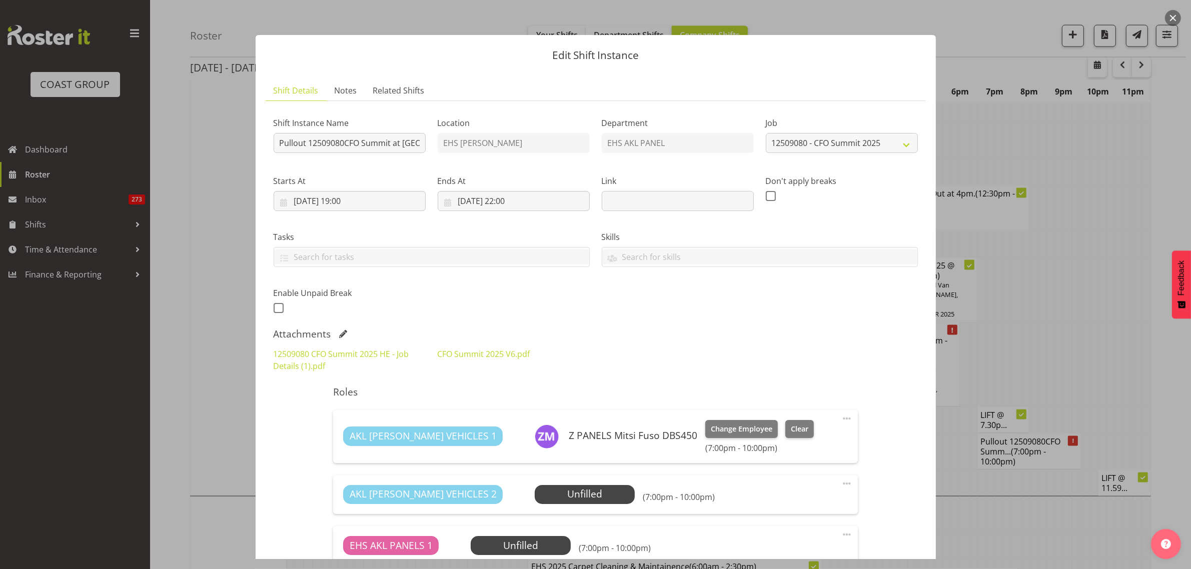
scroll to position [125, 0]
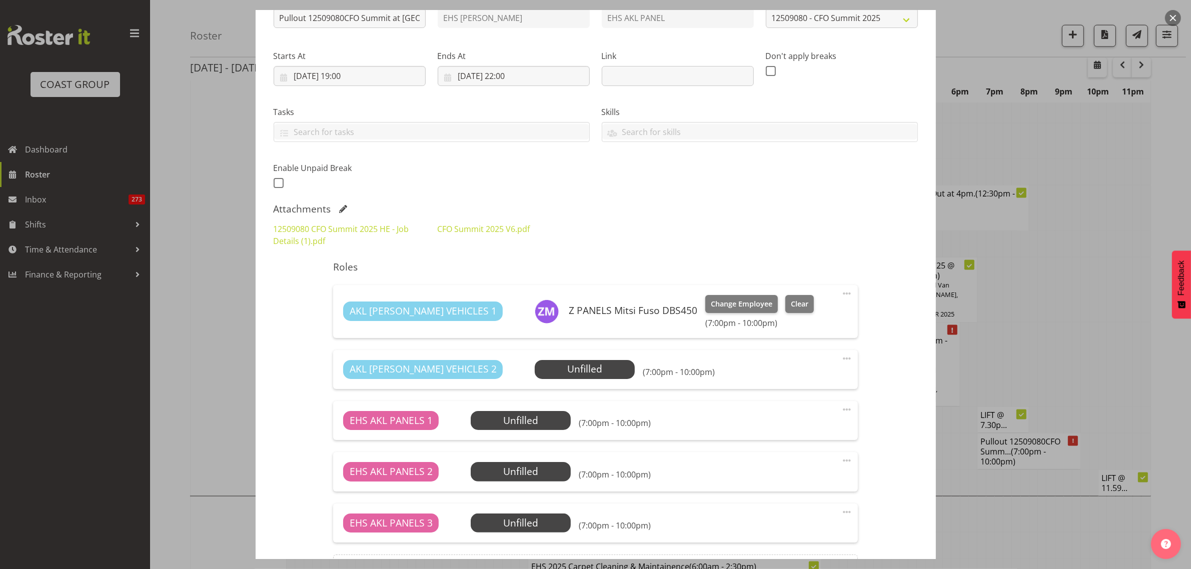
click at [842, 359] on span at bounding box center [847, 359] width 12 height 12
click at [779, 413] on link "Delete" at bounding box center [805, 419] width 96 height 18
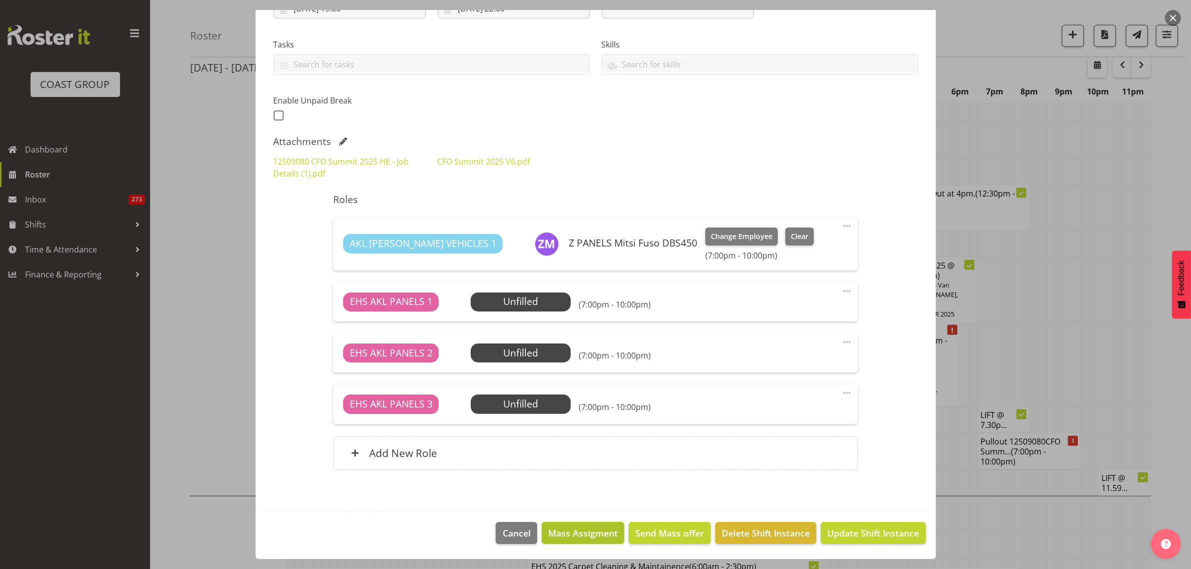
click at [579, 534] on span "Mass Assigment" at bounding box center [583, 533] width 70 height 13
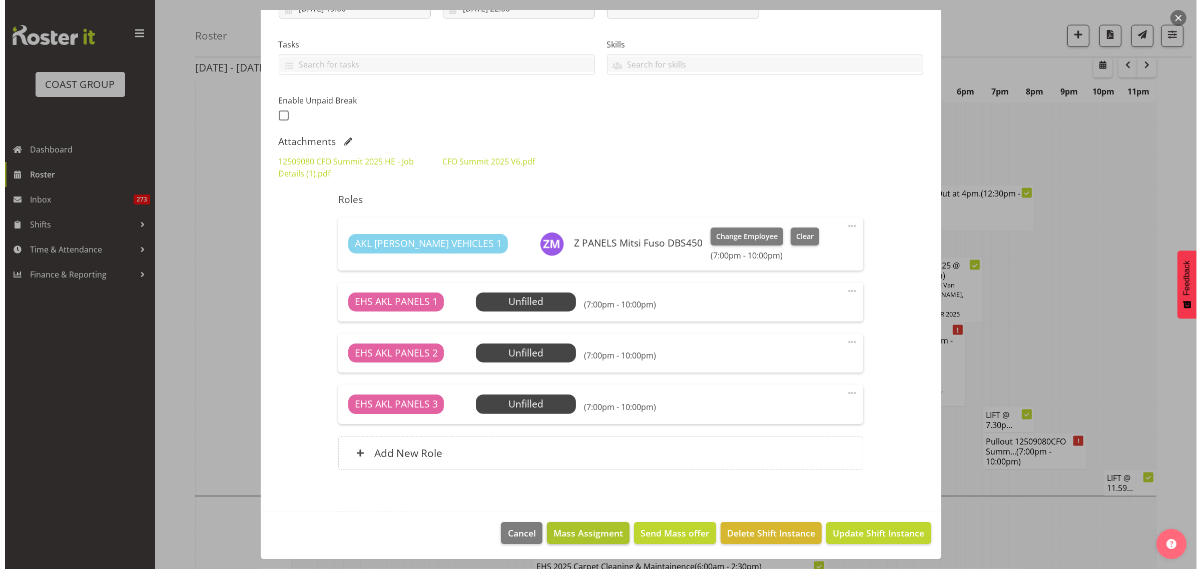
scroll to position [153, 0]
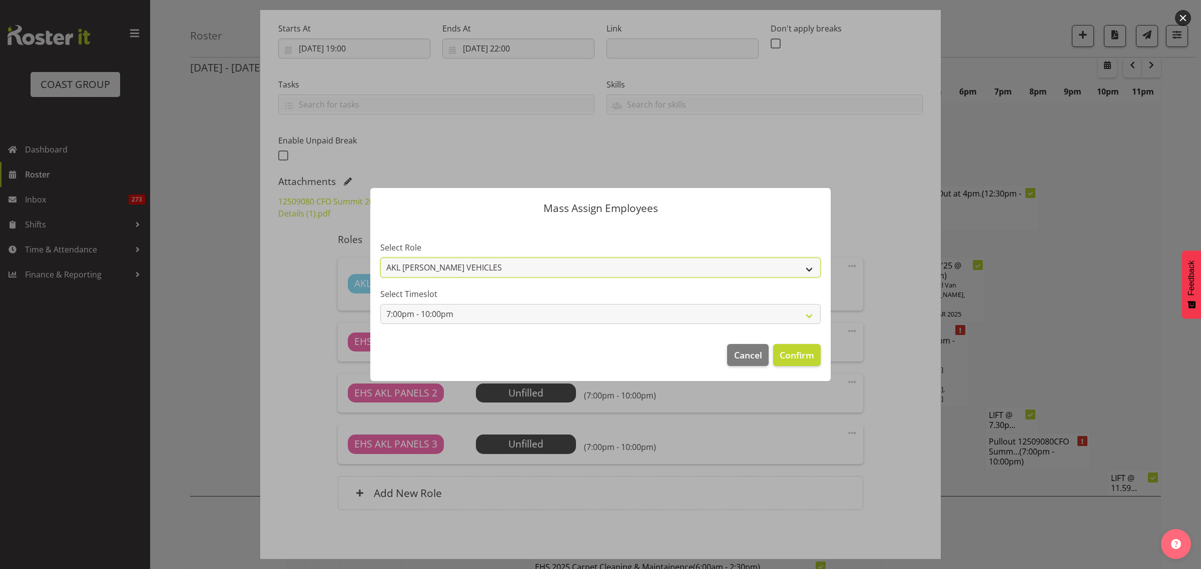
click at [811, 269] on select "AKL [PERSON_NAME] VEHICLES EHS AKL PANELS" at bounding box center [600, 268] width 440 height 20
select select "188"
click at [380, 258] on select "AKL [PERSON_NAME] VEHICLES EHS AKL PANELS" at bounding box center [600, 268] width 440 height 20
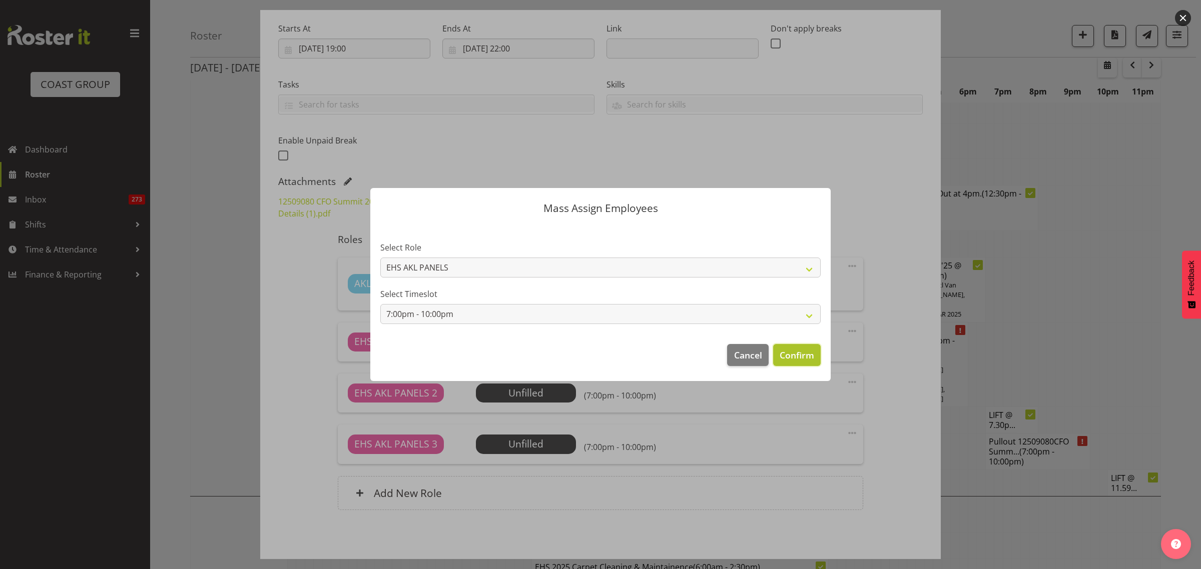
click at [788, 358] on span "Confirm" at bounding box center [797, 355] width 35 height 13
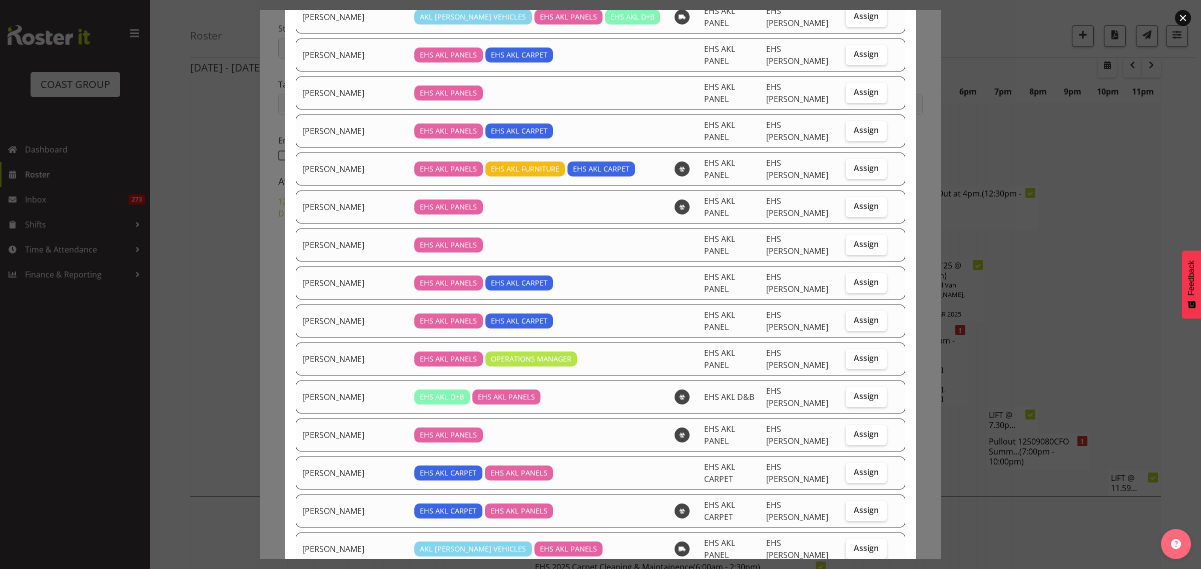
scroll to position [188, 0]
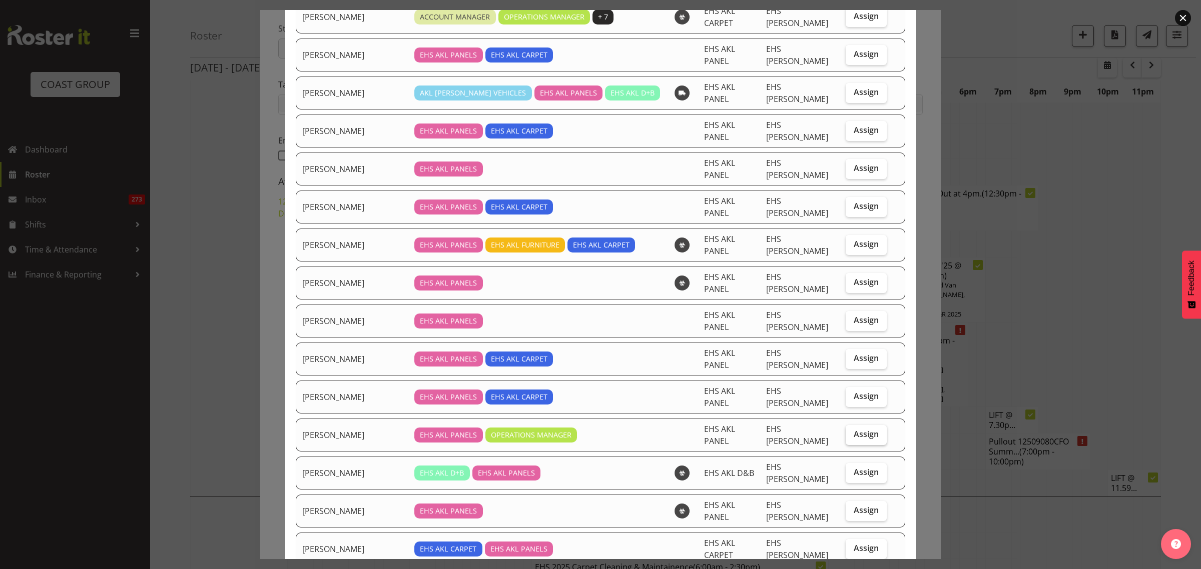
click at [856, 429] on span "Assign" at bounding box center [866, 434] width 25 height 10
click at [852, 431] on input "Assign" at bounding box center [849, 434] width 7 height 7
checkbox input "true"
click at [856, 201] on span "Assign" at bounding box center [866, 206] width 25 height 10
click at [852, 203] on input "Assign" at bounding box center [849, 206] width 7 height 7
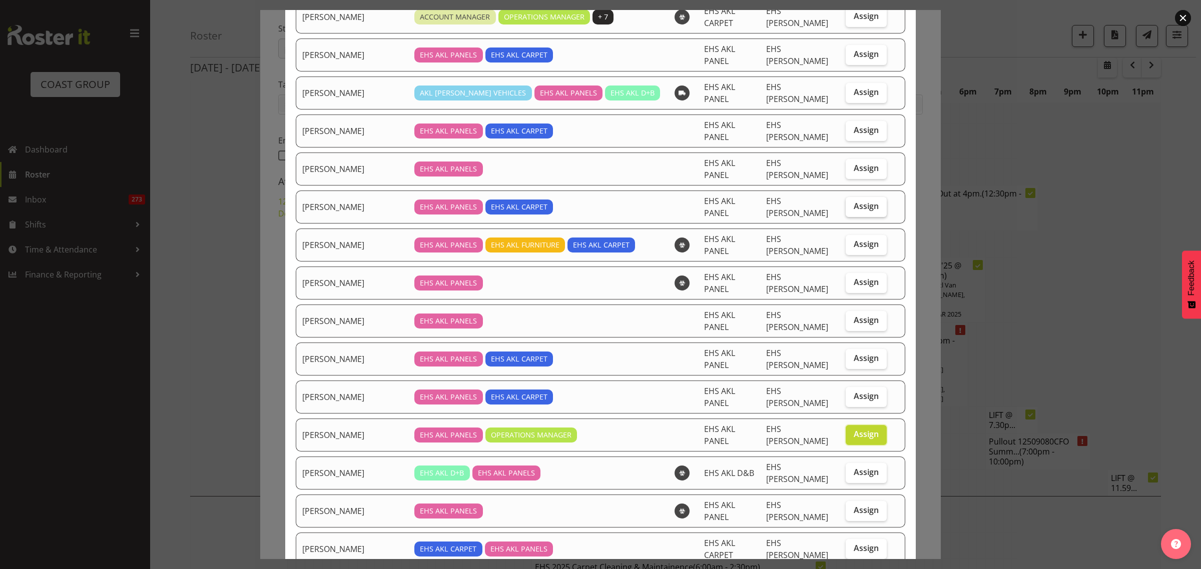
checkbox input "true"
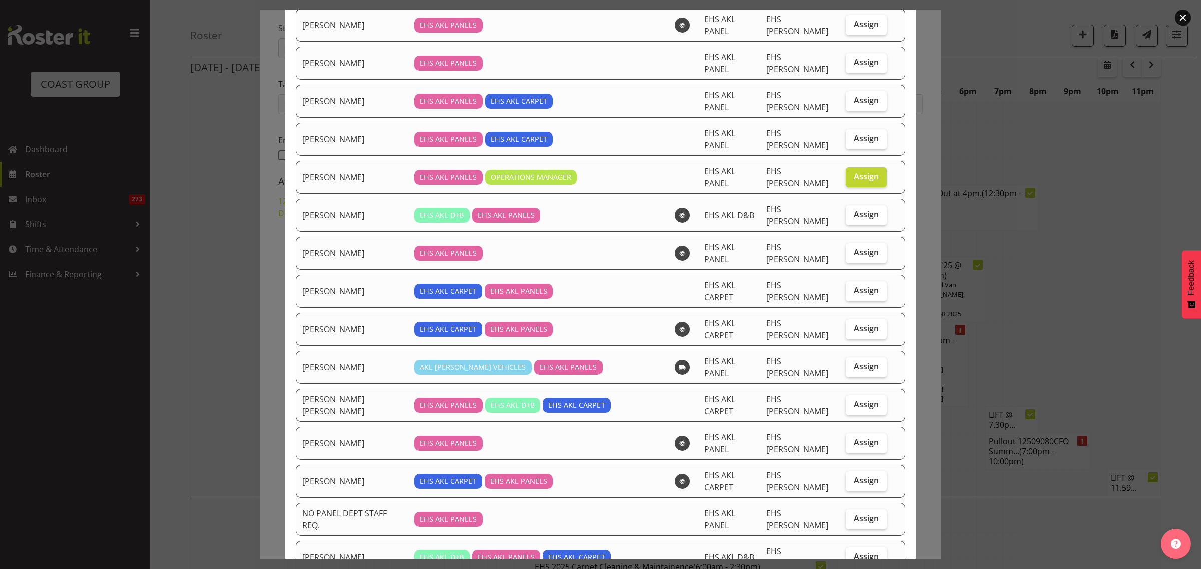
scroll to position [500, 0]
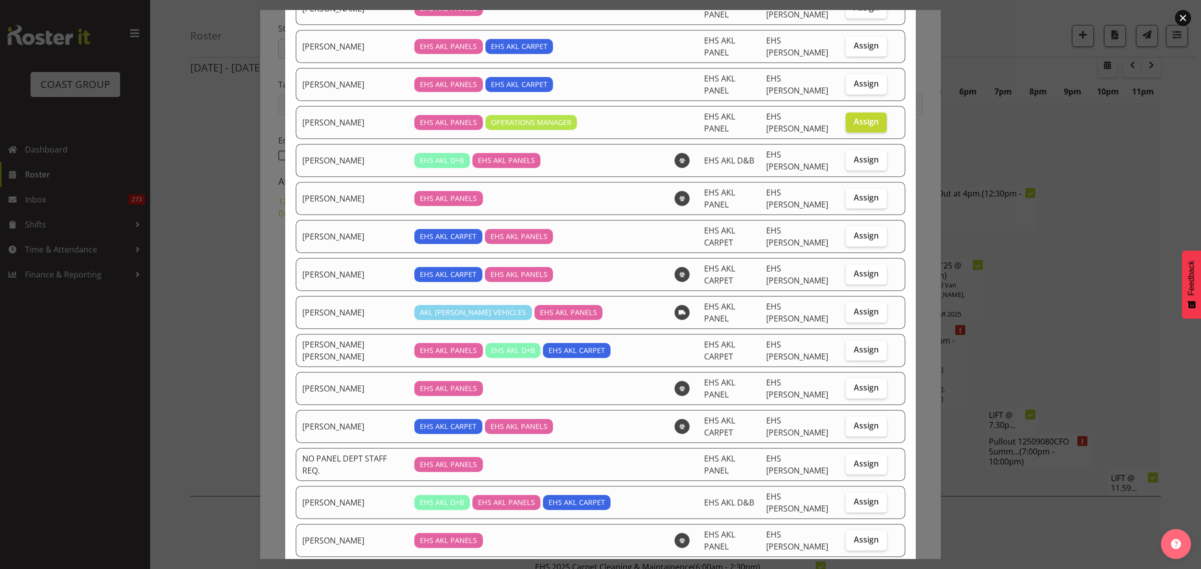
click at [854, 569] on span "Assign" at bounding box center [866, 578] width 25 height 10
click at [851, 569] on input "Assign" at bounding box center [849, 578] width 7 height 7
checkbox input "true"
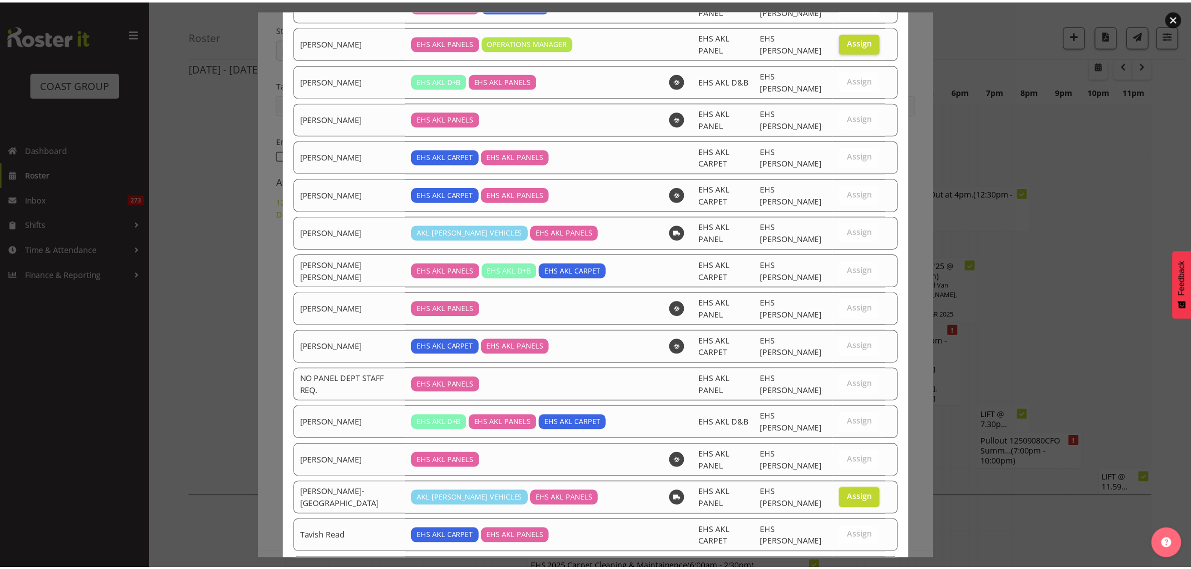
scroll to position [581, 0]
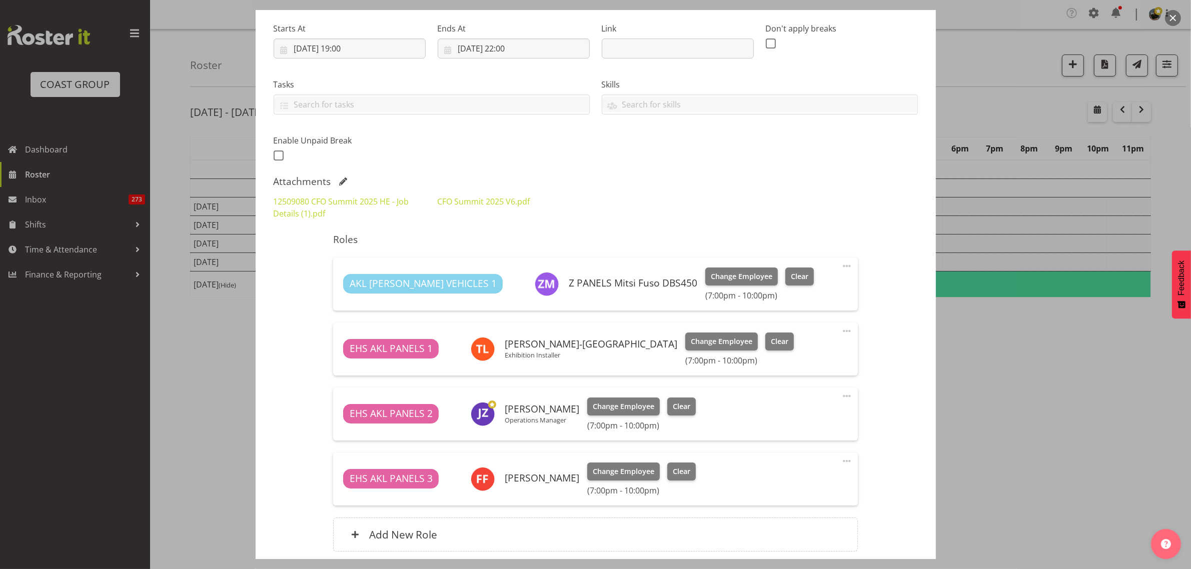
scroll to position [234, 0]
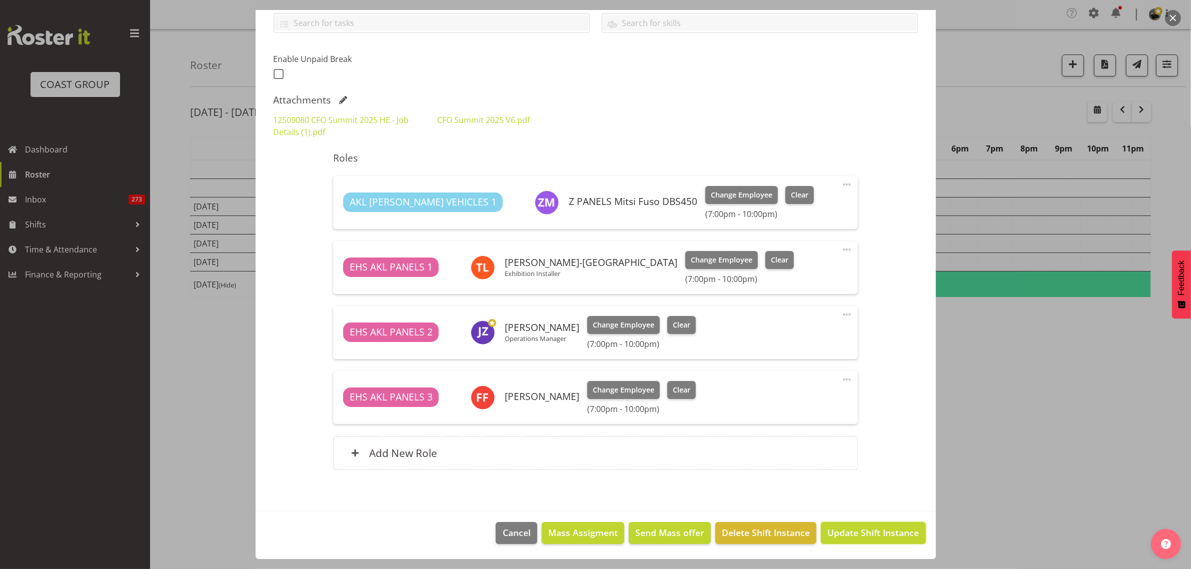
click at [859, 538] on span "Update Shift Instance" at bounding box center [874, 532] width 92 height 13
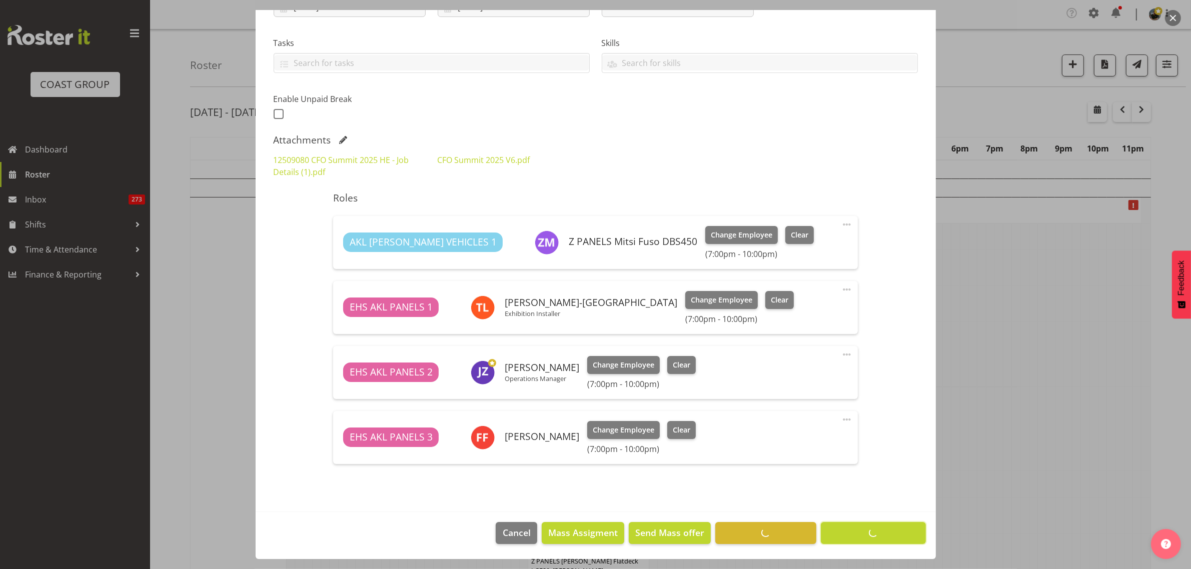
scroll to position [194, 0]
